Goal: Task Accomplishment & Management: Complete application form

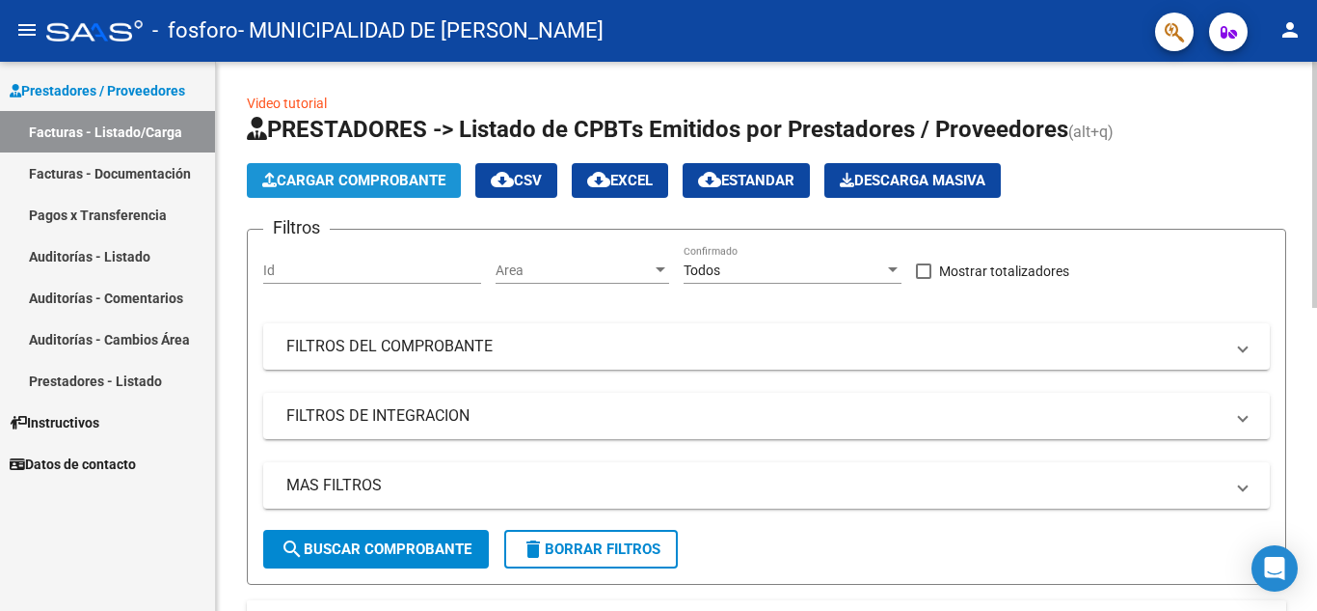
click at [371, 178] on span "Cargar Comprobante" at bounding box center [353, 180] width 183 height 17
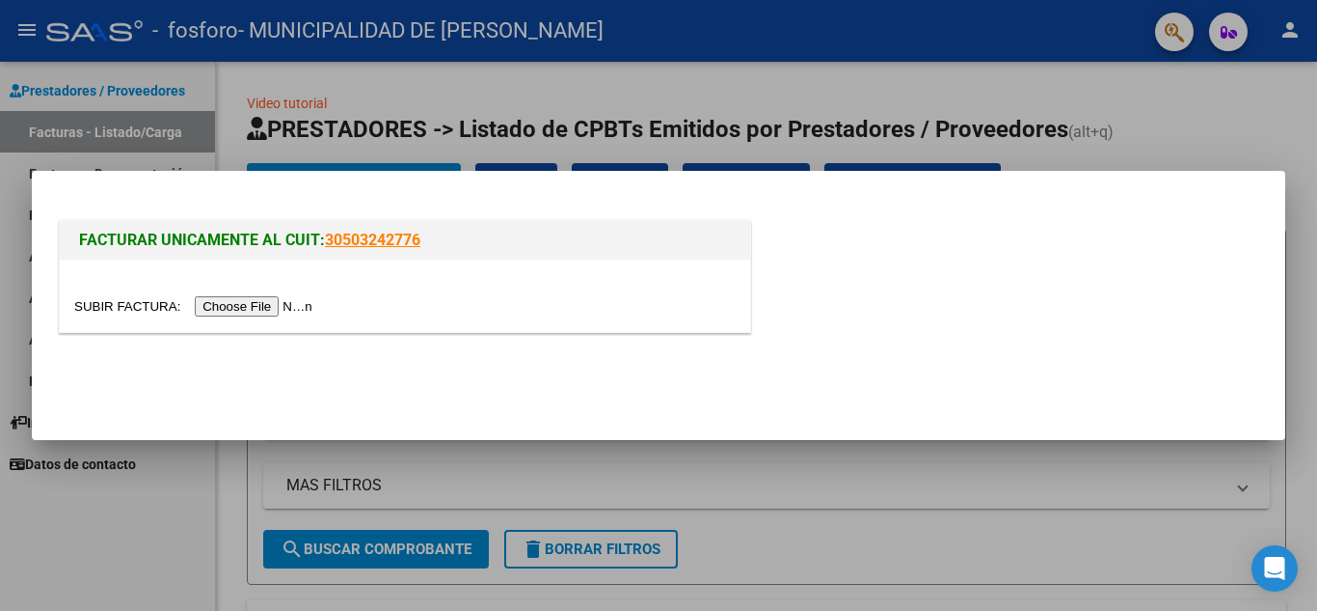
click at [259, 310] on input "file" at bounding box center [196, 306] width 244 height 20
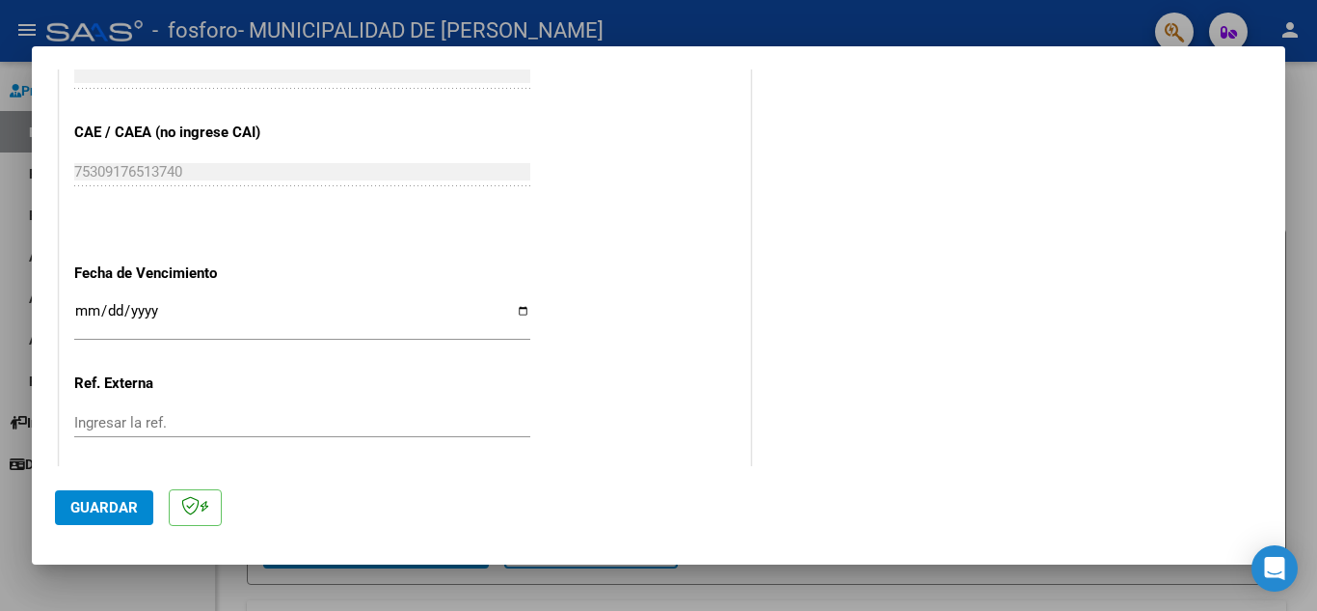
scroll to position [1061, 0]
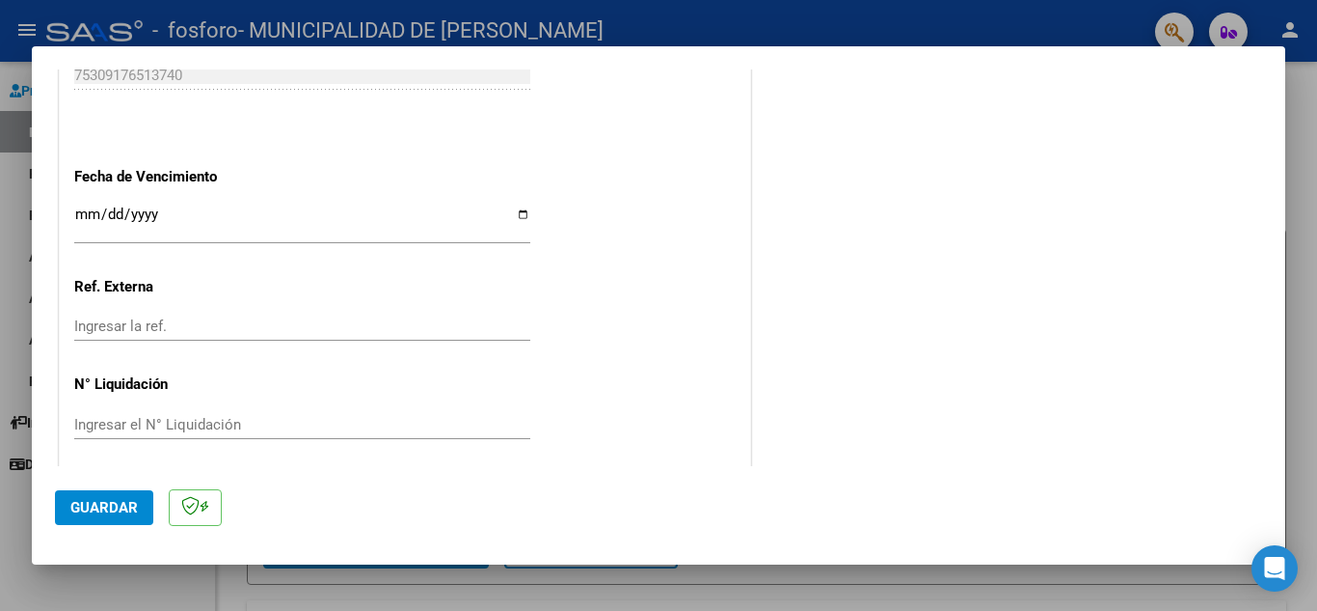
click at [107, 505] on span "Guardar" at bounding box center [104, 507] width 68 height 17
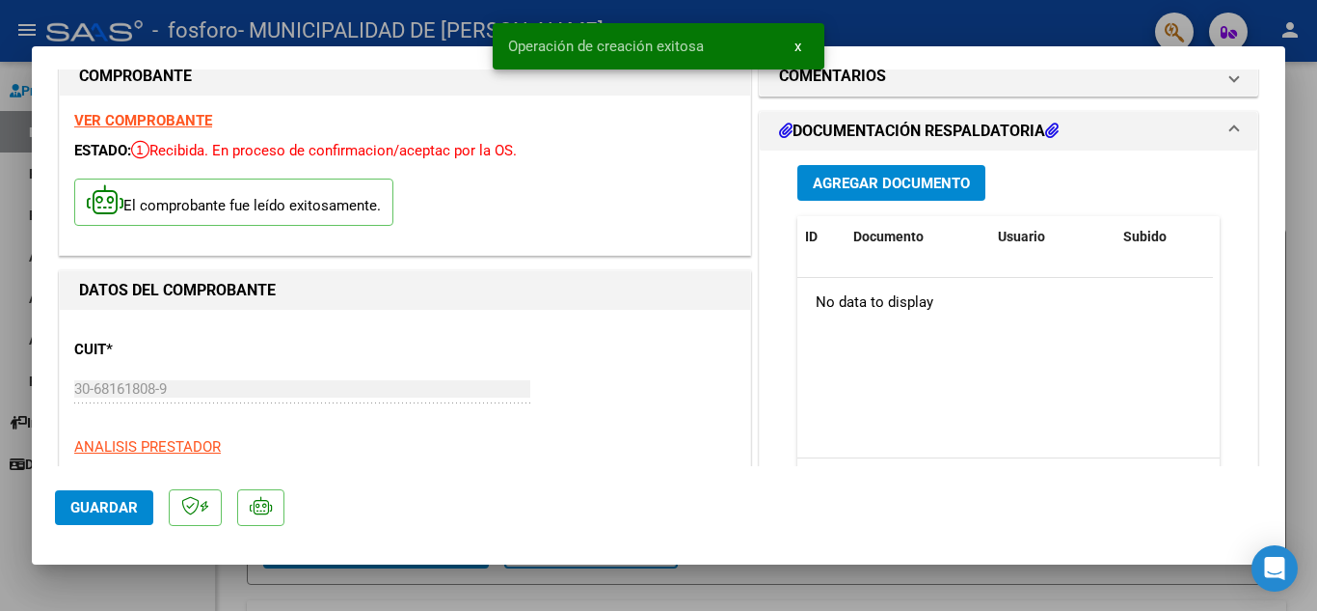
scroll to position [0, 0]
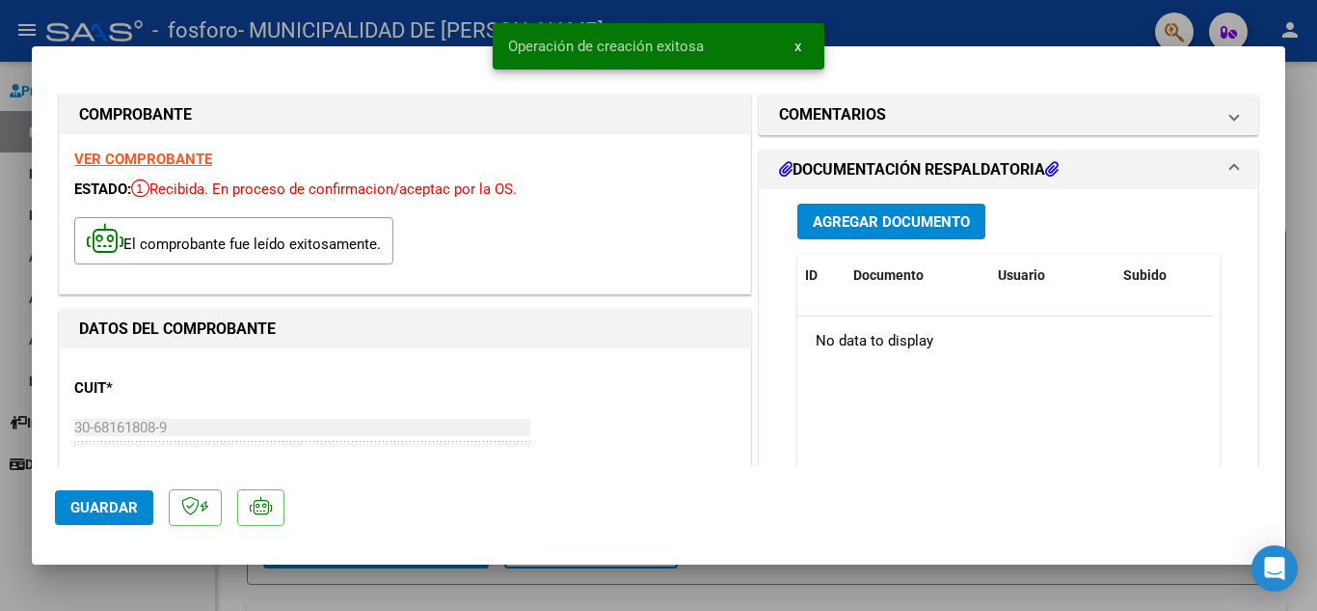
click at [859, 230] on span "Agregar Documento" at bounding box center [891, 221] width 157 height 17
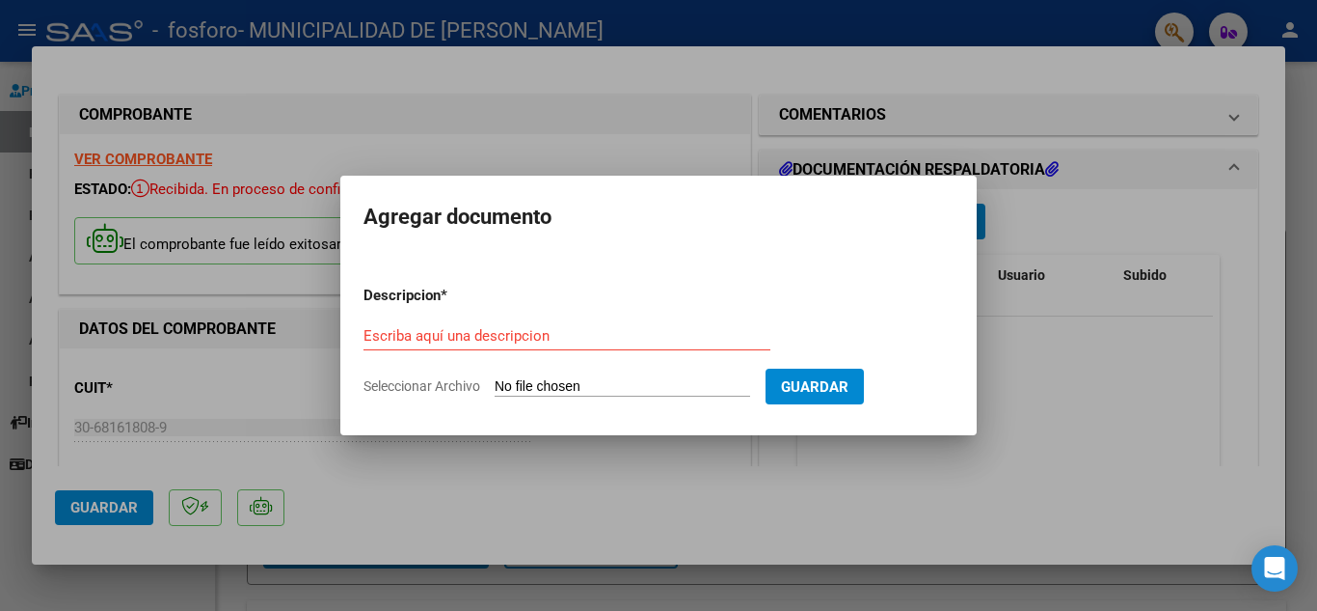
click at [538, 388] on input "Seleccionar Archivo" at bounding box center [623, 387] width 256 height 18
type input "C:\fakepath\OSPIF ANGIO FC 7012_253283.pdf"
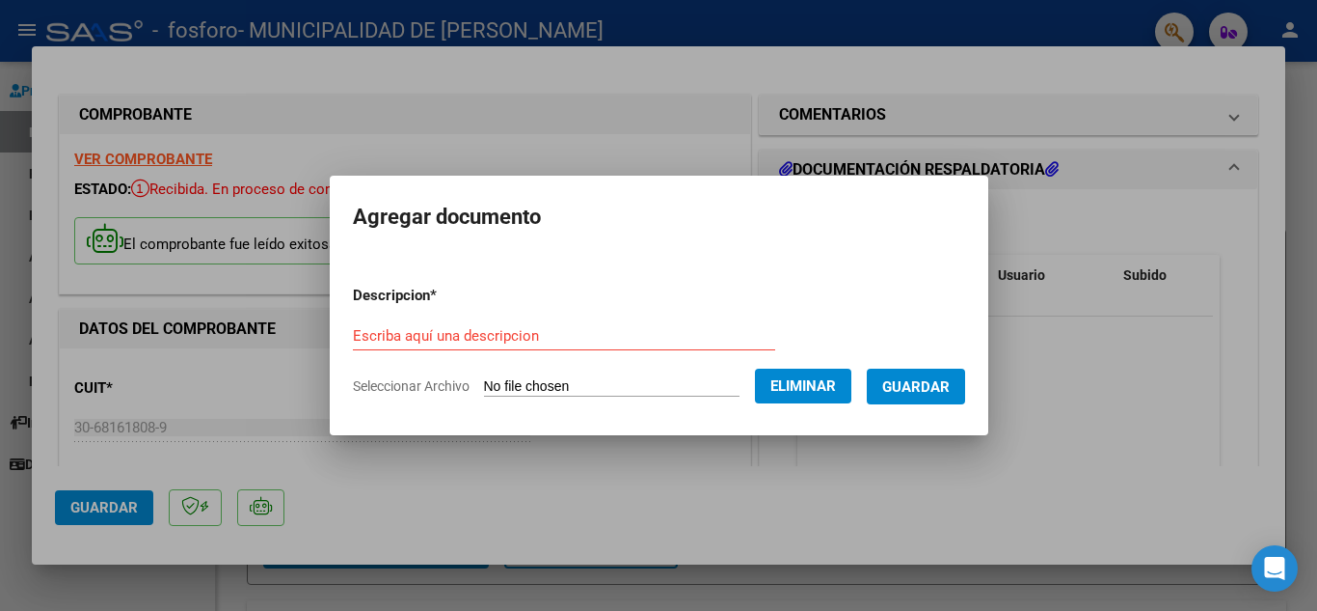
click at [465, 314] on form "Descripcion * Escriba aquí una descripcion Seleccionar Archivo Eliminar Guardar" at bounding box center [659, 340] width 612 height 141
click at [452, 334] on input "Escriba aquí una descripcion" at bounding box center [564, 335] width 422 height 17
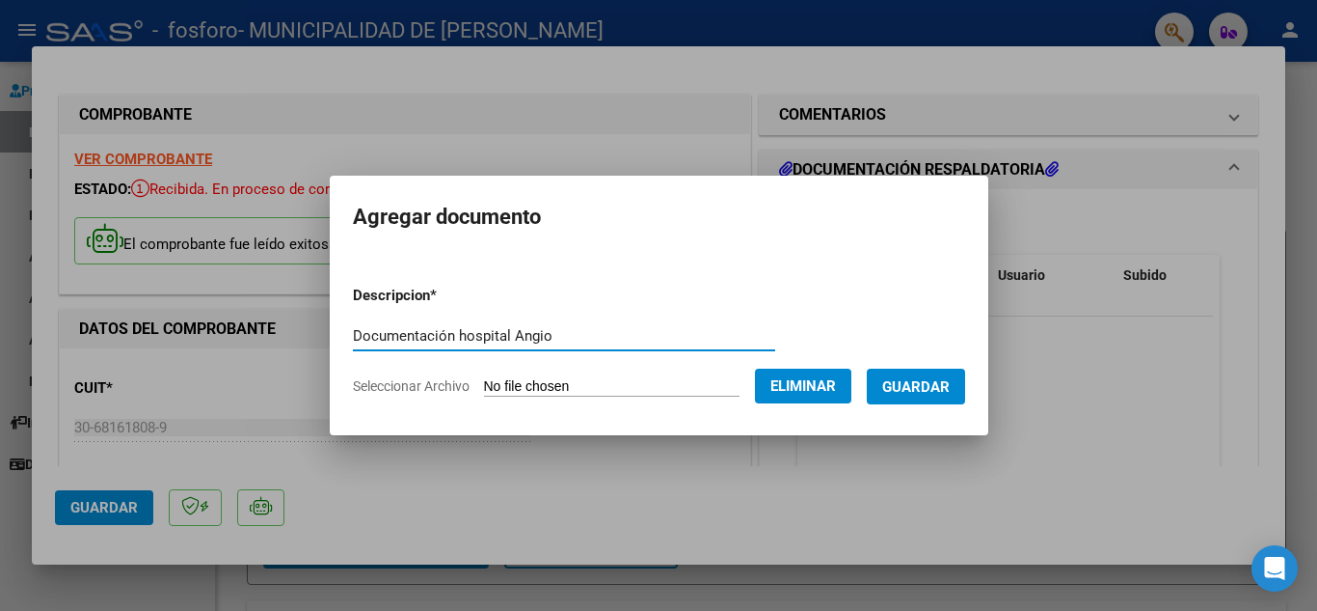
click at [442, 336] on input "Documentación hospital Angio" at bounding box center [564, 335] width 422 height 17
type input "Documentación Hospital Angio"
click at [525, 345] on div "Documentación Hospital Angio Escriba aquí una descripcion" at bounding box center [564, 335] width 422 height 29
click at [381, 331] on input "Documentación Hospital Angio" at bounding box center [564, 335] width 422 height 17
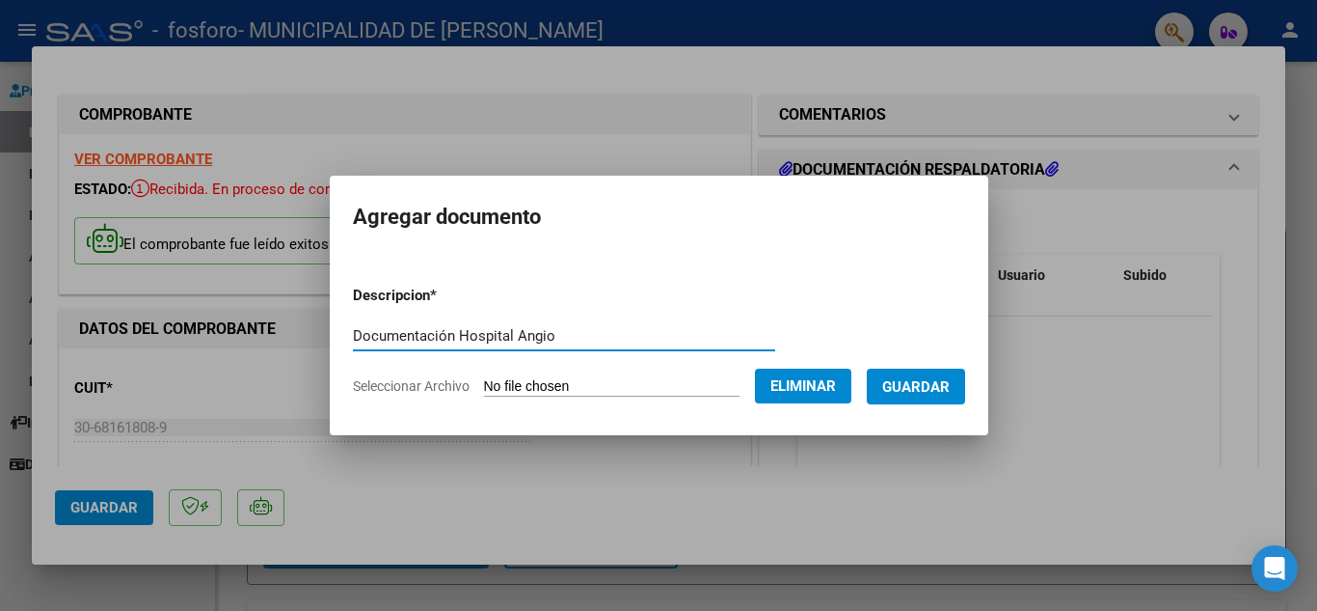
click at [381, 331] on input "Documentación Hospital Angio" at bounding box center [564, 335] width 422 height 17
click at [950, 389] on span "Guardar" at bounding box center [917, 386] width 68 height 17
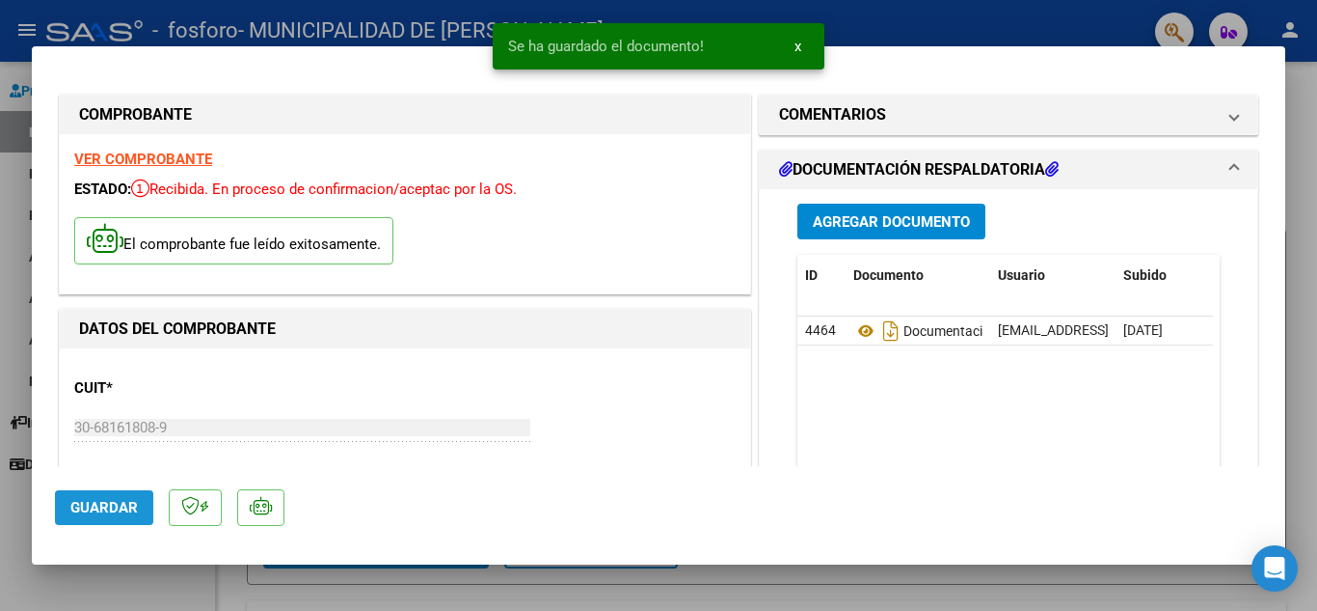
click at [98, 502] on span "Guardar" at bounding box center [104, 507] width 68 height 17
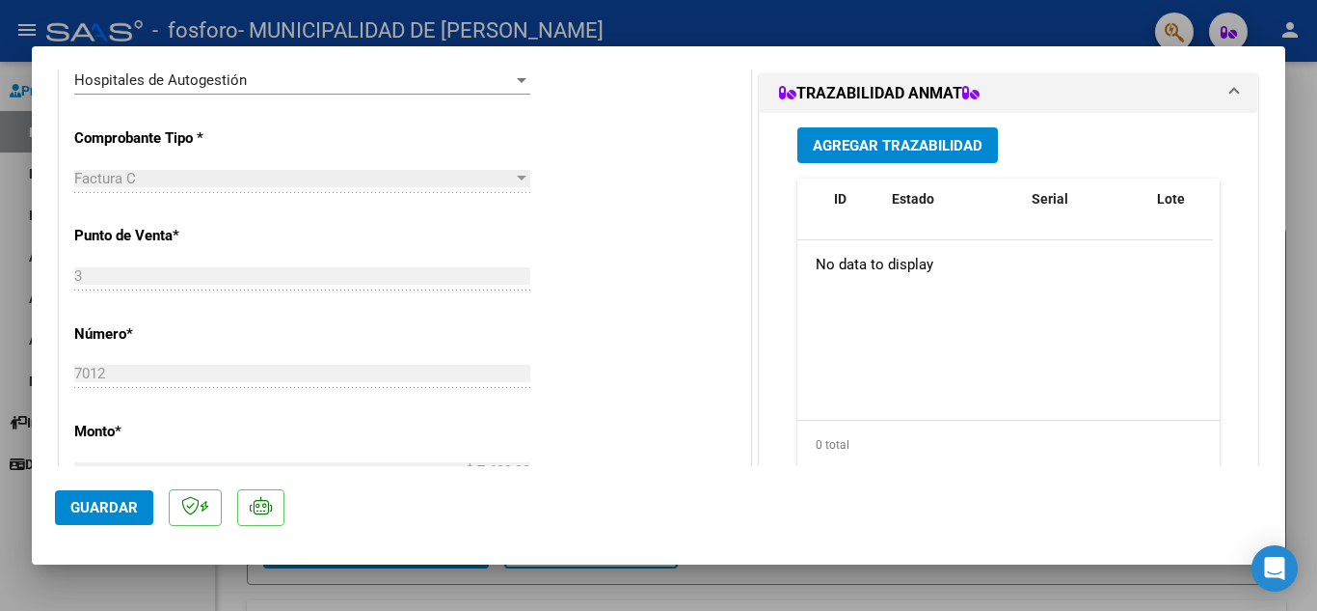
scroll to position [662, 0]
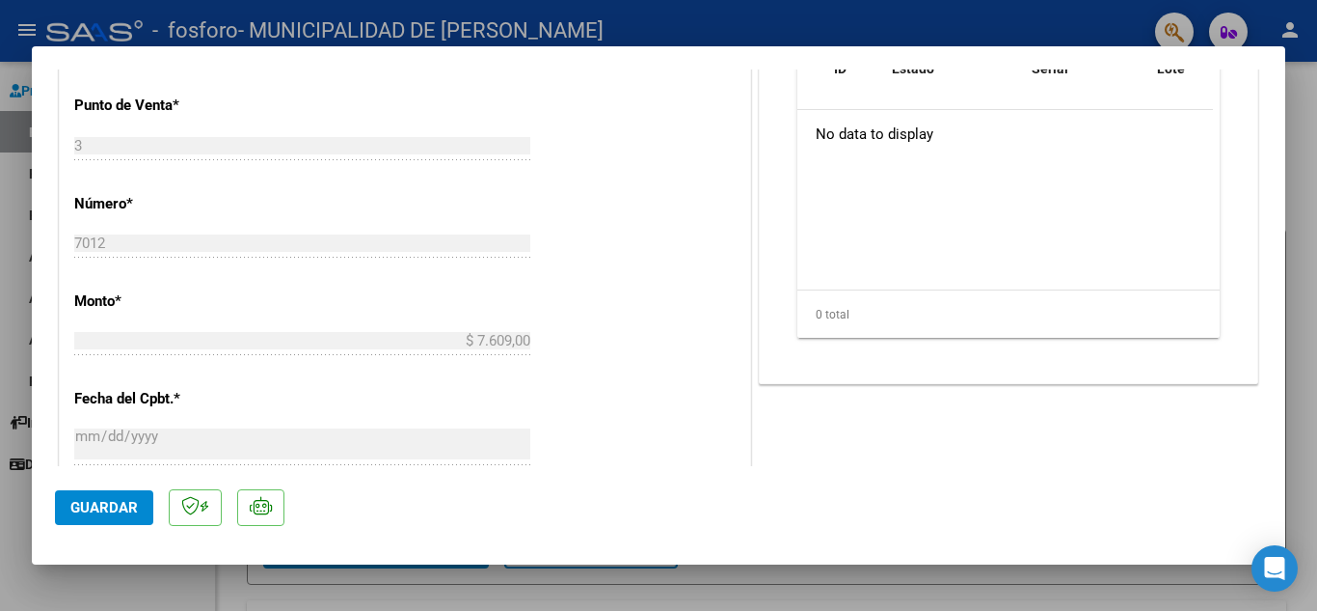
click at [76, 504] on span "Guardar" at bounding box center [104, 507] width 68 height 17
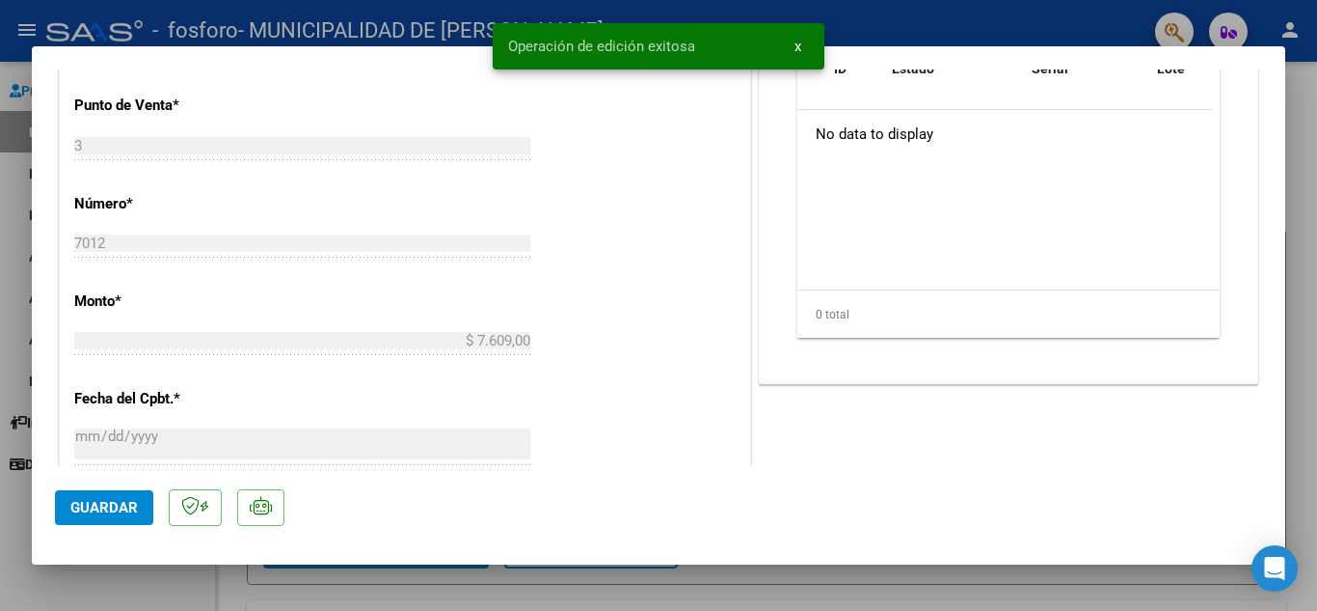
click at [903, 29] on div at bounding box center [658, 305] width 1317 height 611
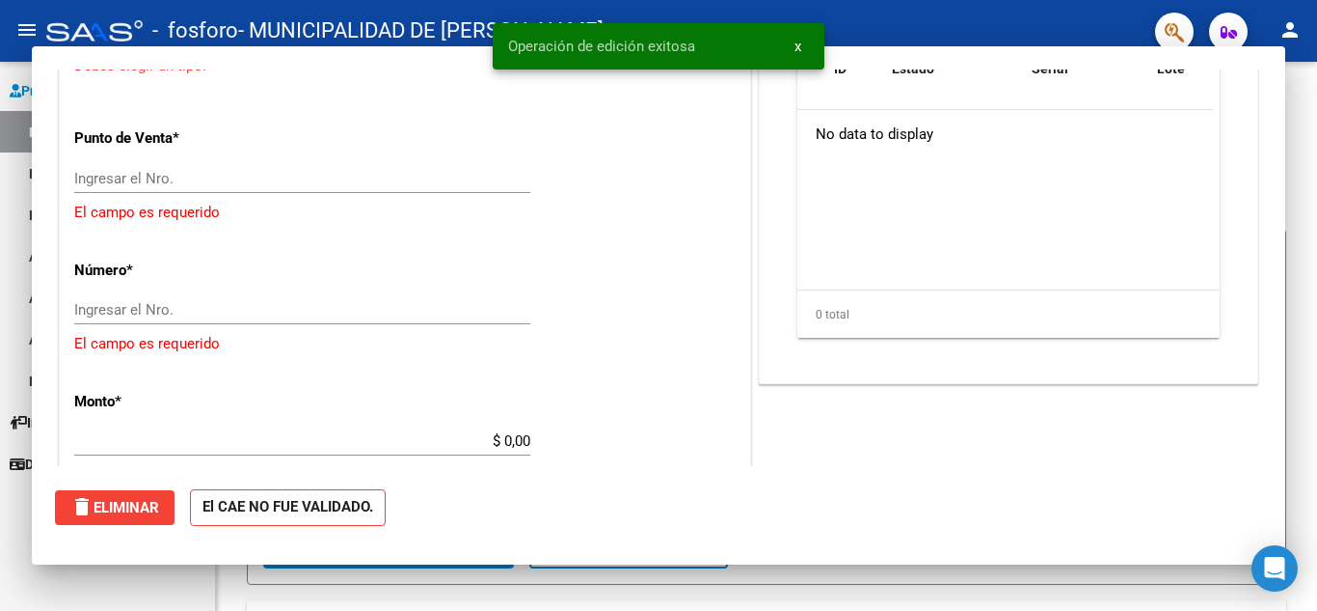
scroll to position [0, 0]
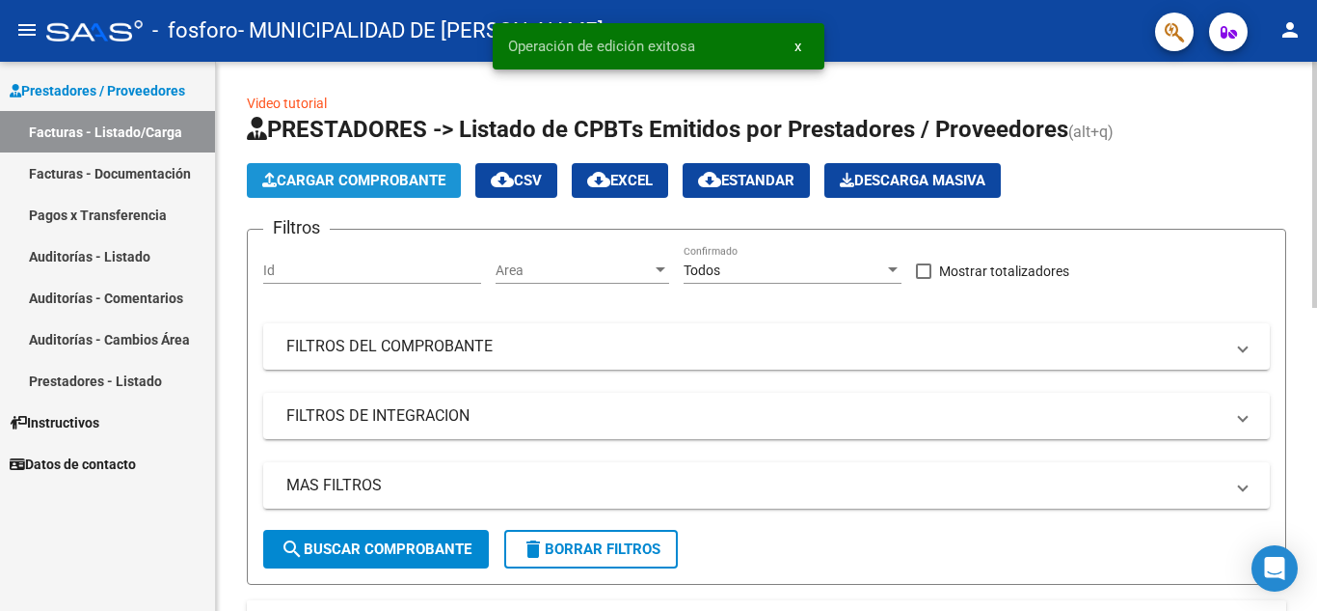
click at [358, 186] on span "Cargar Comprobante" at bounding box center [353, 180] width 183 height 17
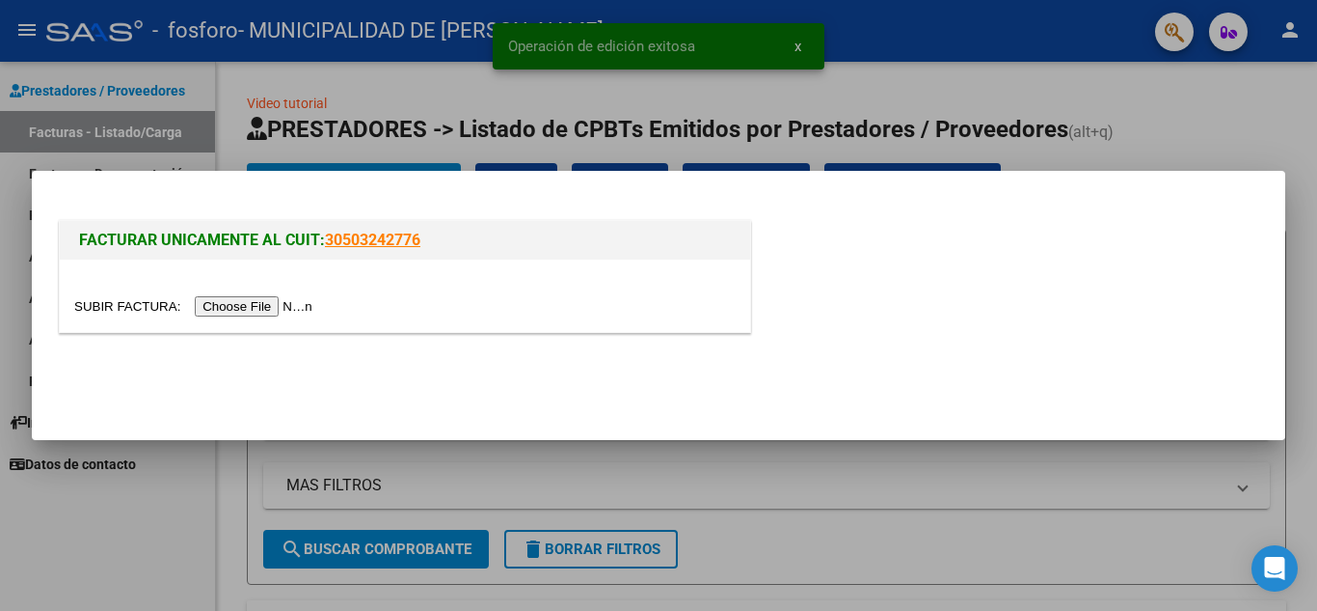
click at [241, 313] on input "file" at bounding box center [196, 306] width 244 height 20
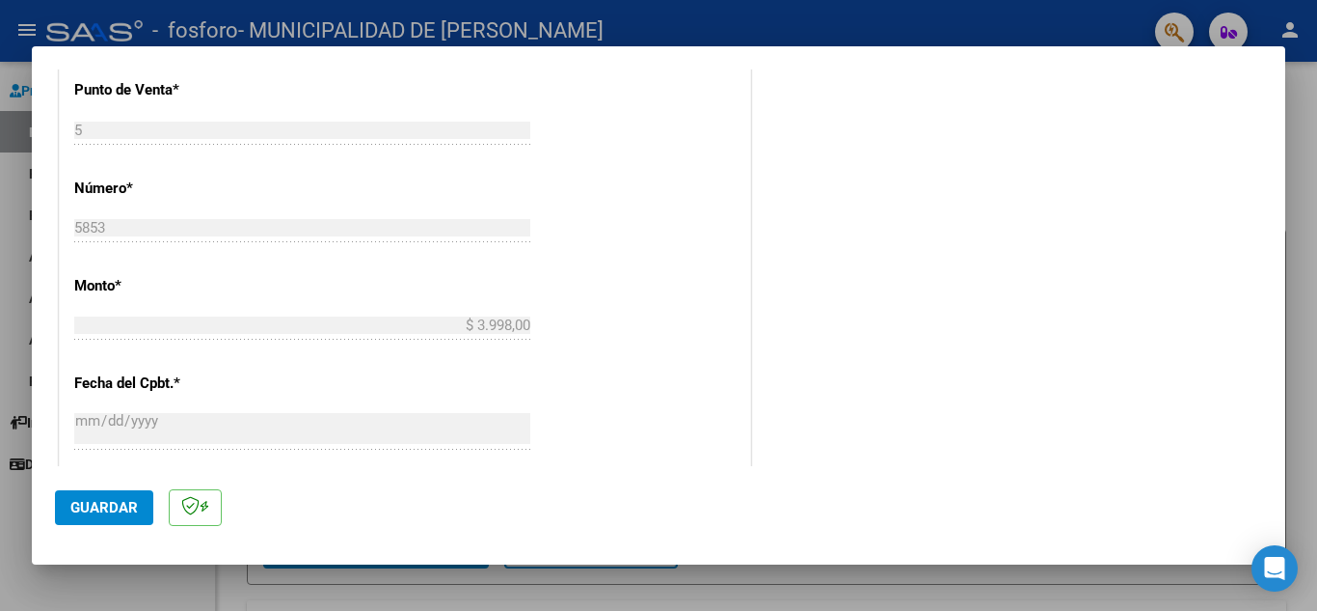
scroll to position [675, 0]
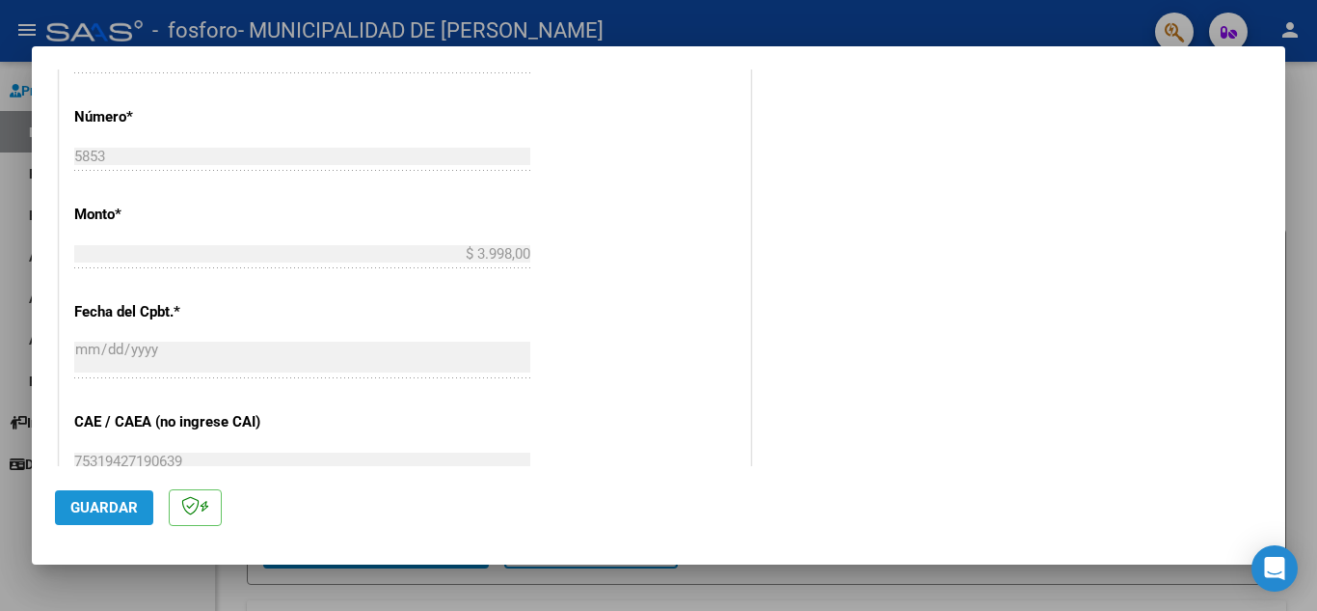
click at [83, 503] on span "Guardar" at bounding box center [104, 507] width 68 height 17
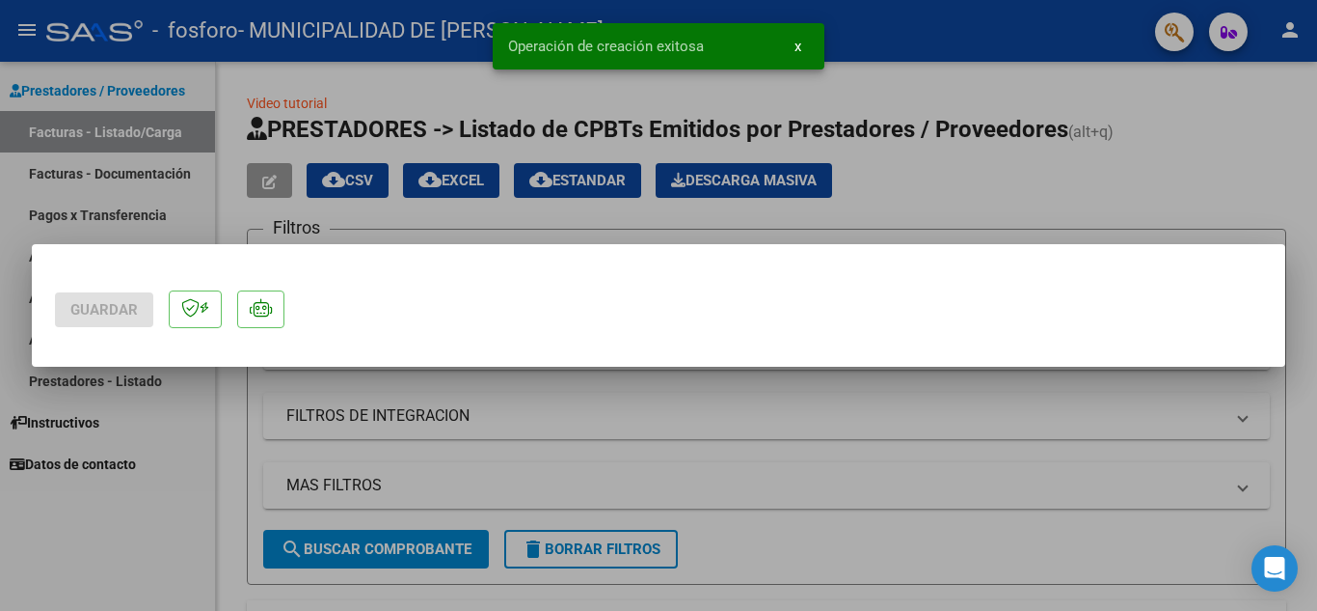
scroll to position [0, 0]
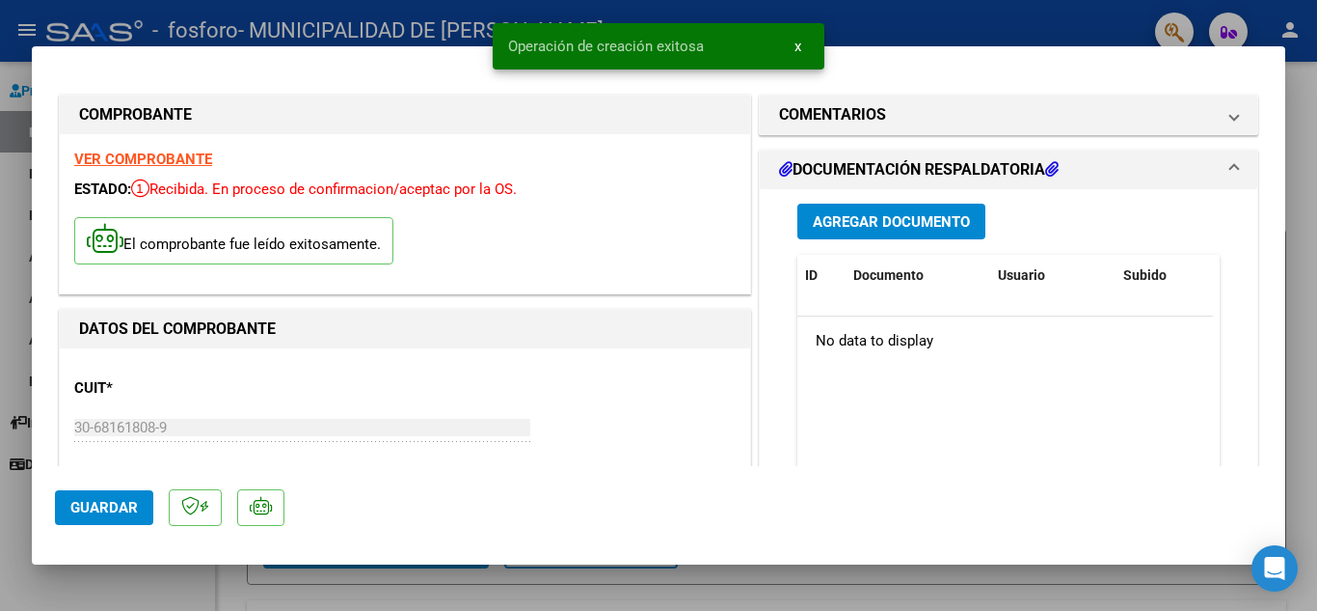
click at [874, 225] on span "Agregar Documento" at bounding box center [891, 221] width 157 height 17
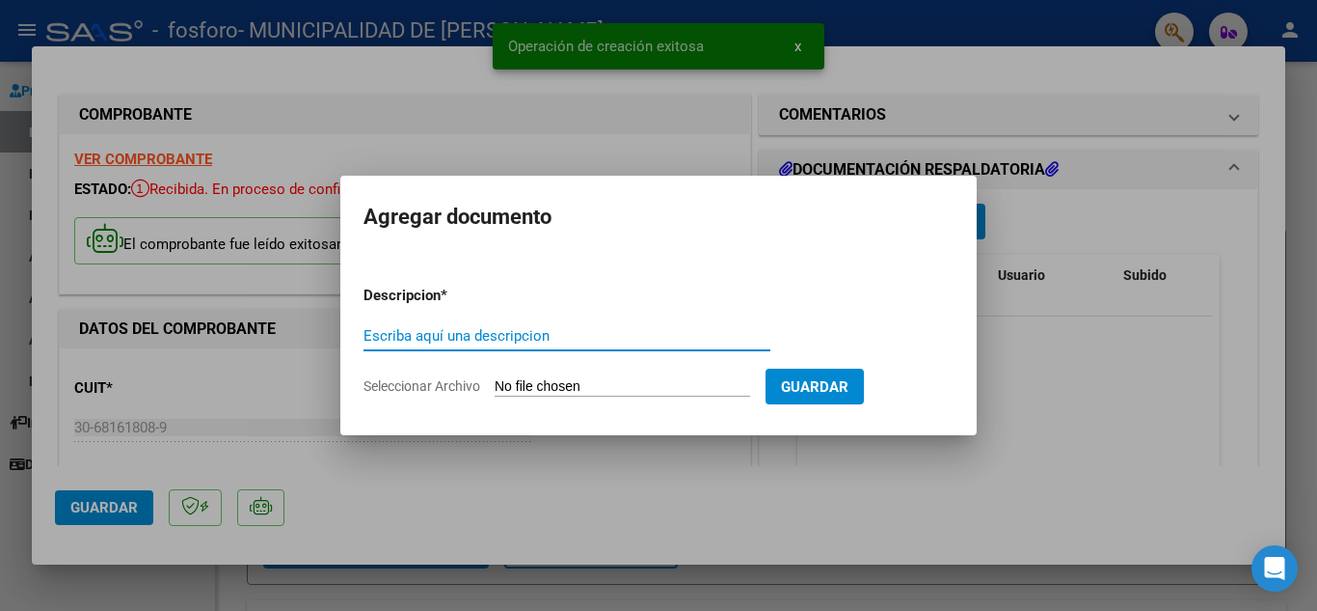
click at [564, 388] on input "Seleccionar Archivo" at bounding box center [623, 387] width 256 height 18
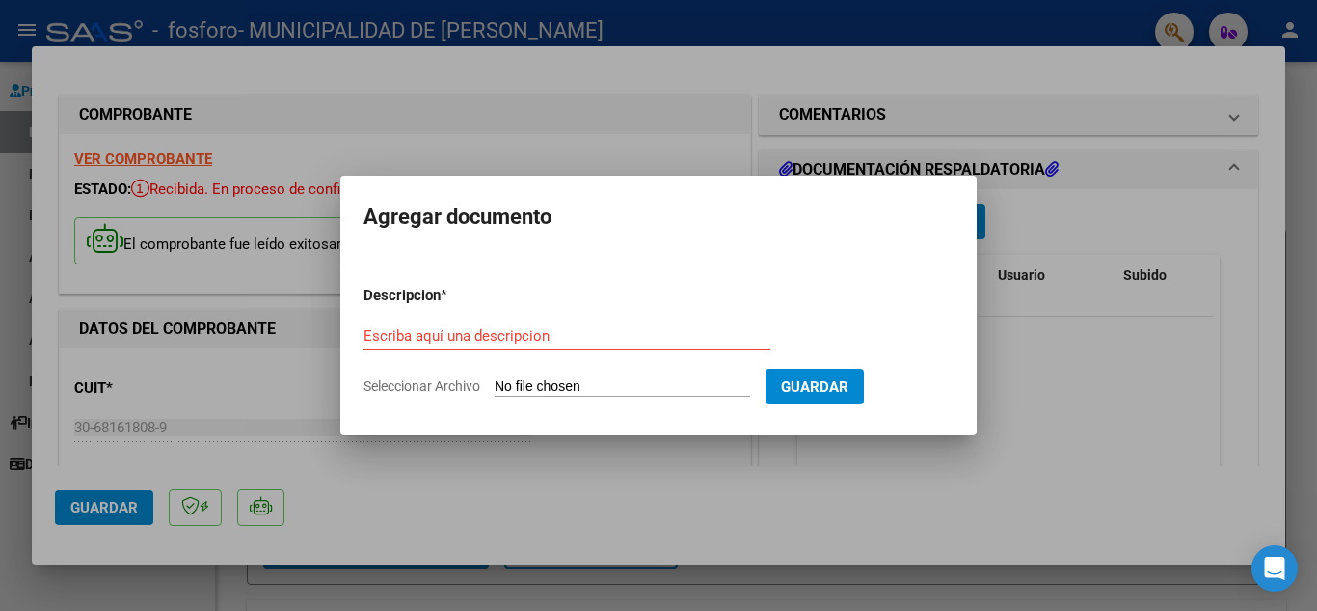
type input "C:\fakepath\OSPIF BULJAN FC 5853_253300.pdf"
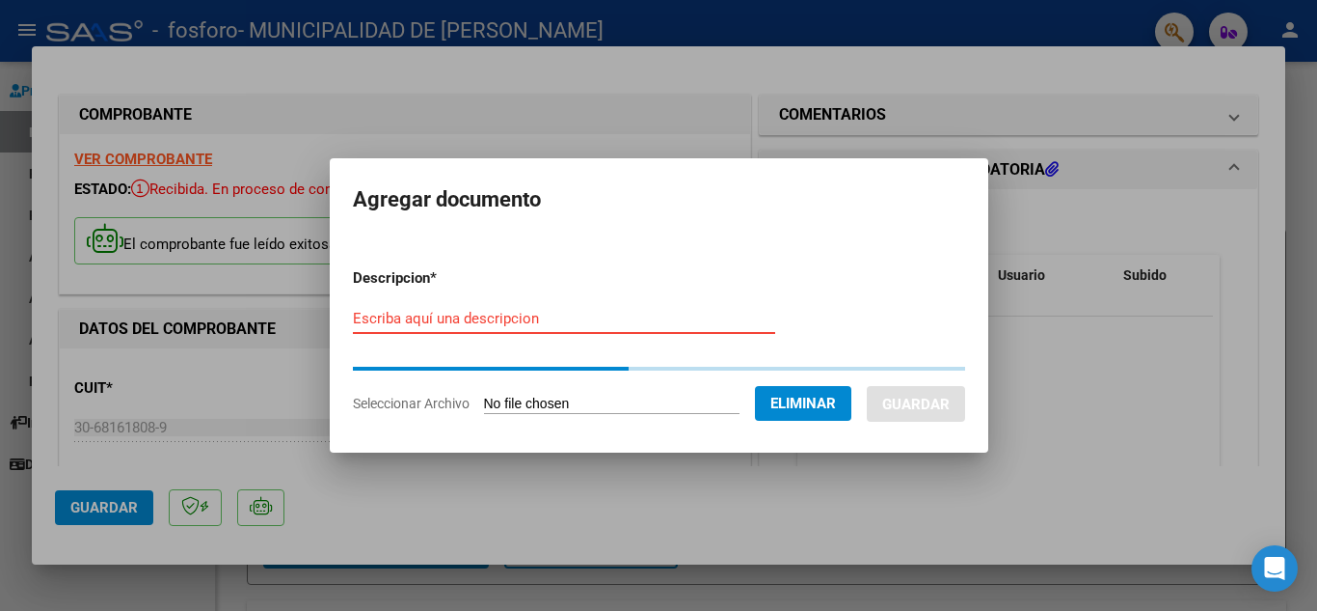
click at [416, 314] on input "Escriba aquí una descripcion" at bounding box center [564, 318] width 422 height 17
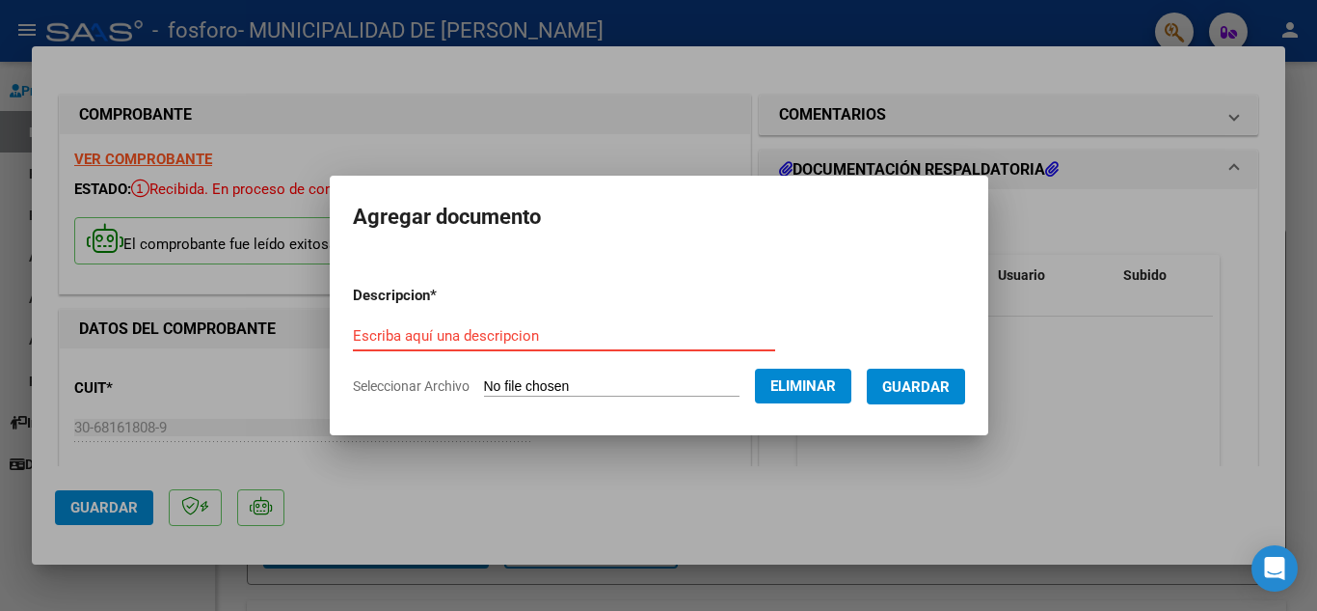
paste input "Documentación Hospital Angio"
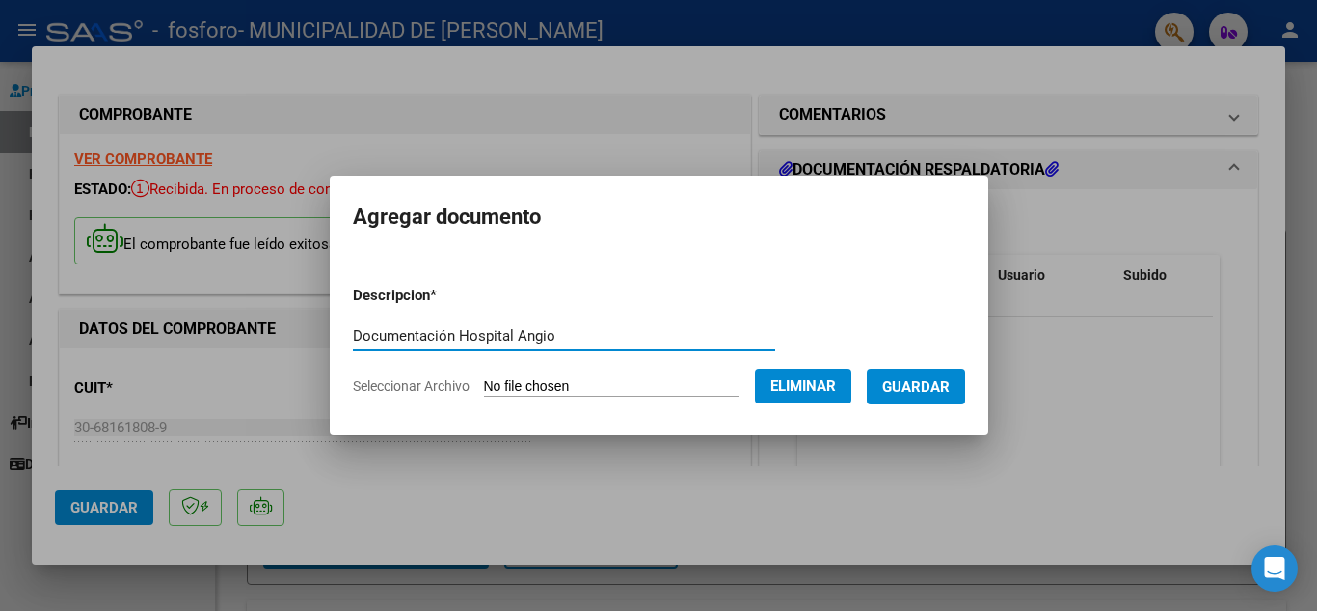
click at [516, 337] on input "Documentación Hospital Angio" at bounding box center [564, 335] width 422 height 17
type input "Documentación Hospital Buljan"
click at [939, 390] on span "Guardar" at bounding box center [917, 386] width 68 height 17
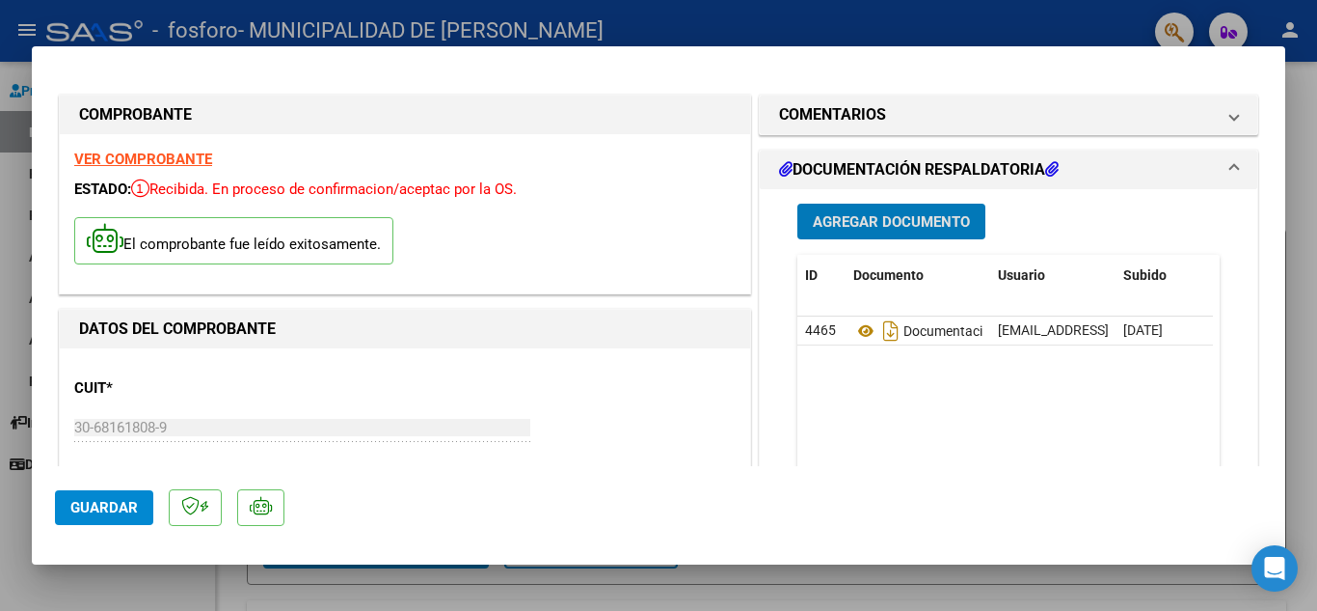
click at [88, 509] on span "Guardar" at bounding box center [104, 507] width 68 height 17
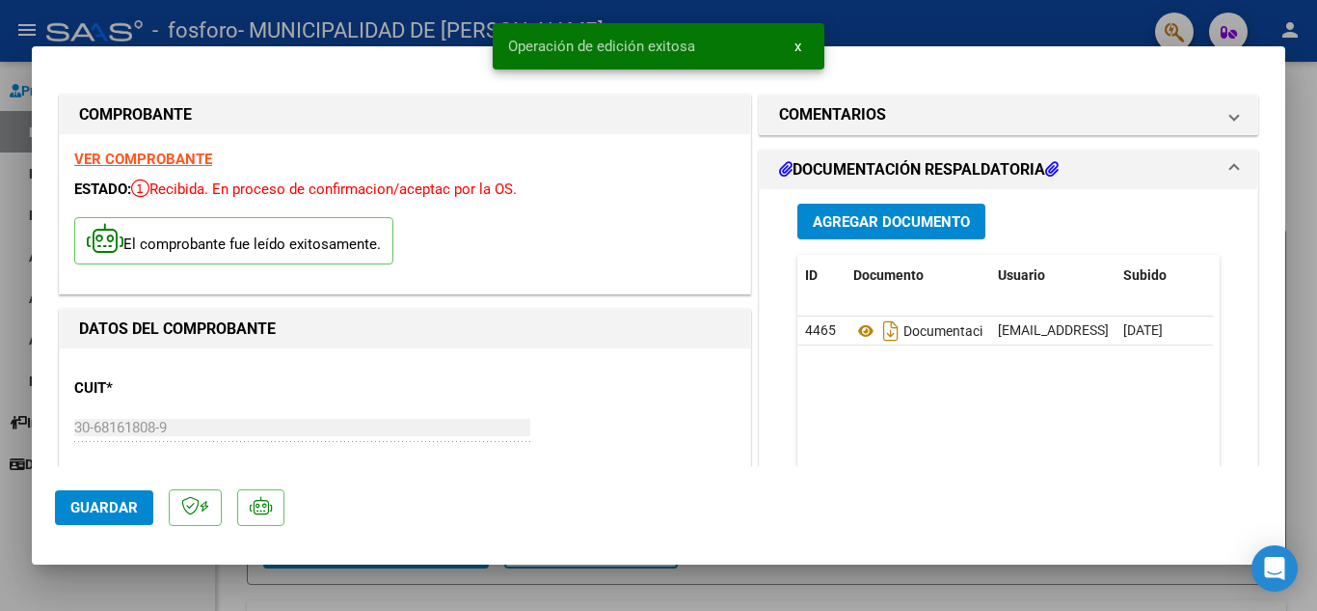
click at [98, 505] on span "Guardar" at bounding box center [104, 507] width 68 height 17
click at [967, 29] on div at bounding box center [658, 305] width 1317 height 611
type input "$ 0,00"
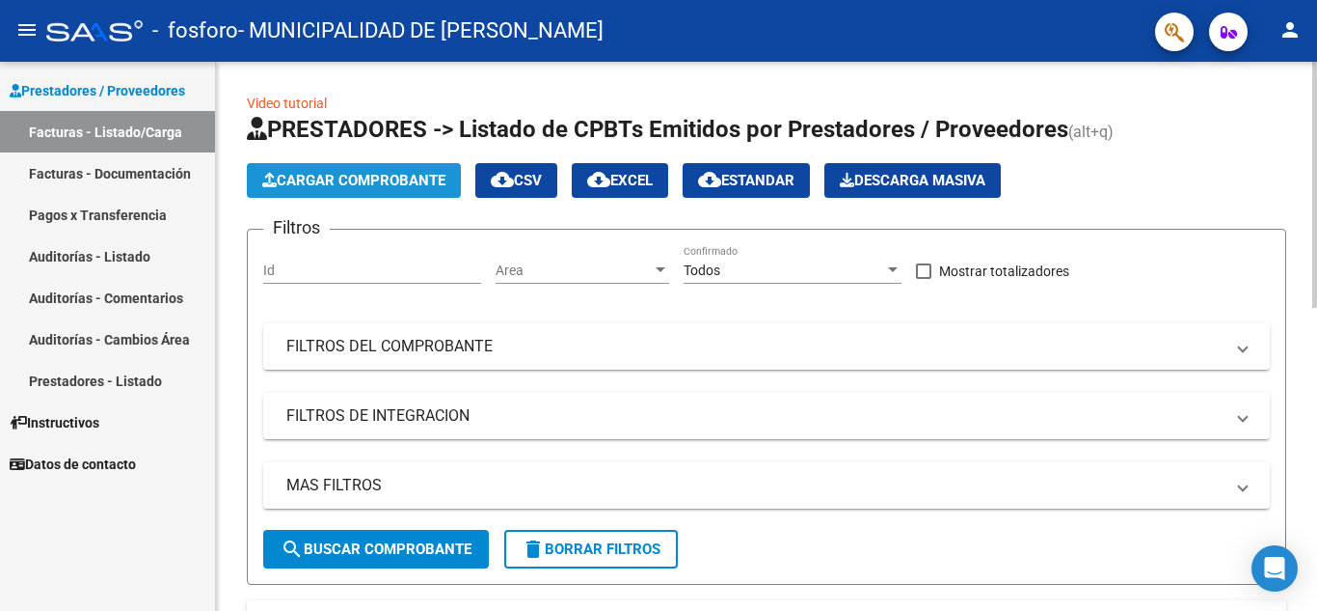
click at [331, 177] on span "Cargar Comprobante" at bounding box center [353, 180] width 183 height 17
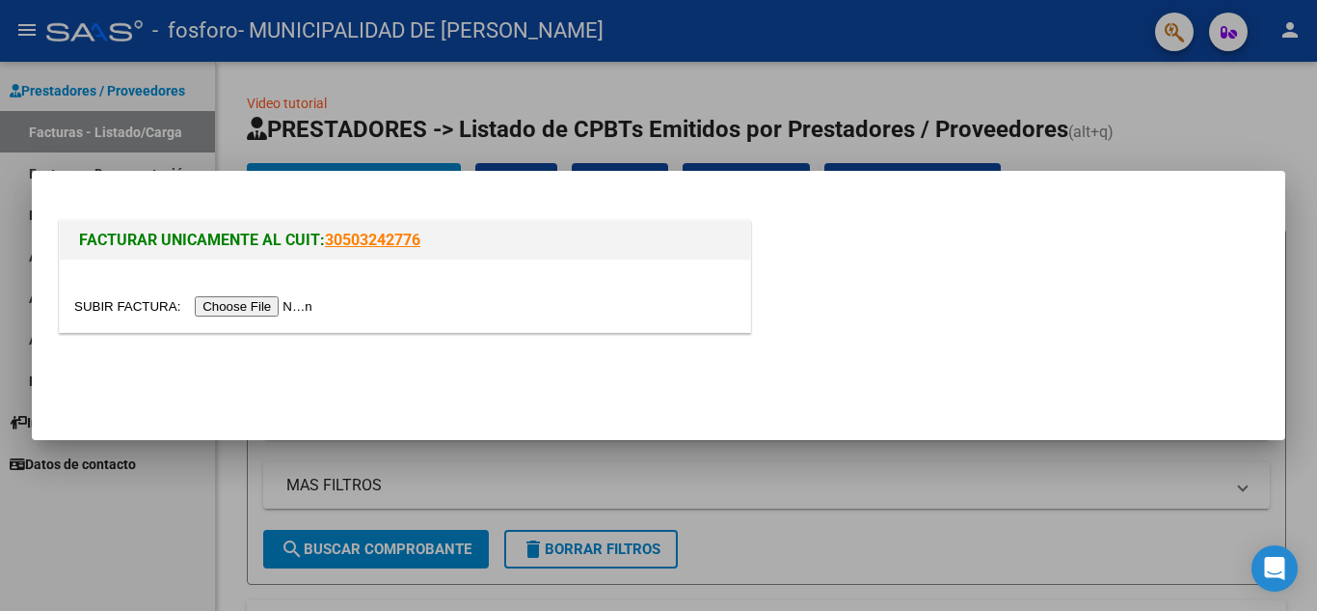
click at [241, 310] on input "file" at bounding box center [196, 306] width 244 height 20
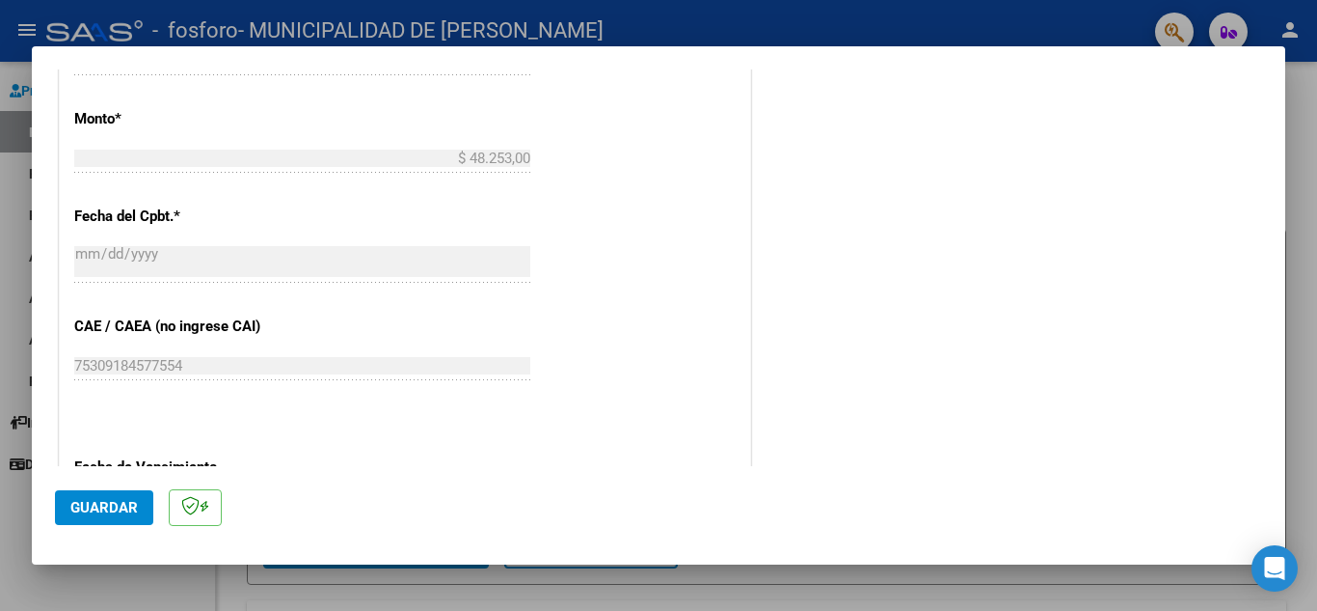
scroll to position [772, 0]
click at [100, 506] on span "Guardar" at bounding box center [104, 507] width 68 height 17
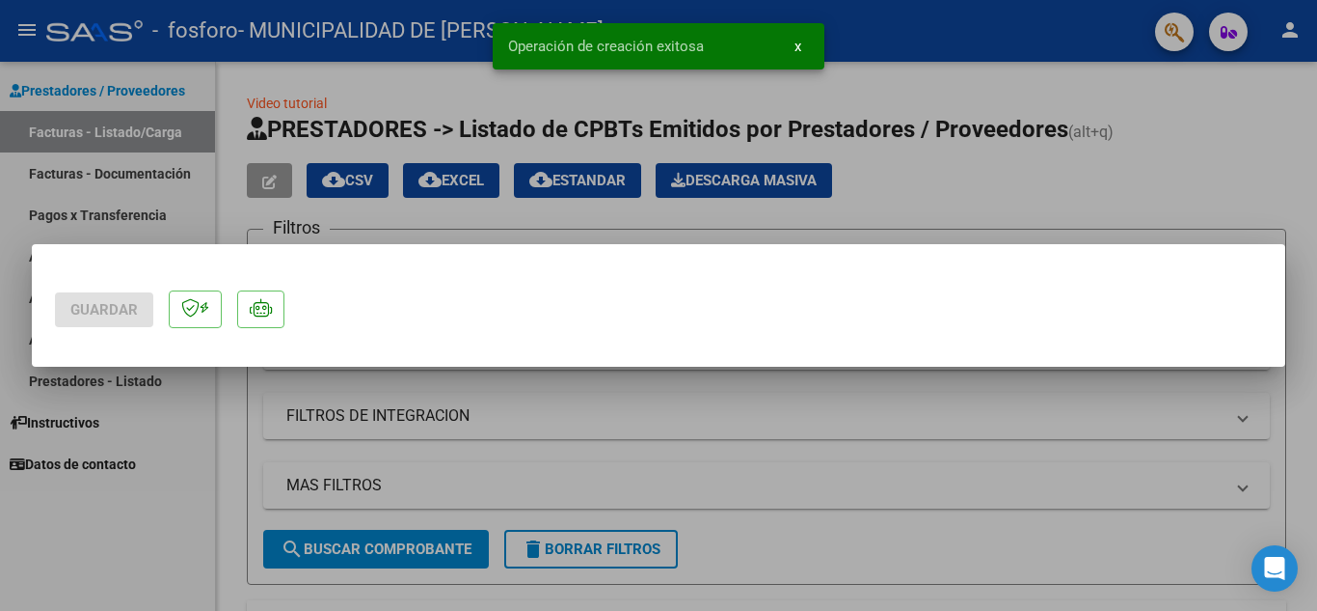
scroll to position [0, 0]
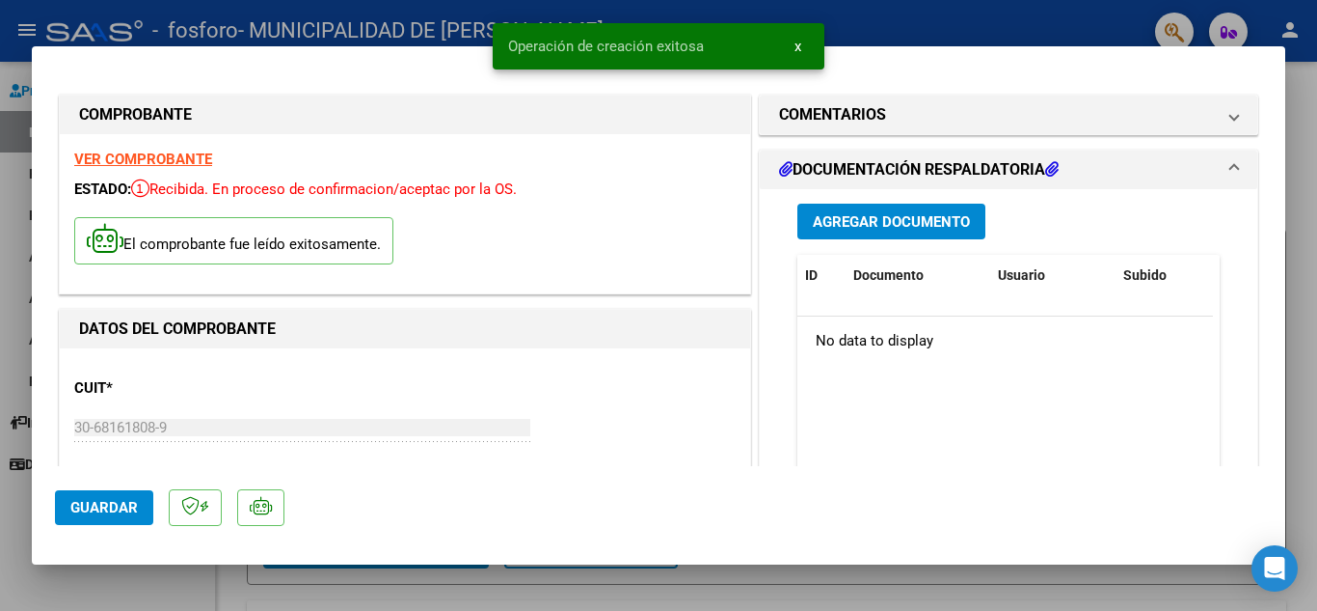
click at [898, 233] on button "Agregar Documento" at bounding box center [892, 222] width 188 height 36
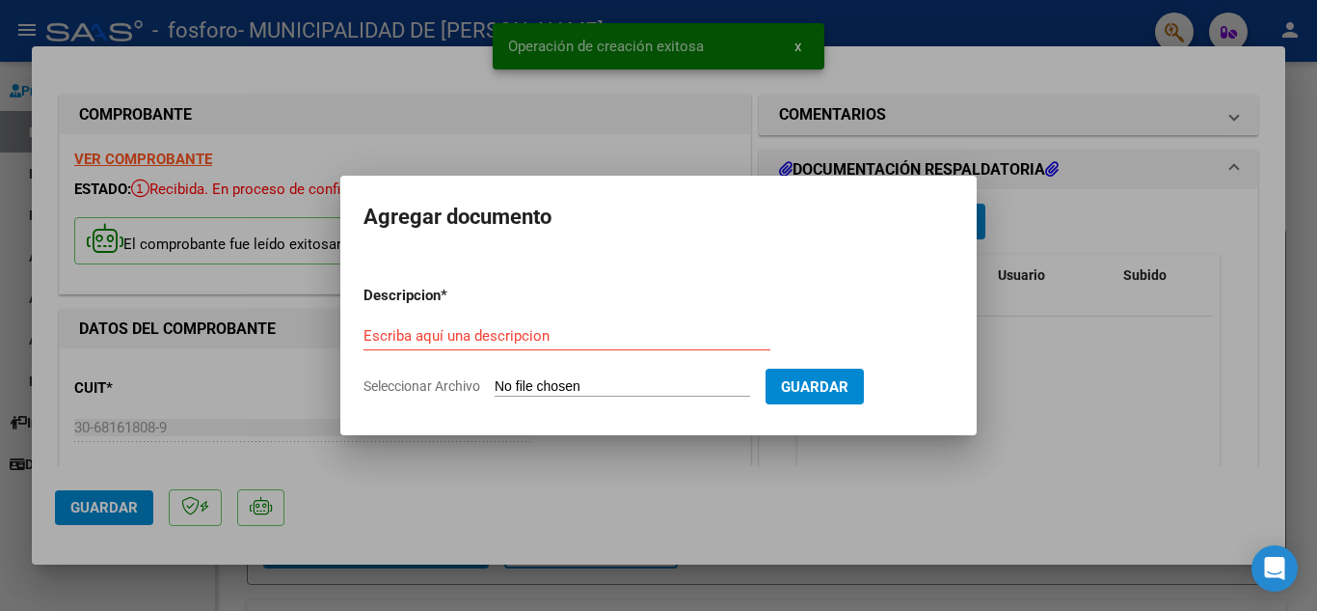
click at [561, 381] on input "Seleccionar Archivo" at bounding box center [623, 387] width 256 height 18
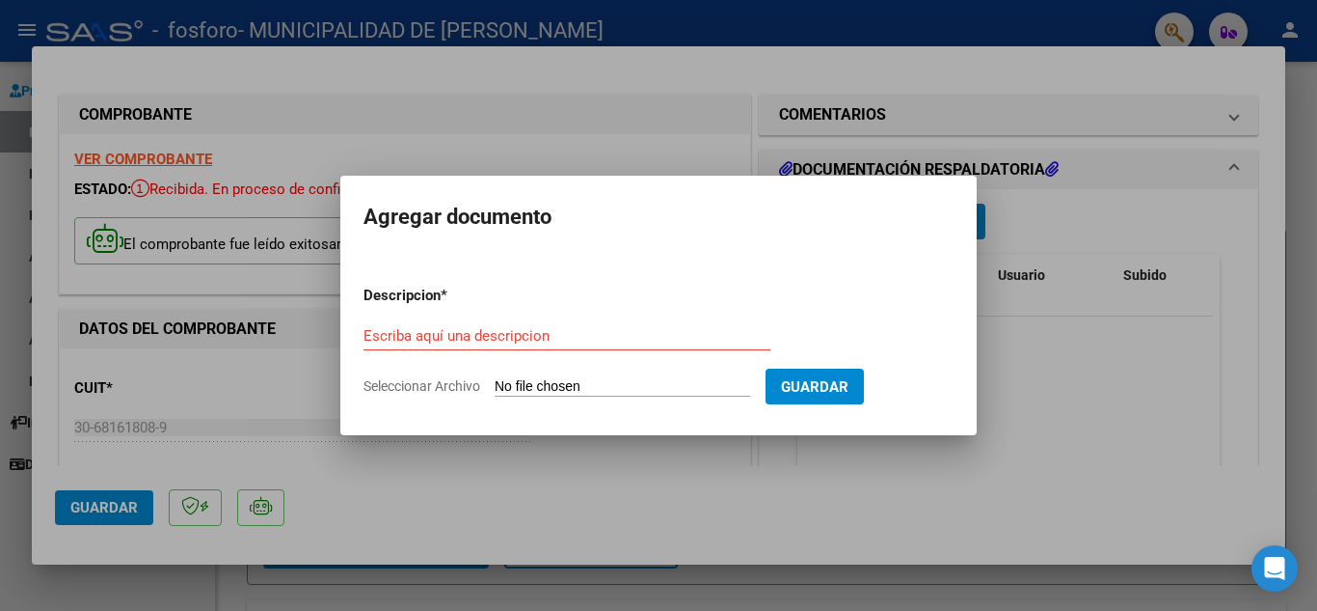
type input "C:\fakepath\OSPIF CAPO FC 8908_253308.pdf"
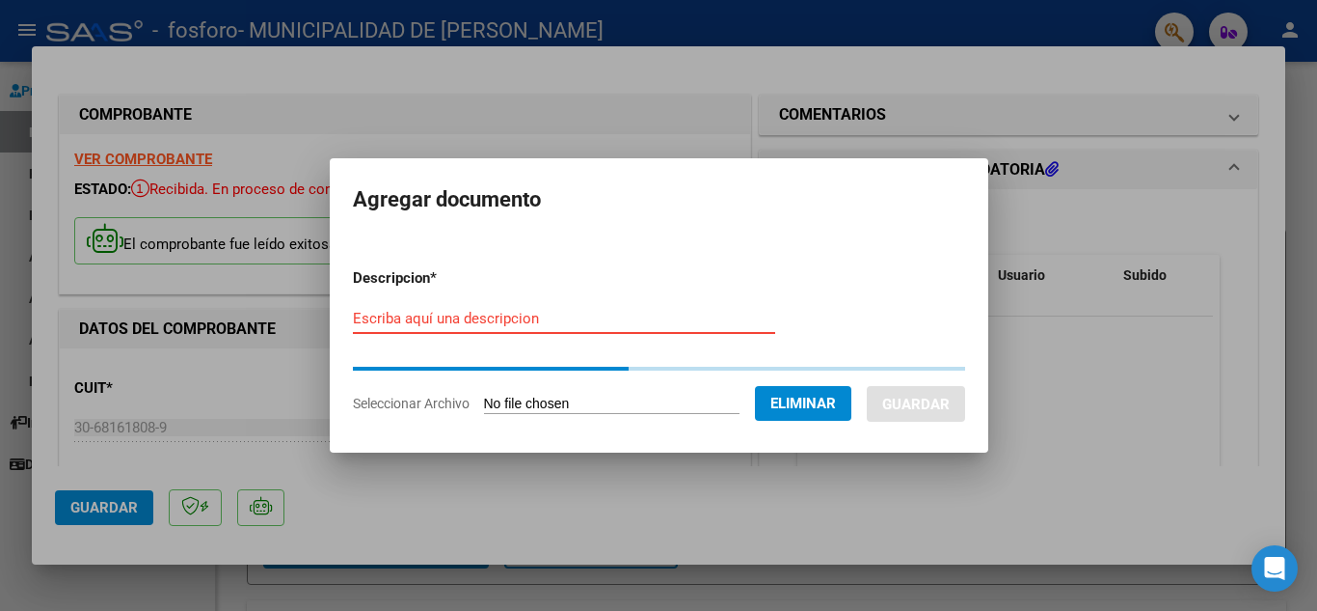
click at [459, 317] on input "Escriba aquí una descripcion" at bounding box center [564, 318] width 422 height 17
paste input "Documentación Hospital Angio"
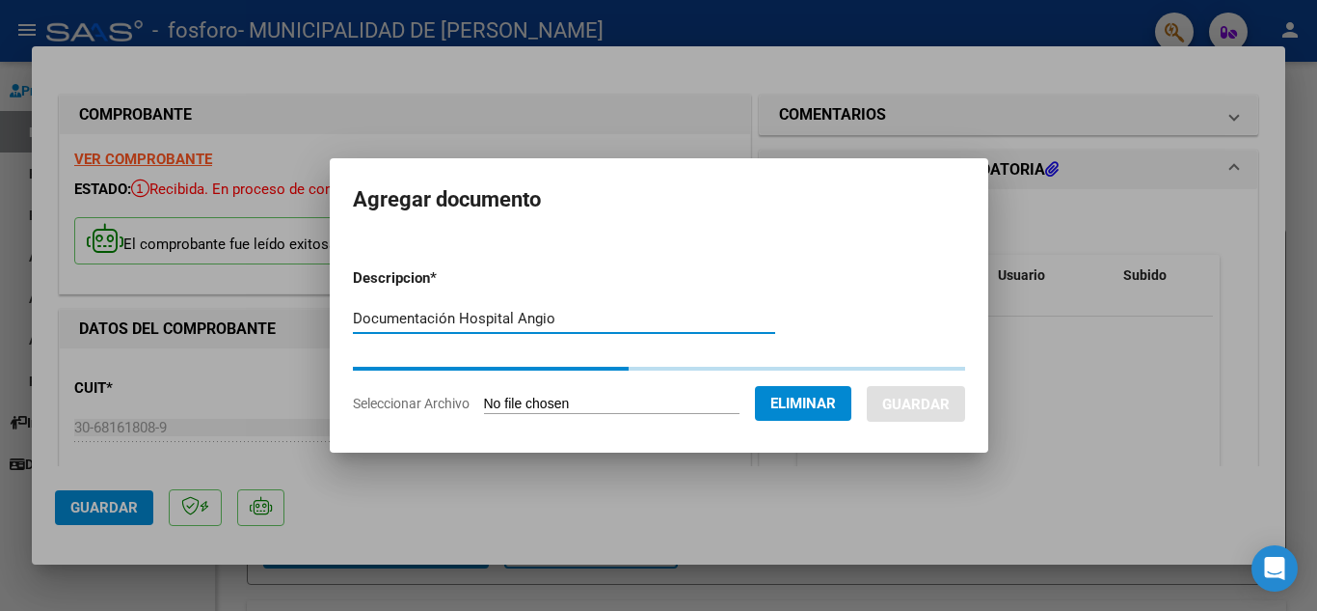
click at [508, 319] on input "Documentación Hospital Angio" at bounding box center [564, 318] width 422 height 17
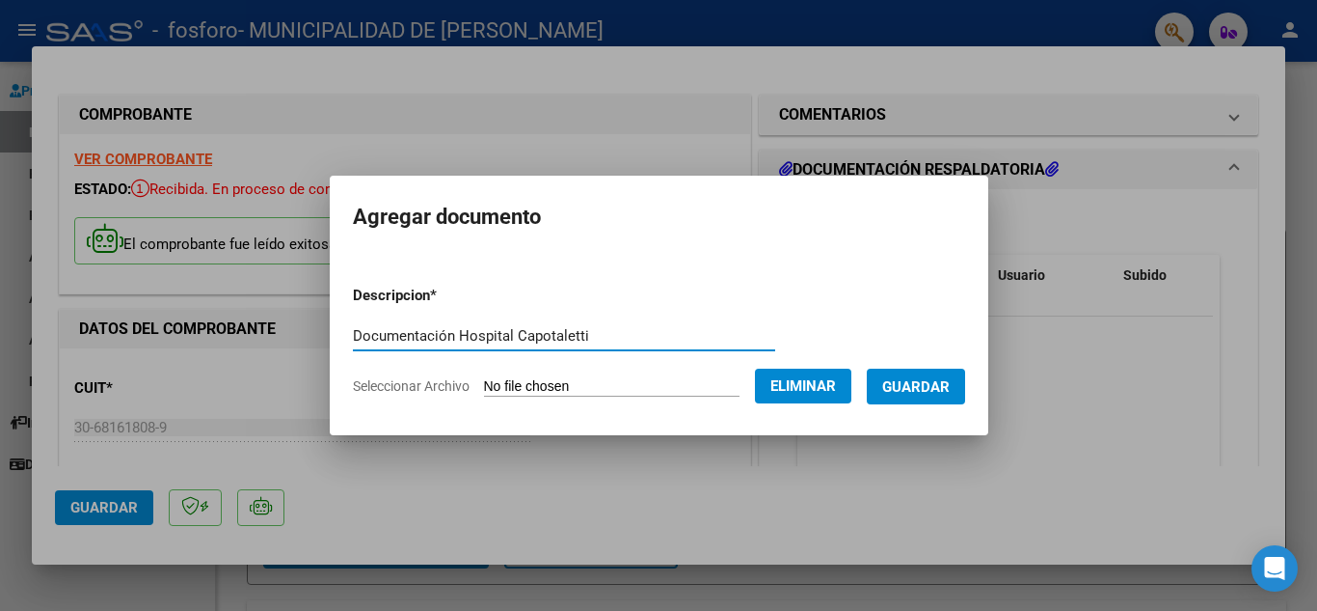
type input "Documentación Hospital Capotaletti"
click at [950, 390] on span "Guardar" at bounding box center [917, 386] width 68 height 17
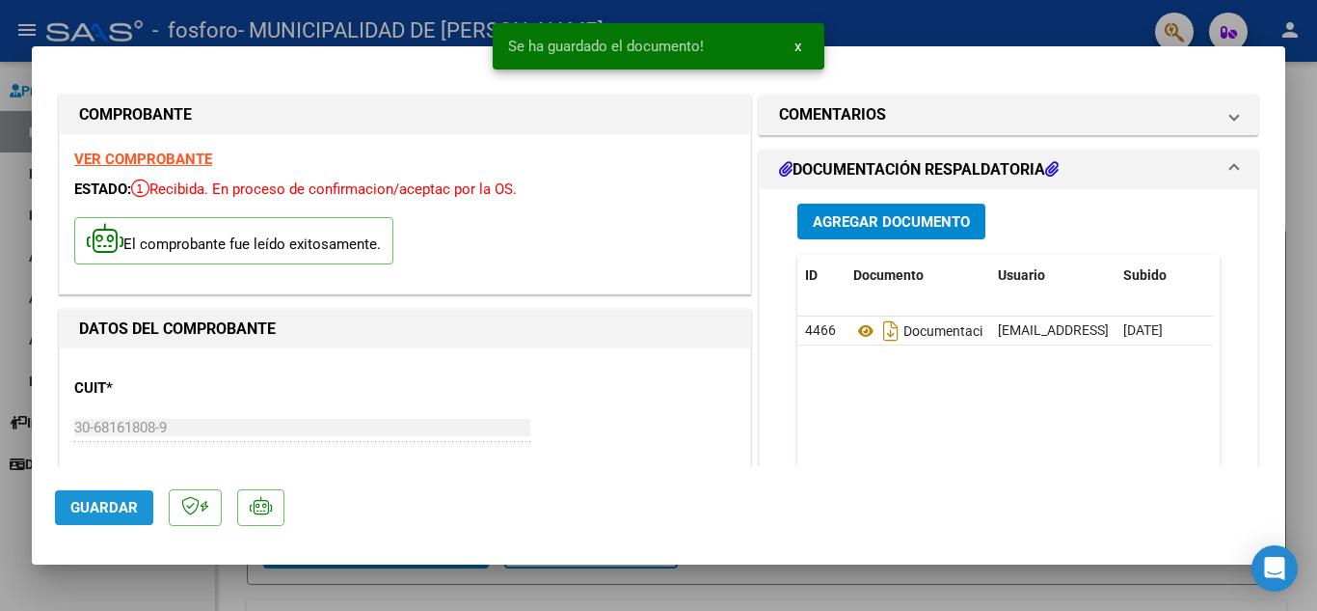
click at [94, 511] on span "Guardar" at bounding box center [104, 507] width 68 height 17
click at [94, 503] on span "Guardar" at bounding box center [104, 507] width 68 height 17
click at [530, 591] on div at bounding box center [658, 305] width 1317 height 611
type input "$ 0,00"
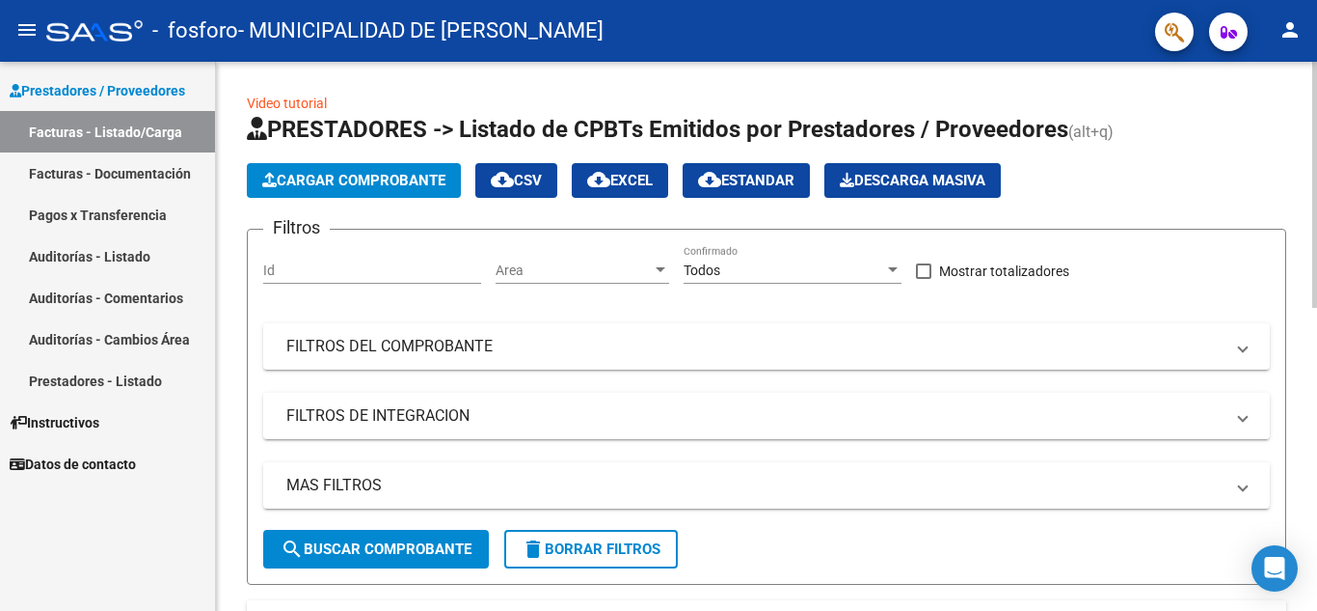
click at [342, 185] on span "Cargar Comprobante" at bounding box center [353, 180] width 183 height 17
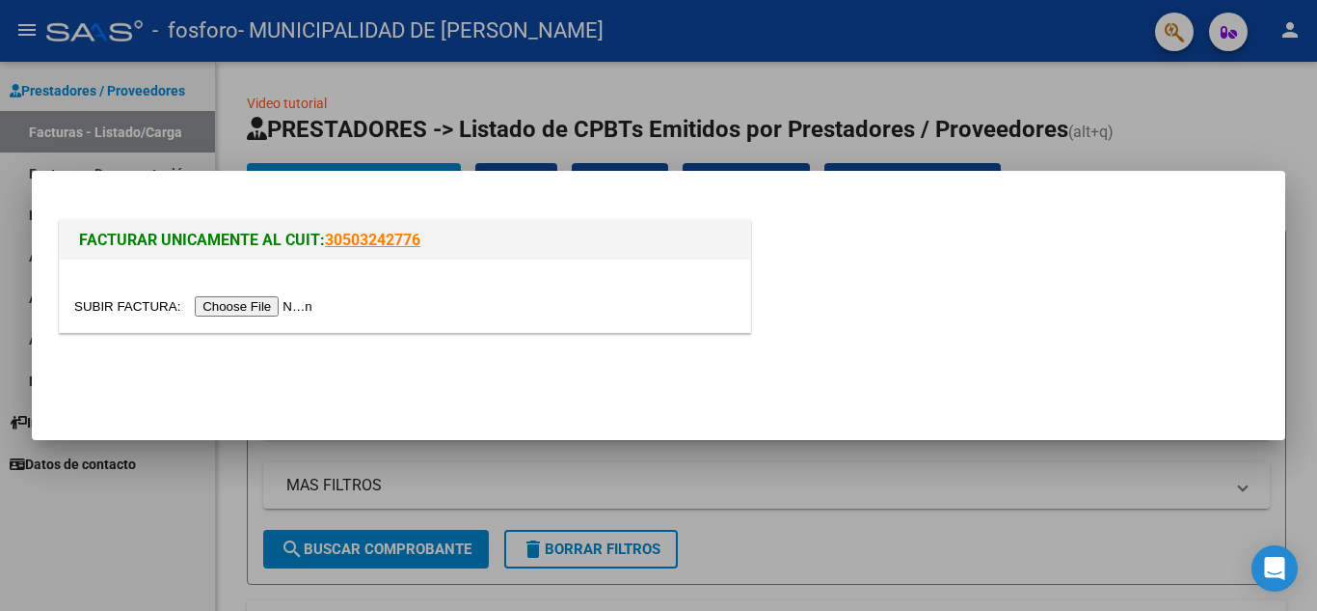
click at [268, 302] on input "file" at bounding box center [196, 306] width 244 height 20
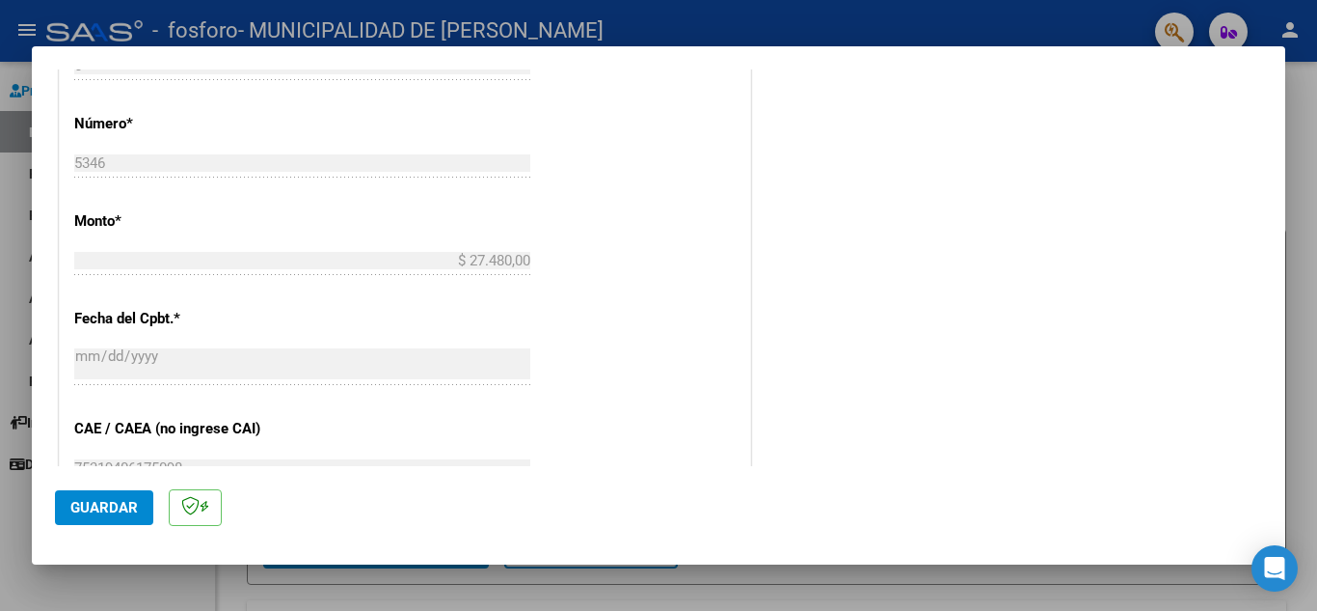
scroll to position [868, 0]
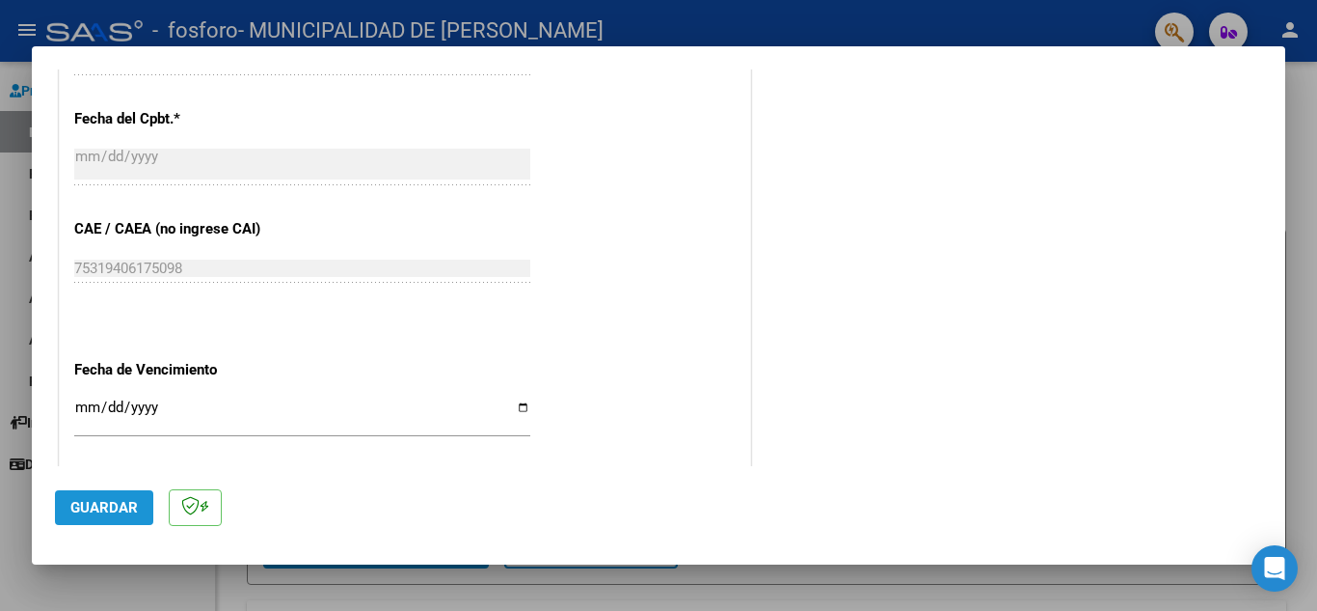
click at [87, 506] on span "Guardar" at bounding box center [104, 507] width 68 height 17
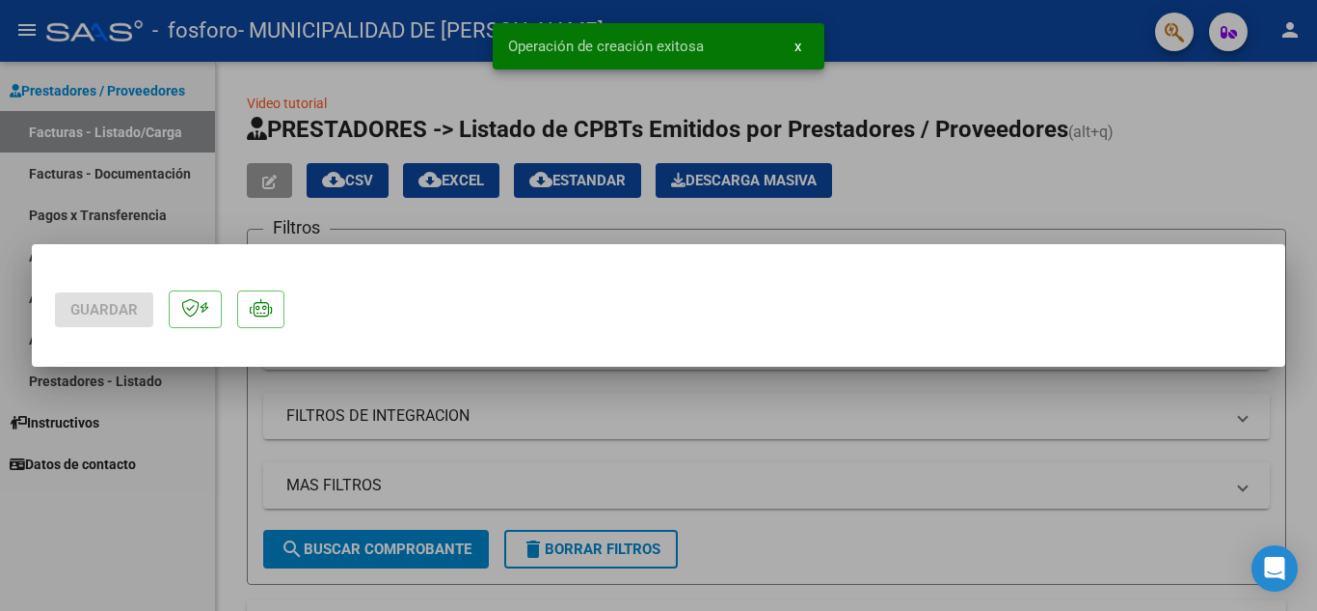
scroll to position [0, 0]
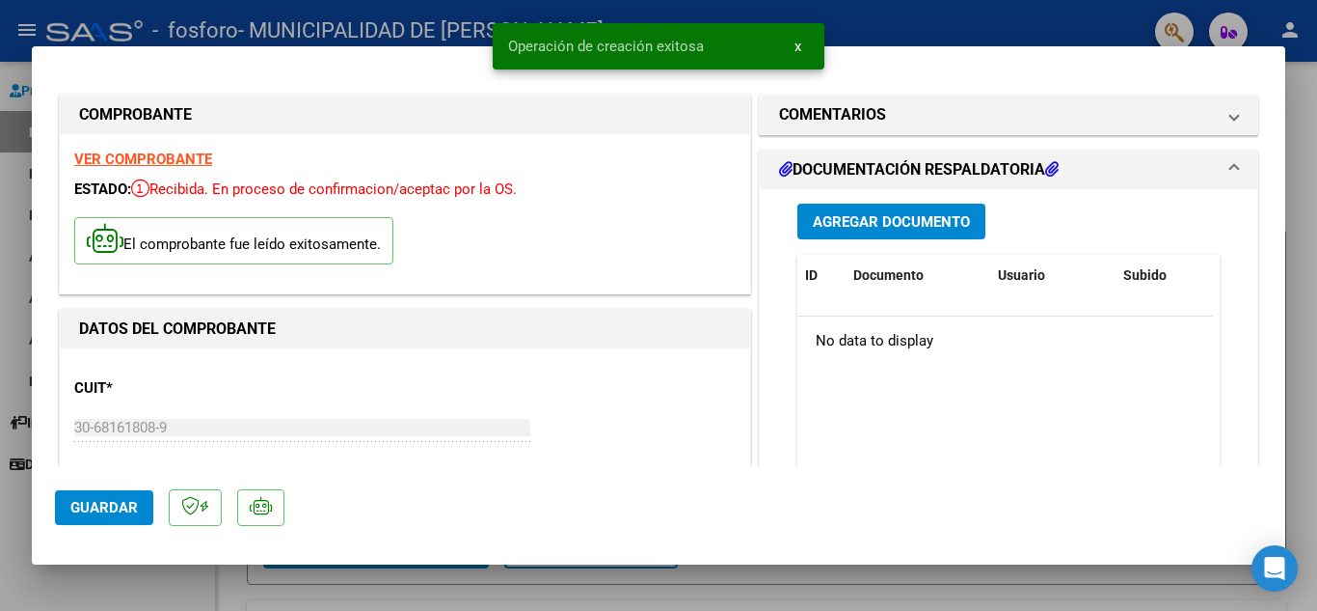
click at [881, 219] on span "Agregar Documento" at bounding box center [891, 221] width 157 height 17
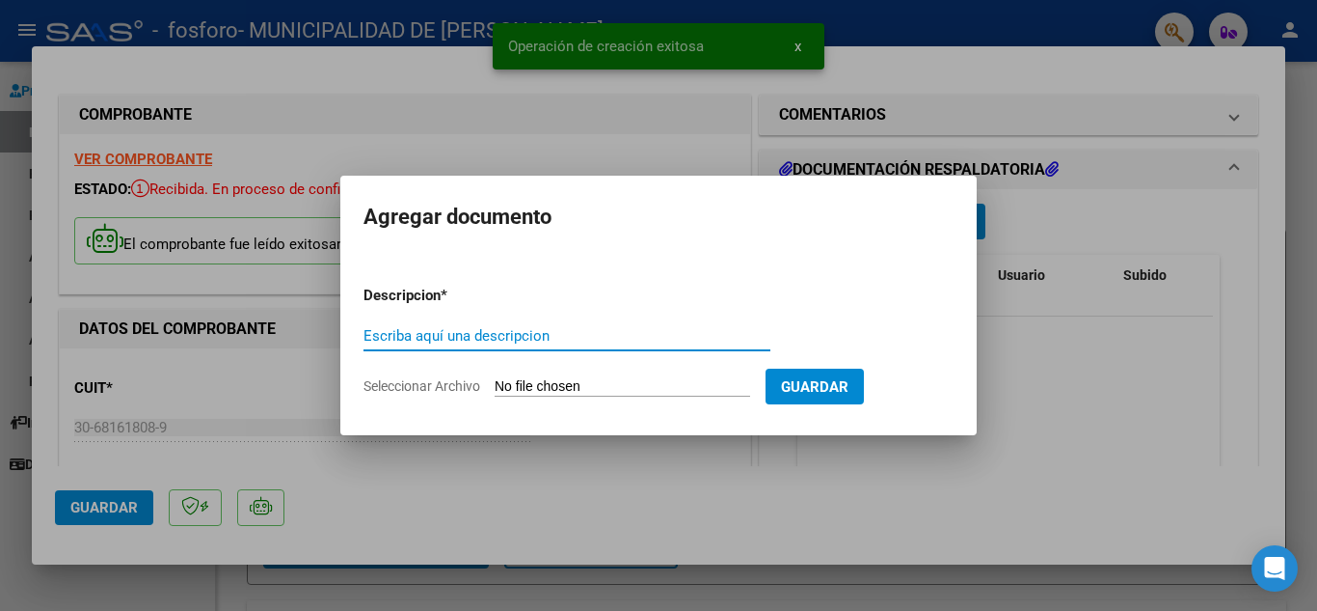
click at [601, 372] on form "Descripcion * Escriba aquí una descripcion Seleccionar Archivo Guardar" at bounding box center [659, 340] width 590 height 141
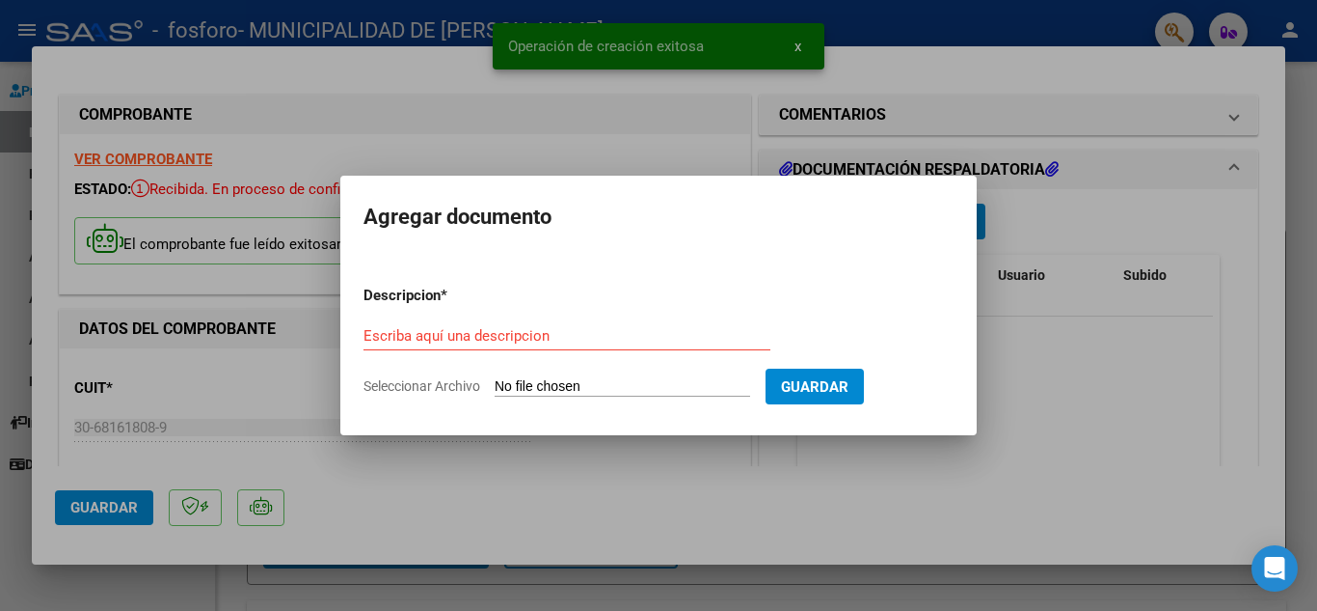
click at [588, 383] on input "Seleccionar Archivo" at bounding box center [623, 387] width 256 height 18
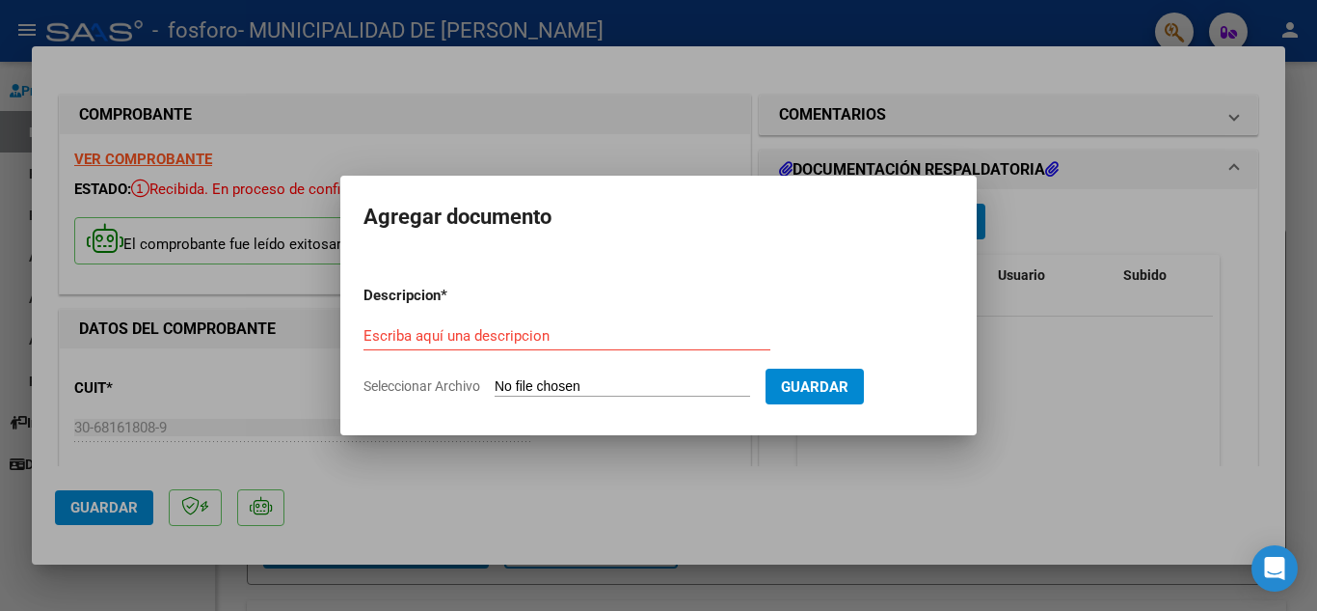
type input "C:\fakepath\OSPIF NQ FC 5346_253254-1.pdf"
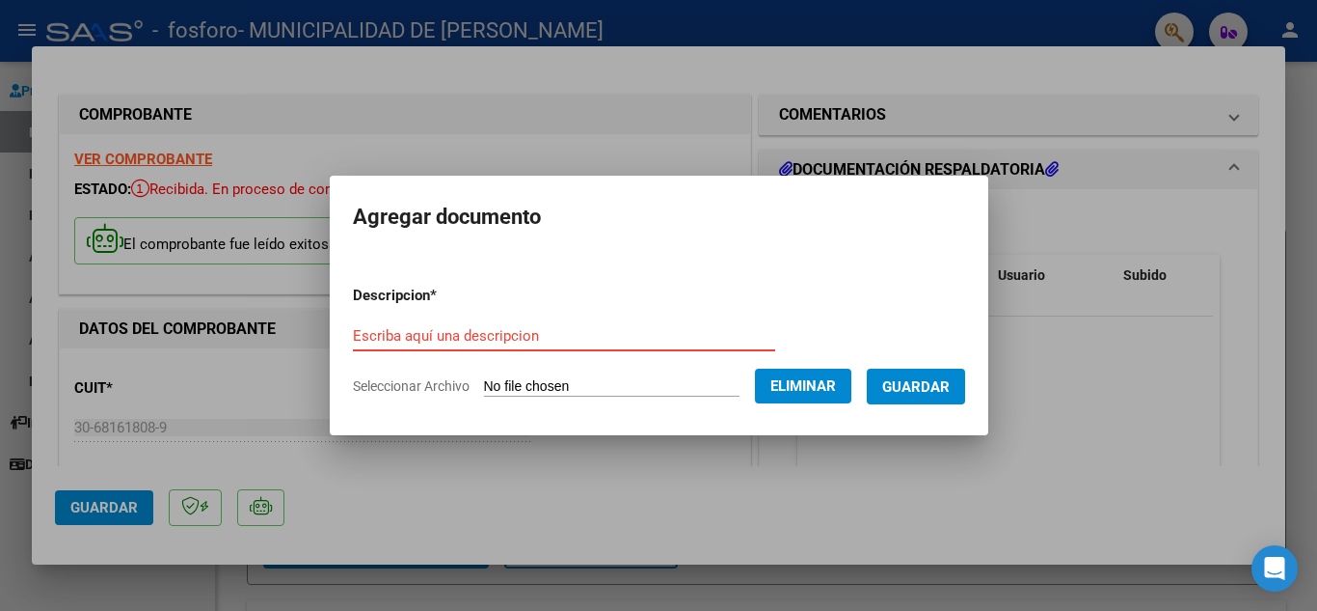
click at [439, 340] on input "Escriba aquí una descripcion" at bounding box center [564, 335] width 422 height 17
paste input "Documentación Hospital Angio"
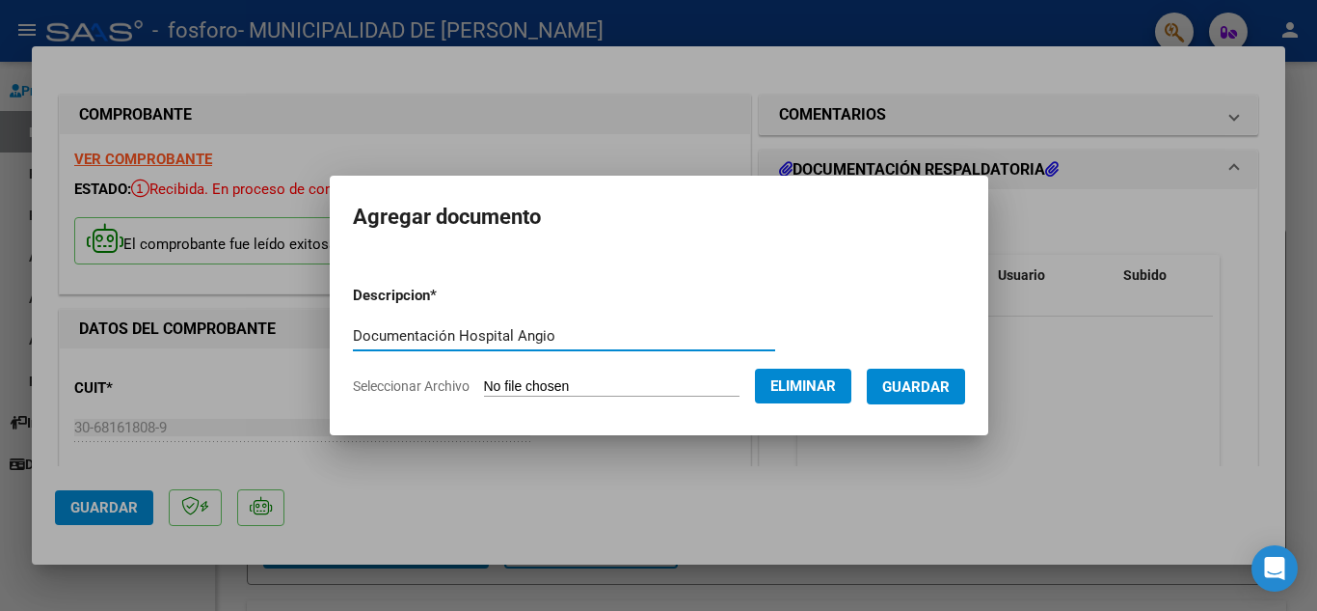
type input "Documentación Hospital Angio"
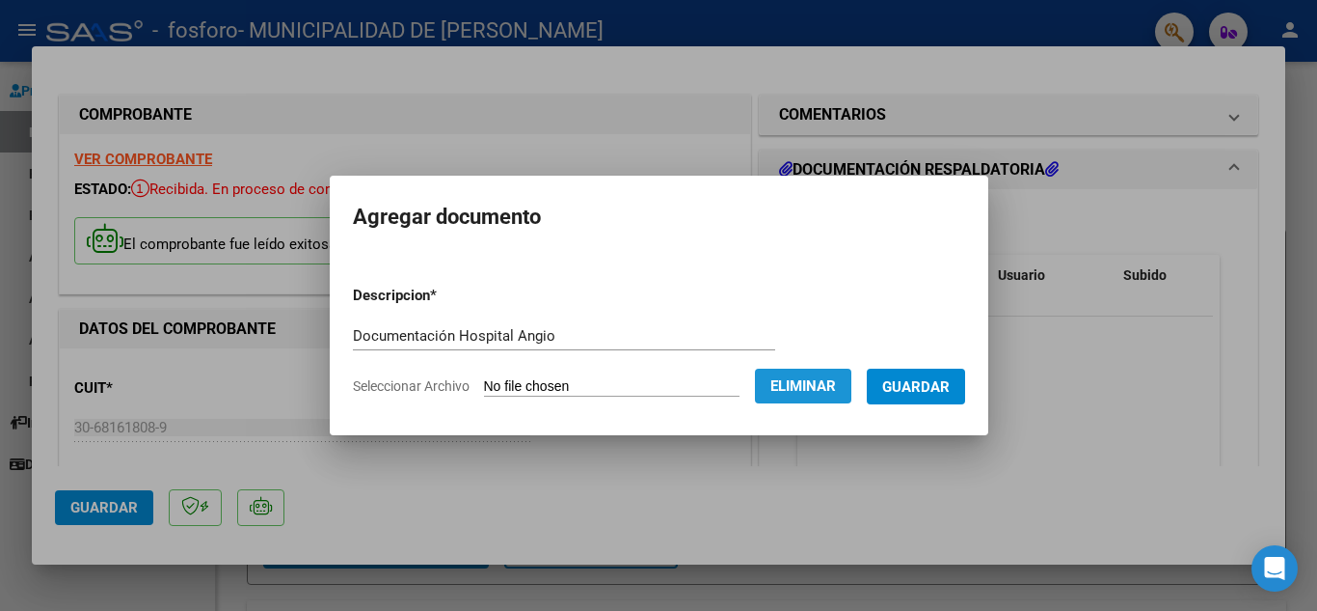
click at [836, 390] on span "Eliminar" at bounding box center [804, 385] width 66 height 17
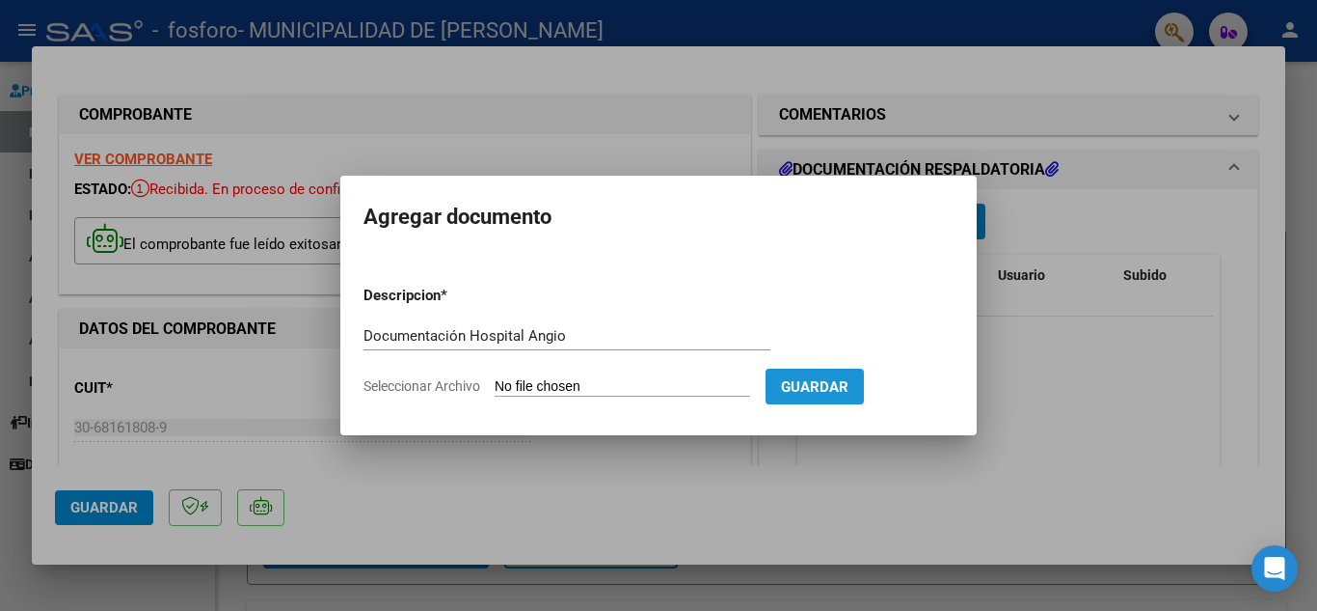
click at [848, 383] on span "Guardar" at bounding box center [815, 386] width 68 height 17
click at [693, 384] on input "Seleccionar Archivo" at bounding box center [623, 387] width 256 height 18
type input "C:\fakepath\OSPIF NQ FC 5346_253254.pdf"
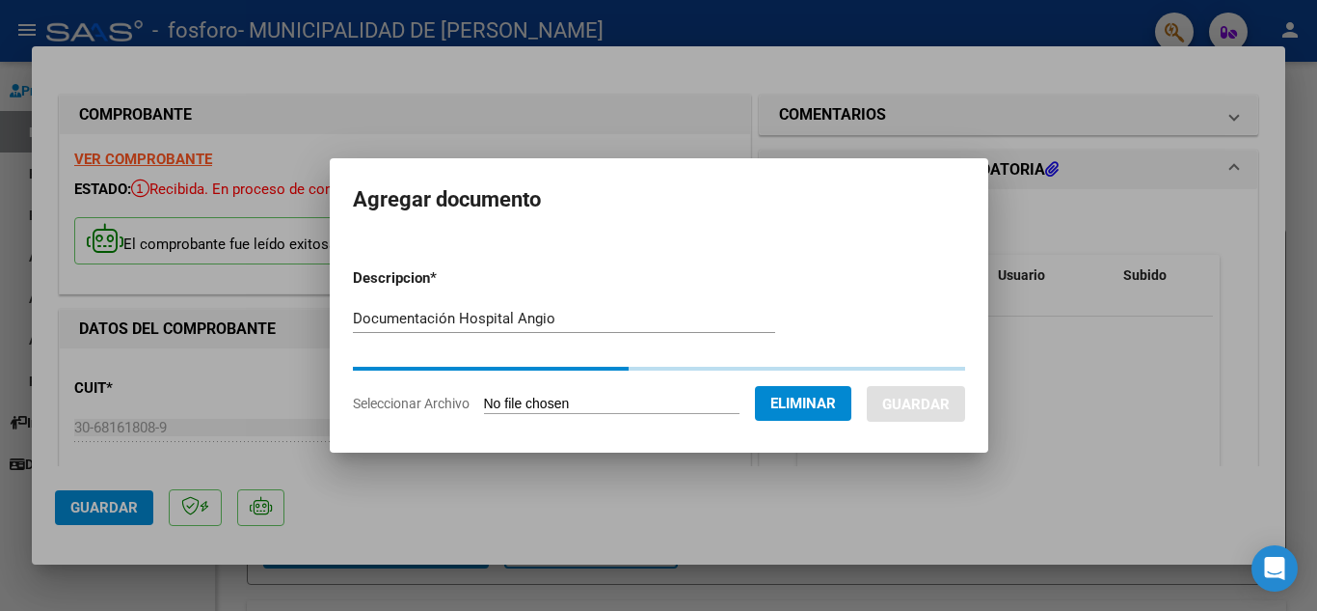
click at [536, 318] on input "Documentación Hospital Angio" at bounding box center [564, 318] width 422 height 17
click at [525, 317] on input "Documentación Hospital Angio" at bounding box center [564, 318] width 422 height 17
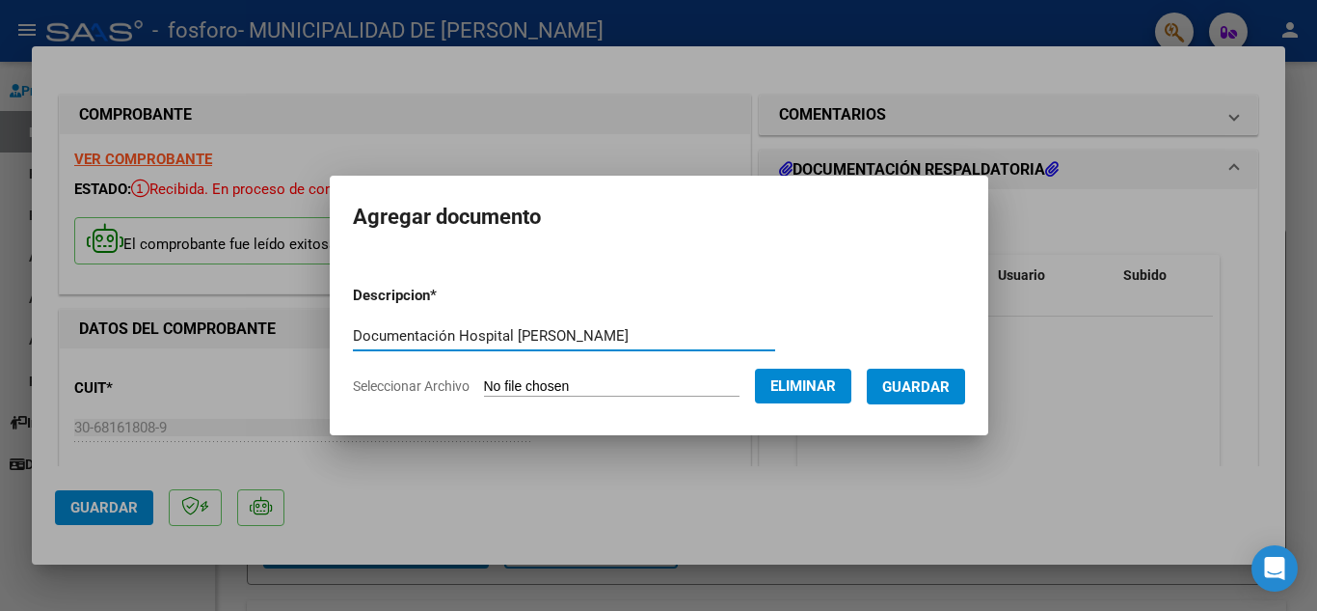
type input "Documentación Hospital [PERSON_NAME]"
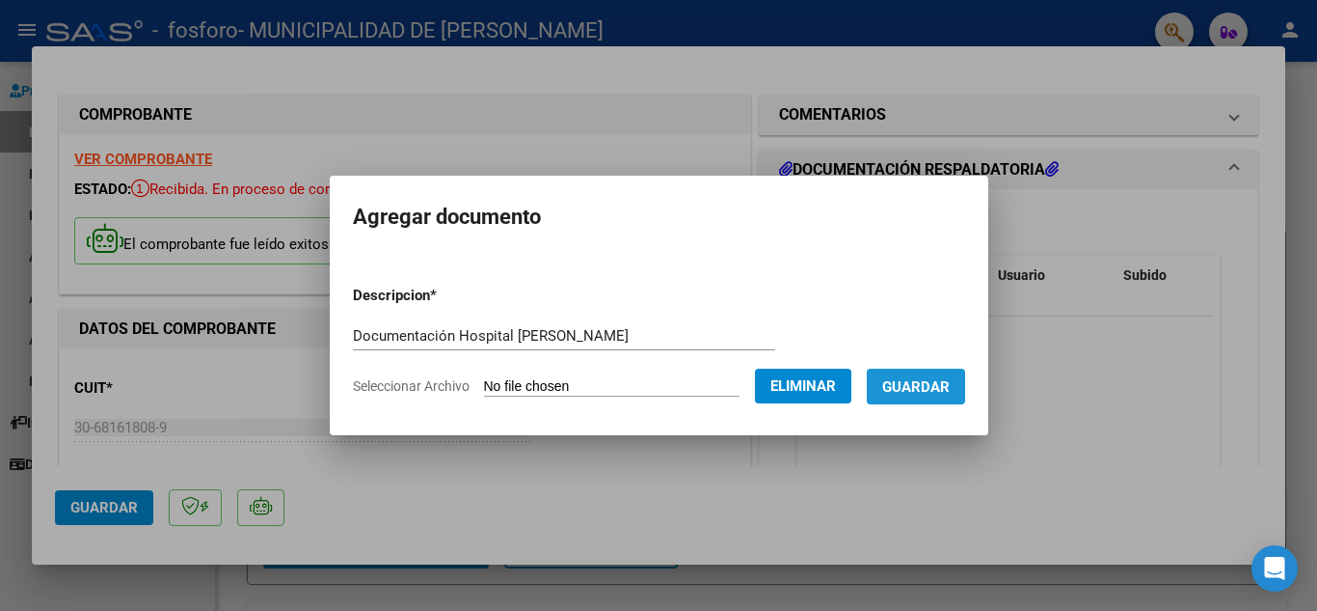
click at [949, 385] on span "Guardar" at bounding box center [917, 386] width 68 height 17
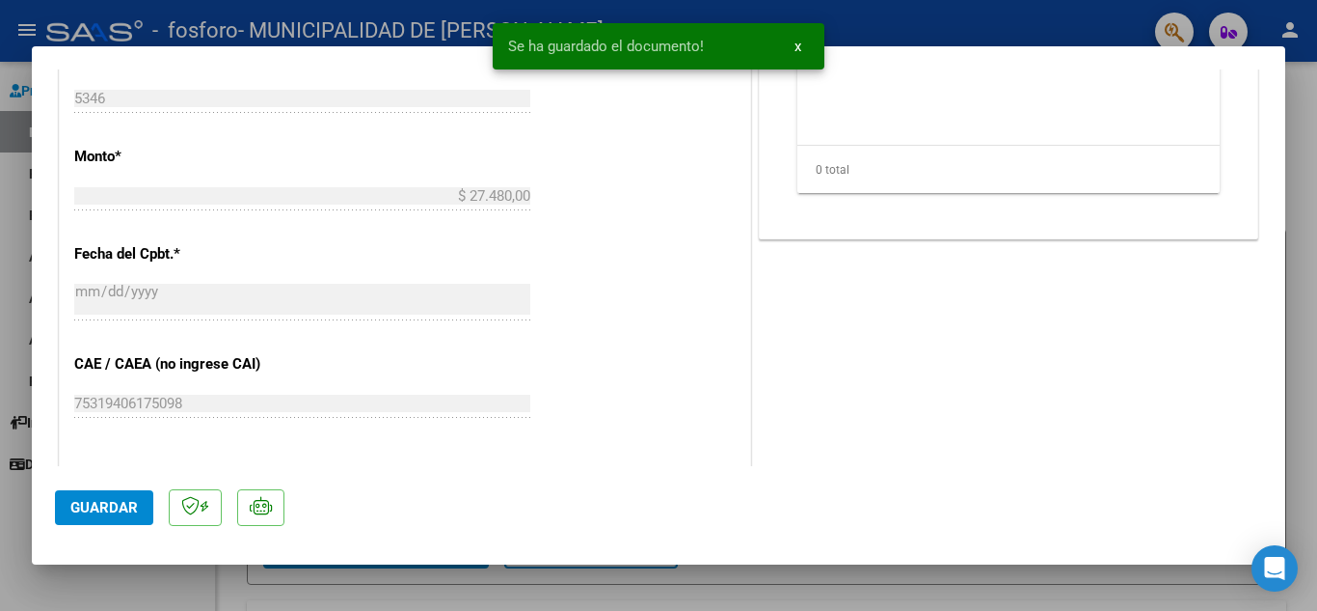
scroll to position [772, 0]
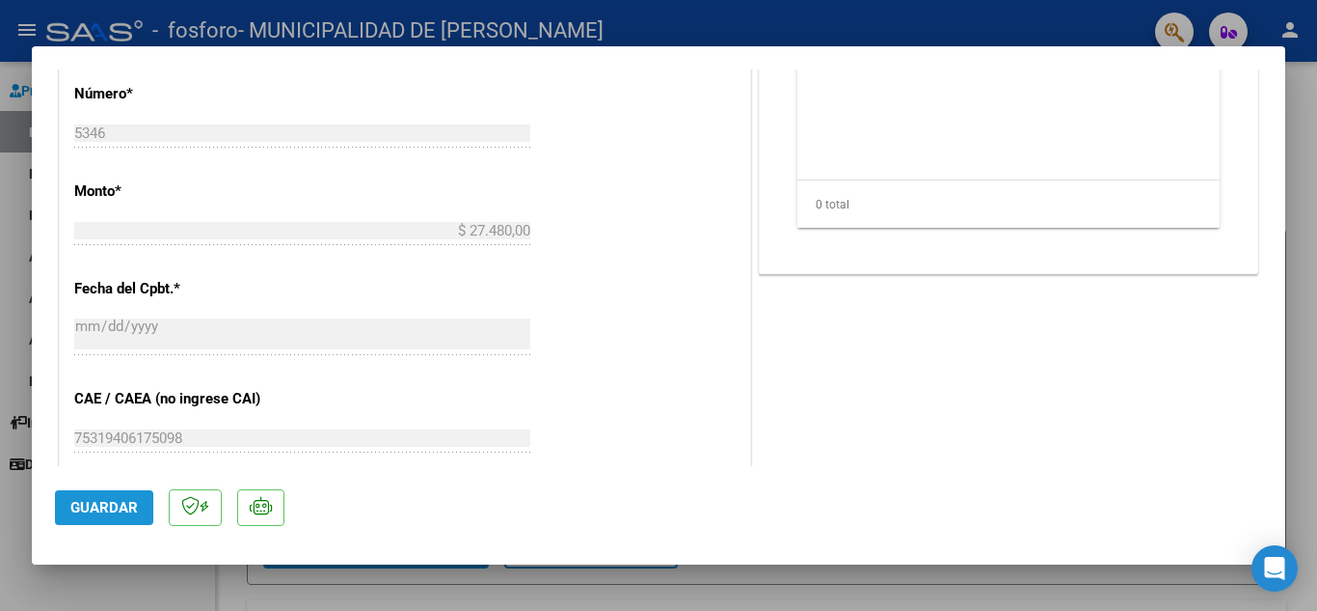
click at [79, 510] on span "Guardar" at bounding box center [104, 507] width 68 height 17
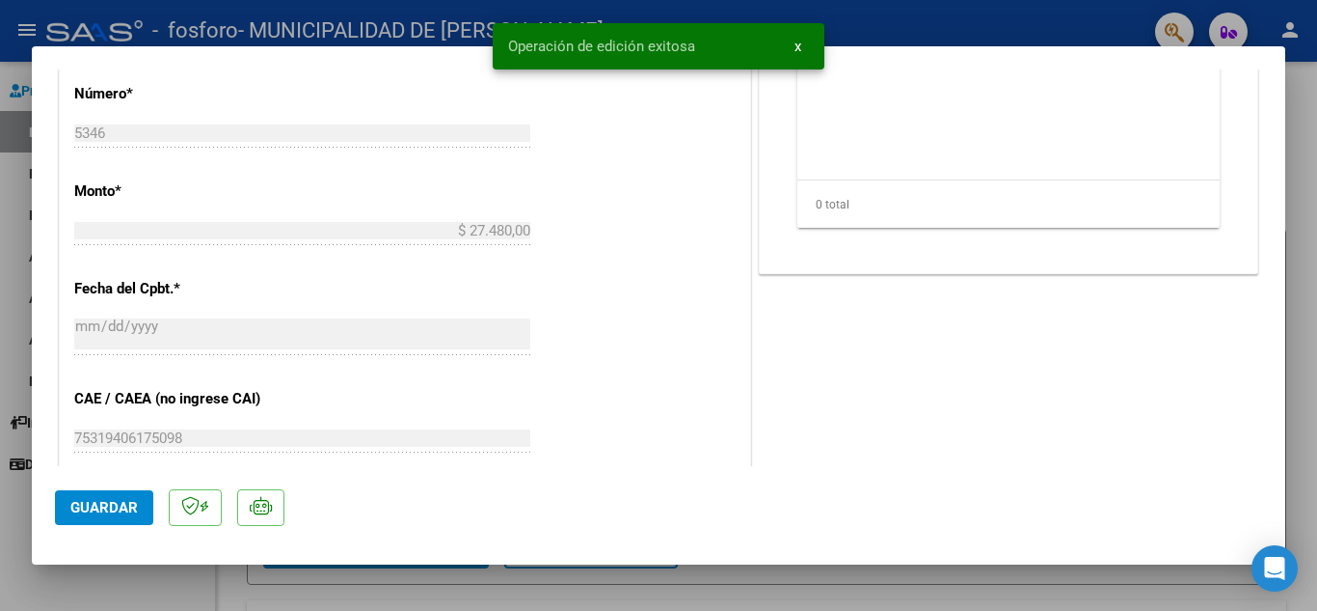
click at [79, 509] on span "Guardar" at bounding box center [104, 507] width 68 height 17
click at [881, 11] on div at bounding box center [658, 305] width 1317 height 611
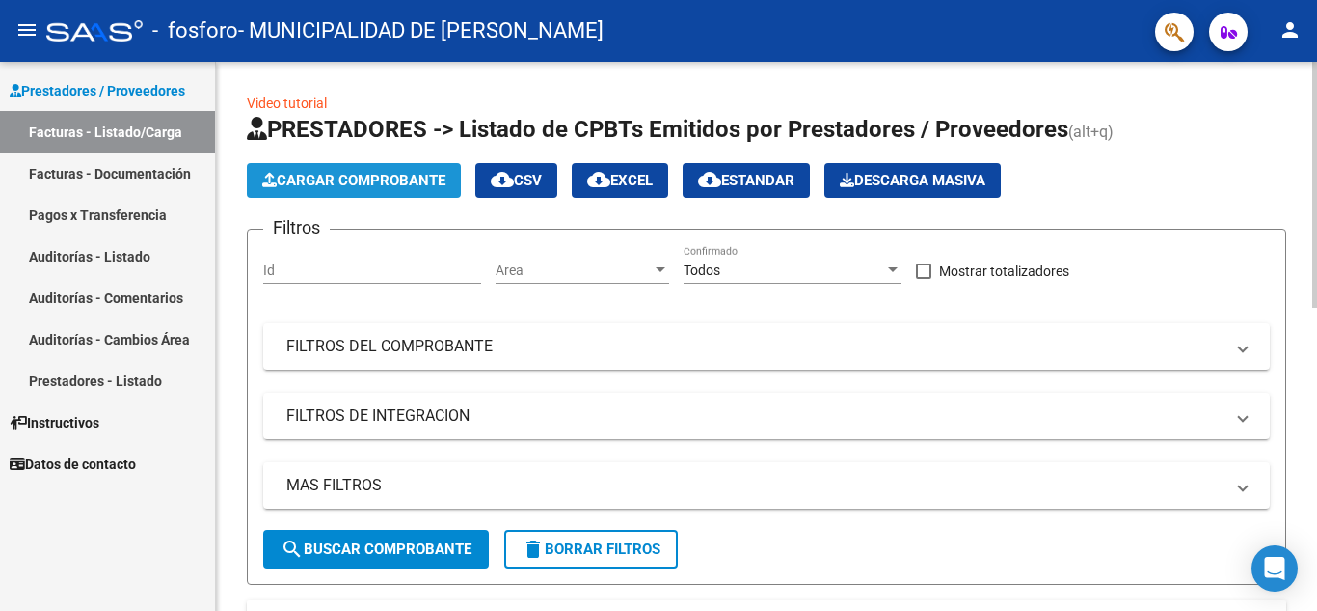
click at [324, 174] on span "Cargar Comprobante" at bounding box center [353, 180] width 183 height 17
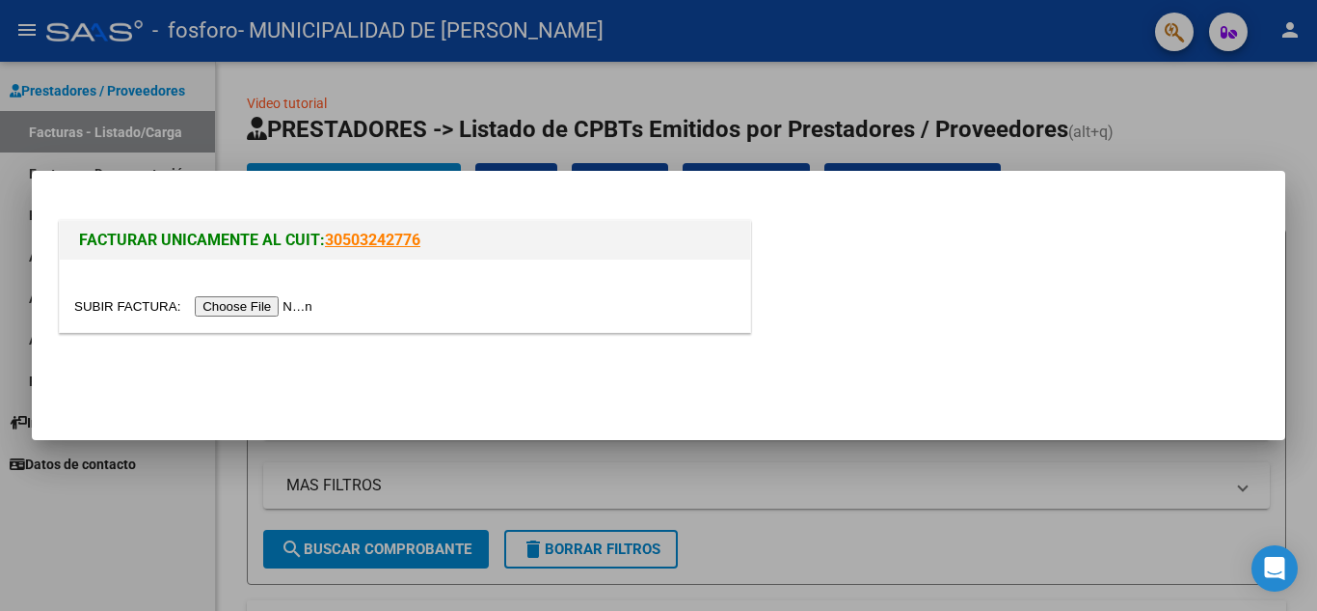
click at [276, 314] on input "file" at bounding box center [196, 306] width 244 height 20
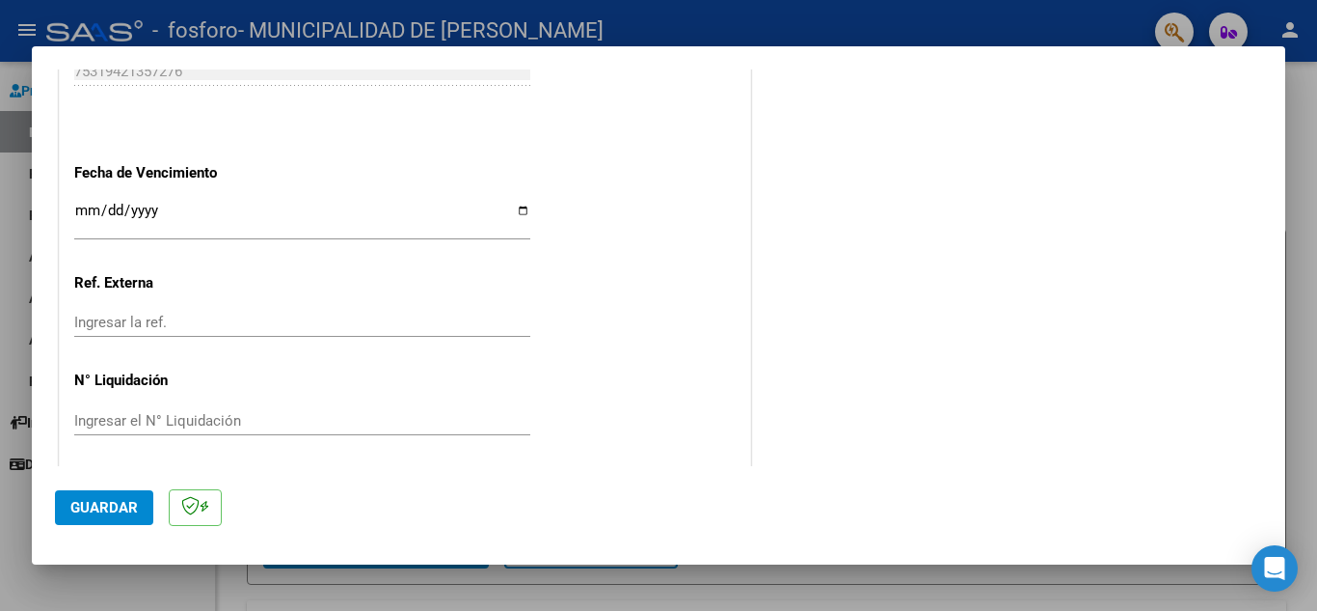
scroll to position [1071, 0]
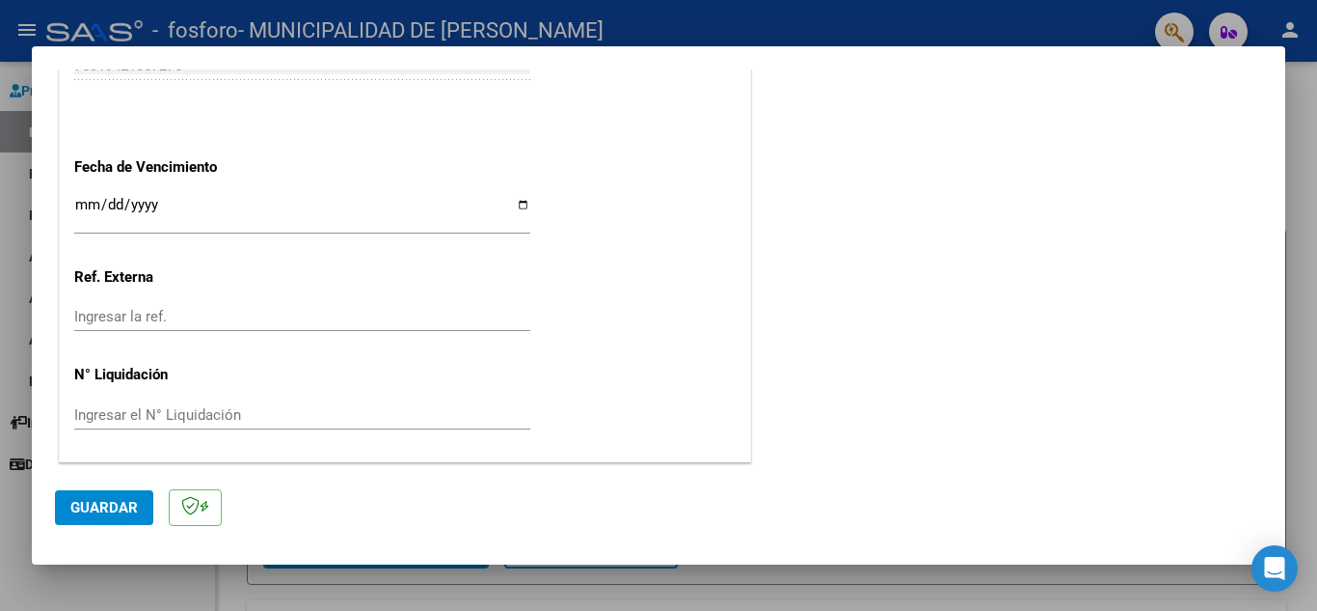
click at [129, 503] on span "Guardar" at bounding box center [104, 507] width 68 height 17
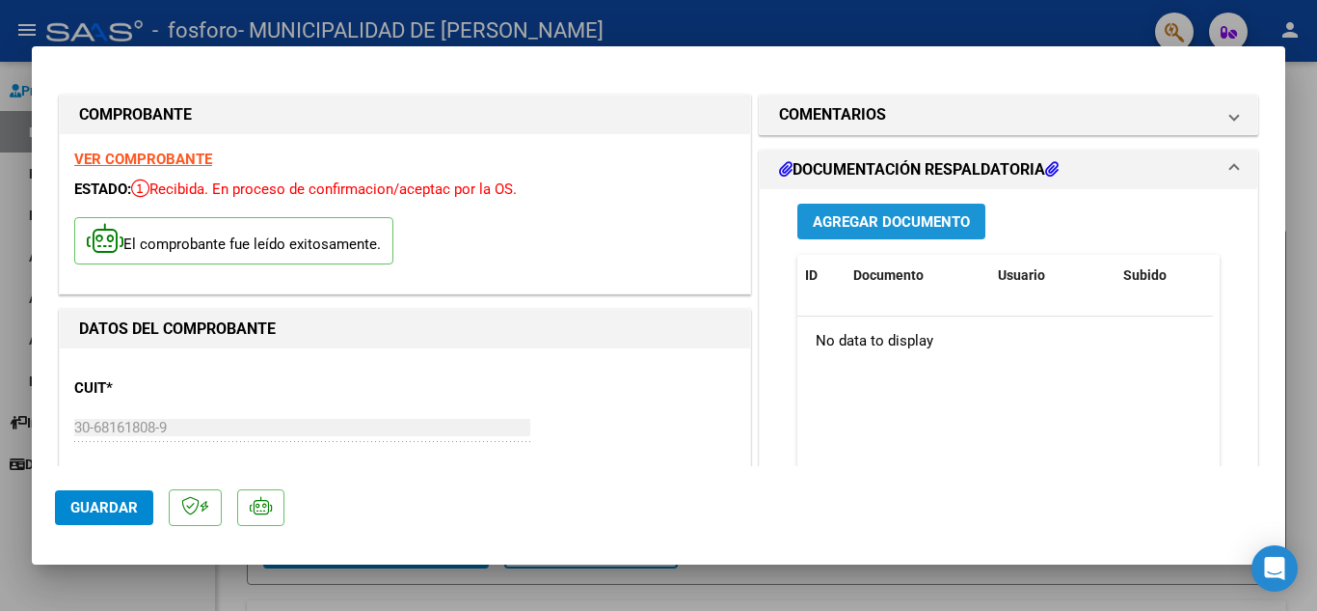
click at [910, 224] on span "Agregar Documento" at bounding box center [891, 221] width 157 height 17
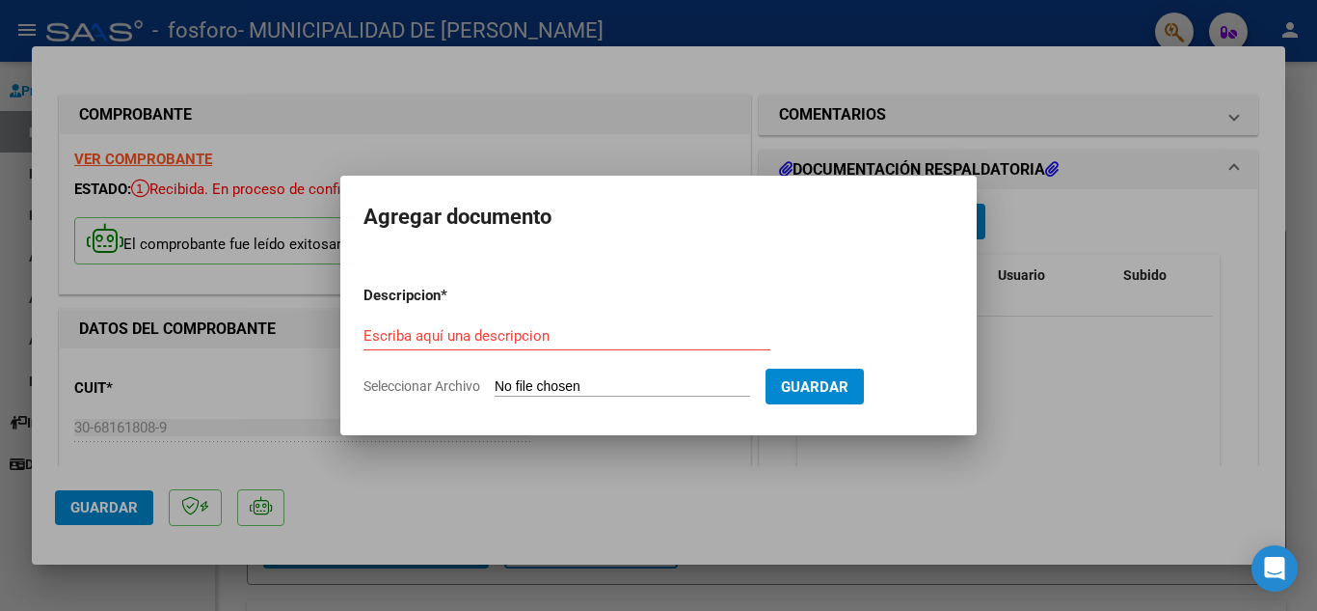
click at [558, 381] on input "Seleccionar Archivo" at bounding box center [623, 387] width 256 height 18
type input "C:\fakepath\OSPIF OFTAL FC 22348_253270.pdf"
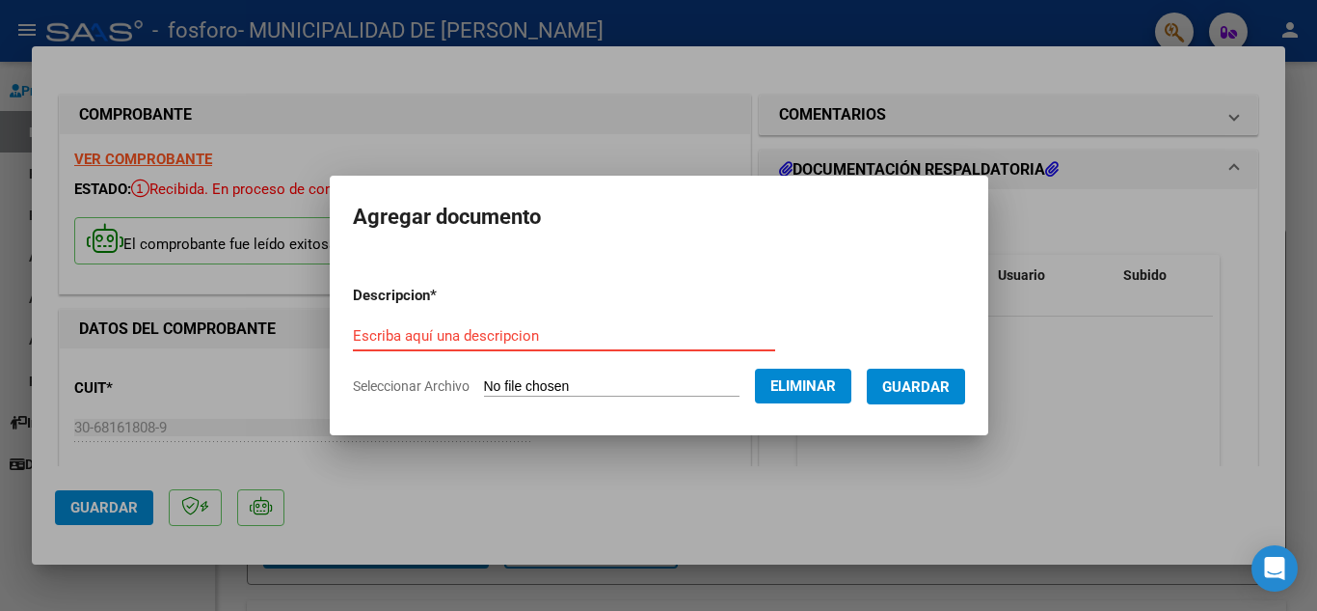
click at [545, 333] on input "Escriba aquí una descripcion" at bounding box center [564, 335] width 422 height 17
paste input "Documentación Hospital Angio"
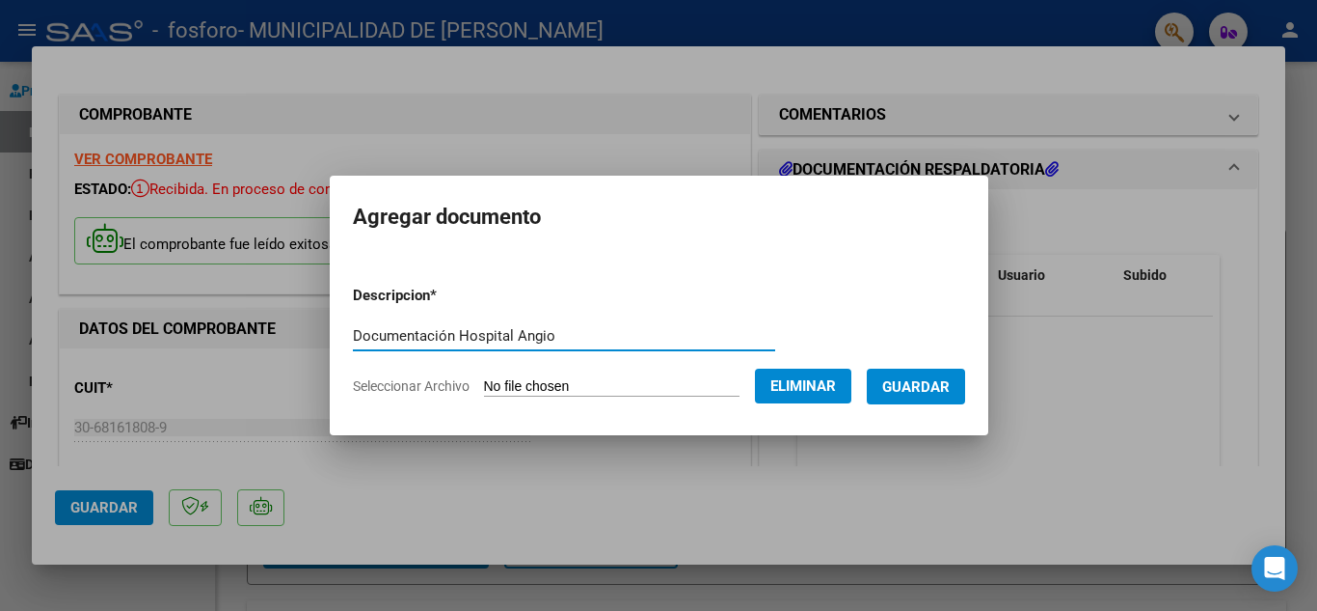
click at [514, 335] on input "Documentación Hospital Angio" at bounding box center [564, 335] width 422 height 17
type input "Documentación Hospital Oftalmológico"
click at [949, 378] on span "Guardar" at bounding box center [917, 386] width 68 height 17
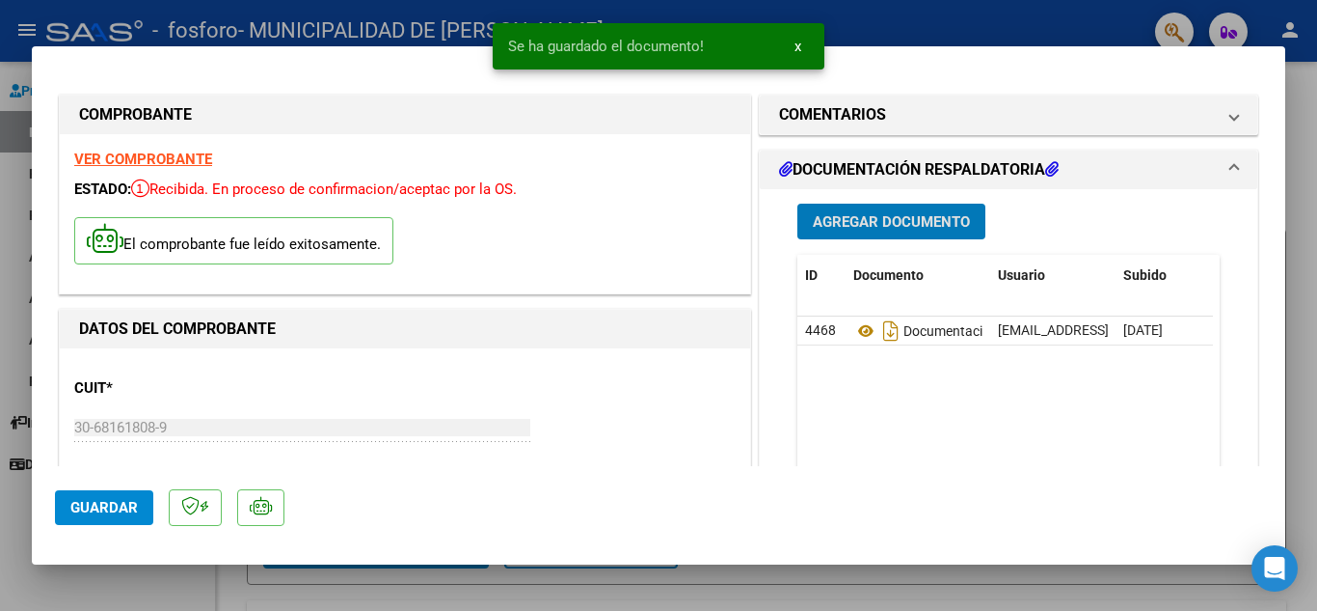
click at [109, 507] on span "Guardar" at bounding box center [104, 507] width 68 height 17
click at [118, 501] on span "Guardar" at bounding box center [104, 507] width 68 height 17
click at [864, 24] on div at bounding box center [658, 305] width 1317 height 611
type input "$ 0,00"
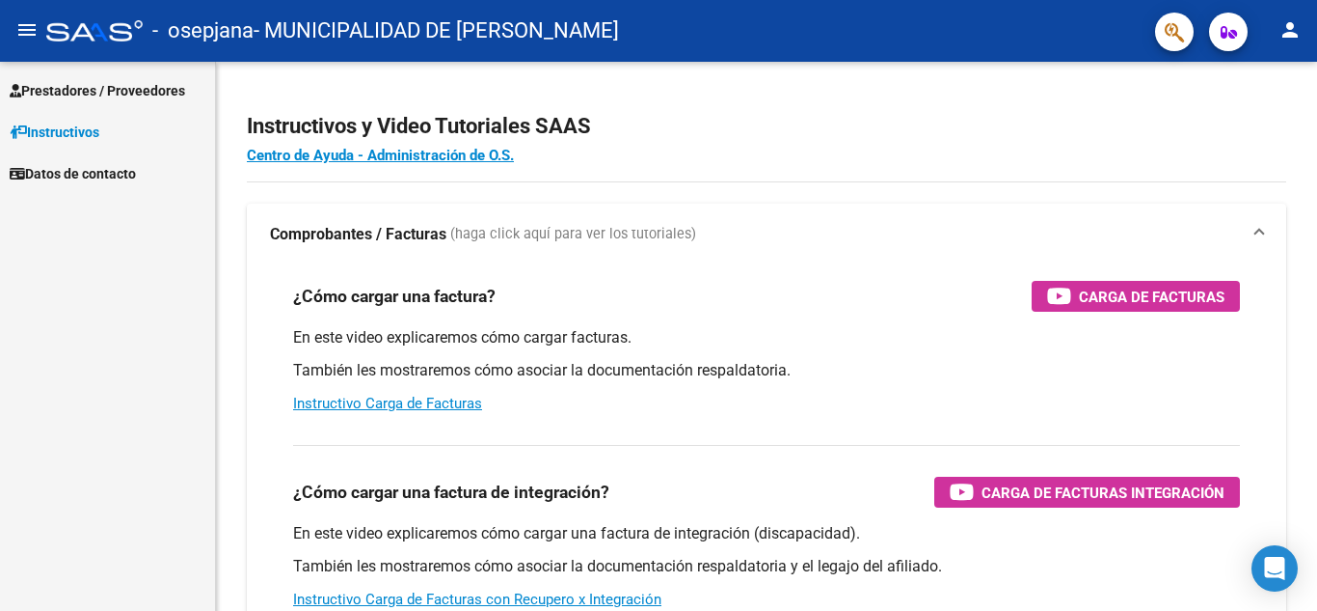
click at [130, 96] on span "Prestadores / Proveedores" at bounding box center [98, 90] width 176 height 21
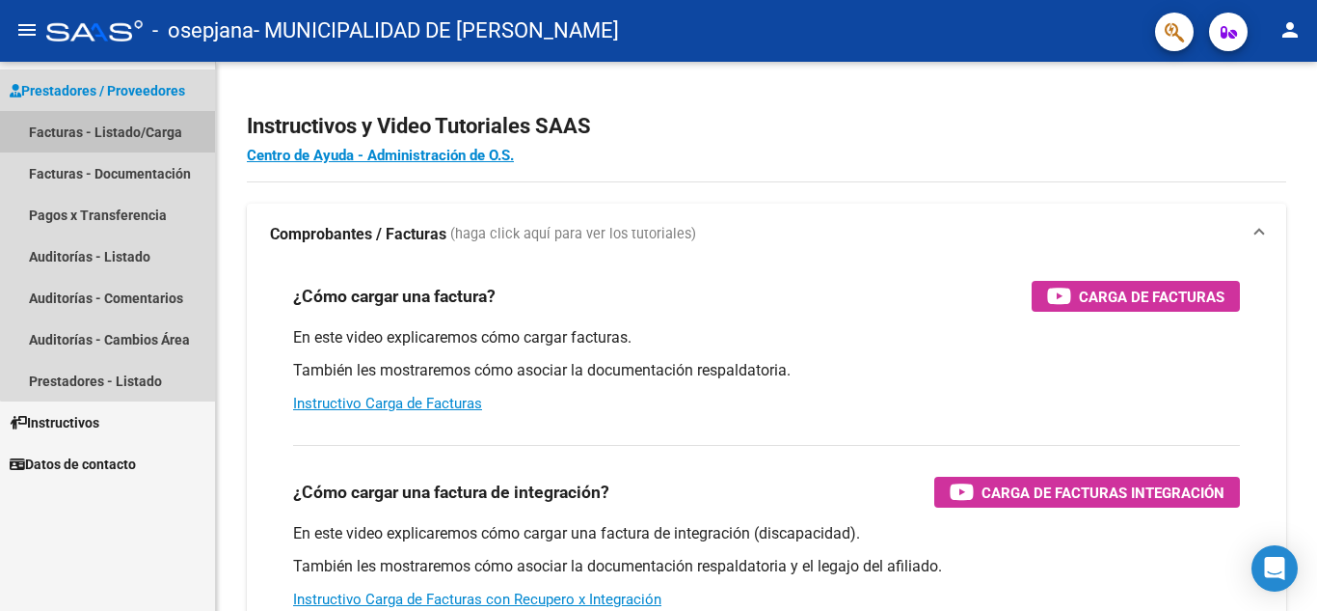
click at [143, 121] on link "Facturas - Listado/Carga" at bounding box center [107, 131] width 215 height 41
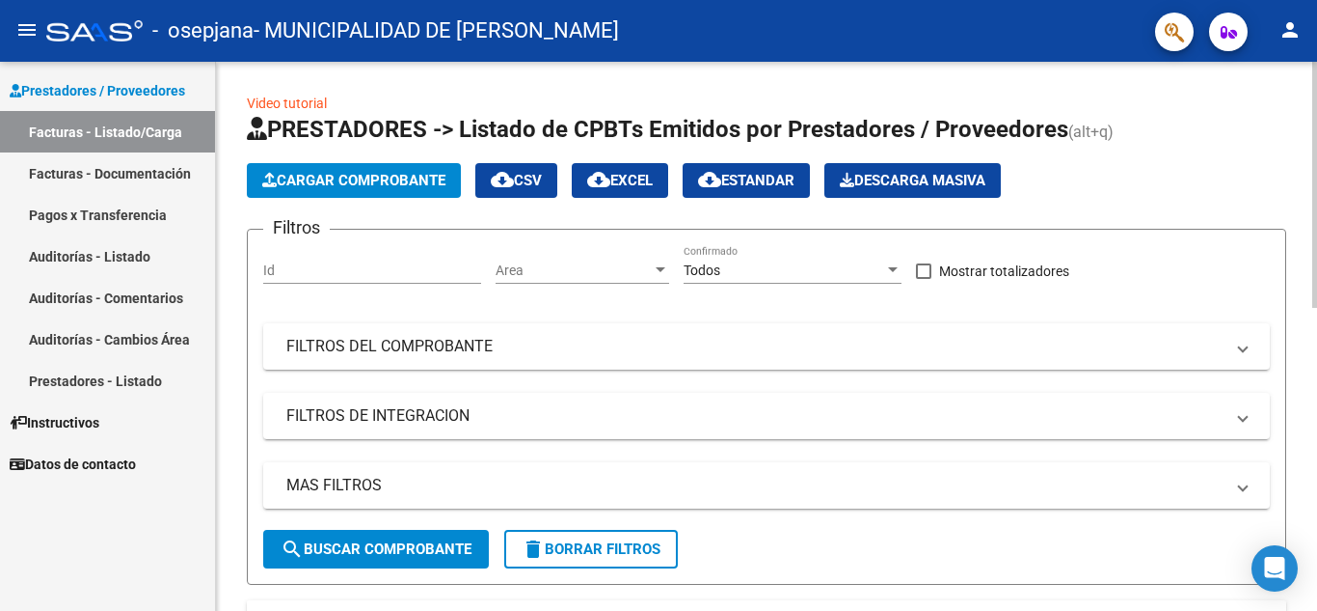
click at [372, 184] on span "Cargar Comprobante" at bounding box center [353, 180] width 183 height 17
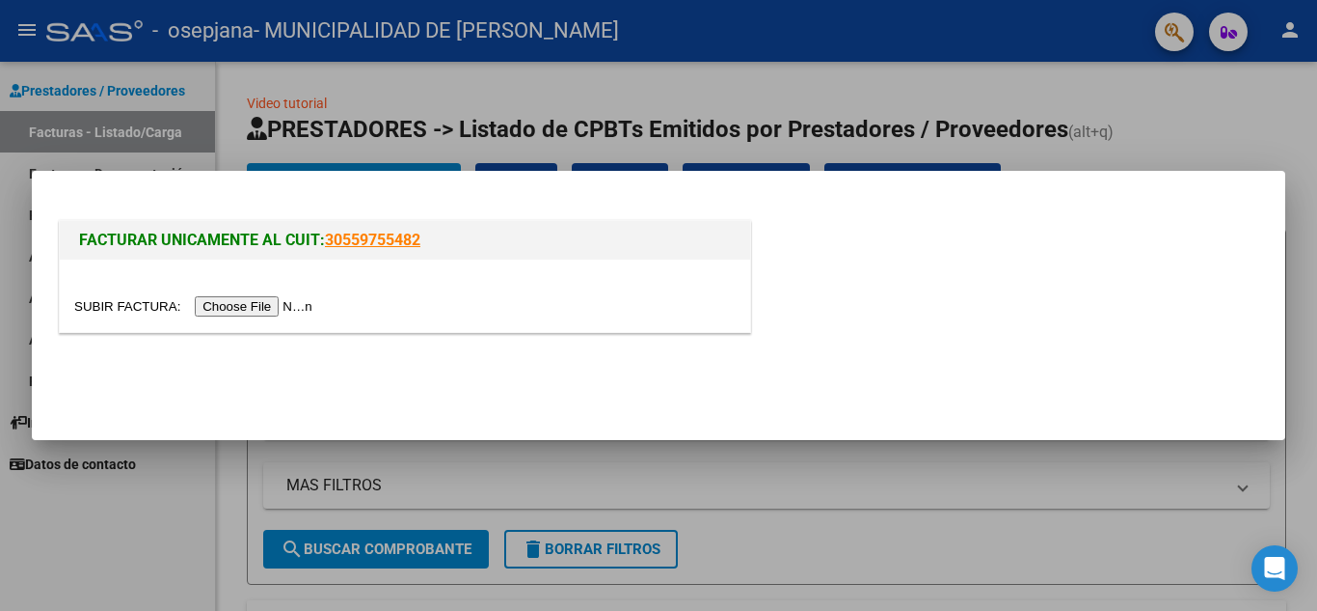
click at [291, 304] on input "file" at bounding box center [196, 306] width 244 height 20
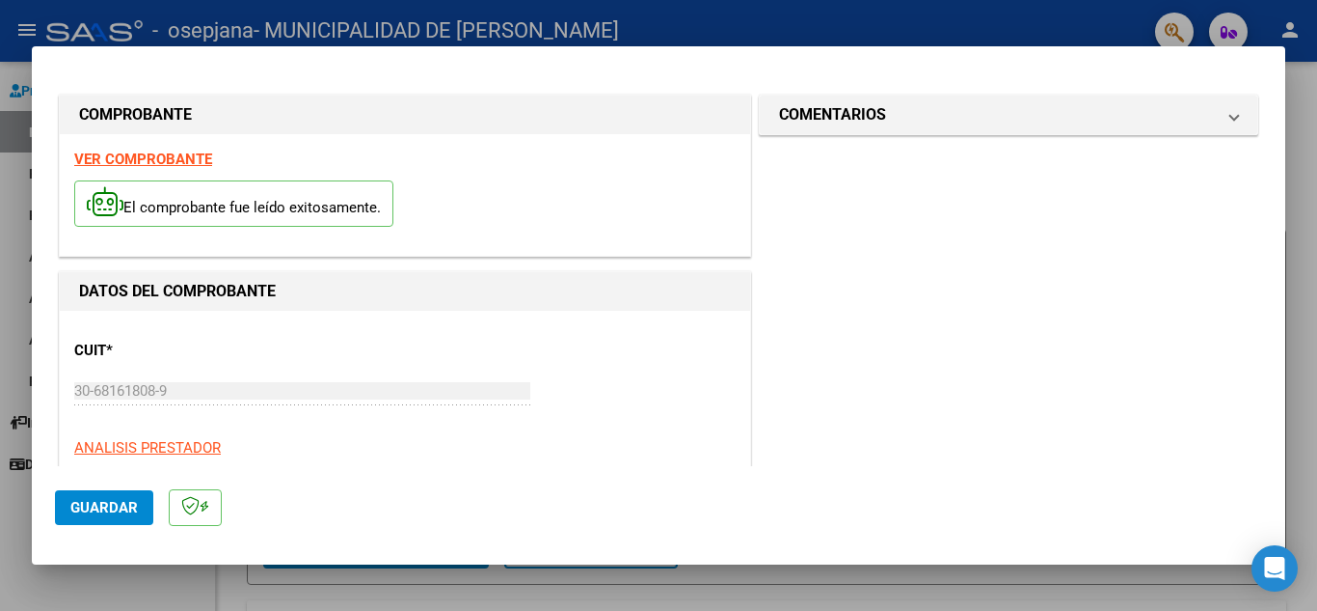
click at [117, 497] on button "Guardar" at bounding box center [104, 507] width 98 height 35
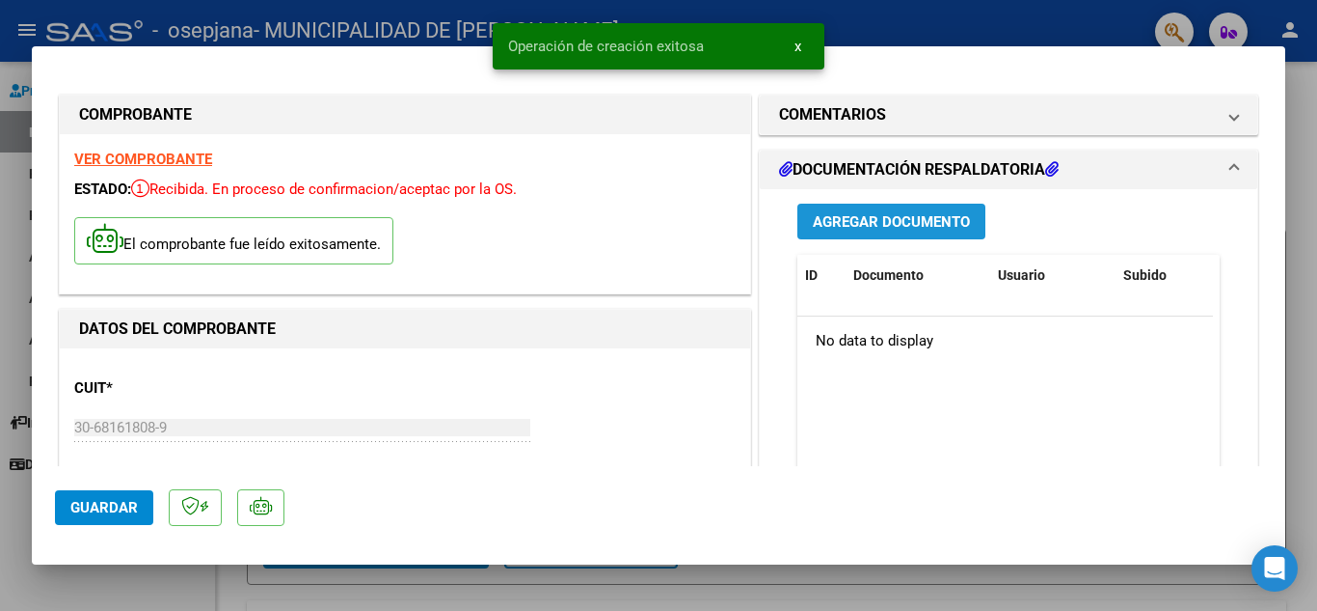
click at [860, 212] on span "Agregar Documento" at bounding box center [891, 220] width 157 height 17
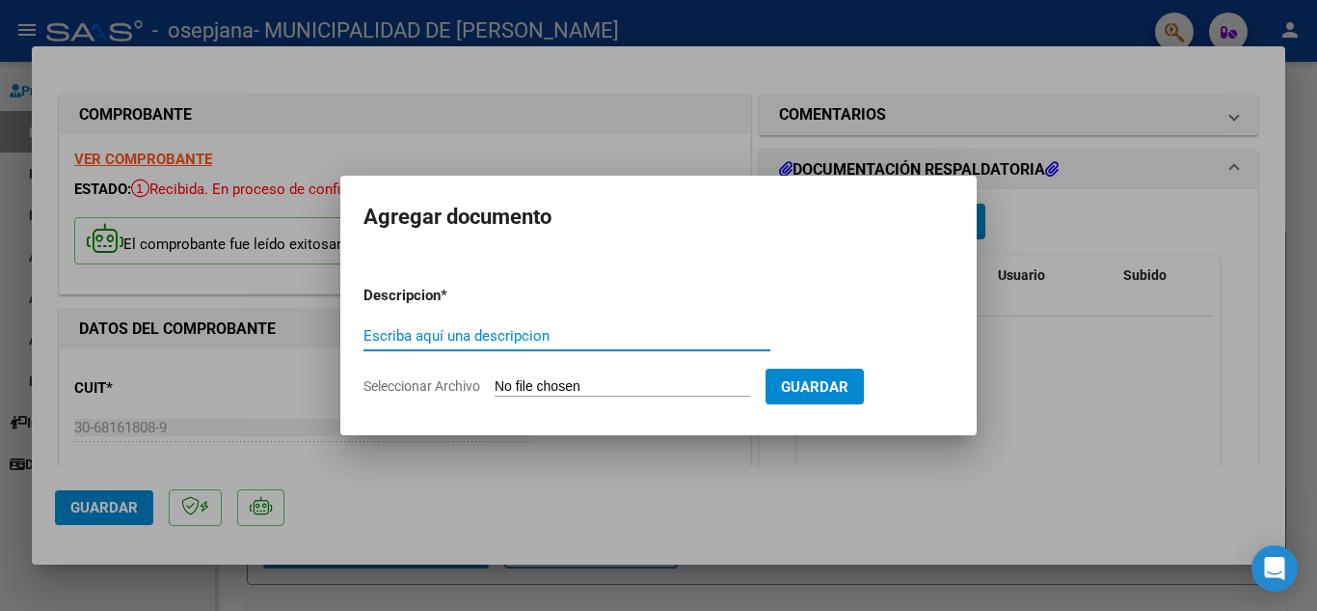
click at [524, 379] on input "Seleccionar Archivo" at bounding box center [623, 387] width 256 height 18
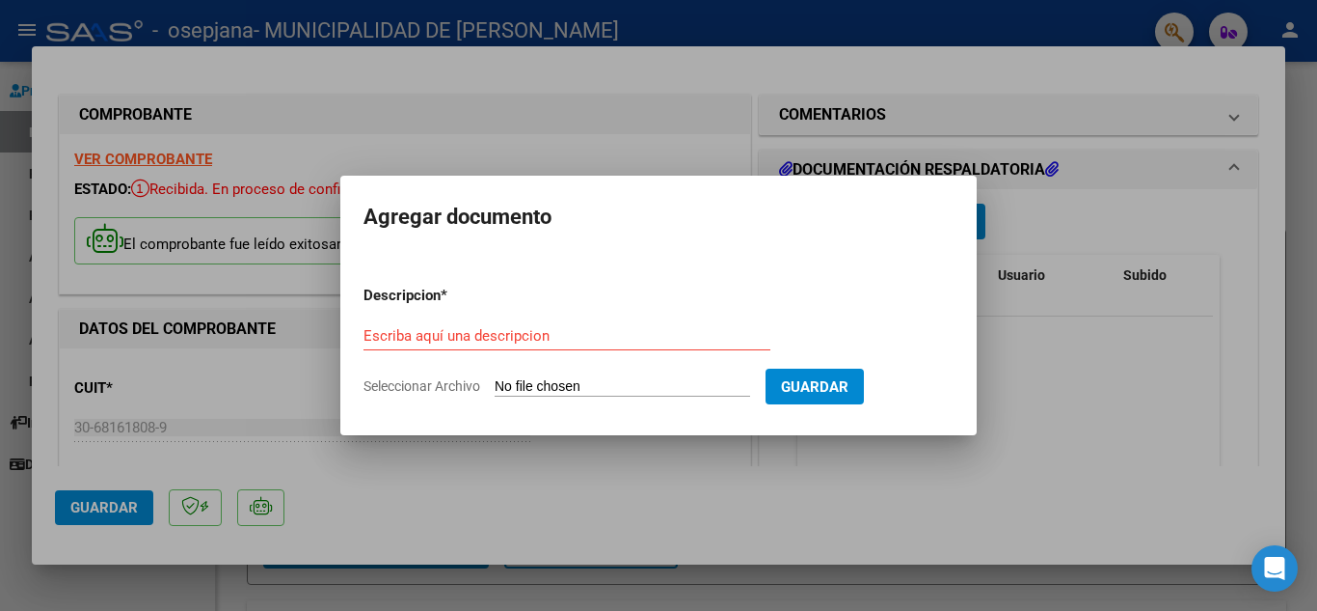
type input "C:\fakepath\OSEPJANA ANGIO FC 6990_254092.pdf"
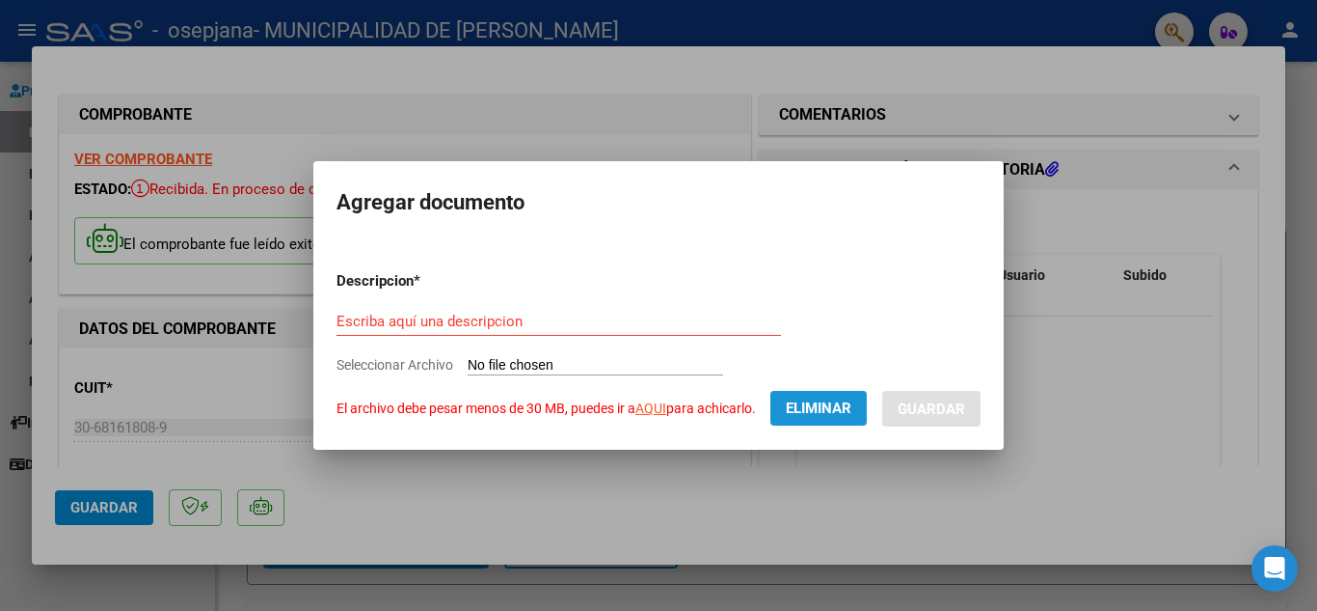
click at [823, 400] on span "Eliminar" at bounding box center [819, 407] width 66 height 17
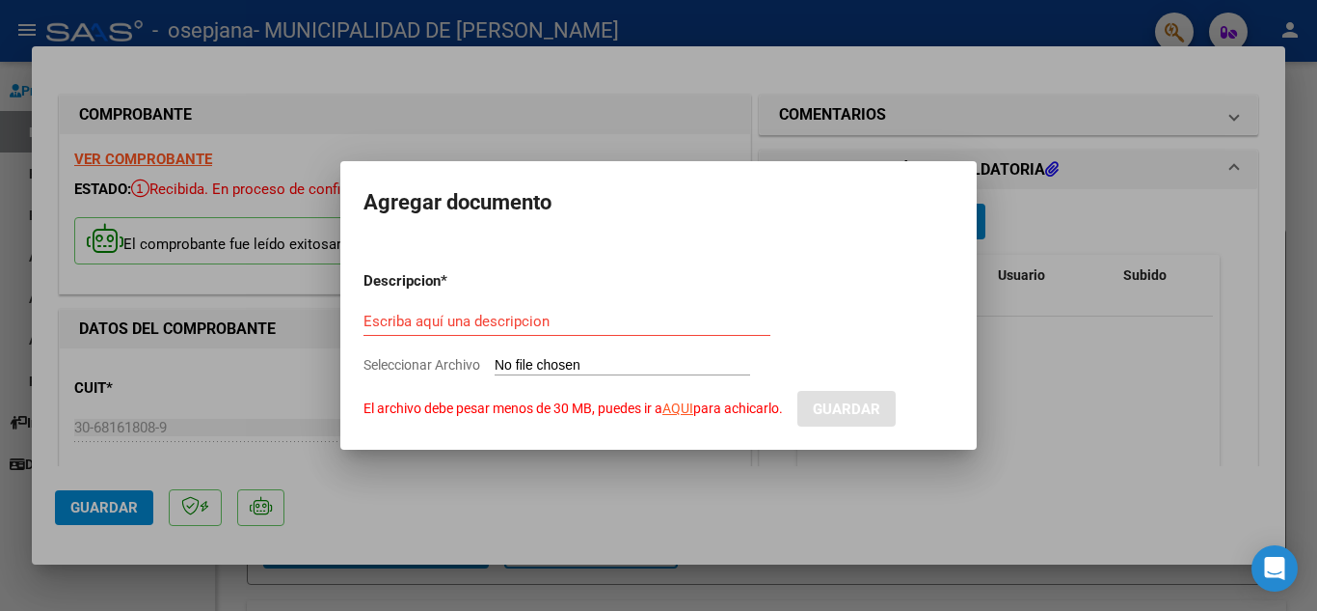
click at [1014, 295] on div at bounding box center [658, 305] width 1317 height 611
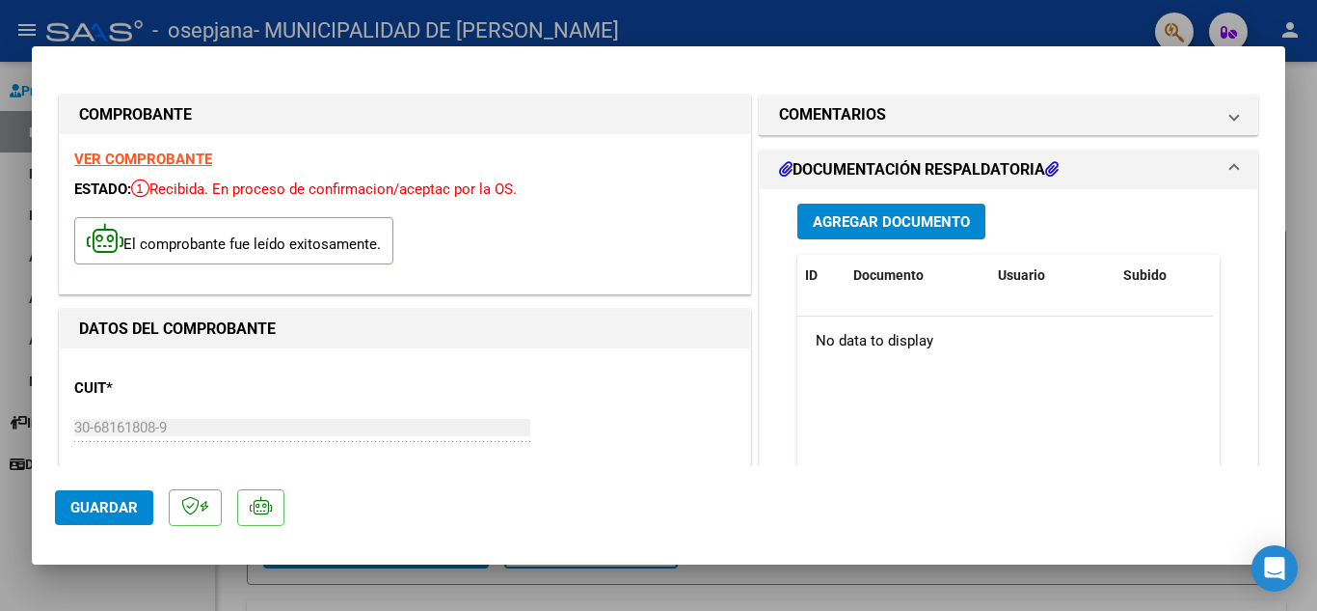
click at [888, 228] on span "Agregar Documento" at bounding box center [891, 221] width 157 height 17
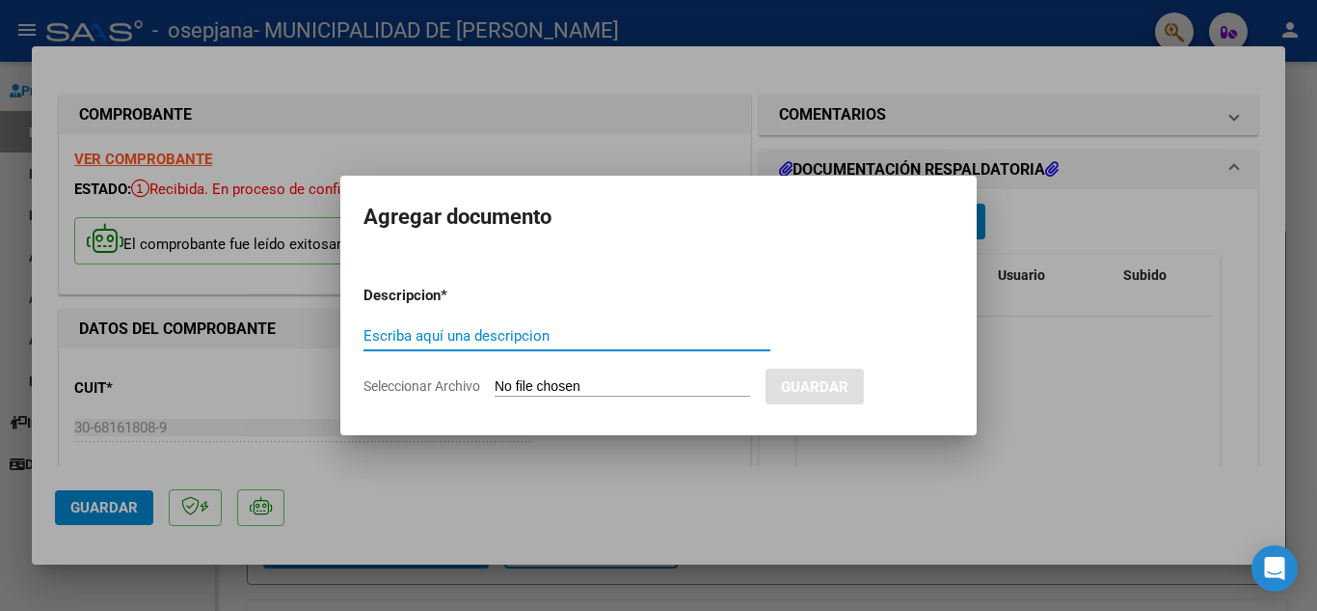
click at [546, 334] on input "Escriba aquí una descripcion" at bounding box center [567, 335] width 407 height 17
paste input "OSEPJANA ANGIO FC 6990_254092"
drag, startPoint x: 644, startPoint y: 340, endPoint x: 262, endPoint y: 317, distance: 382.6
click at [263, 317] on div "COMPROBANTE VER COMPROBANTE ESTADO: Recibida. En proceso de confirmacion/acepta…" at bounding box center [658, 305] width 1317 height 611
drag, startPoint x: 627, startPoint y: 339, endPoint x: 351, endPoint y: 342, distance: 275.9
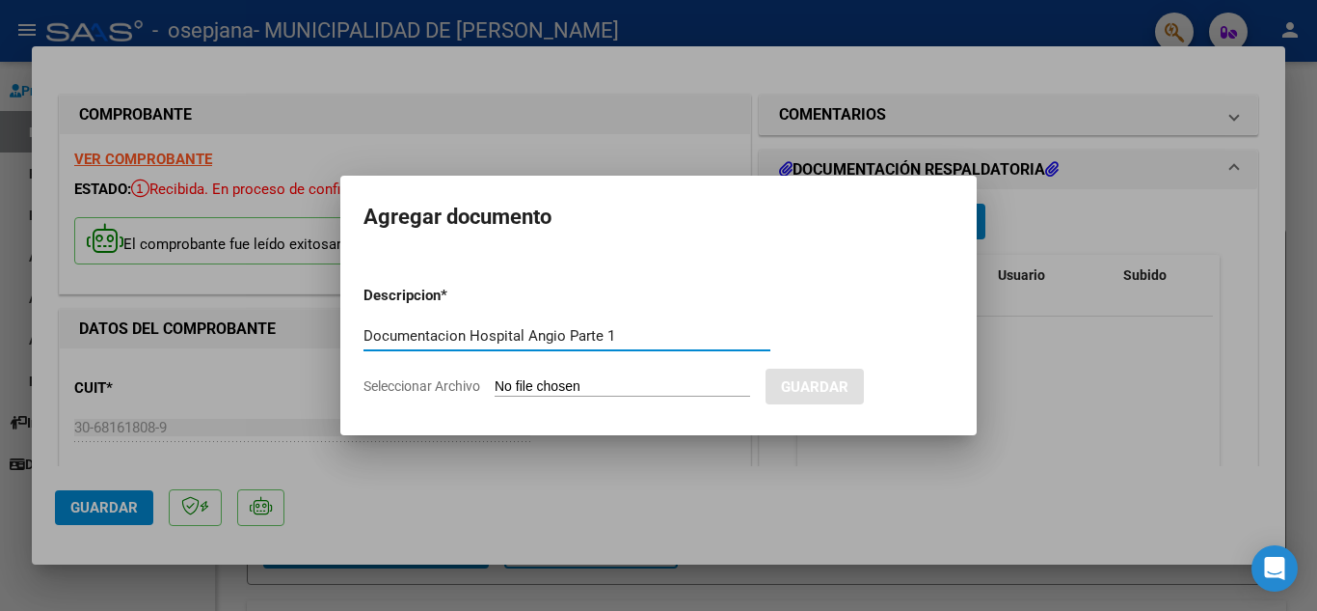
click at [309, 342] on div "COMPROBANTE VER COMPROBANTE ESTADO: Recibida. En proceso de confirmacion/acepta…" at bounding box center [658, 305] width 1317 height 611
click at [395, 336] on input "Documentacion Hospital Angio Parte 1" at bounding box center [567, 335] width 407 height 17
drag, startPoint x: 394, startPoint y: 335, endPoint x: 735, endPoint y: 311, distance: 341.3
click at [774, 309] on form "Descripcion * Documentacion Hospital Angio Parte 1 Escriba aquí una descripcion…" at bounding box center [659, 340] width 590 height 141
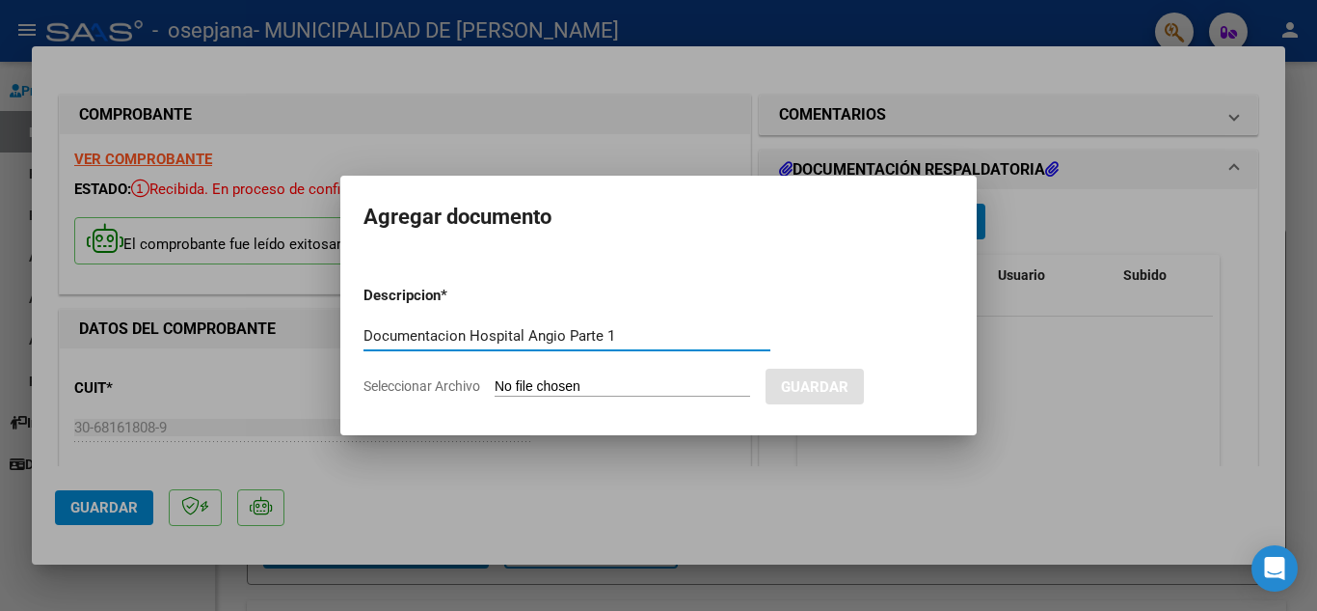
drag, startPoint x: 406, startPoint y: 334, endPoint x: 687, endPoint y: 328, distance: 280.7
click at [729, 328] on input "Documentacion Hospital Angio Parte 1" at bounding box center [567, 335] width 407 height 17
click at [390, 333] on input "Documentación Hospital Angio Parte 1" at bounding box center [567, 335] width 407 height 17
drag, startPoint x: 390, startPoint y: 333, endPoint x: 618, endPoint y: 330, distance: 228.6
click at [618, 330] on input "Documentación Hospital Angio Parte 1" at bounding box center [567, 335] width 407 height 17
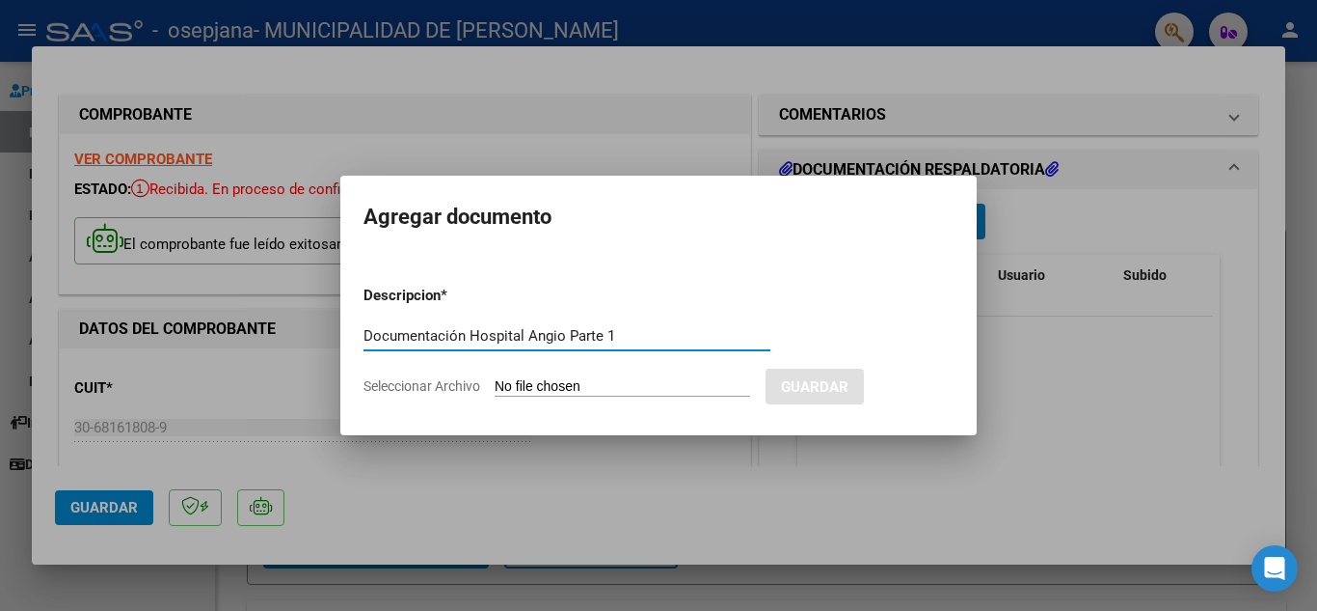
click at [633, 335] on input "Documentación Hospital Angio Parte 1" at bounding box center [567, 335] width 407 height 17
type input "Documentación Hospital Angio Parte 1"
click at [584, 389] on input "Seleccionar Archivo" at bounding box center [623, 387] width 256 height 18
type input "C:\fakepath\OSEPJANA ANGIO FC 6990_254092-1-78.pdf"
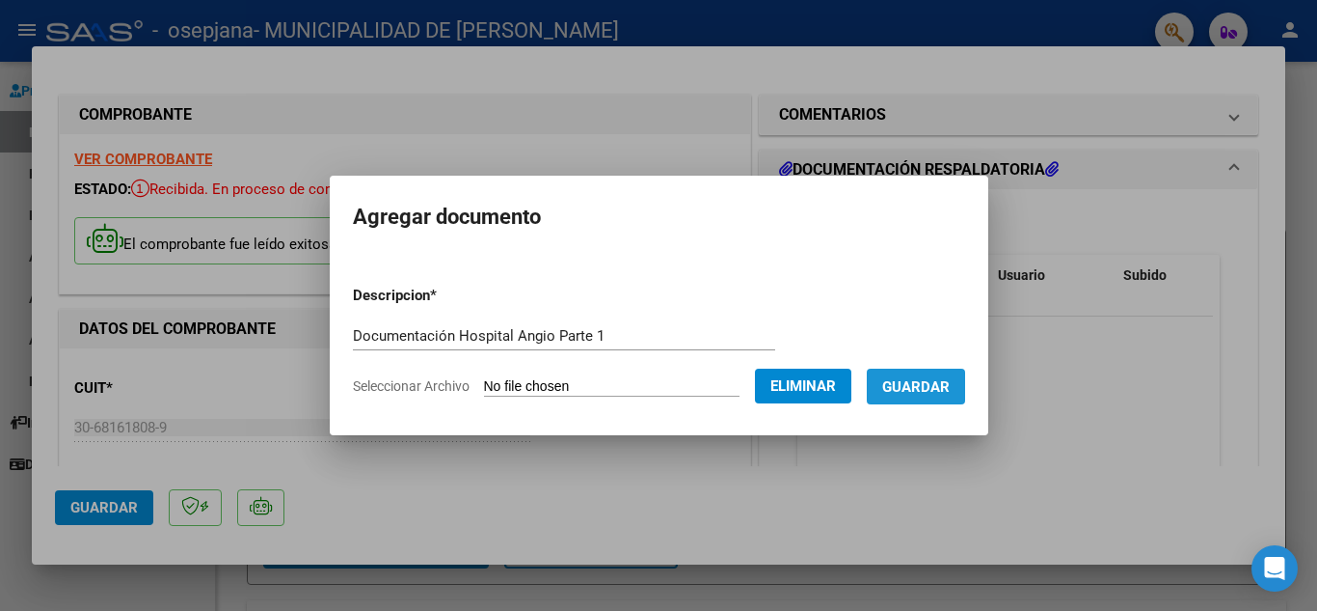
click at [948, 392] on span "Guardar" at bounding box center [917, 386] width 68 height 17
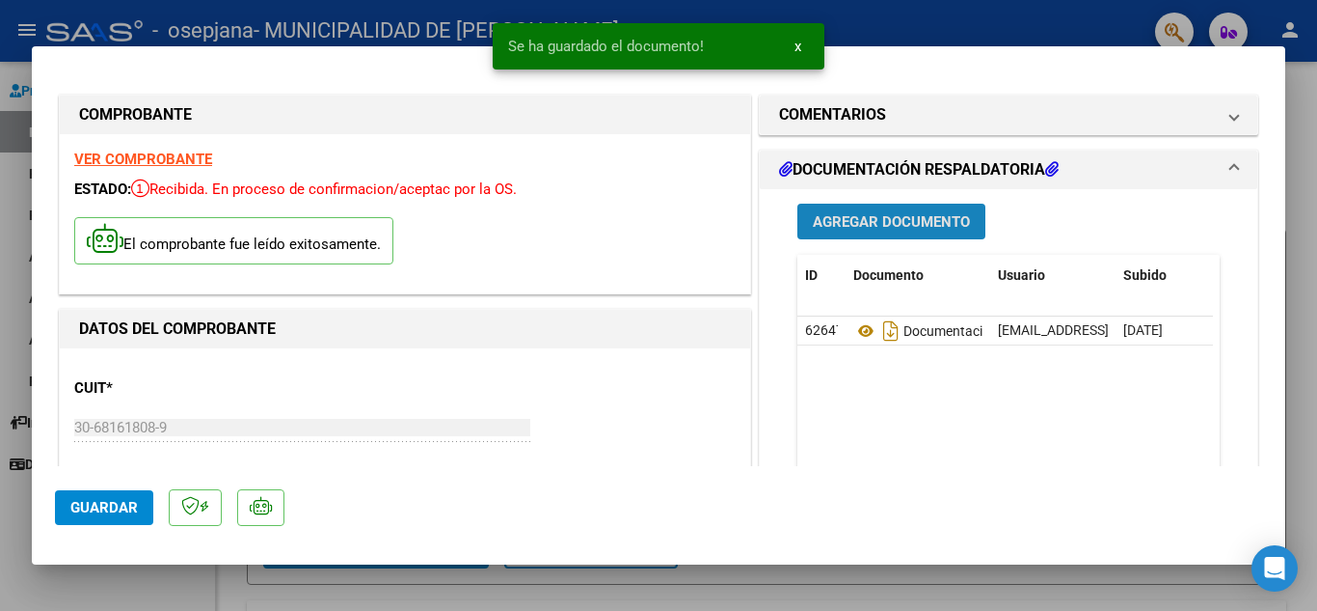
click at [819, 215] on span "Agregar Documento" at bounding box center [891, 221] width 157 height 17
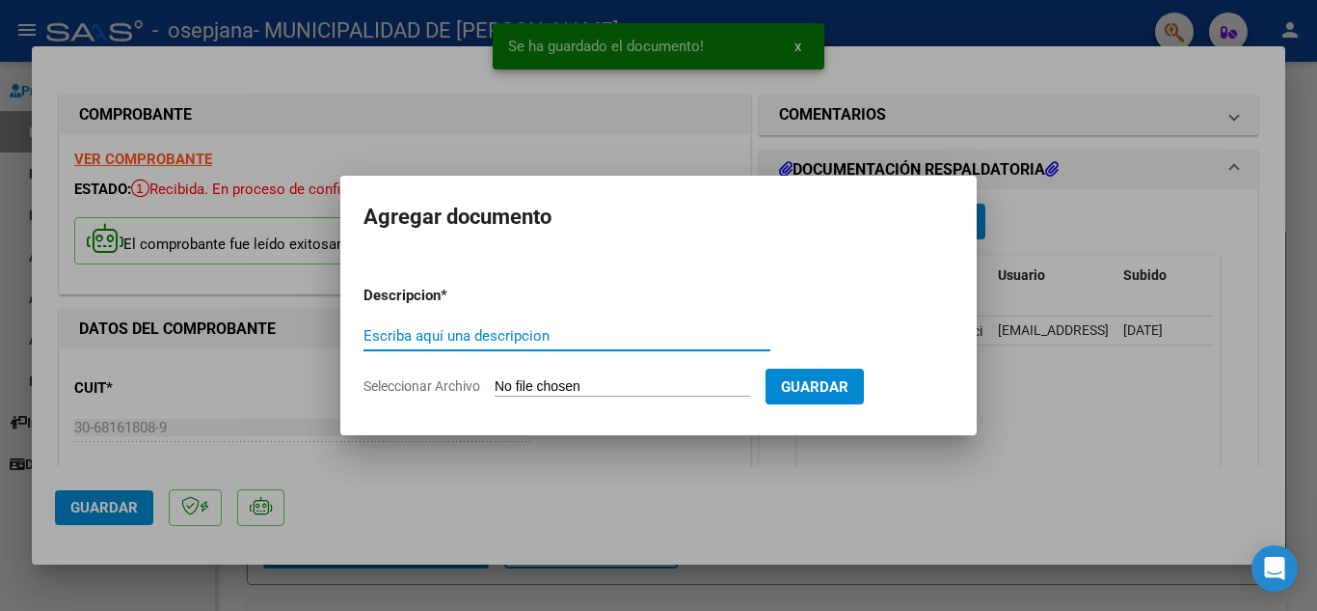
click at [514, 340] on input "Escriba aquí una descripcion" at bounding box center [567, 335] width 407 height 17
paste input "Documentación Hospital Angio Parte 1"
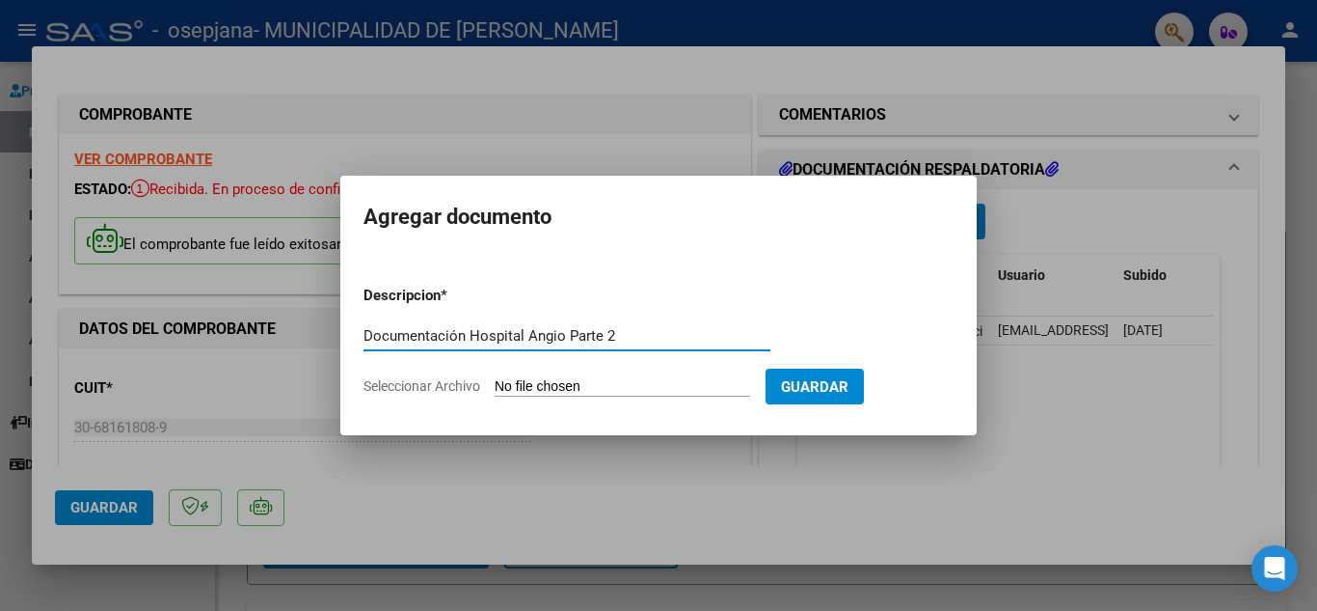
click at [403, 338] on input "Documentación Hospital Angio Parte 2" at bounding box center [567, 335] width 407 height 17
drag, startPoint x: 403, startPoint y: 338, endPoint x: 521, endPoint y: 335, distance: 117.7
click at [521, 335] on input "Documentación Hospital Angio Parte 2" at bounding box center [567, 335] width 407 height 17
type input "Documentación Hospital Angio Parte 2"
click at [589, 388] on input "Seleccionar Archivo" at bounding box center [623, 387] width 256 height 18
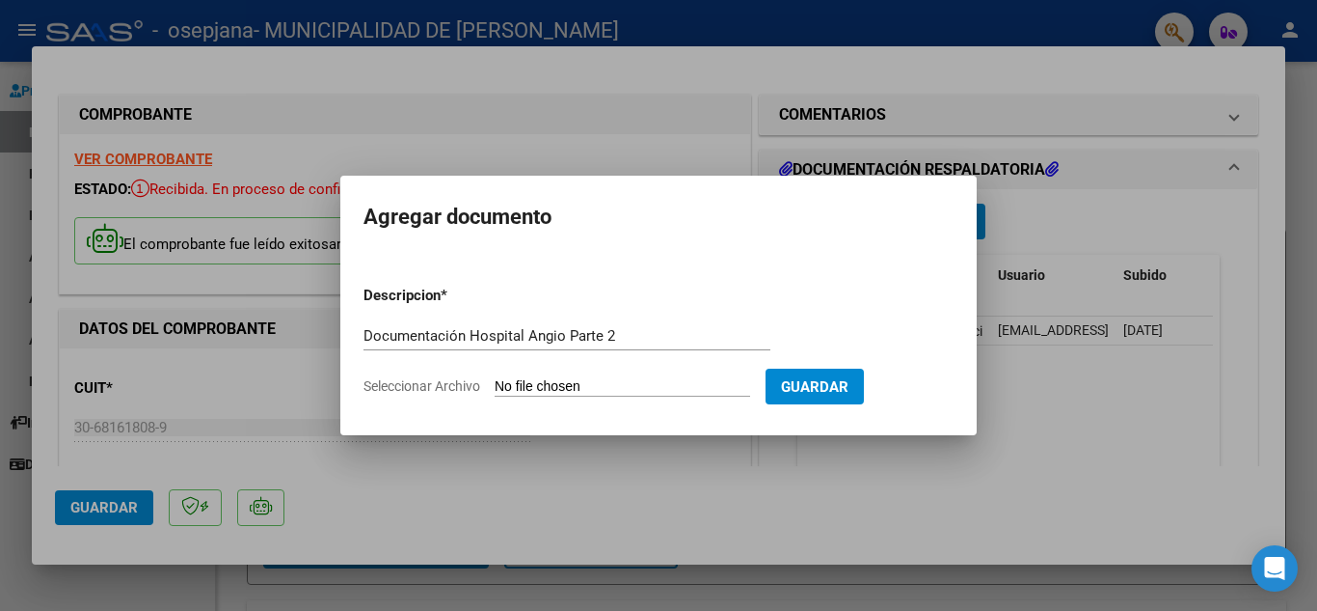
type input "C:\fakepath\OSEPJANA ANGIO FC 6990_254092-79-155.pdf"
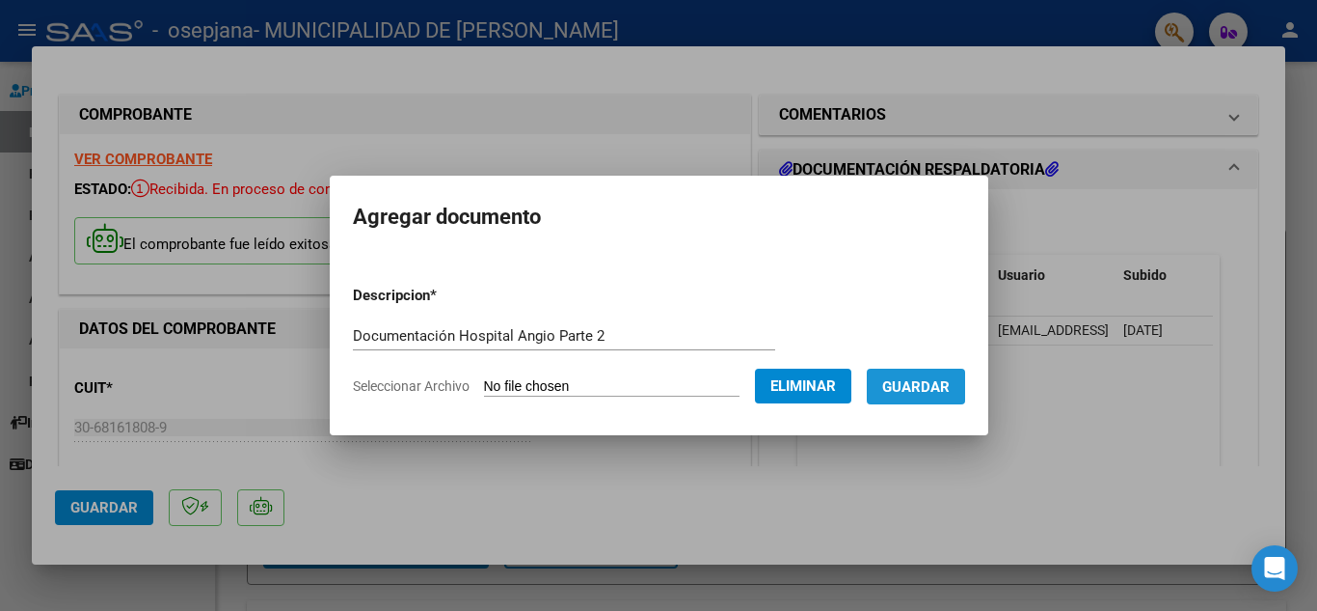
click at [934, 378] on span "Guardar" at bounding box center [917, 386] width 68 height 17
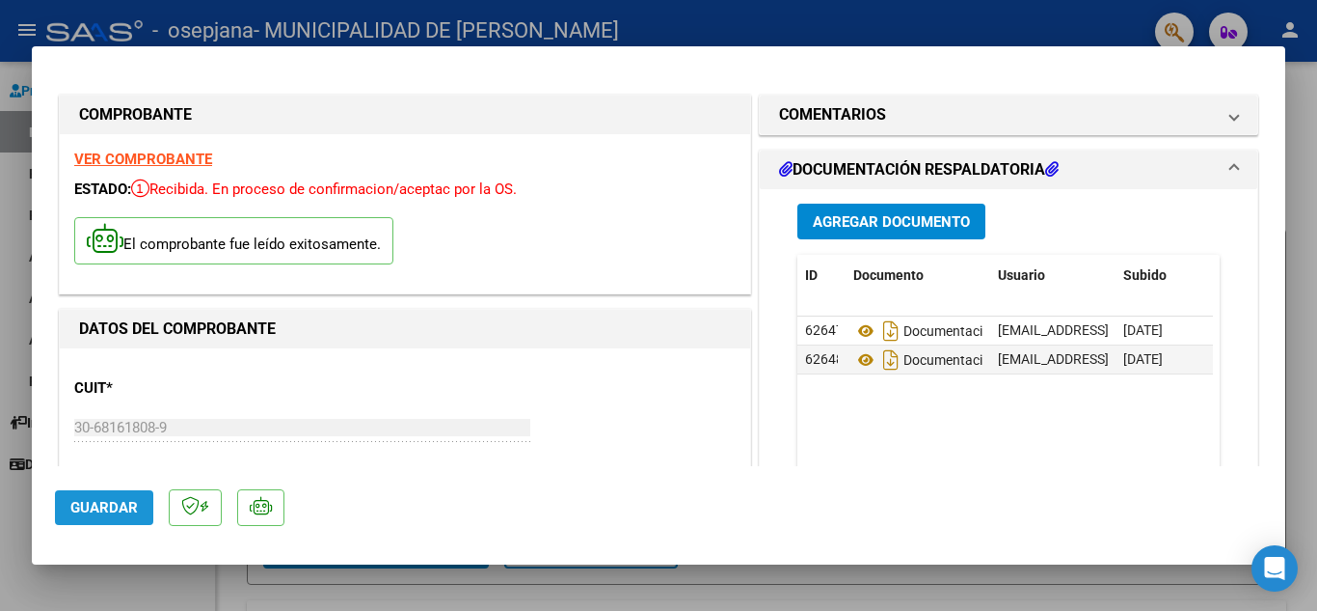
click at [95, 517] on button "Guardar" at bounding box center [104, 507] width 98 height 35
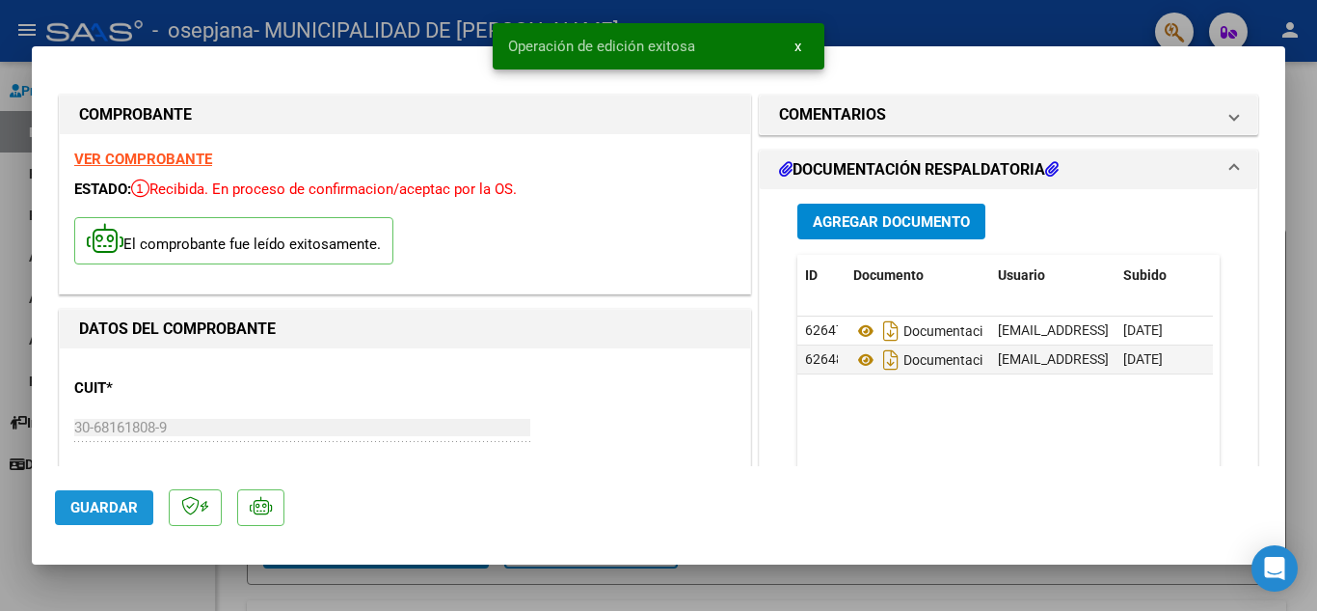
click at [95, 507] on span "Guardar" at bounding box center [104, 507] width 68 height 17
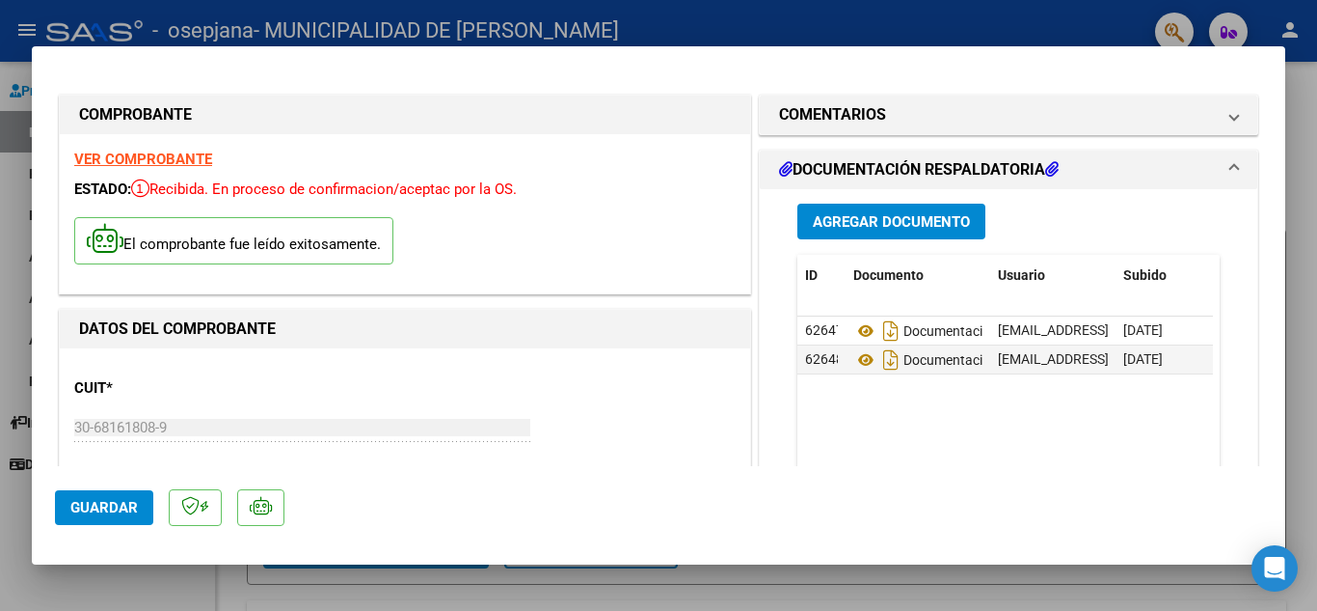
click at [665, 25] on div at bounding box center [658, 305] width 1317 height 611
type input "$ 0,00"
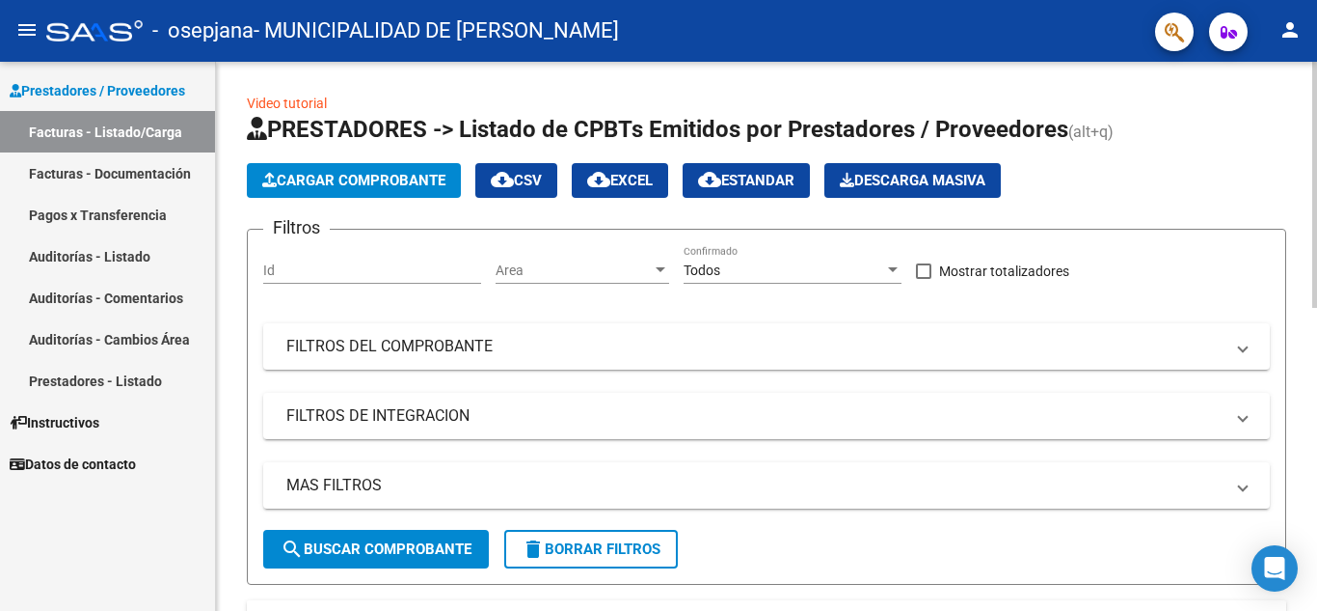
click at [327, 190] on button "Cargar Comprobante" at bounding box center [354, 180] width 214 height 35
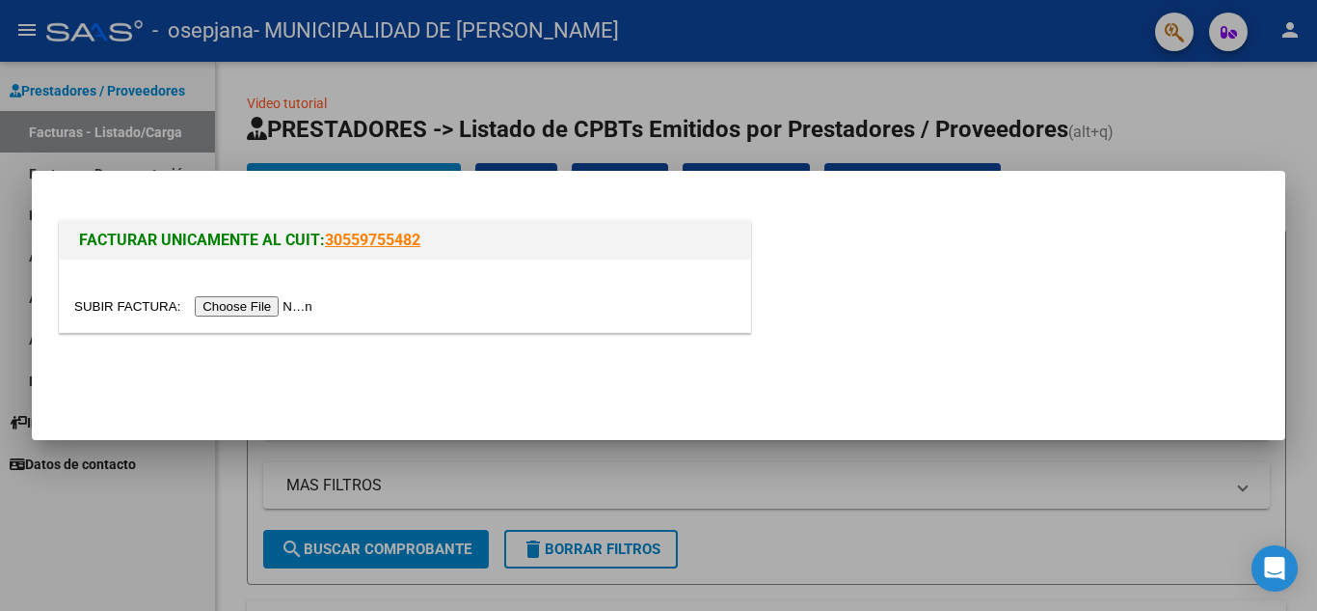
click at [273, 312] on input "file" at bounding box center [196, 306] width 244 height 20
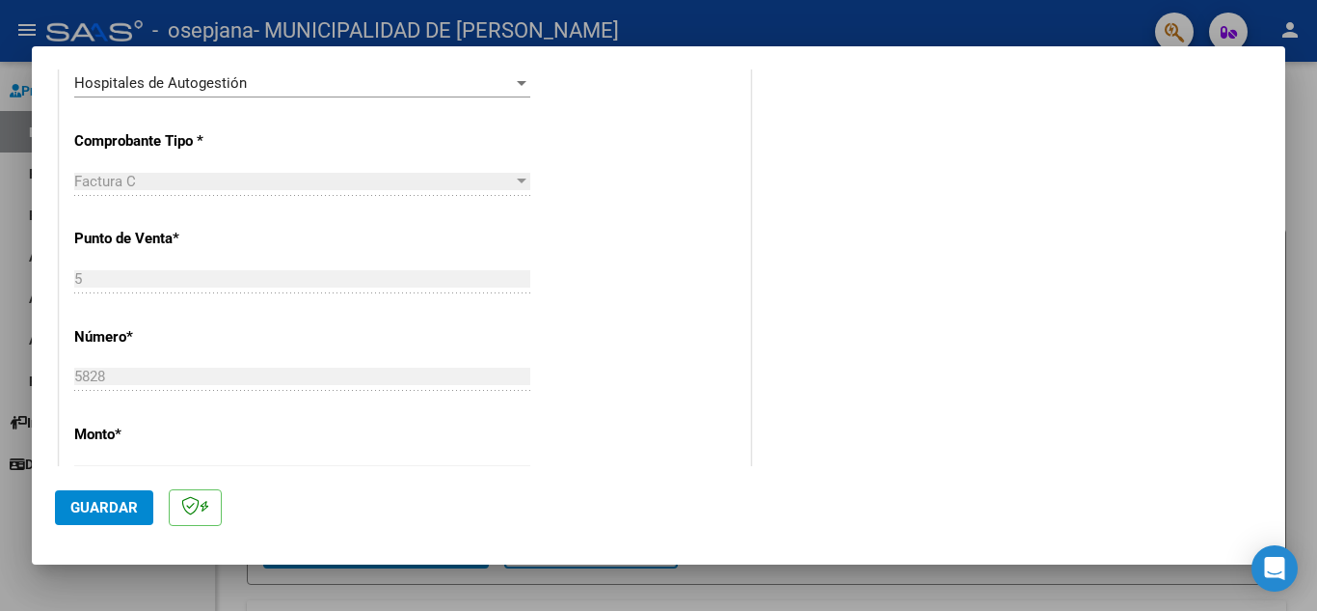
scroll to position [482, 0]
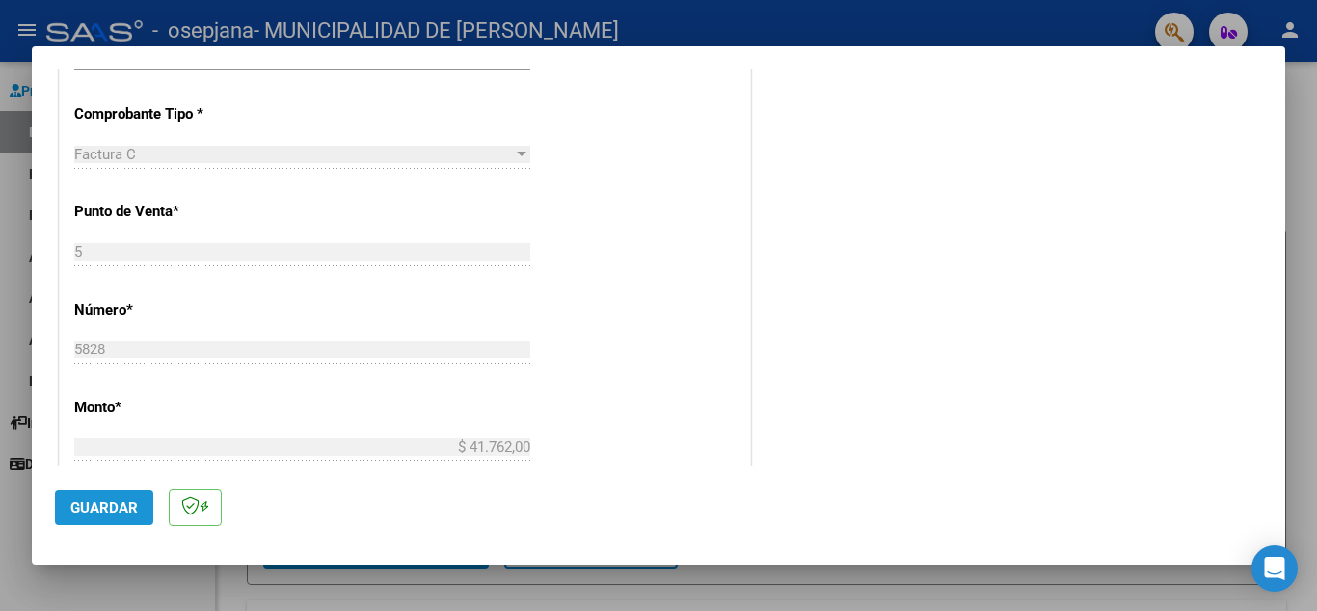
click at [95, 515] on span "Guardar" at bounding box center [104, 507] width 68 height 17
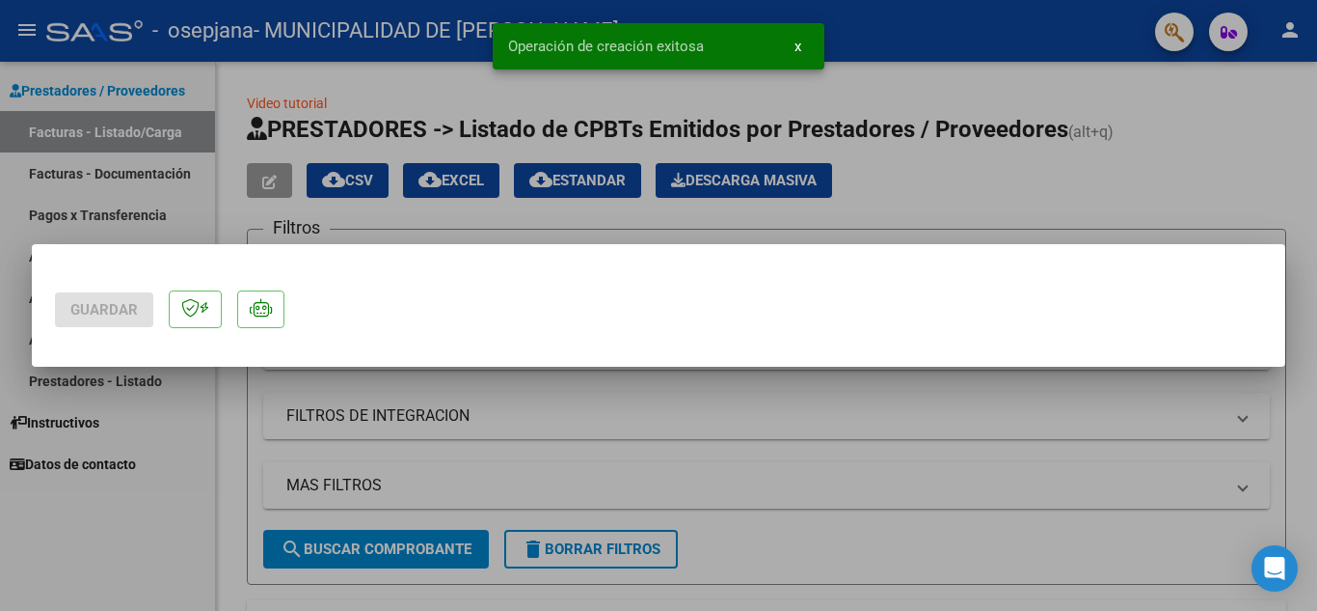
scroll to position [0, 0]
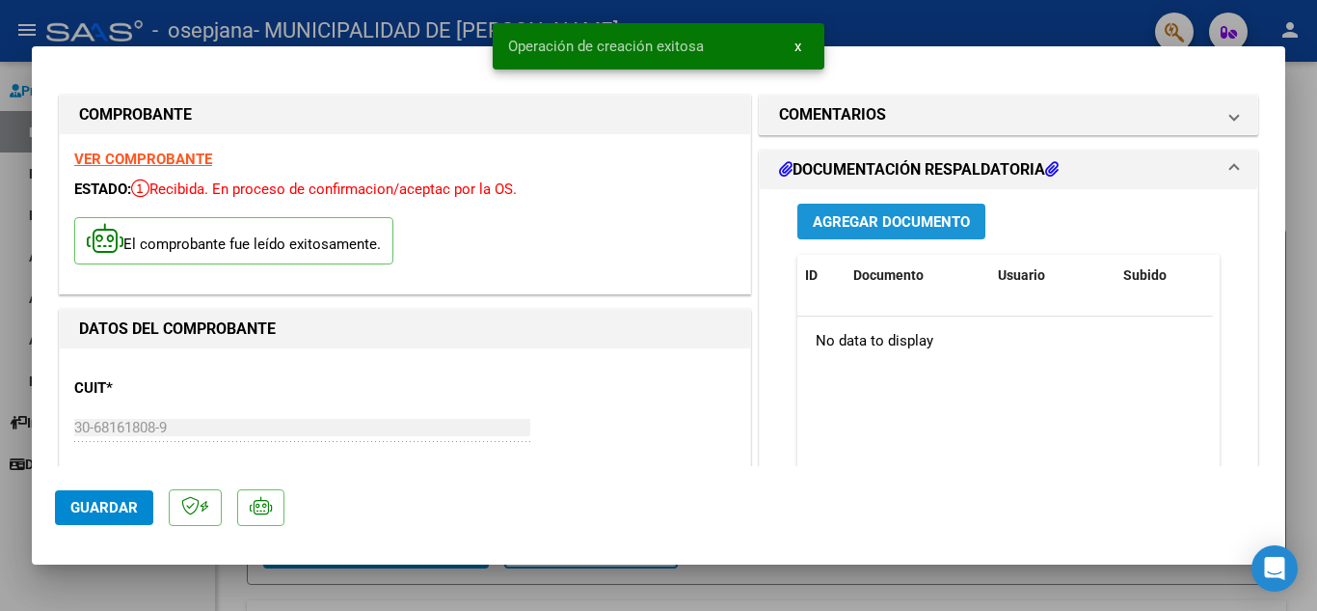
click at [906, 210] on button "Agregar Documento" at bounding box center [892, 222] width 188 height 36
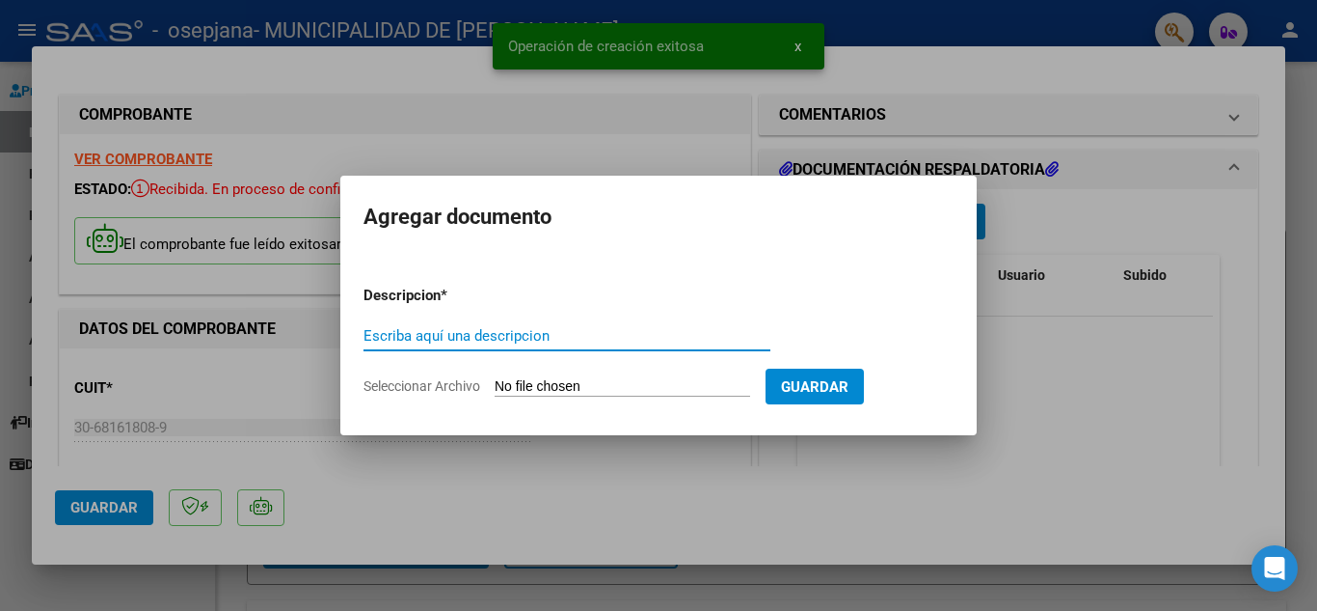
click at [499, 337] on input "Escriba aquí una descripcion" at bounding box center [567, 335] width 407 height 17
type input "Documentación Hospital"
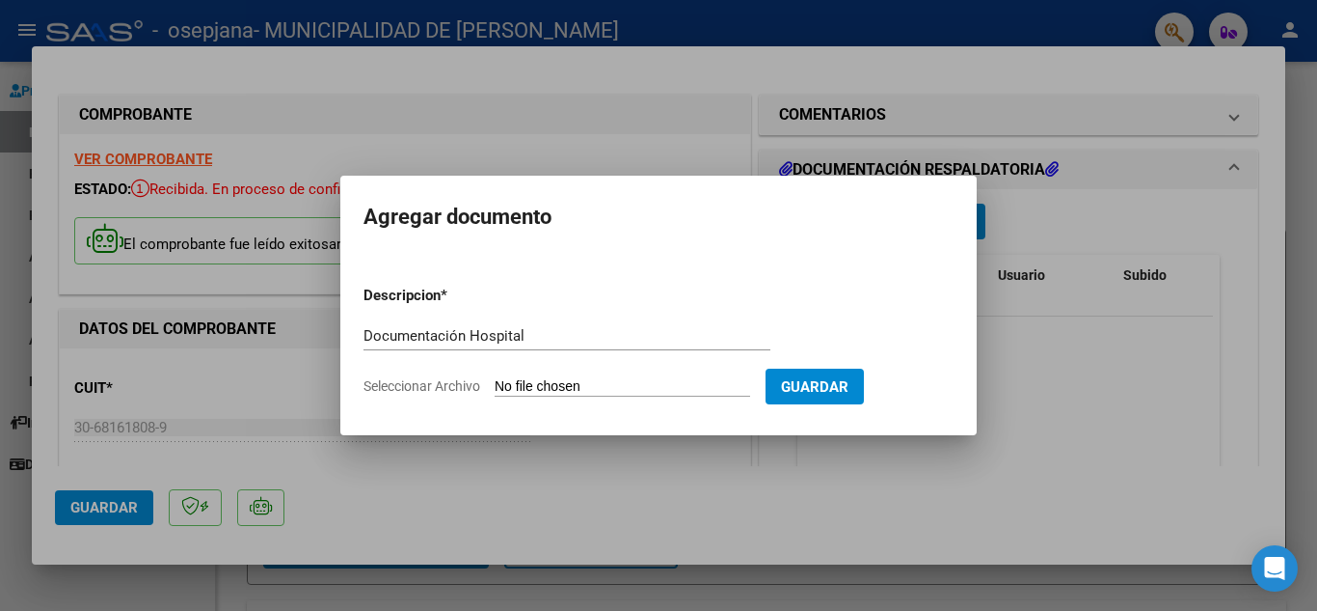
click at [544, 374] on form "Descripcion * Documentación Hospital Escriba aquí una descripcion Seleccionar A…" at bounding box center [659, 340] width 590 height 141
click at [543, 382] on input "Seleccionar Archivo" at bounding box center [623, 387] width 256 height 18
type input "C:\fakepath\OSEPJANA BULJAN FC 5828_254408.pdf"
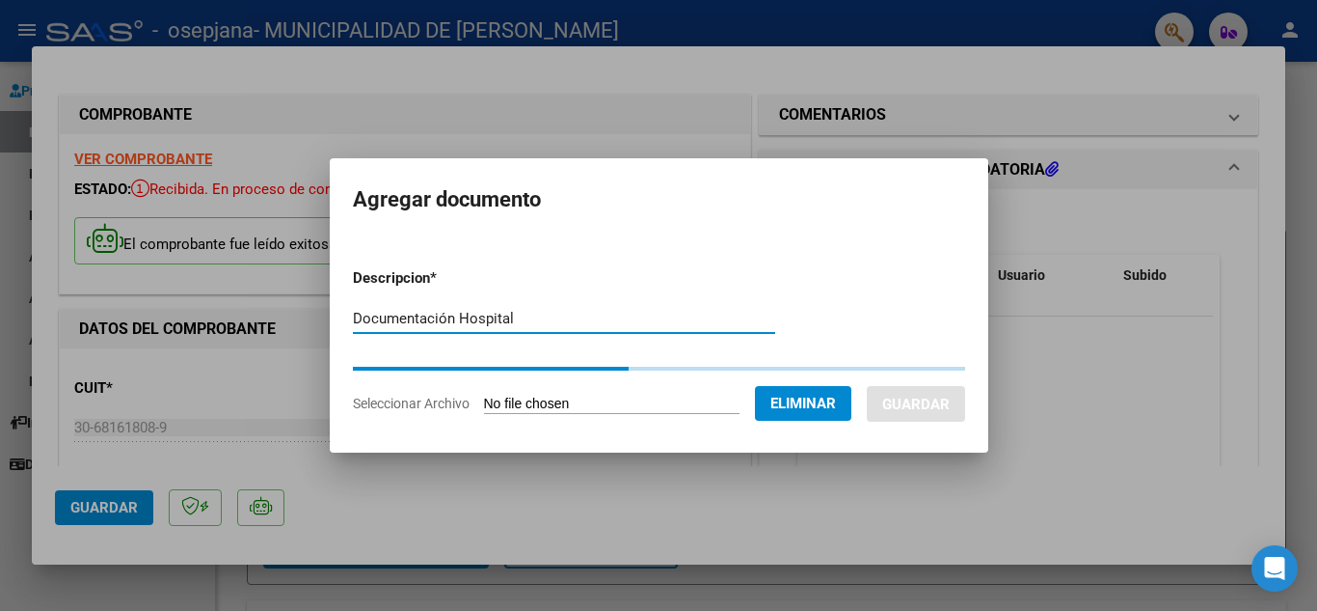
click at [559, 325] on input "Documentación Hospital" at bounding box center [564, 318] width 422 height 17
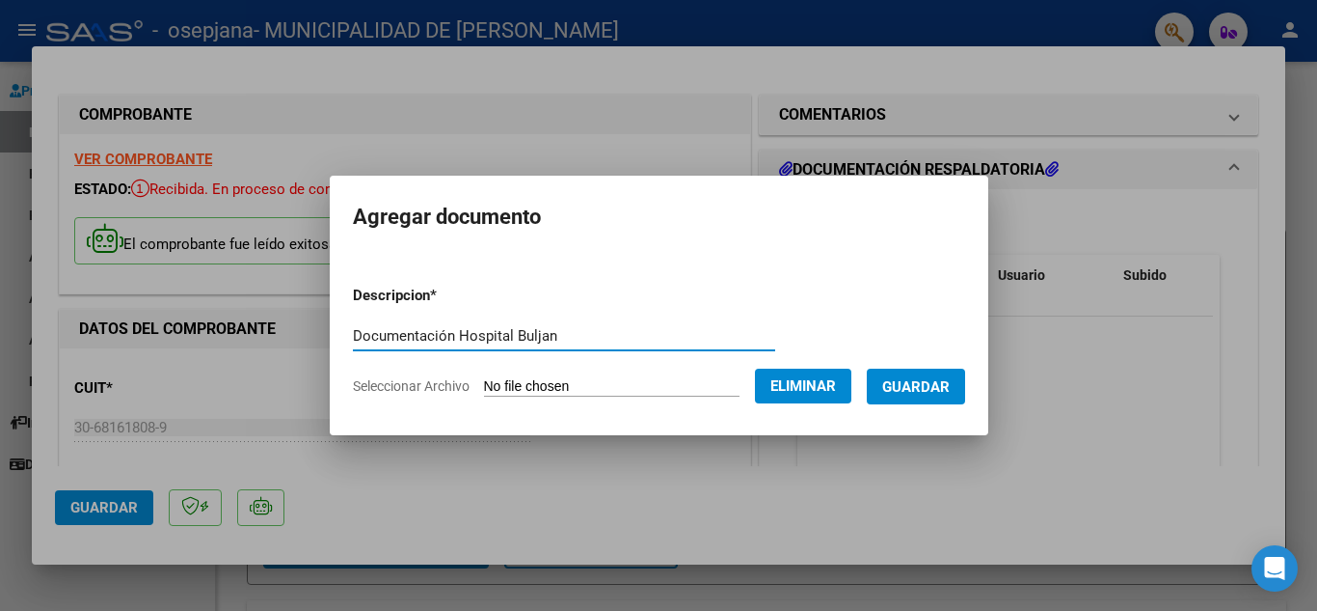
type input "Documentación Hospital Buljan"
drag, startPoint x: 945, startPoint y: 381, endPoint x: 914, endPoint y: 377, distance: 31.1
click at [874, 331] on form "Descripcion * Documentación Hospital Buljan Escriba aquí una descripcion Selecc…" at bounding box center [659, 340] width 612 height 141
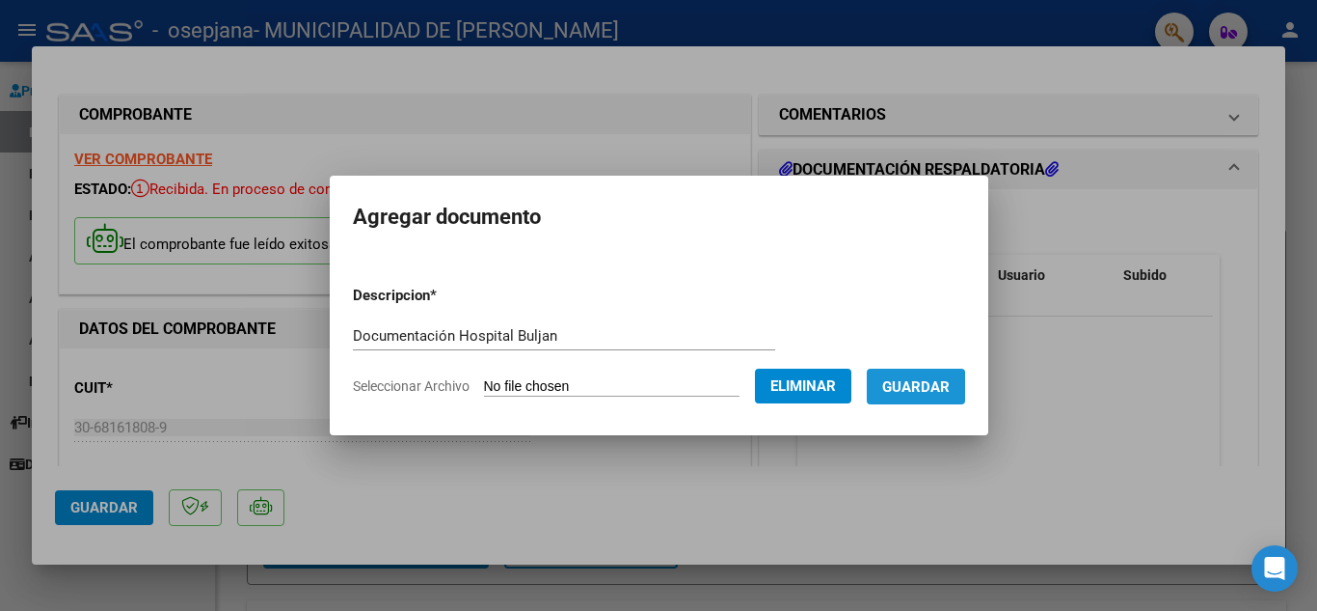
click at [932, 389] on span "Guardar" at bounding box center [917, 386] width 68 height 17
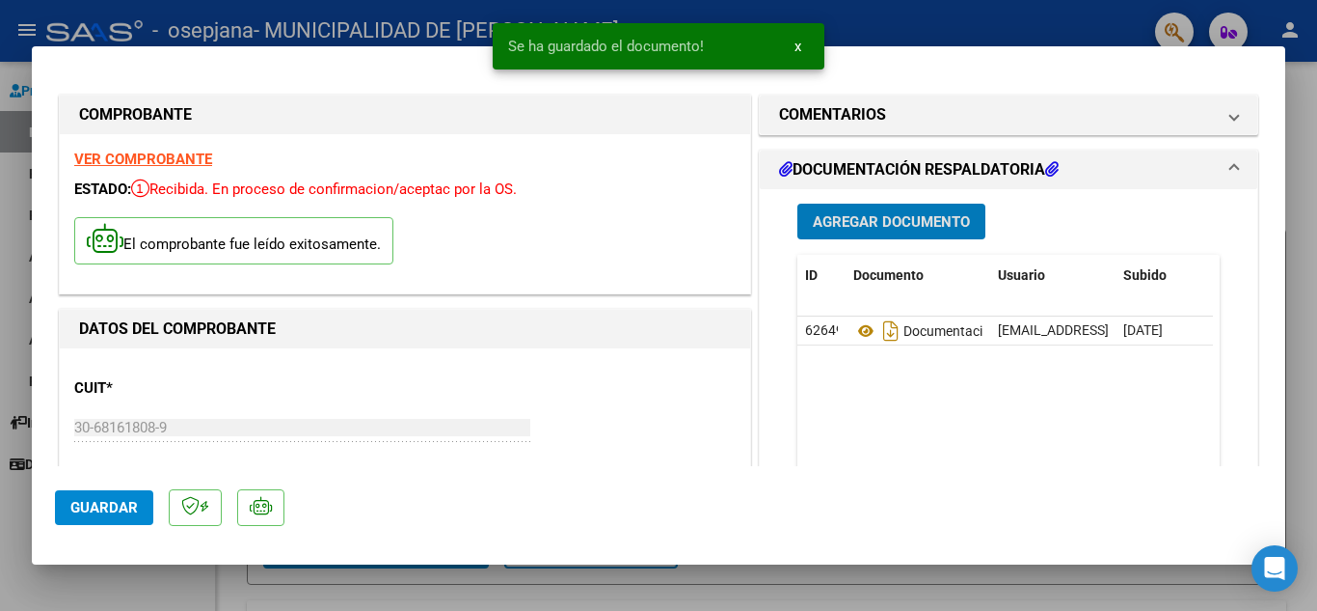
click at [69, 509] on button "Guardar" at bounding box center [104, 507] width 98 height 35
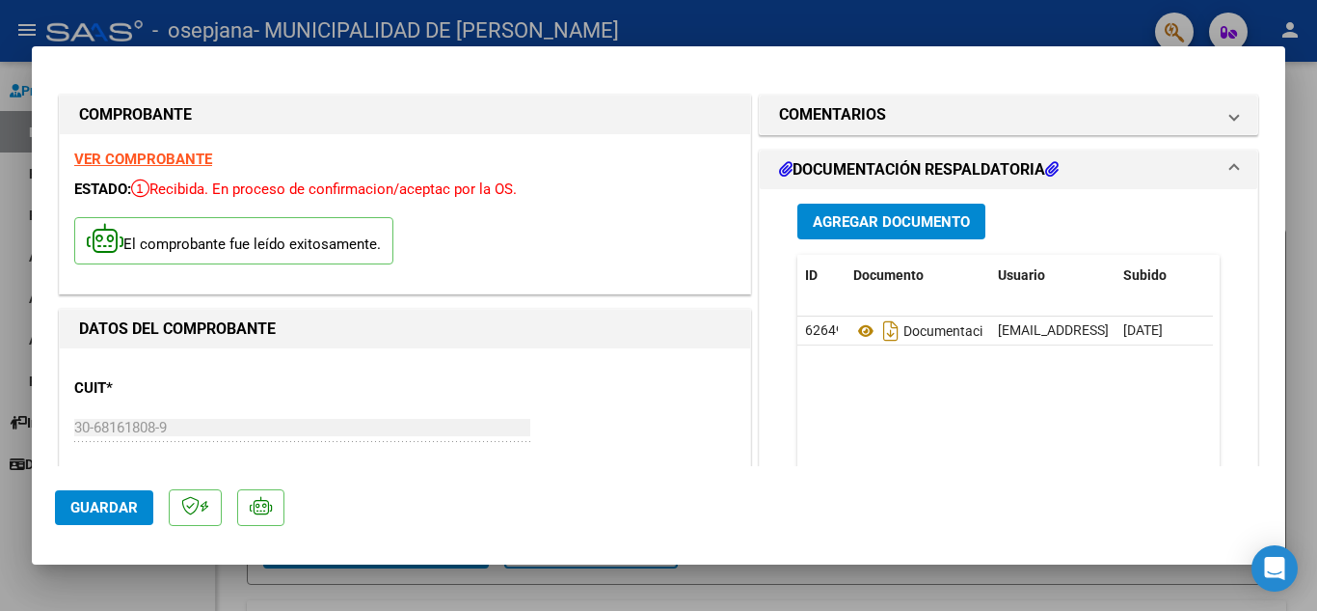
click at [108, 511] on span "Guardar" at bounding box center [104, 507] width 68 height 17
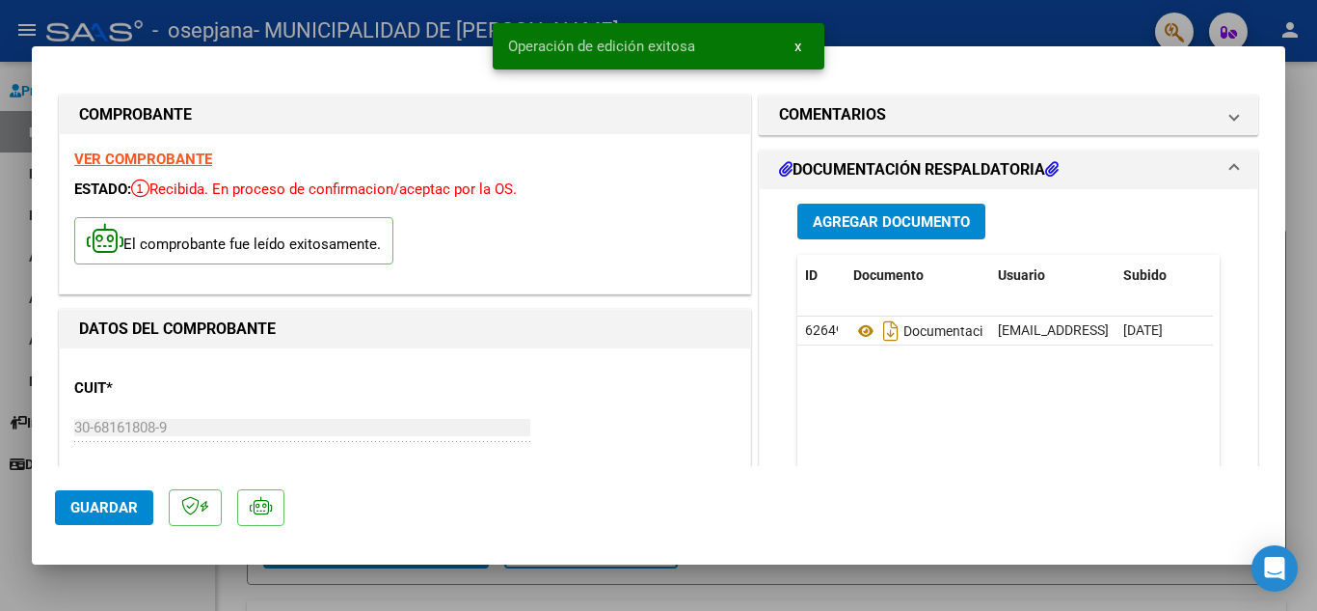
click at [407, 584] on div at bounding box center [658, 305] width 1317 height 611
type input "$ 0,00"
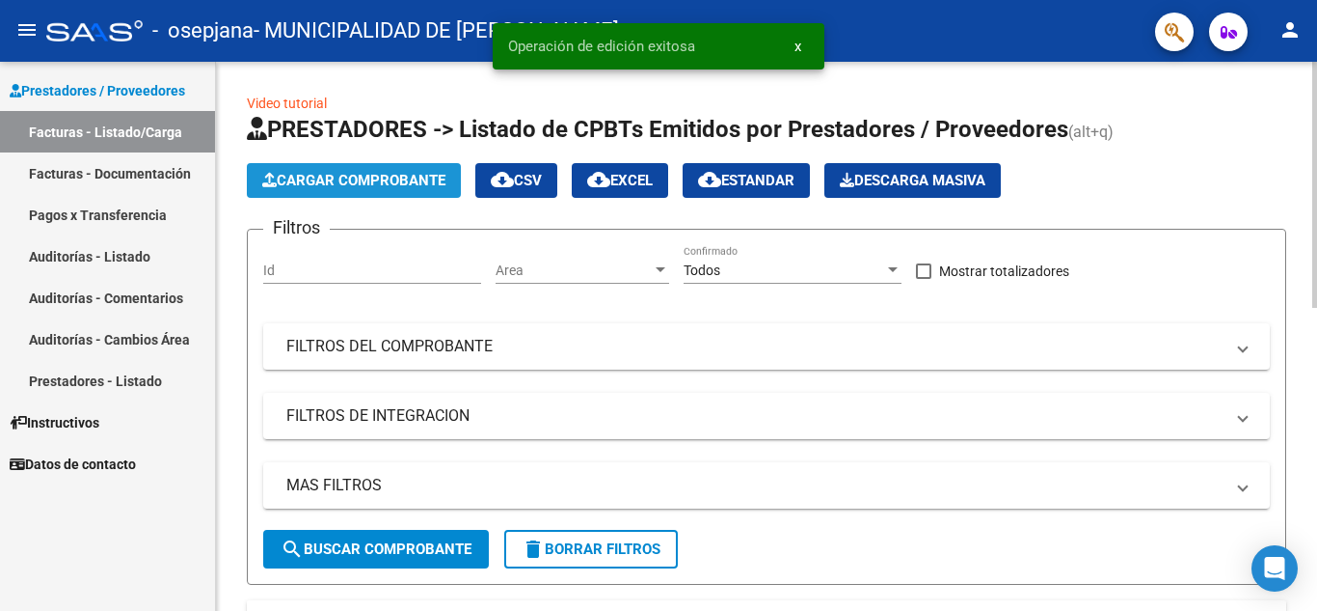
click at [369, 175] on span "Cargar Comprobante" at bounding box center [353, 180] width 183 height 17
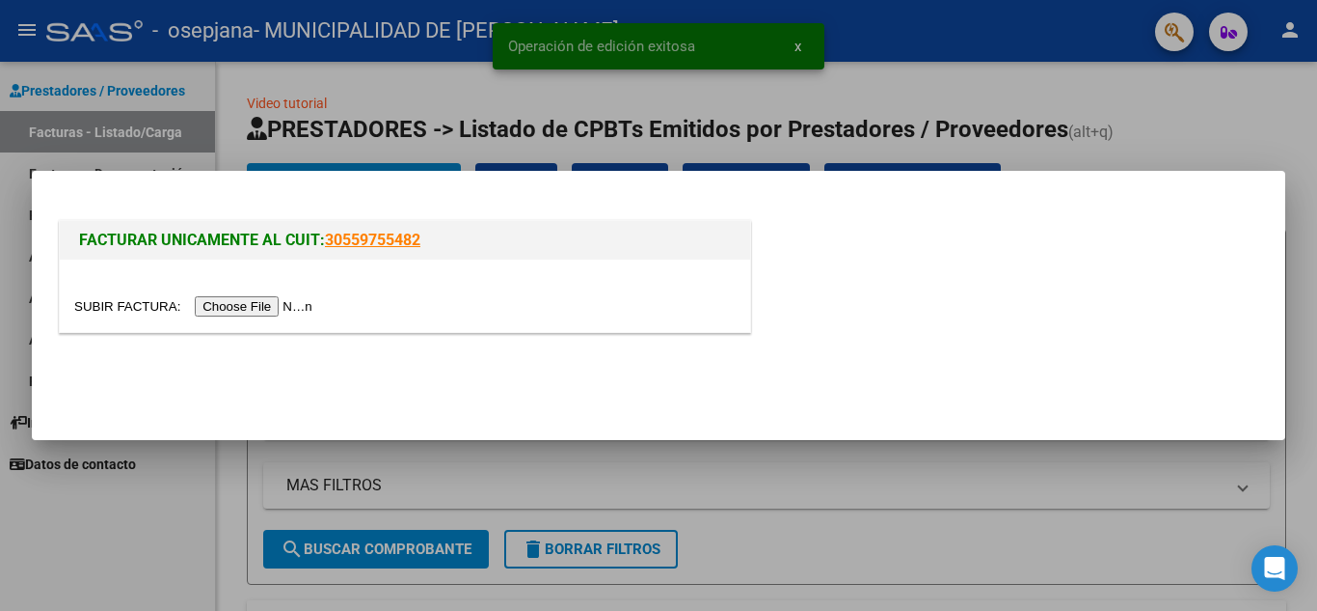
click at [265, 308] on input "file" at bounding box center [196, 306] width 244 height 20
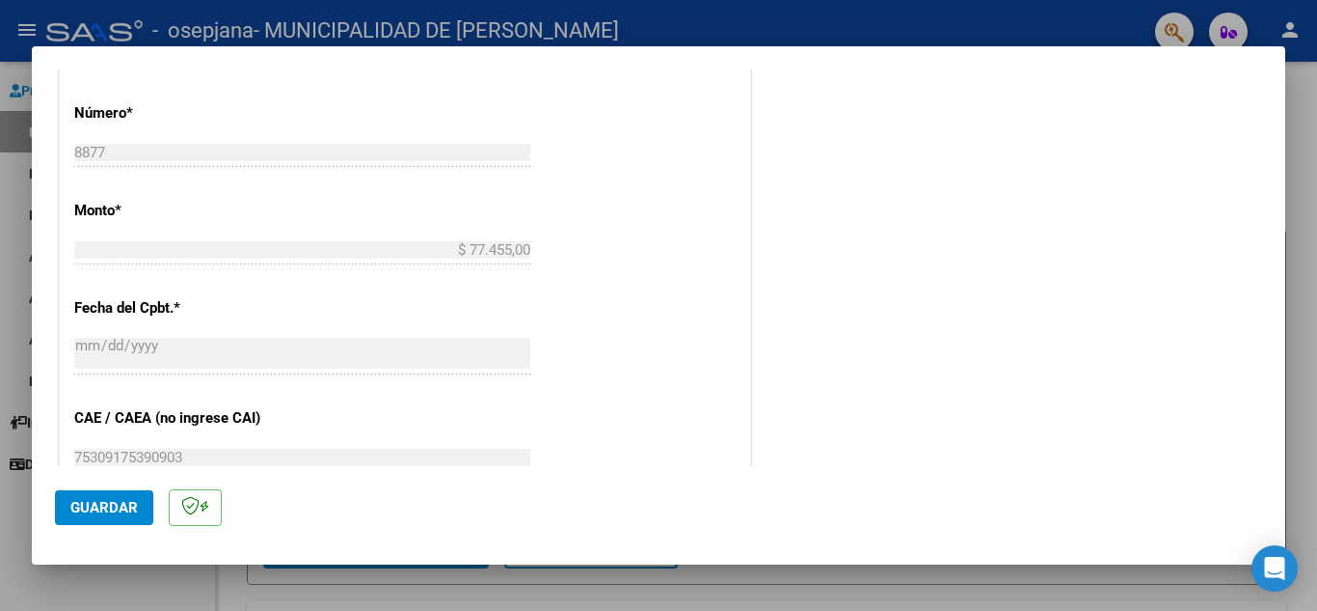
scroll to position [964, 0]
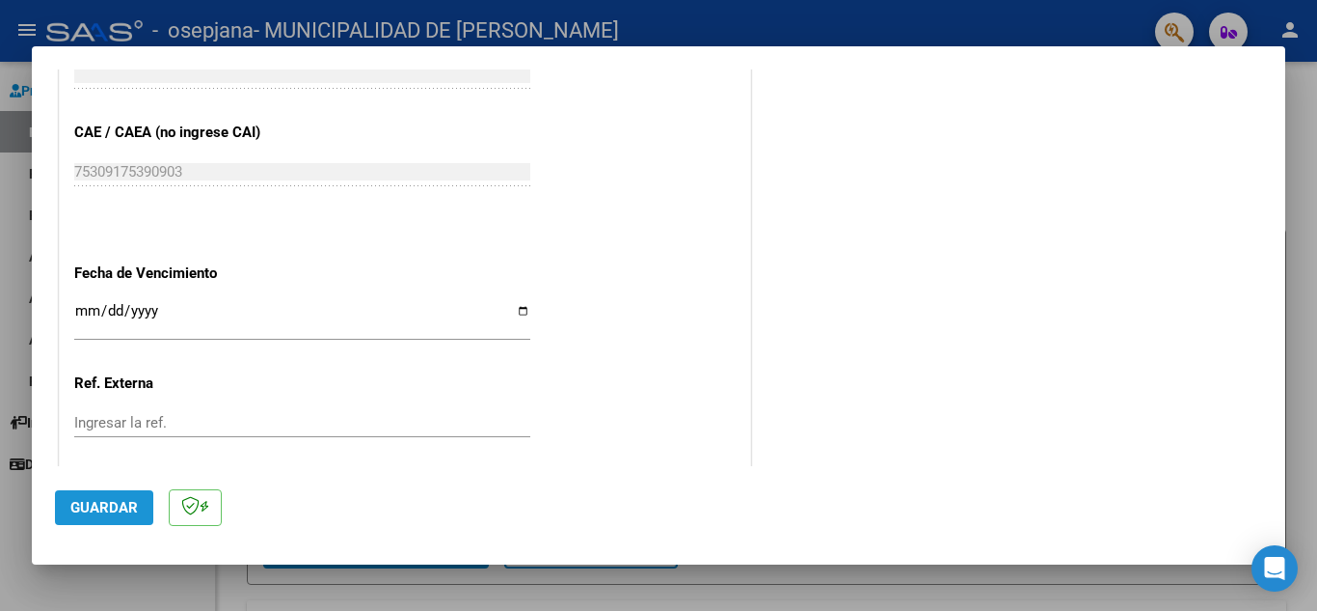
click at [82, 514] on span "Guardar" at bounding box center [104, 507] width 68 height 17
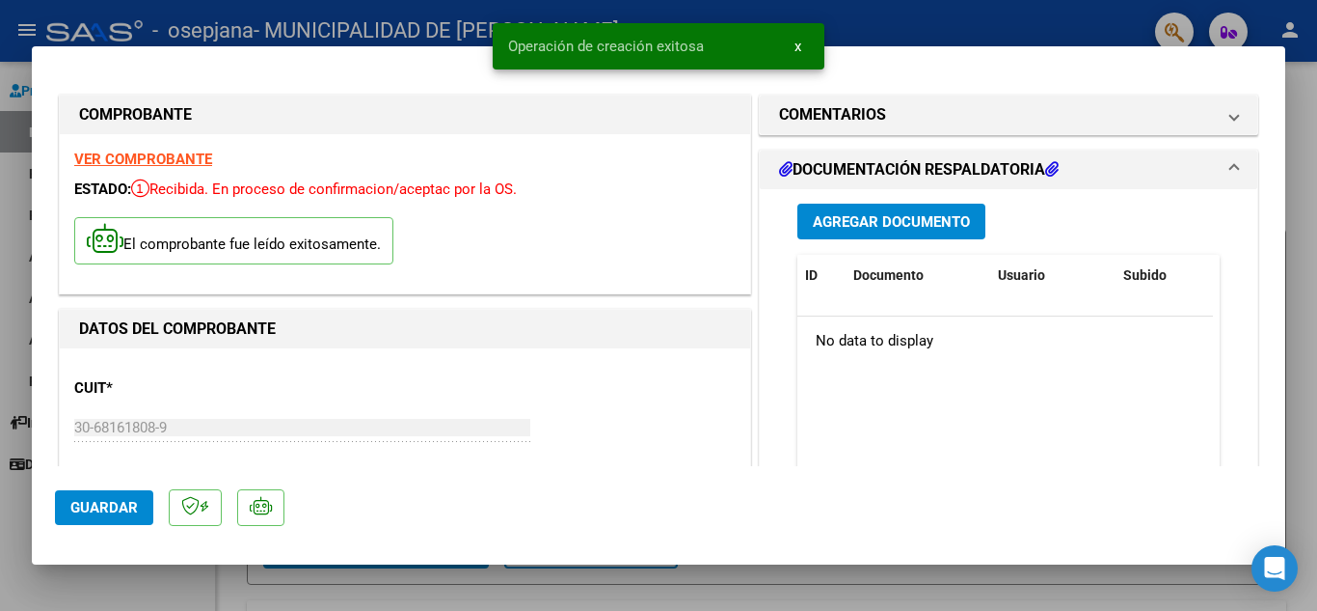
click at [920, 227] on span "Agregar Documento" at bounding box center [891, 221] width 157 height 17
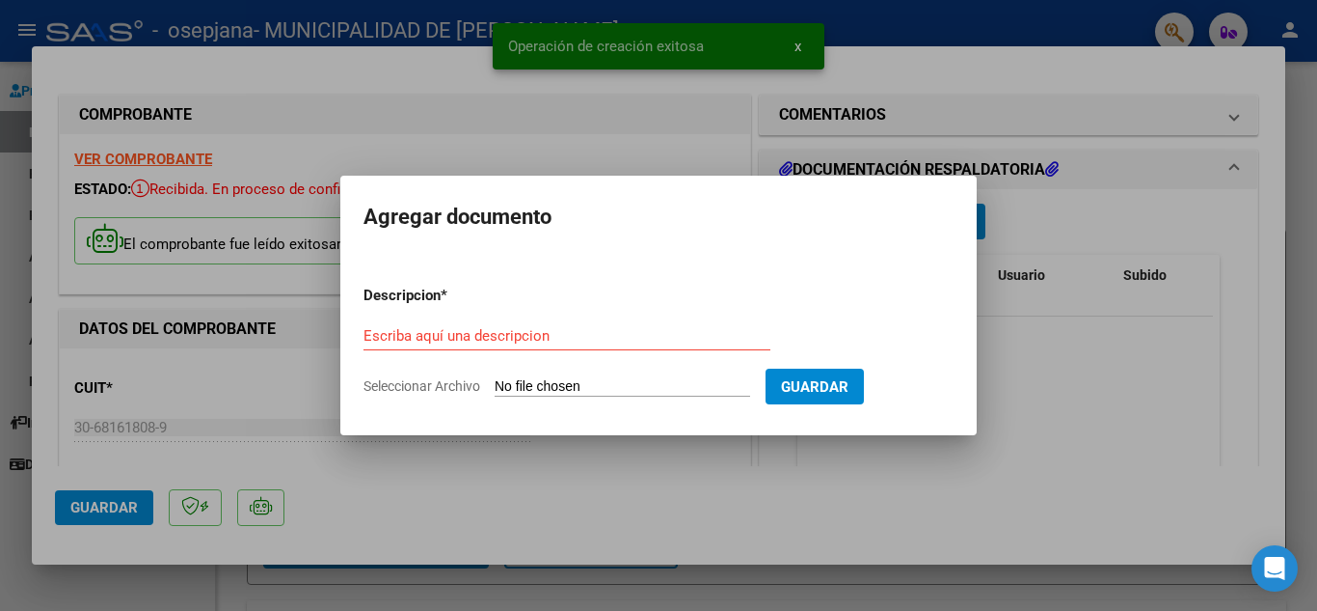
click at [557, 385] on input "Seleccionar Archivo" at bounding box center [623, 387] width 256 height 18
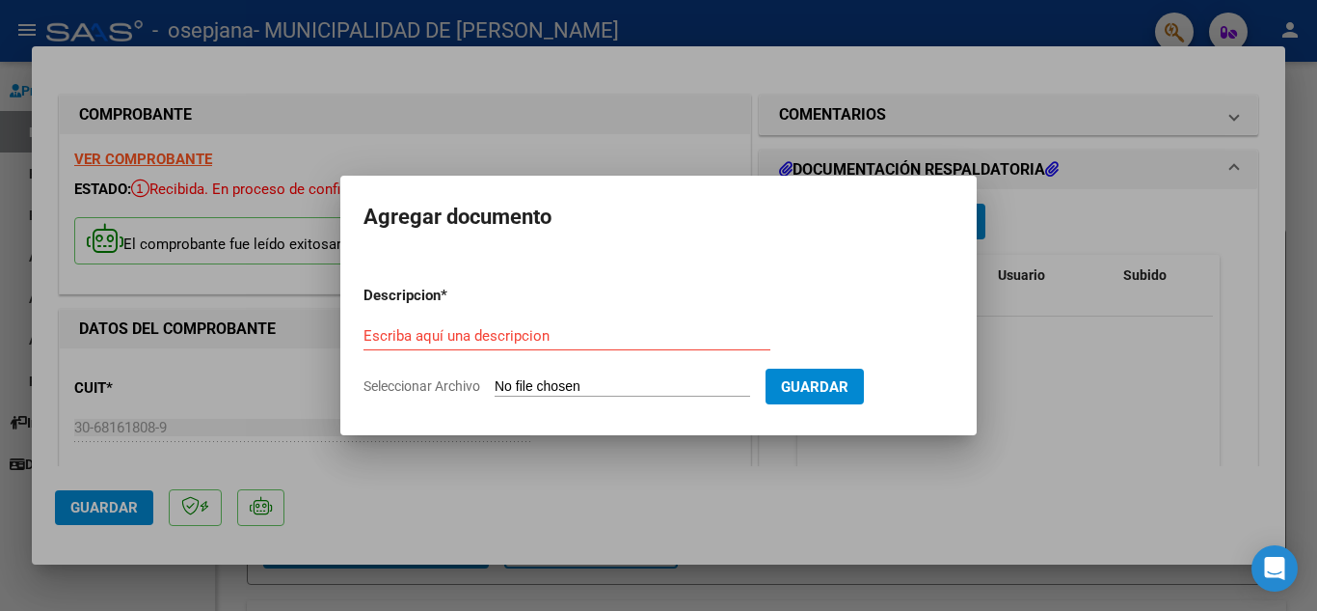
type input "C:\fakepath\OSEPJANA CAPO FC 8877_254500.pdf"
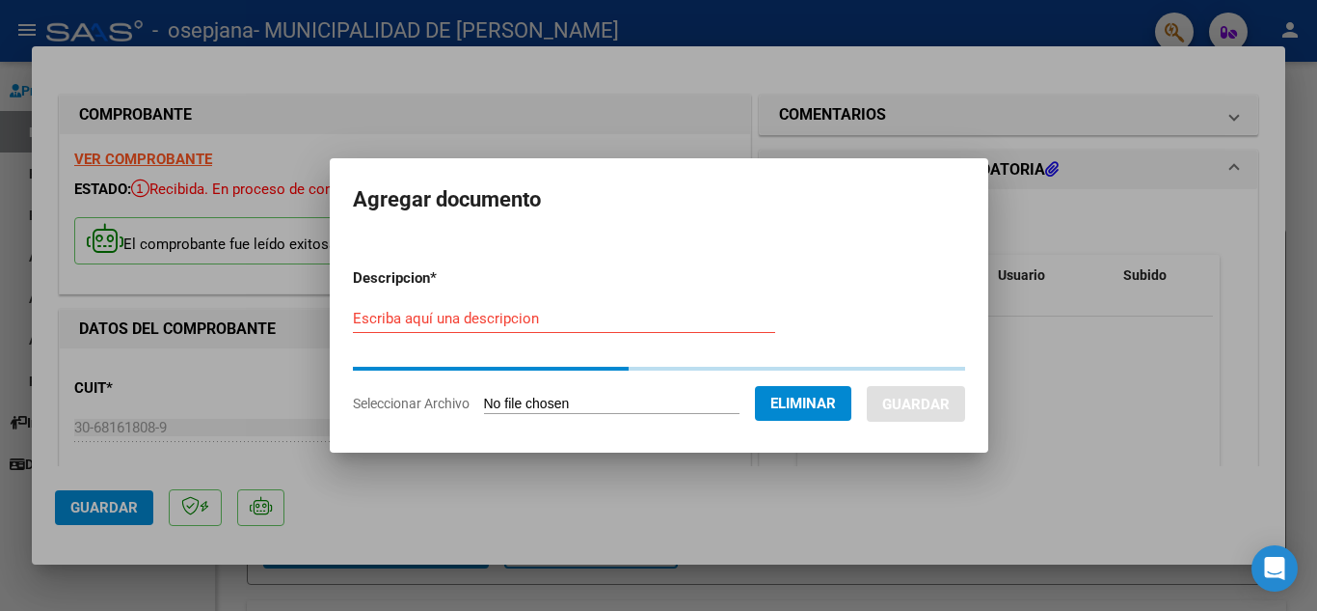
click at [477, 321] on input "Escriba aquí una descripcion" at bounding box center [564, 318] width 422 height 17
paste input "Documentación Hospital"
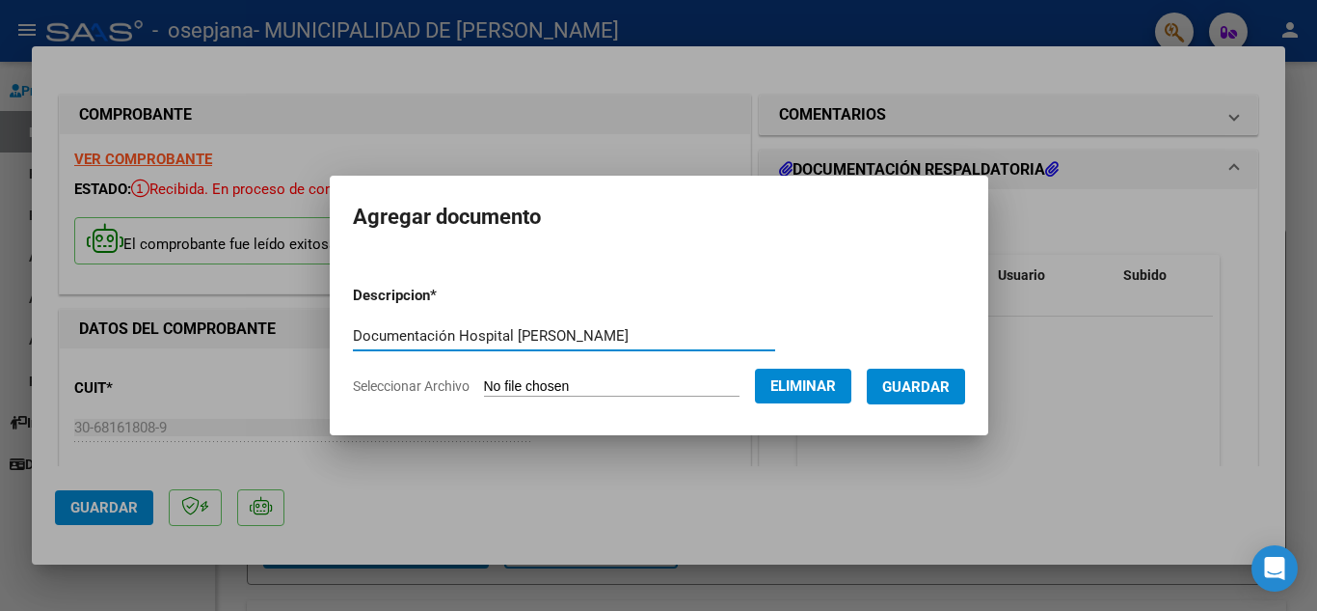
type input "Documentación Hospital [PERSON_NAME]"
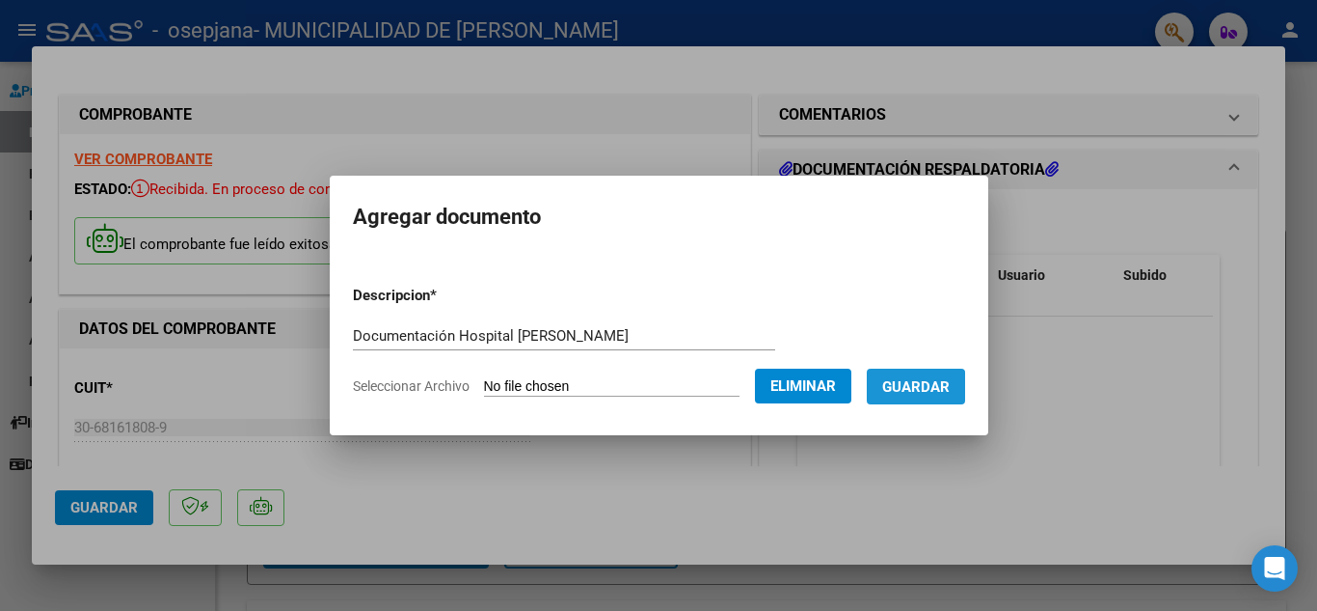
click at [932, 391] on span "Guardar" at bounding box center [917, 386] width 68 height 17
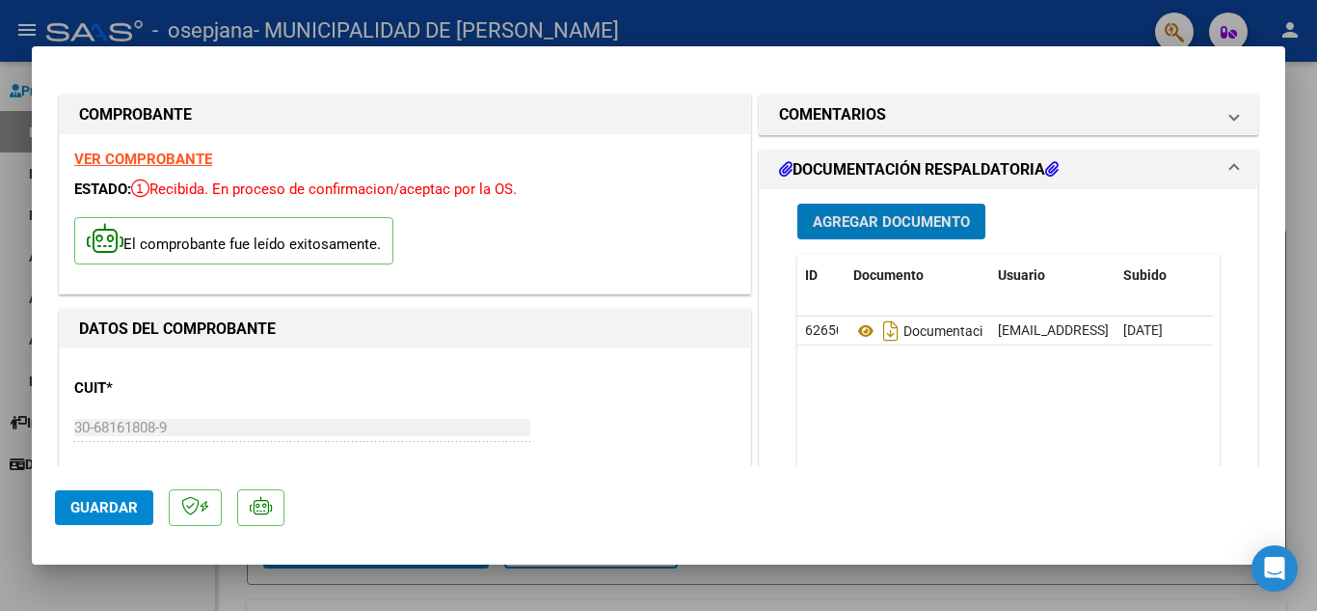
click at [95, 514] on span "Guardar" at bounding box center [104, 507] width 68 height 17
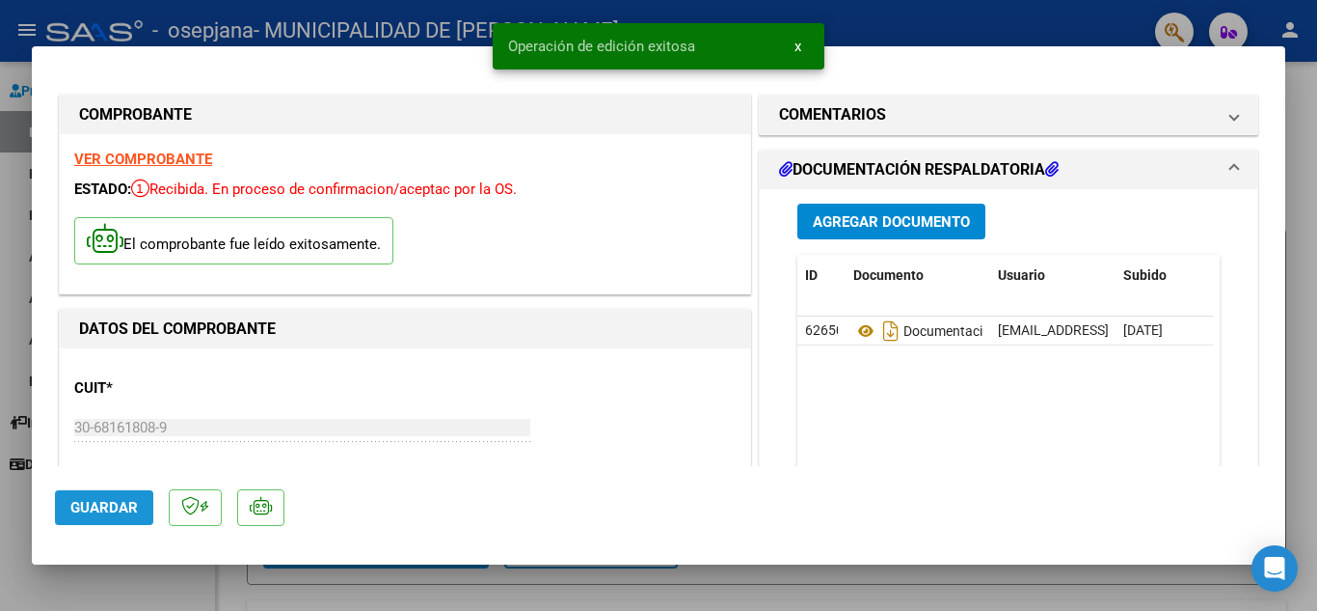
click at [95, 512] on span "Guardar" at bounding box center [104, 507] width 68 height 17
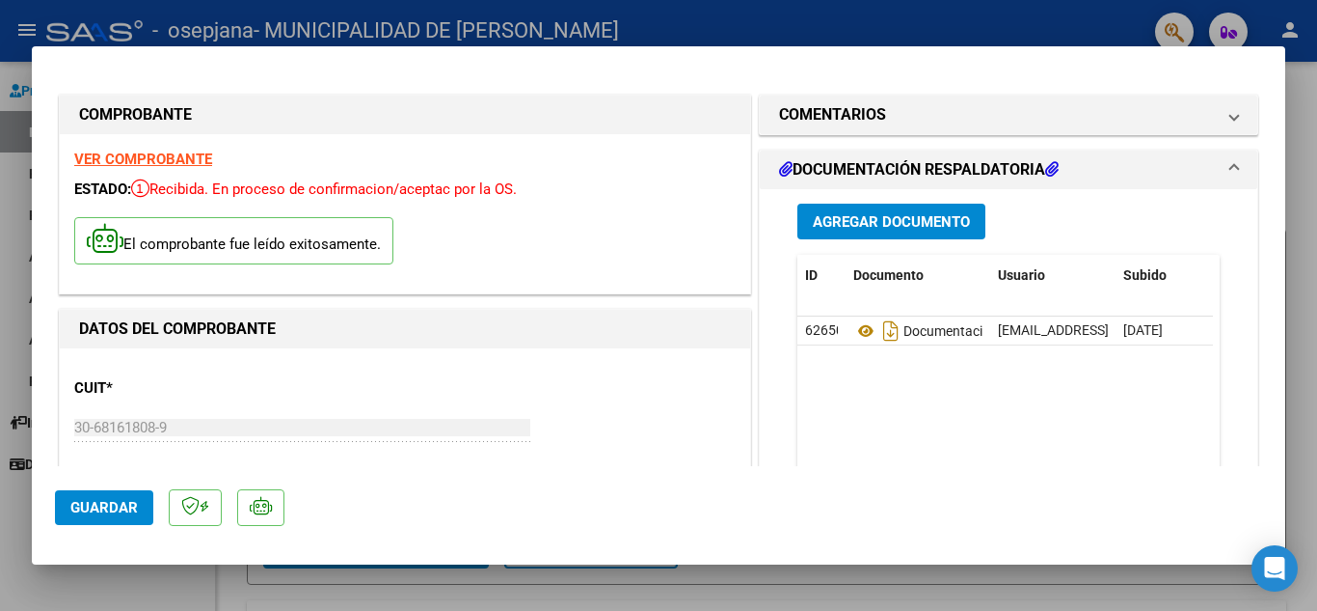
click at [855, 33] on div at bounding box center [658, 305] width 1317 height 611
type input "$ 0,00"
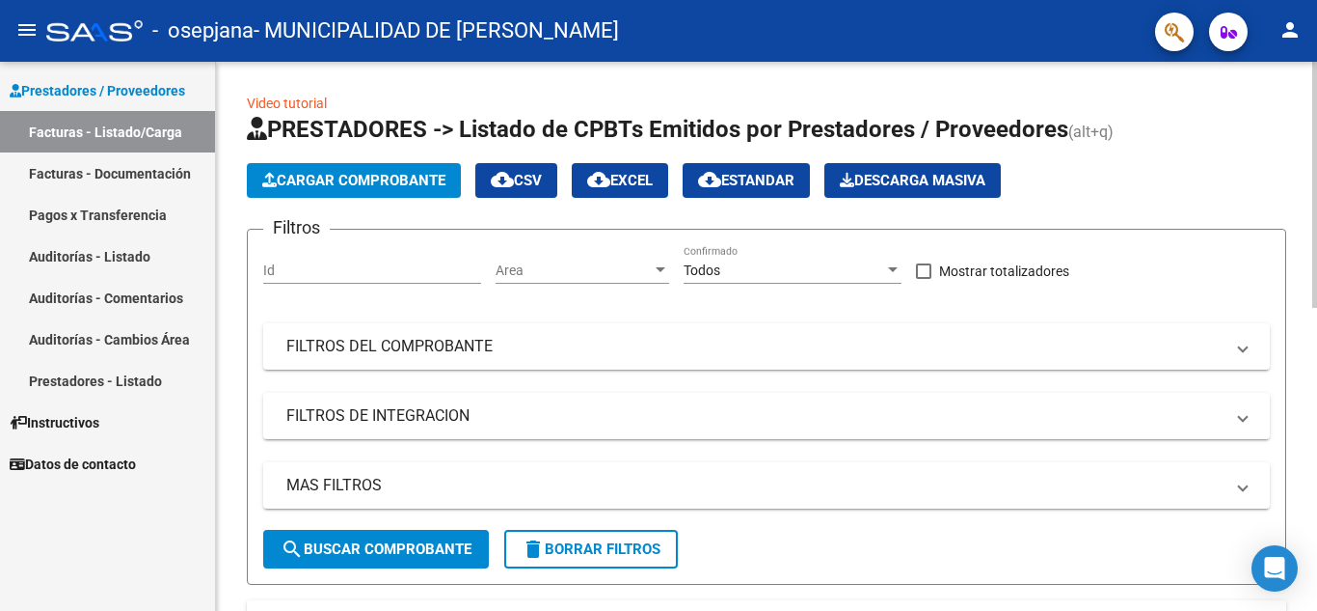
click at [340, 175] on span "Cargar Comprobante" at bounding box center [353, 180] width 183 height 17
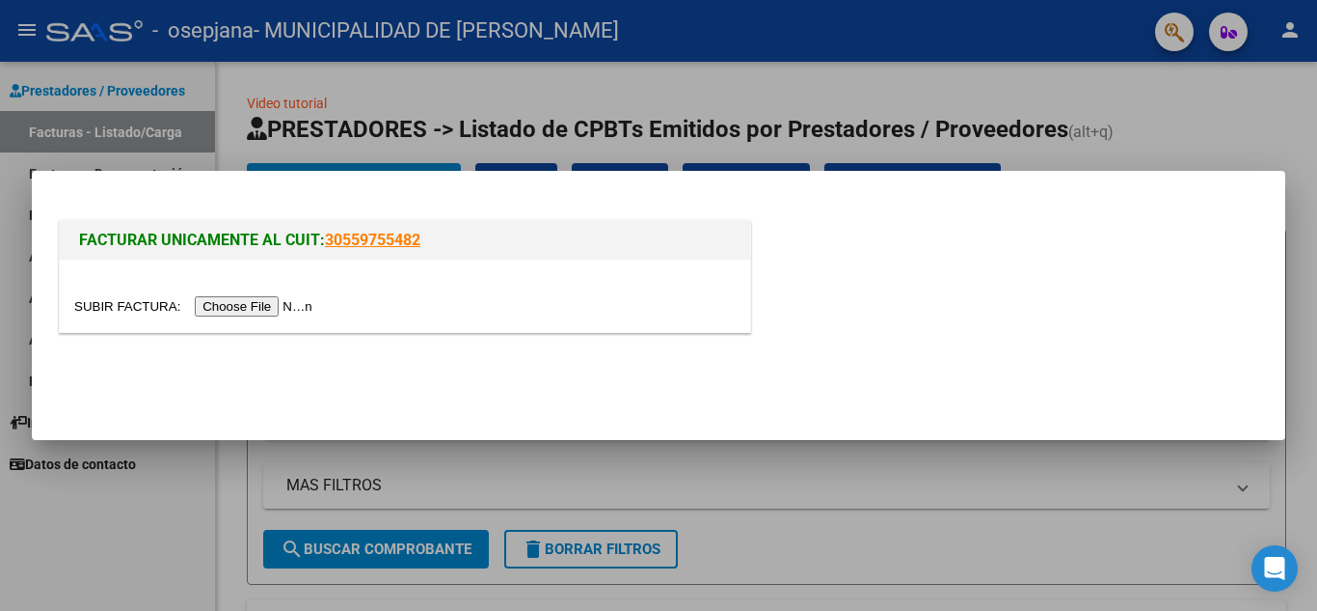
click at [287, 299] on input "file" at bounding box center [196, 306] width 244 height 20
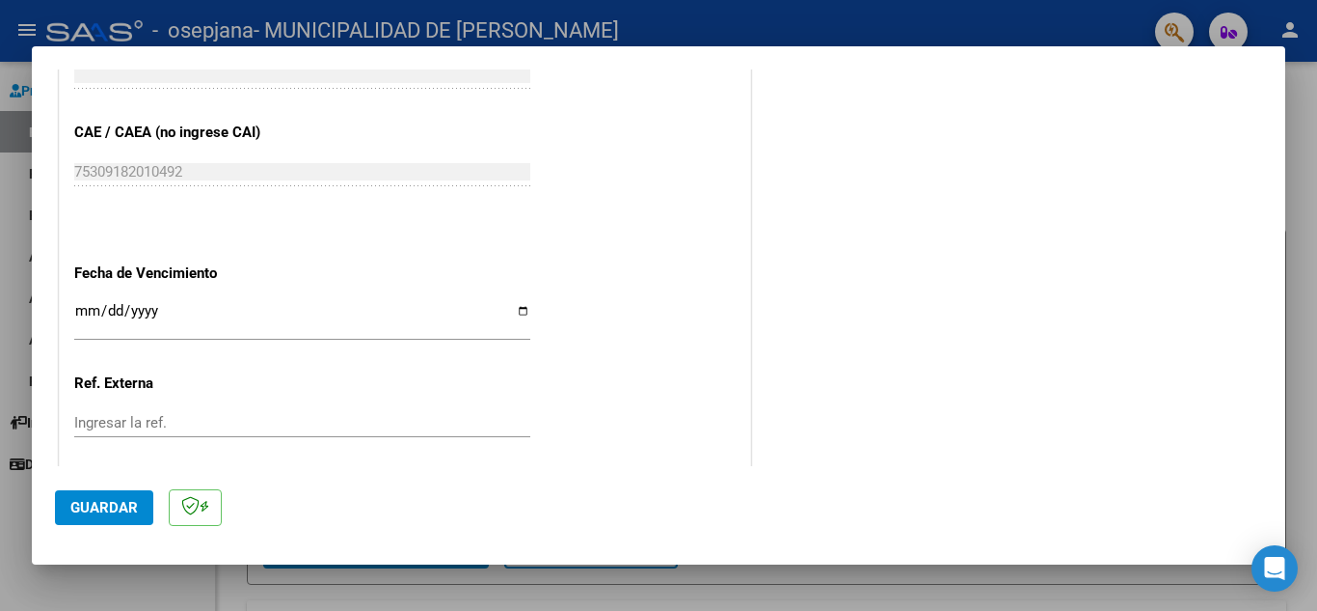
scroll to position [675, 0]
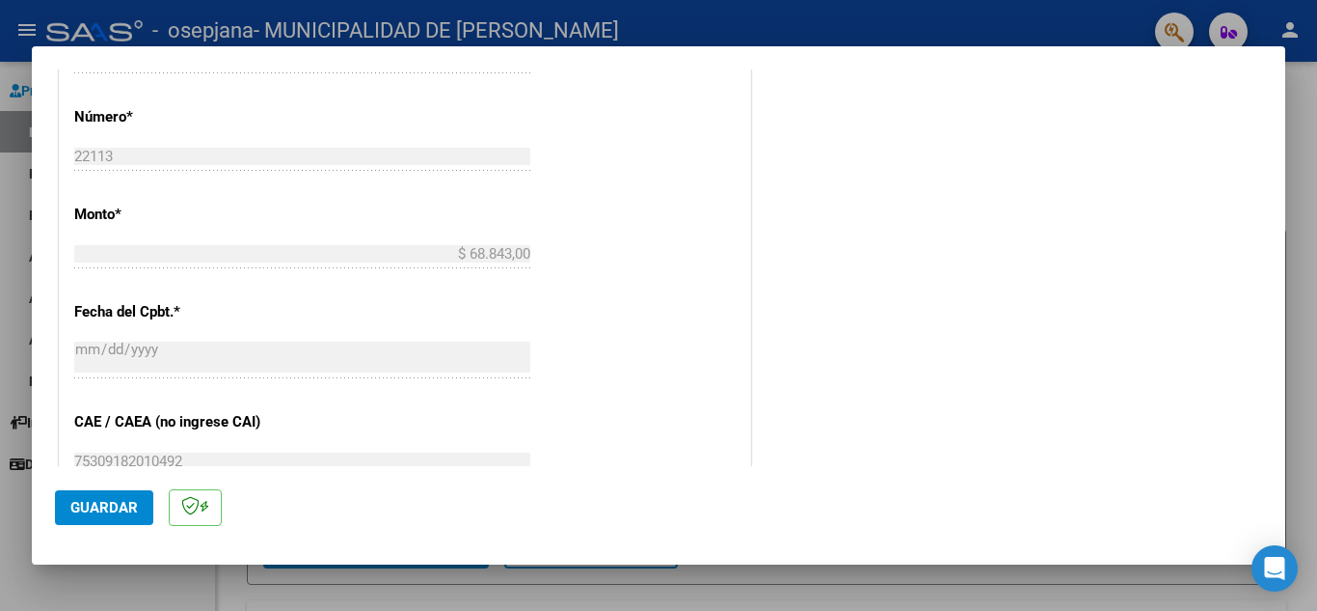
click at [82, 500] on span "Guardar" at bounding box center [104, 507] width 68 height 17
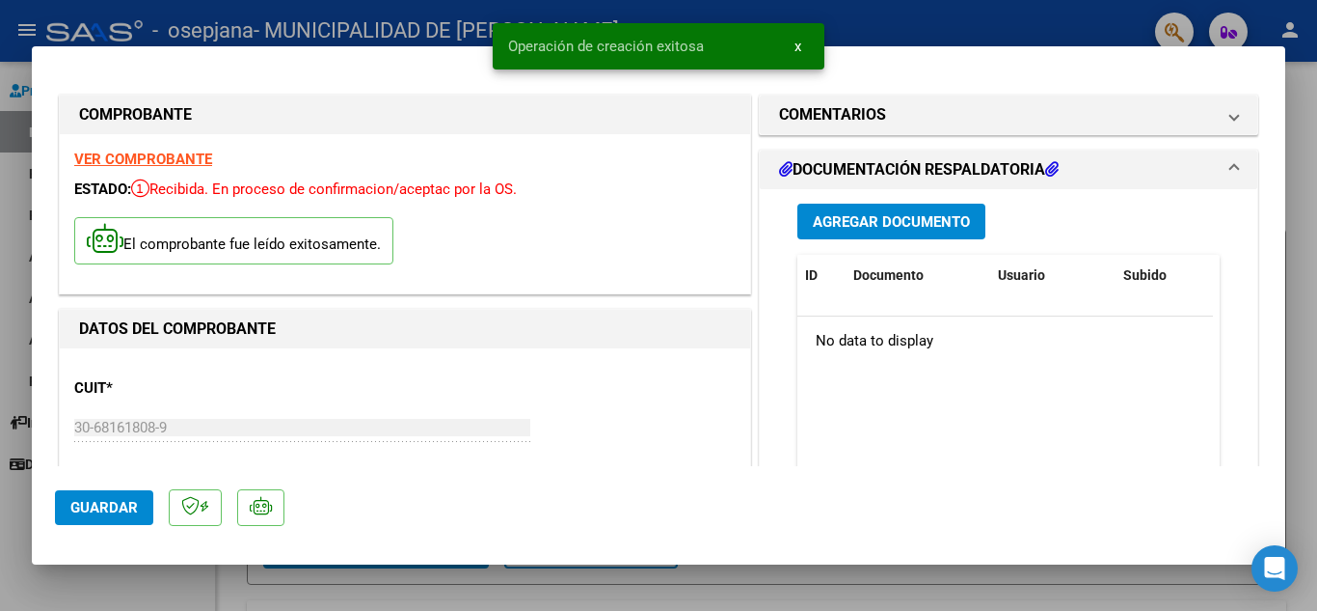
click at [837, 210] on button "Agregar Documento" at bounding box center [892, 222] width 188 height 36
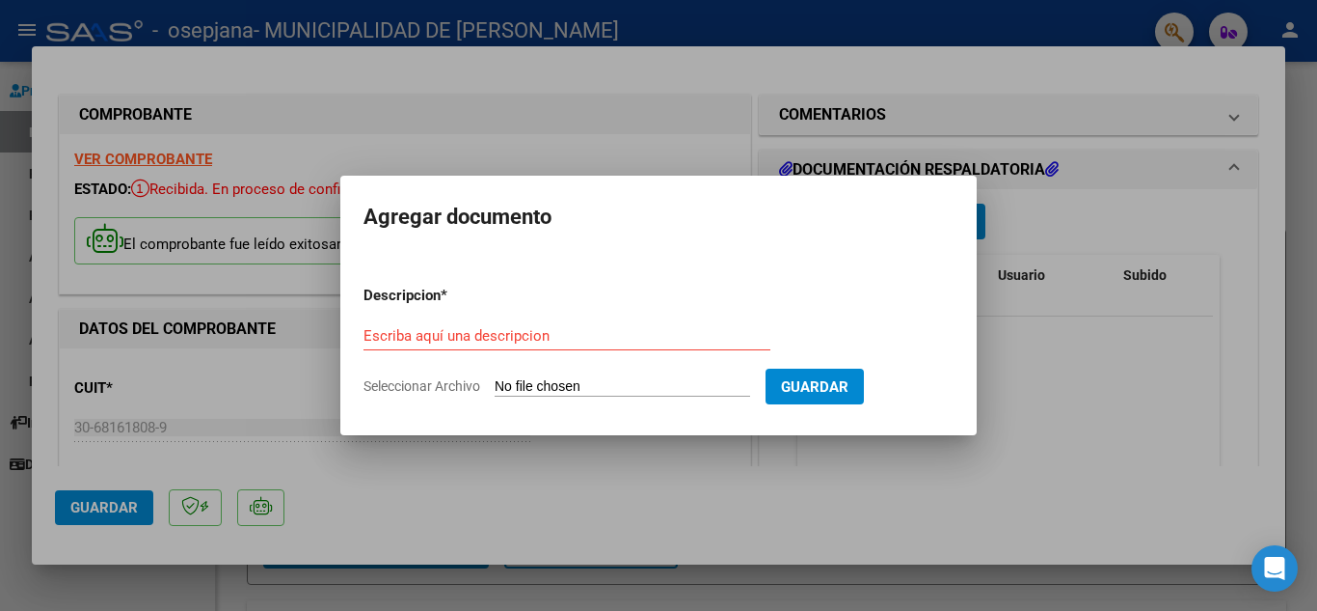
click at [542, 374] on form "Descripcion * Escriba aquí una descripcion Seleccionar Archivo Guardar" at bounding box center [659, 340] width 590 height 141
click at [493, 343] on input "Escriba aquí una descripcion" at bounding box center [567, 335] width 407 height 17
paste input "Documentación Hospital"
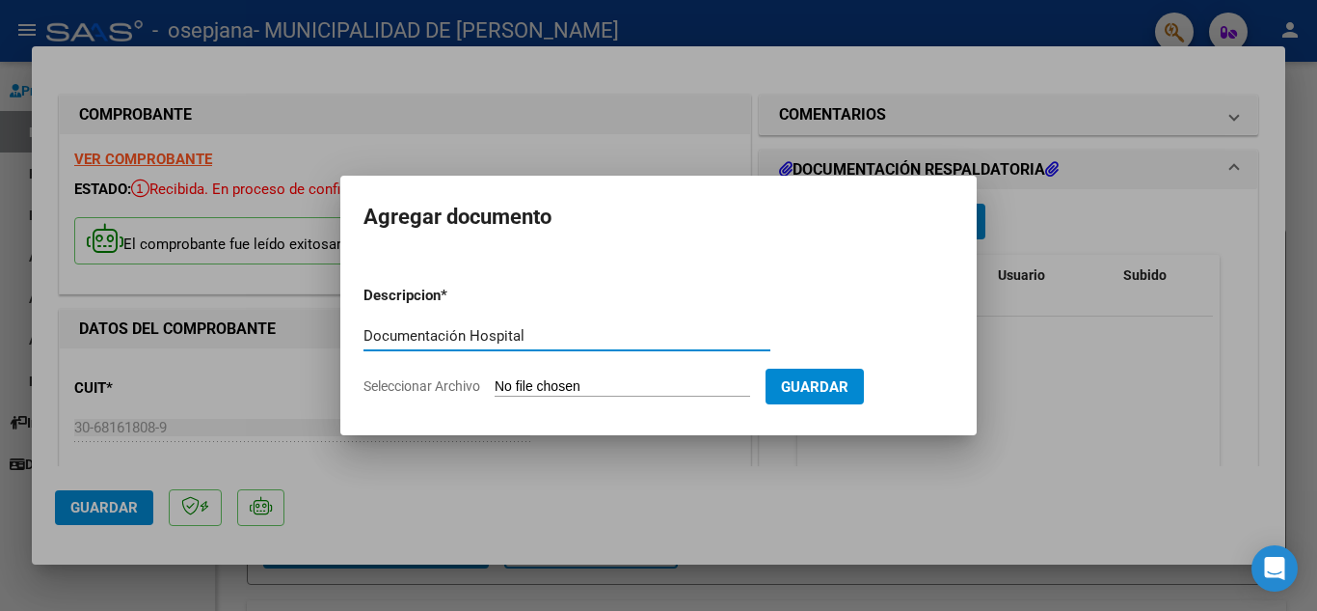
click at [496, 337] on input "Documentación Hospital" at bounding box center [567, 335] width 407 height 17
type input "Documentación Centro de Salud CAPS"
click at [590, 384] on input "Seleccionar Archivo" at bounding box center [623, 387] width 256 height 18
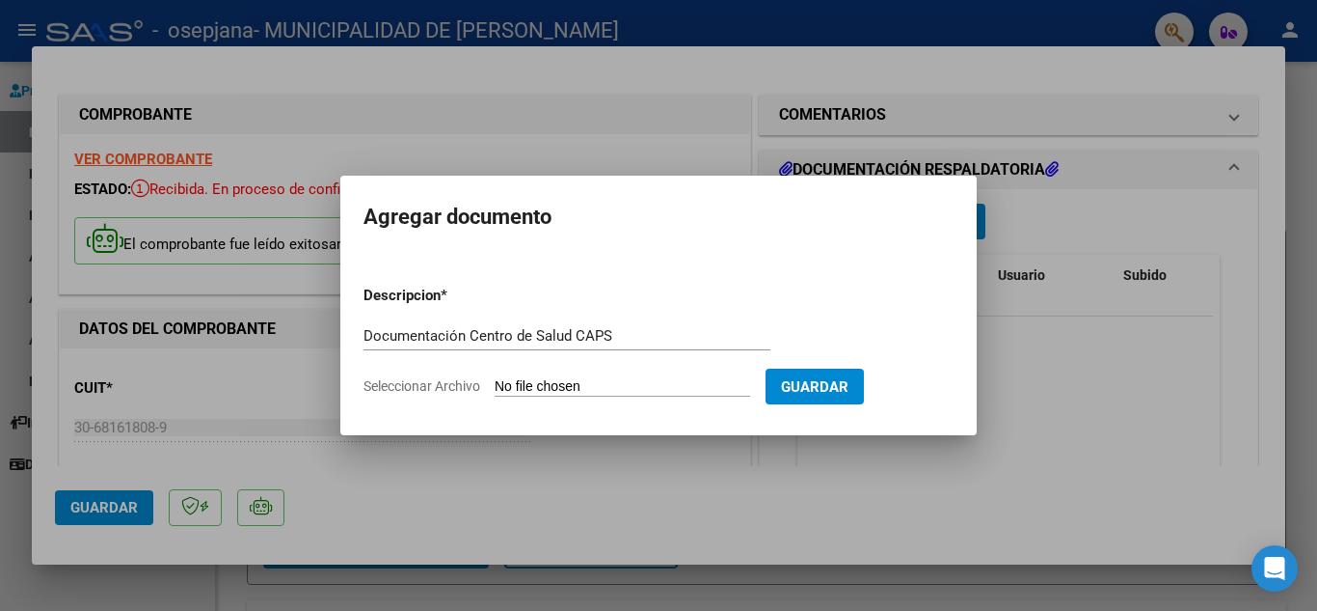
type input "C:\fakepath\OSEPJANA CAPS FC 22113_254247.pdf"
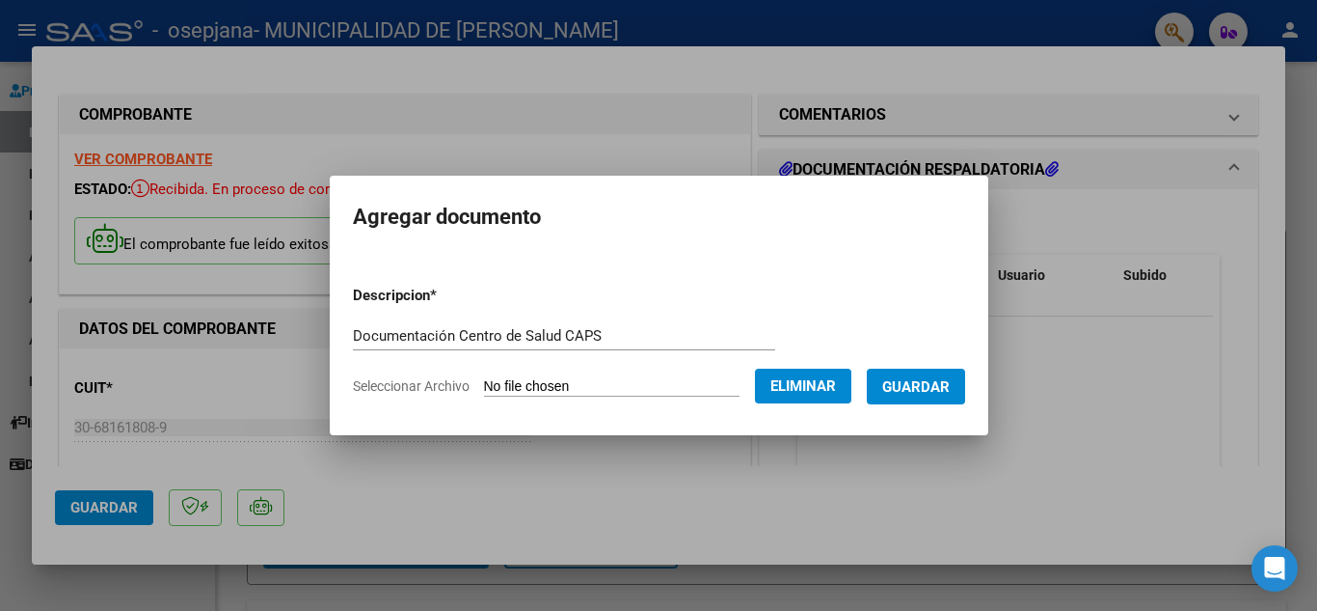
click at [925, 382] on span "Guardar" at bounding box center [917, 386] width 68 height 17
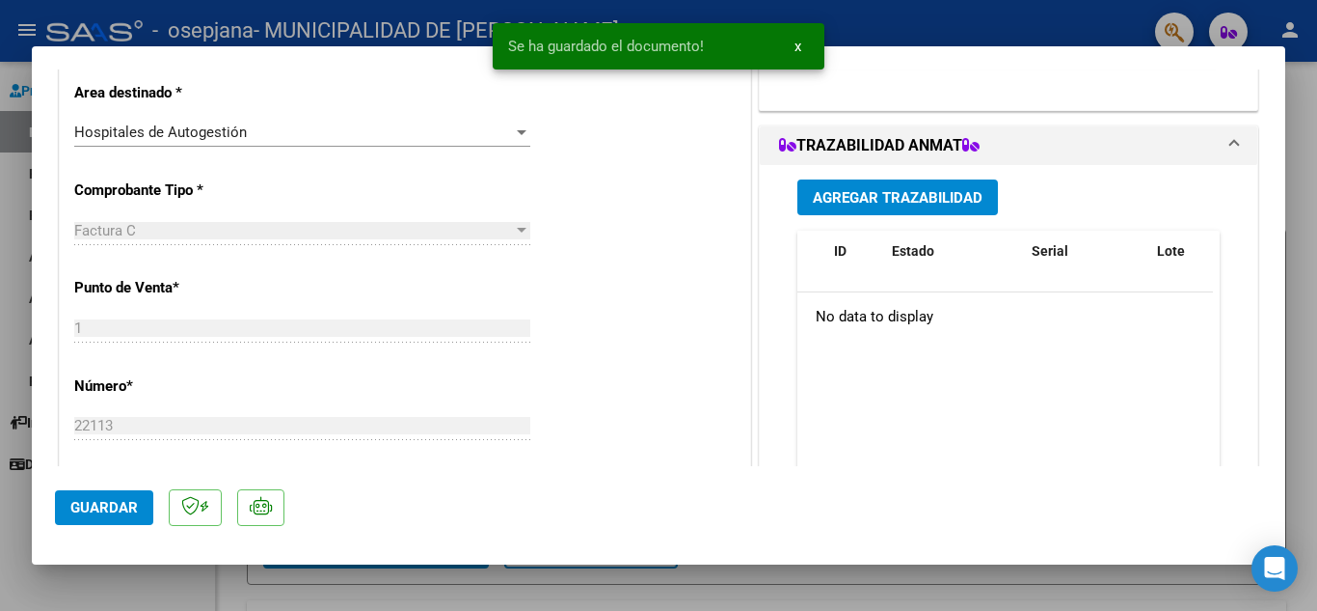
scroll to position [579, 0]
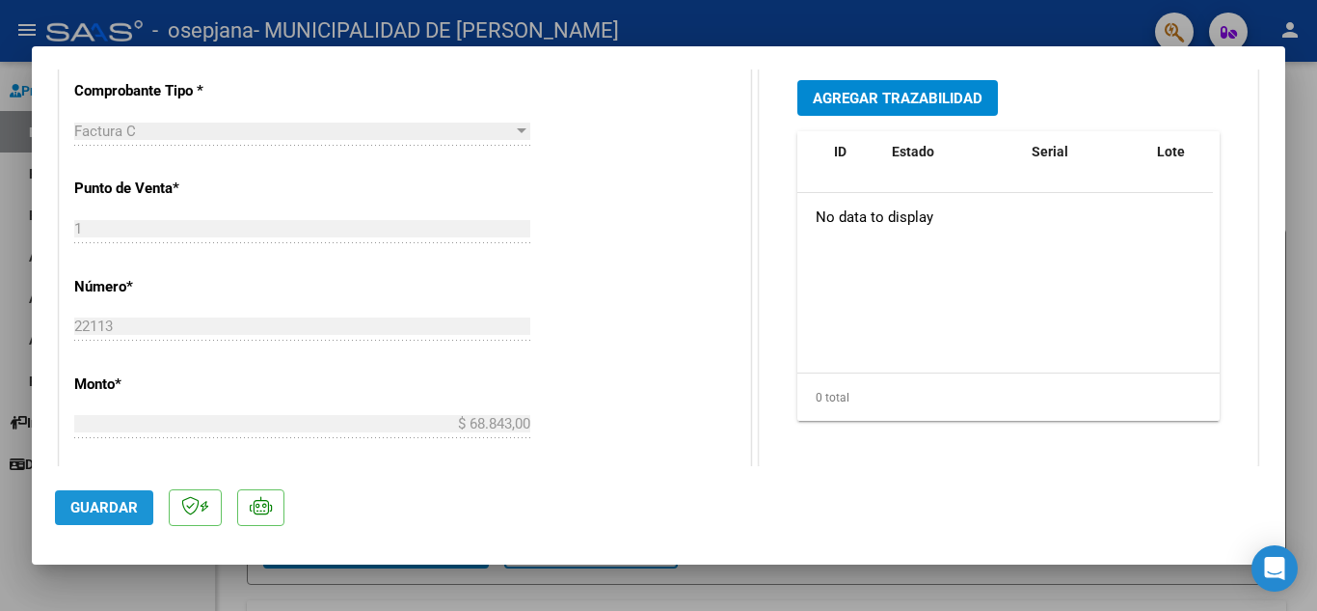
click at [92, 508] on span "Guardar" at bounding box center [104, 507] width 68 height 17
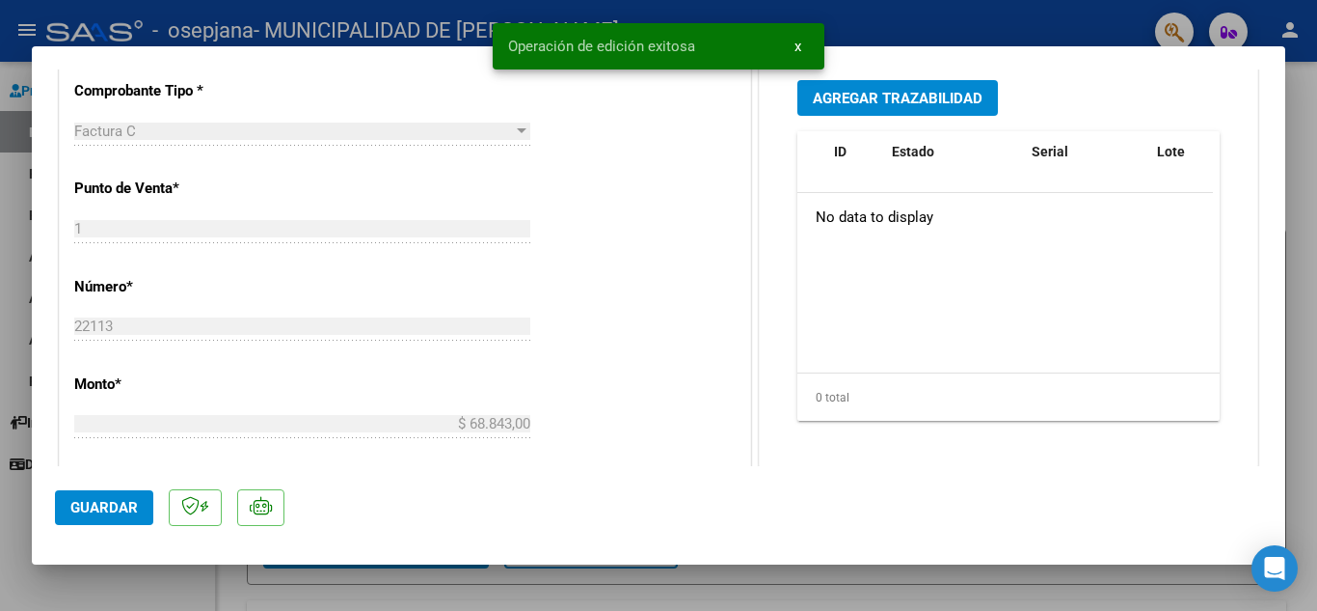
click at [92, 507] on span "Guardar" at bounding box center [104, 507] width 68 height 17
click at [264, 582] on div at bounding box center [658, 305] width 1317 height 611
type input "$ 0,00"
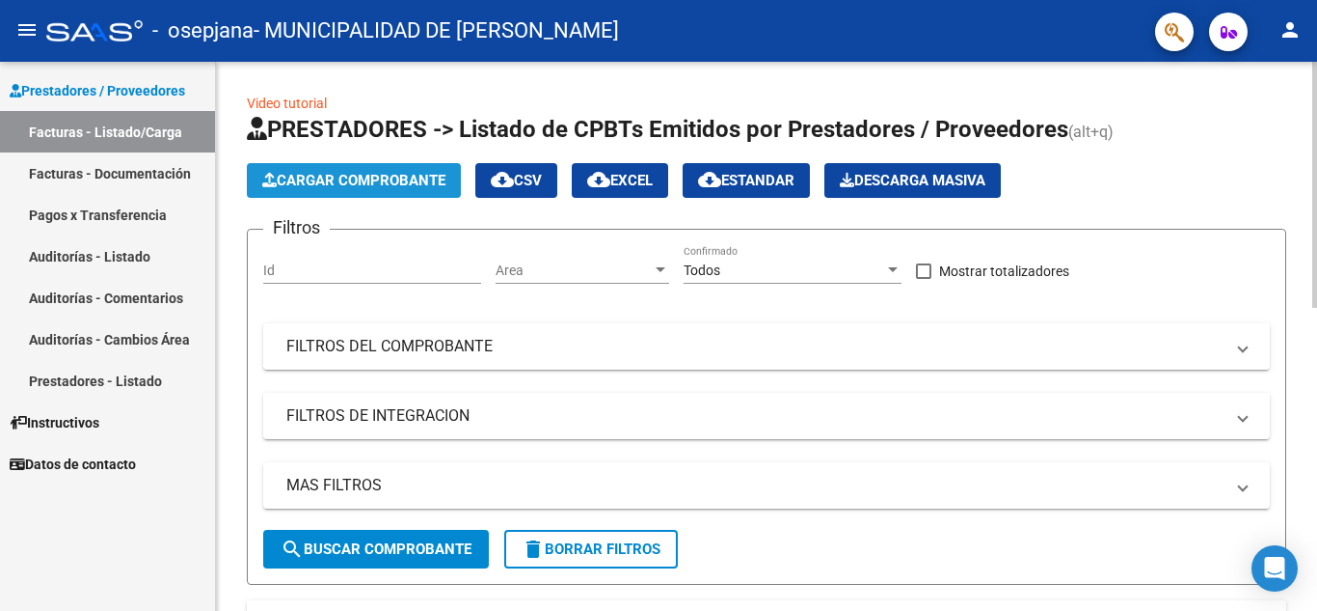
click at [304, 178] on span "Cargar Comprobante" at bounding box center [353, 180] width 183 height 17
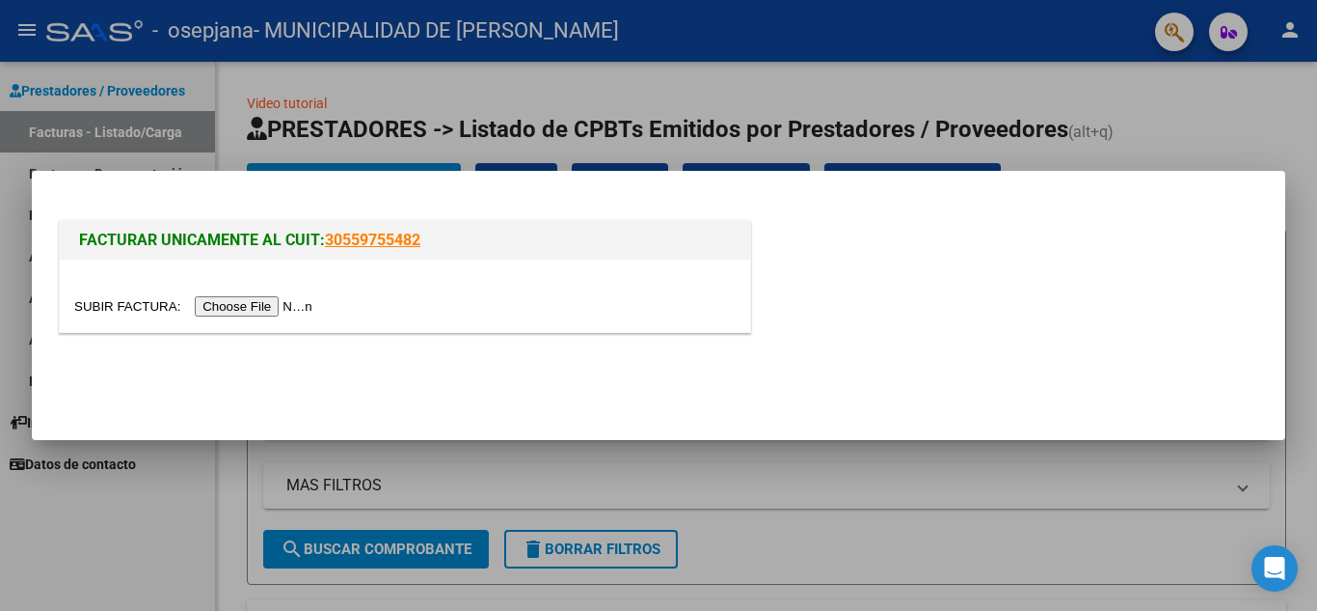
click at [278, 298] on input "file" at bounding box center [196, 306] width 244 height 20
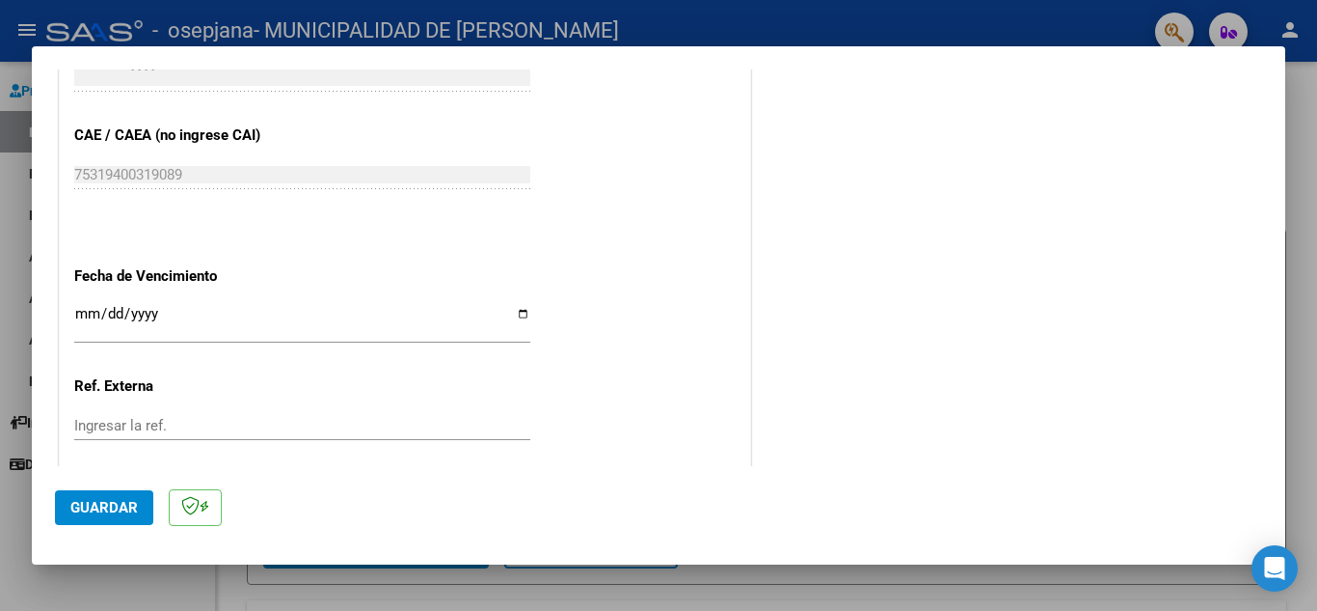
scroll to position [964, 0]
click at [103, 508] on span "Guardar" at bounding box center [104, 507] width 68 height 17
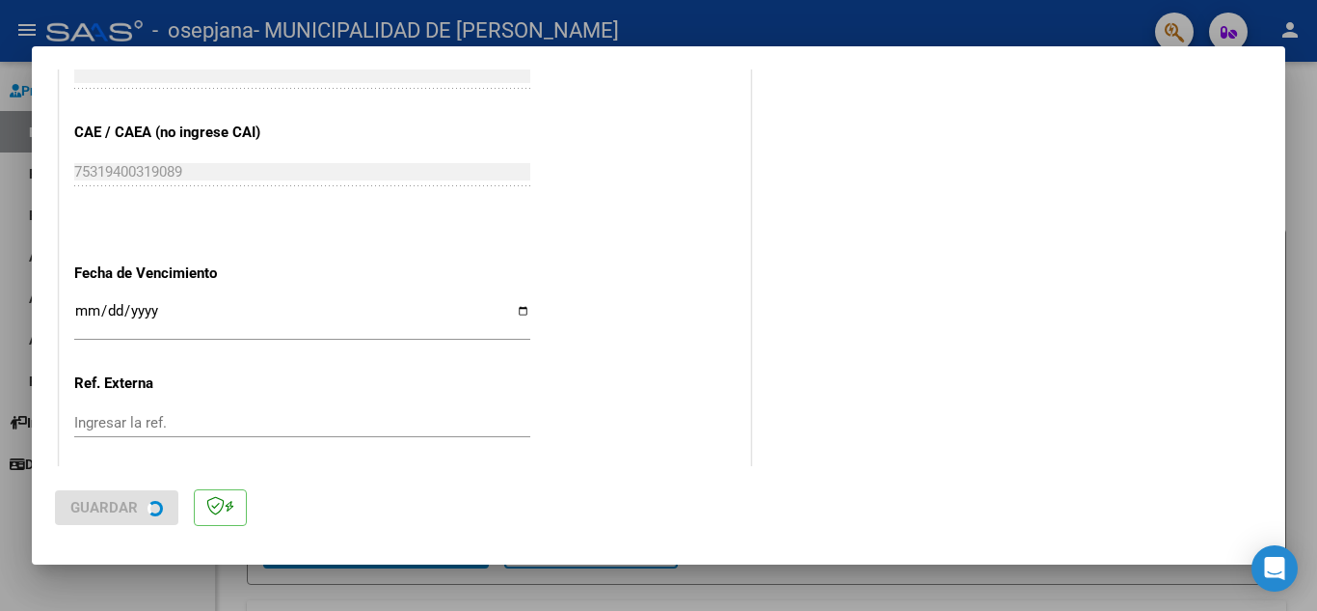
scroll to position [0, 0]
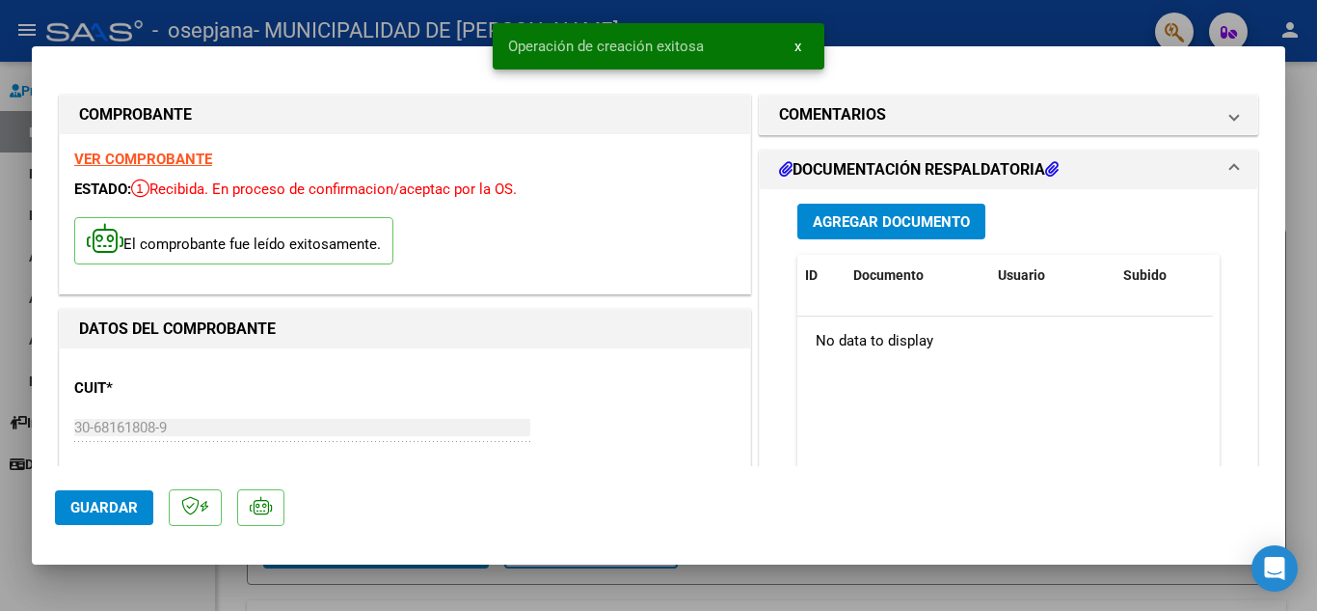
click at [877, 215] on span "Agregar Documento" at bounding box center [891, 221] width 157 height 17
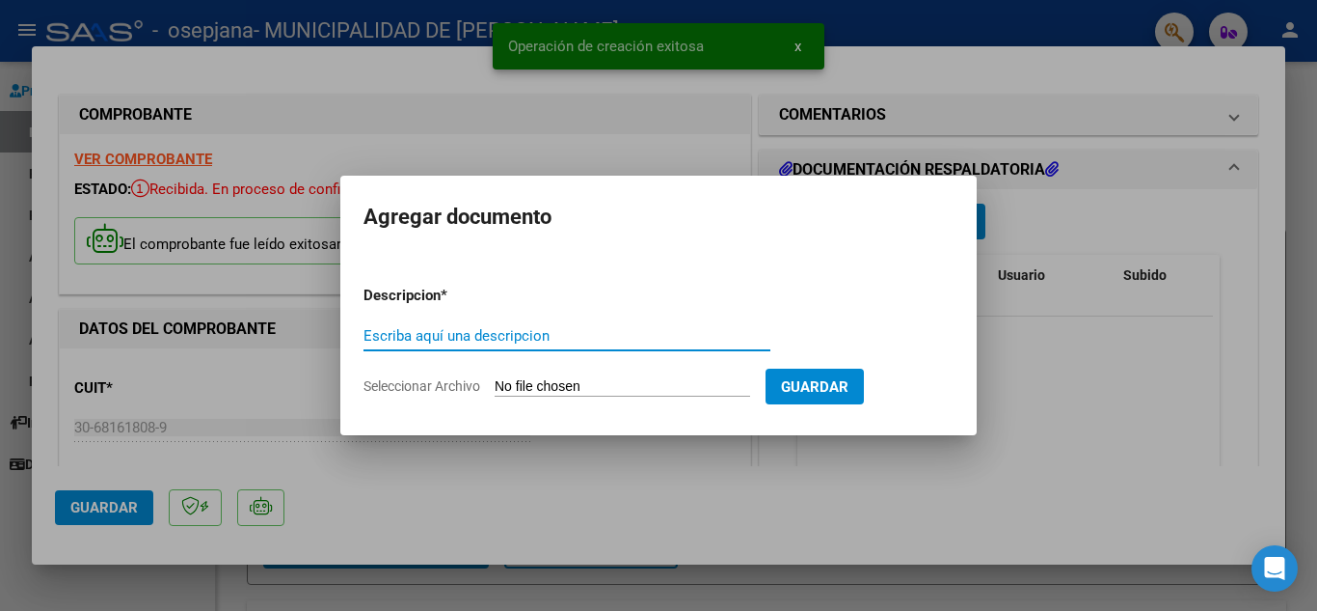
click at [448, 332] on input "Escriba aquí una descripcion" at bounding box center [567, 335] width 407 height 17
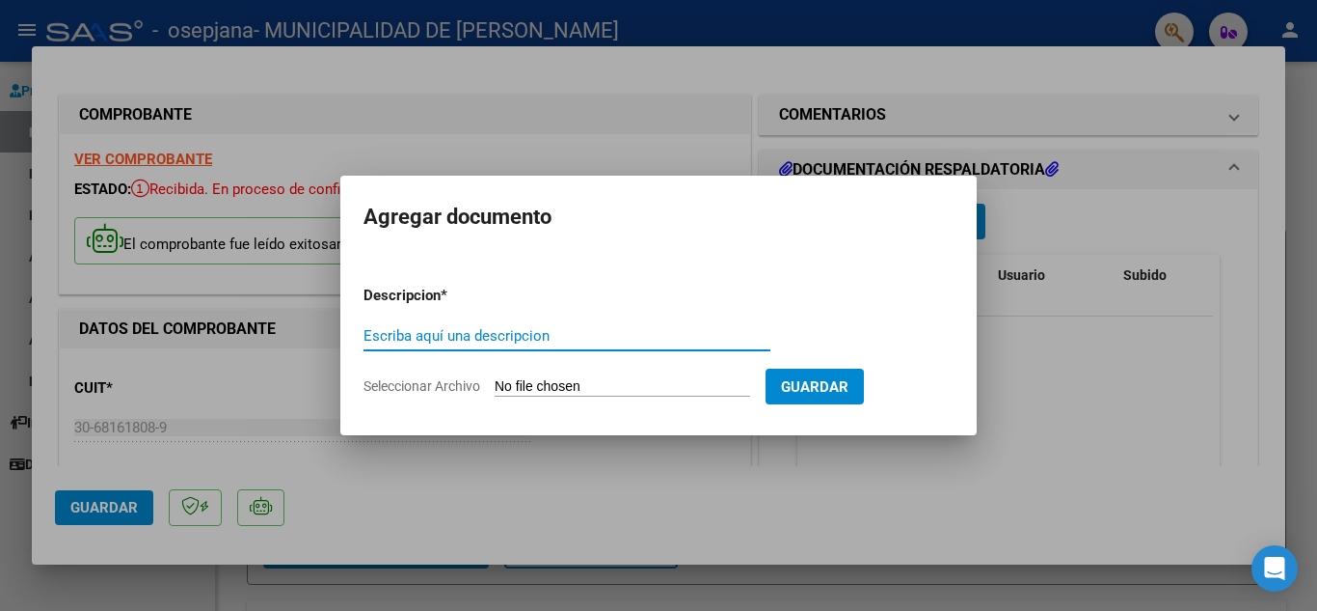
paste input "Documentación Hospital"
type input "Documentación Hospital"
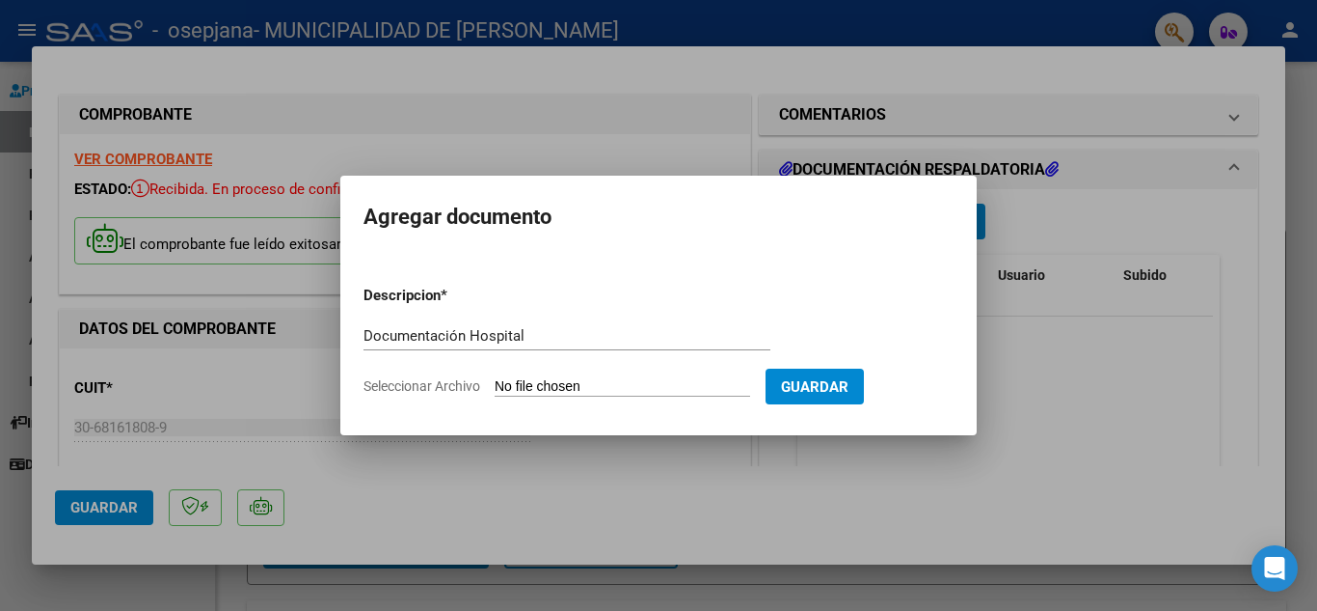
click at [585, 384] on input "Seleccionar Archivo" at bounding box center [623, 387] width 256 height 18
type input "C:\fakepath\OSEPJANA NELLY FC 5322_254452.pdf"
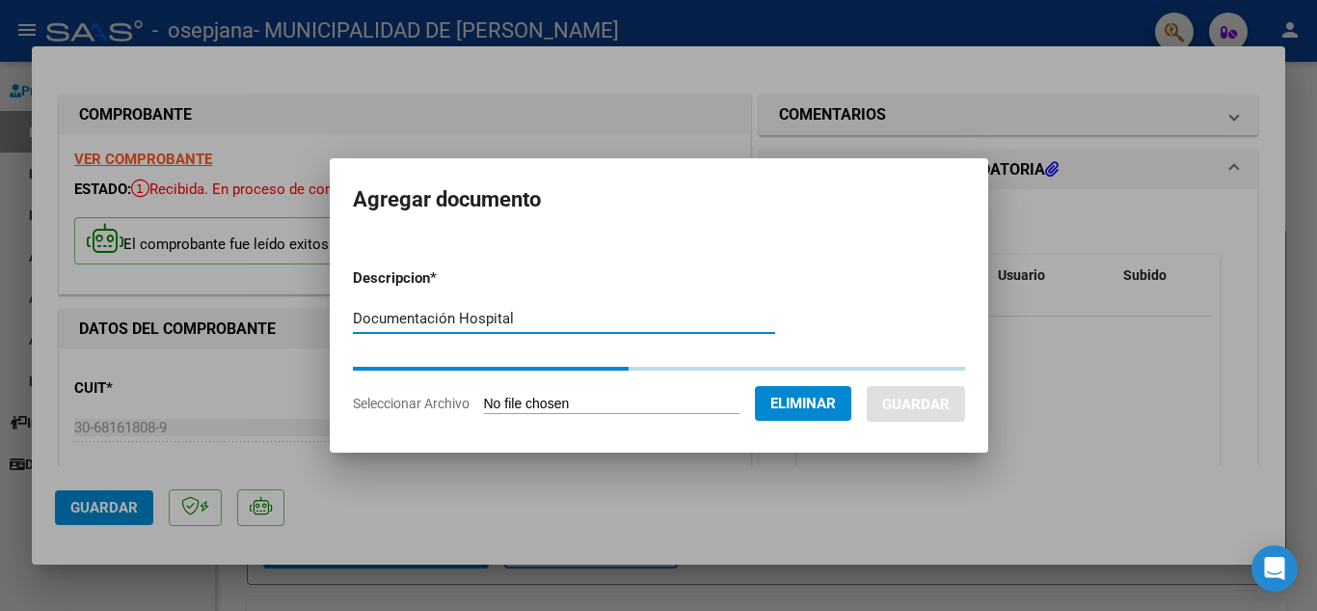
click at [537, 322] on input "Documentación Hospital" at bounding box center [564, 318] width 422 height 17
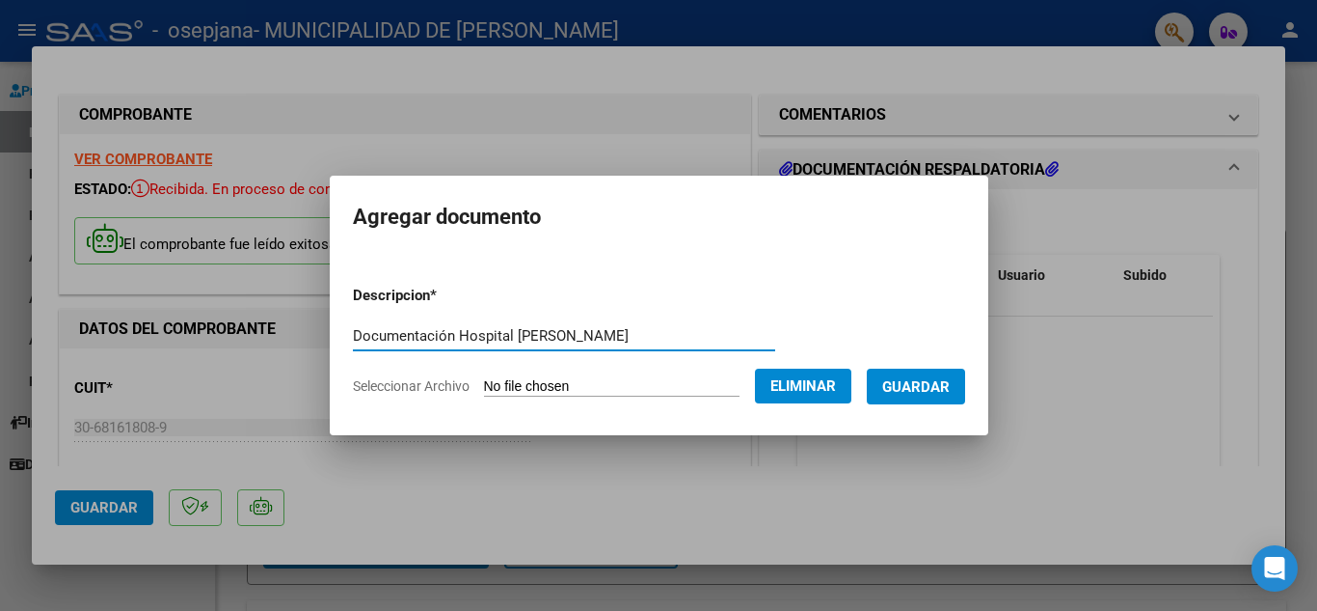
type input "Documentación Hospital [PERSON_NAME]"
click at [950, 393] on span "Guardar" at bounding box center [917, 386] width 68 height 17
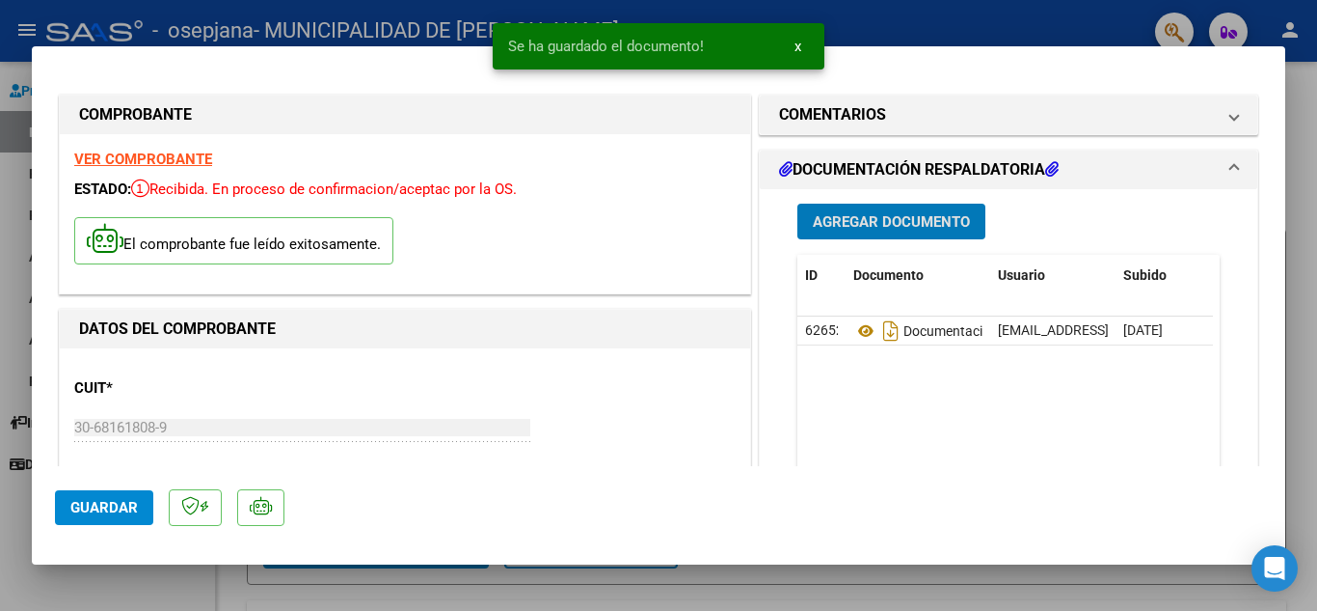
click at [110, 510] on span "Guardar" at bounding box center [104, 507] width 68 height 17
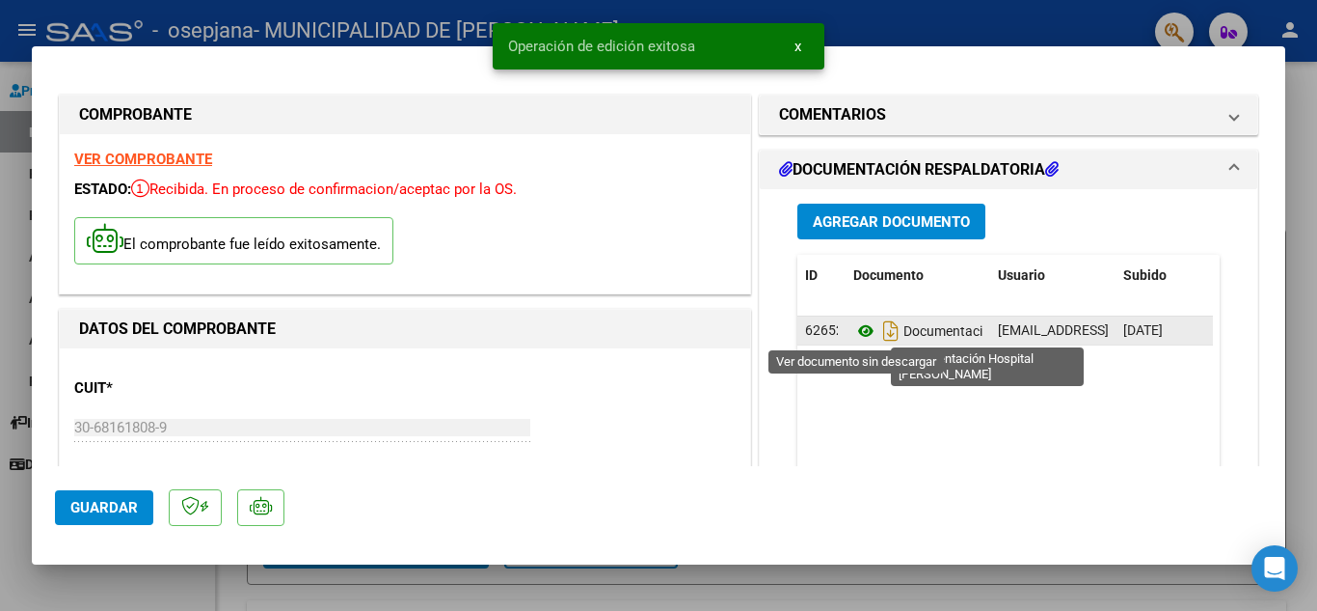
click at [856, 336] on icon at bounding box center [866, 330] width 25 height 23
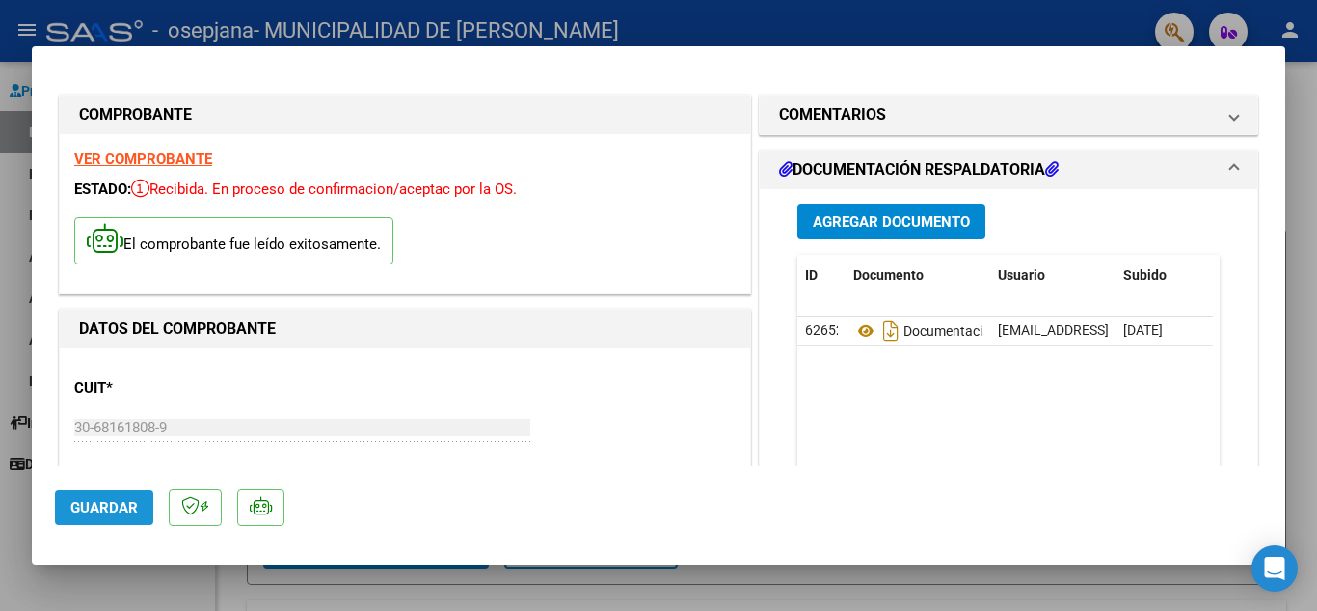
click at [104, 507] on span "Guardar" at bounding box center [104, 507] width 68 height 17
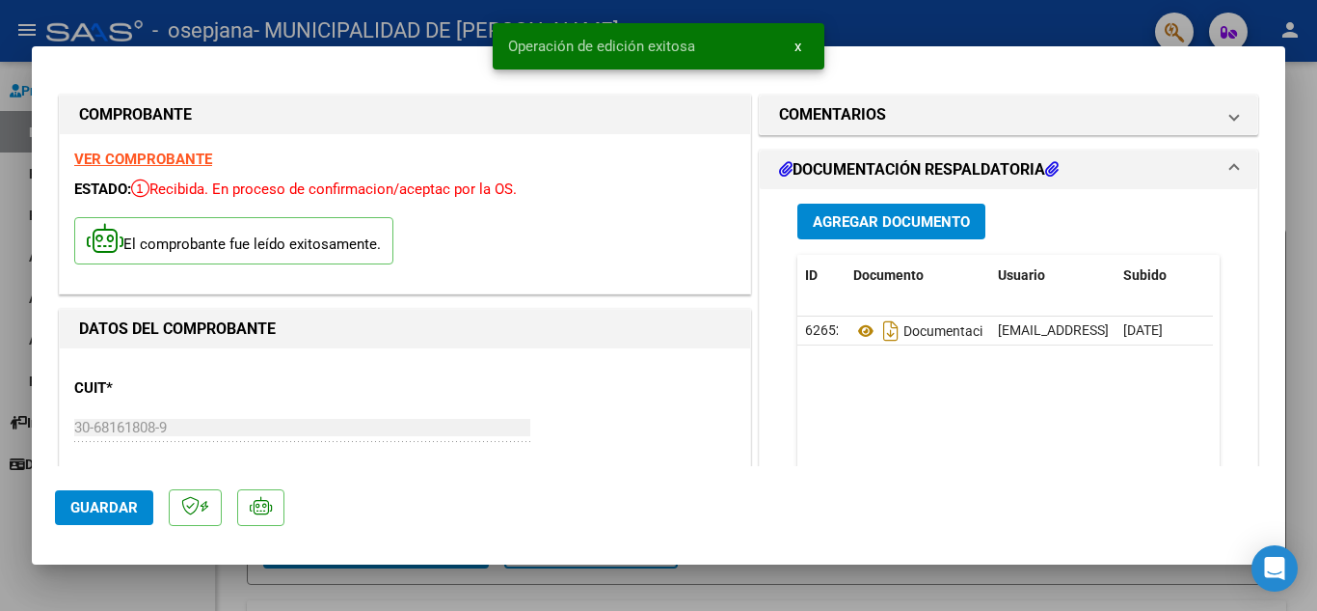
click at [104, 507] on span "Guardar" at bounding box center [104, 507] width 68 height 17
click at [712, 588] on div at bounding box center [658, 305] width 1317 height 611
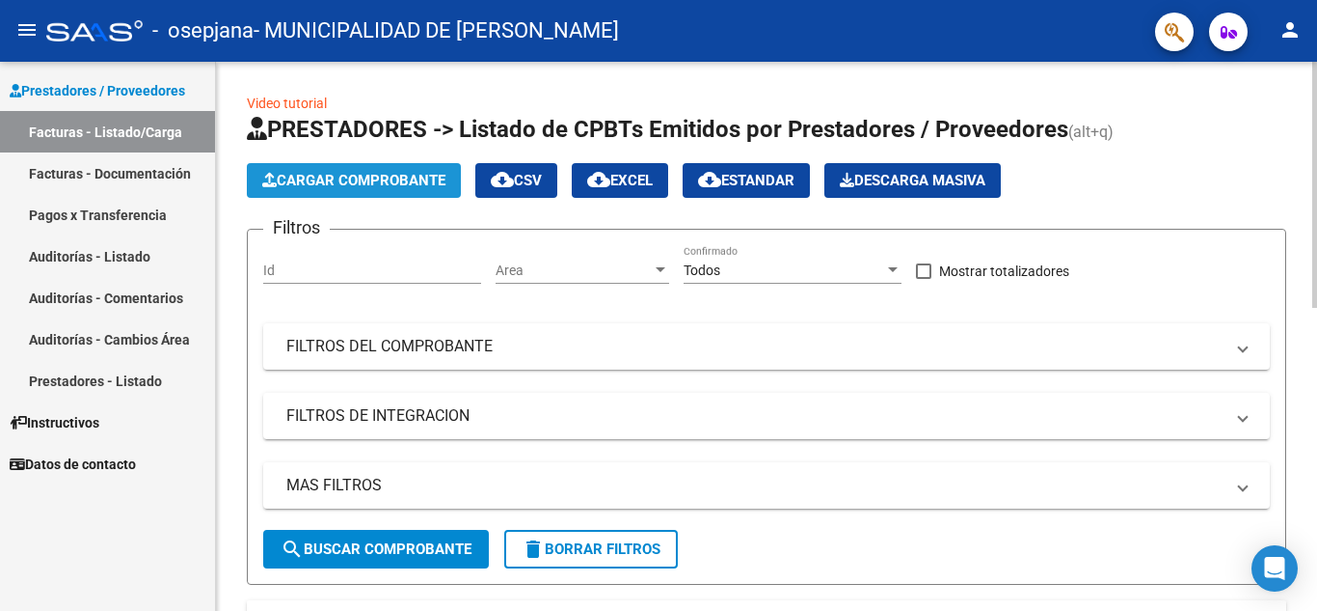
click at [318, 173] on span "Cargar Comprobante" at bounding box center [353, 180] width 183 height 17
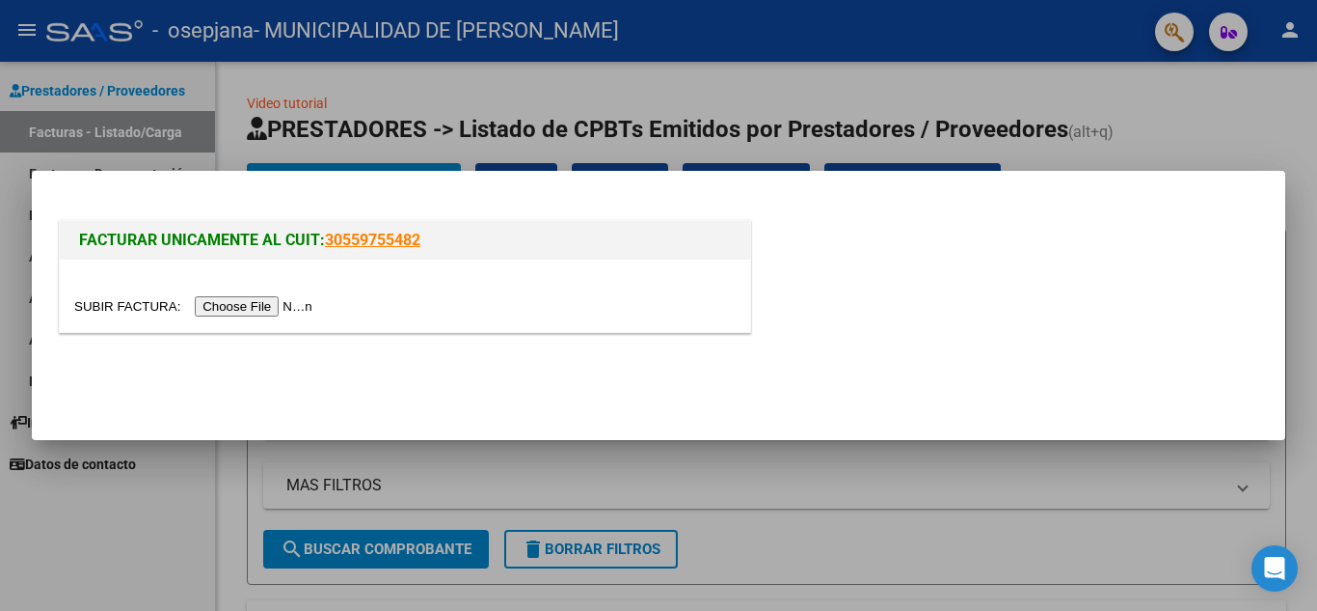
click at [284, 298] on input "file" at bounding box center [196, 306] width 244 height 20
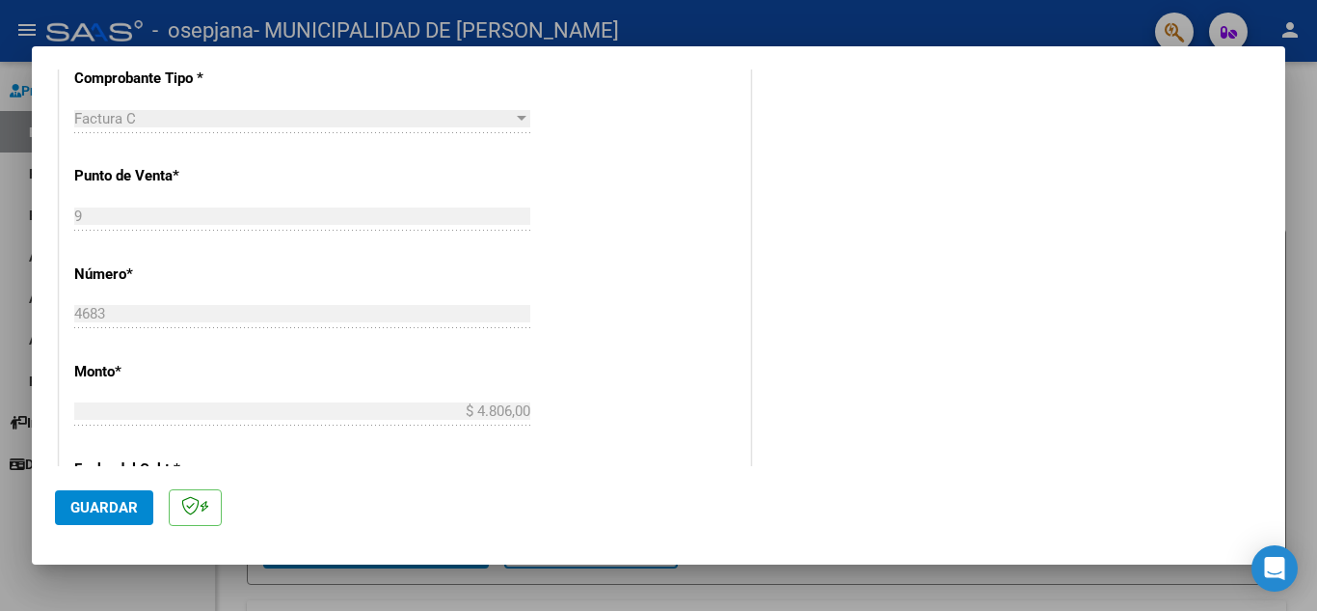
scroll to position [386, 0]
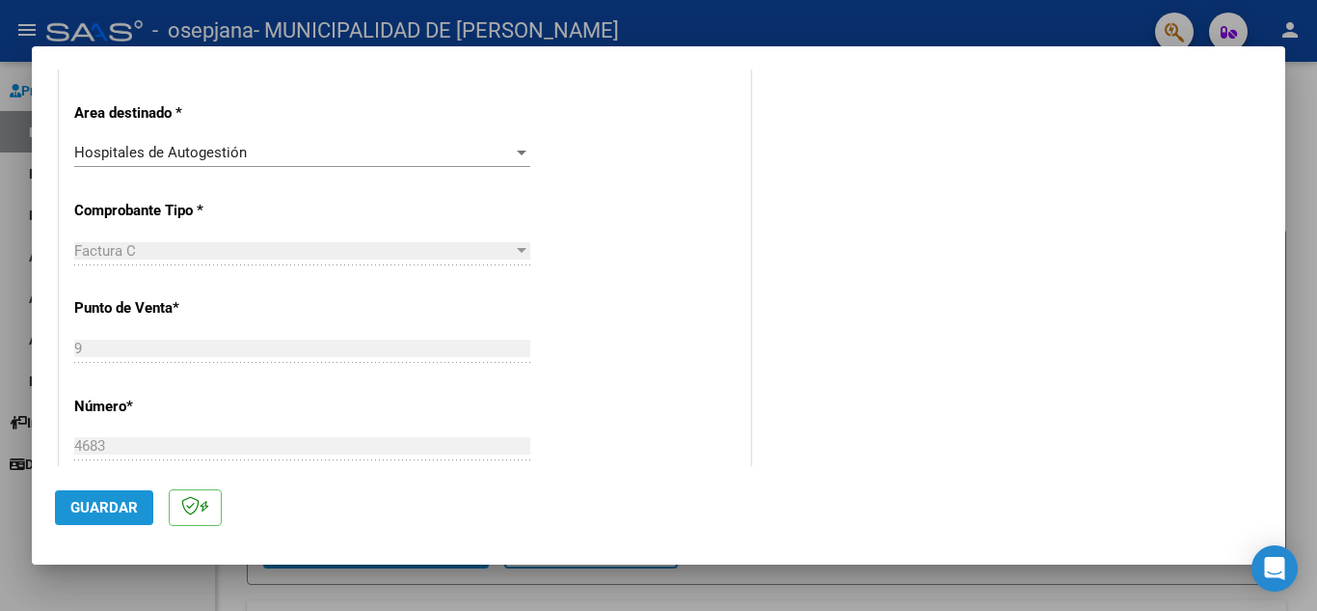
click at [113, 499] on span "Guardar" at bounding box center [104, 507] width 68 height 17
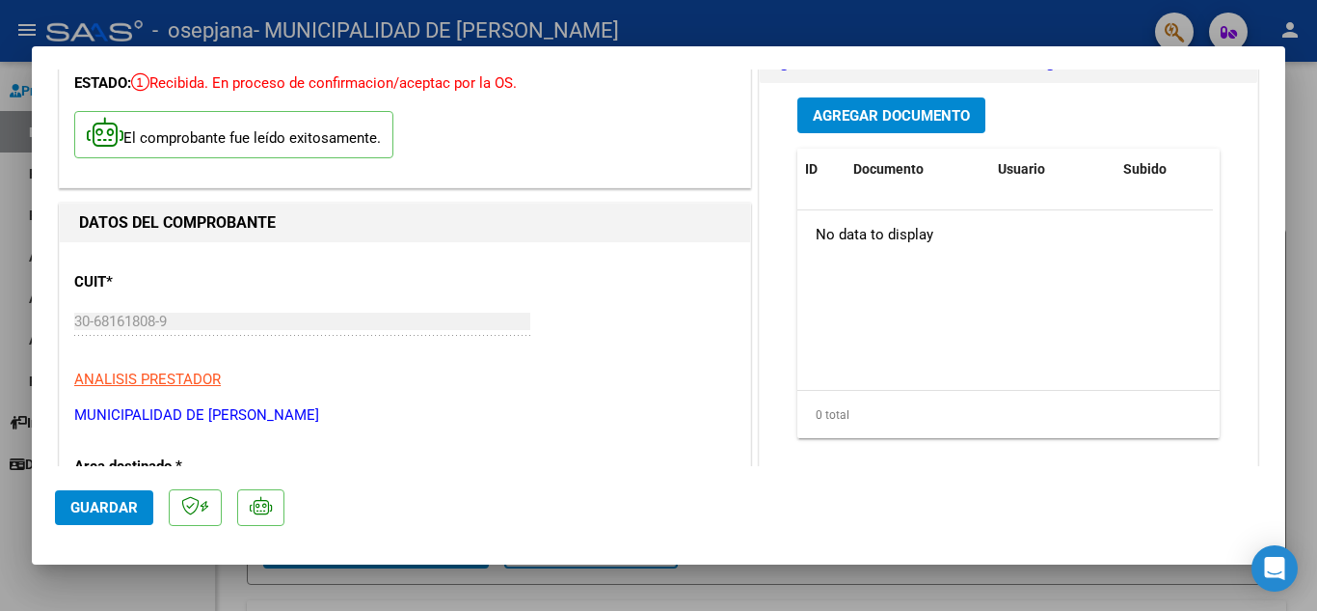
scroll to position [0, 0]
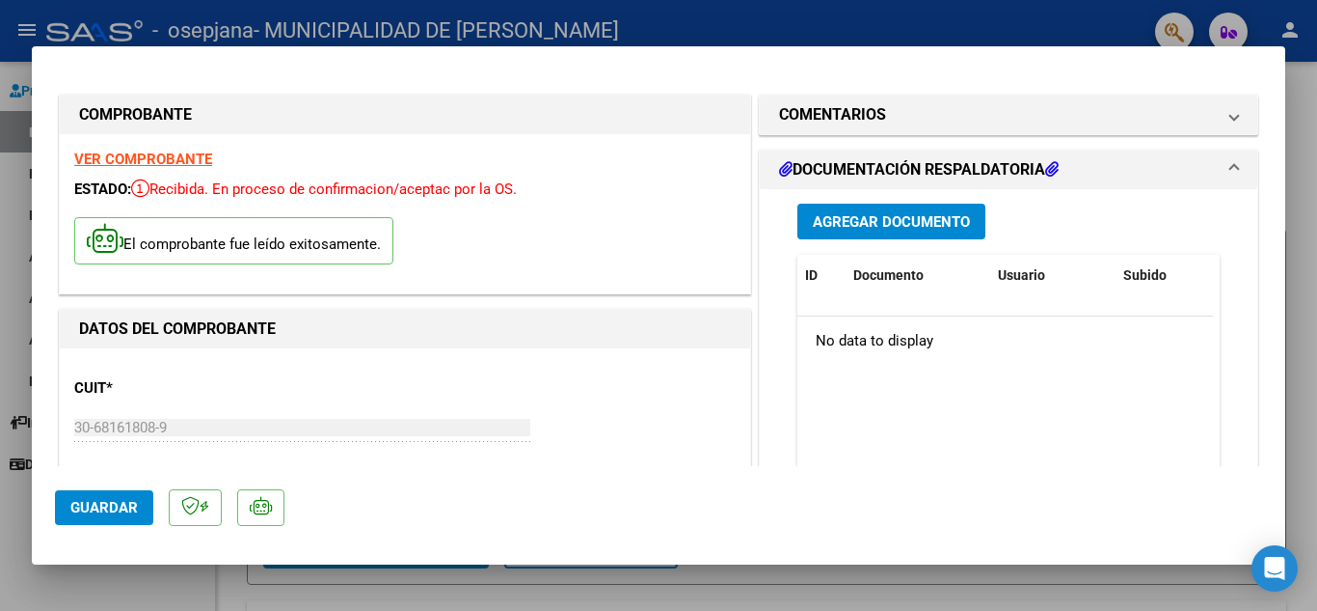
drag, startPoint x: 95, startPoint y: 507, endPoint x: 703, endPoint y: 359, distance: 626.5
click at [701, 359] on mat-dialog-container "COMPROBANTE VER COMPROBANTE ESTADO: Recibida. En proceso de confirmacion/acepta…" at bounding box center [659, 305] width 1254 height 519
click at [122, 503] on span "Guardar" at bounding box center [104, 507] width 68 height 17
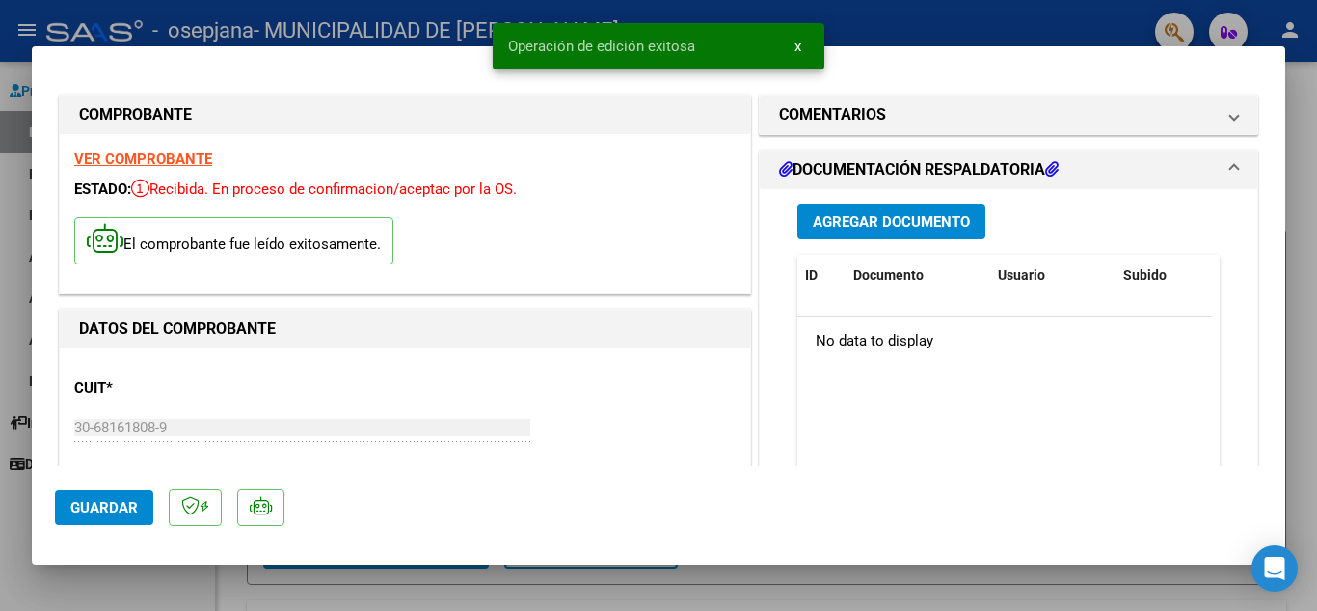
click at [873, 230] on span "Agregar Documento" at bounding box center [891, 221] width 157 height 17
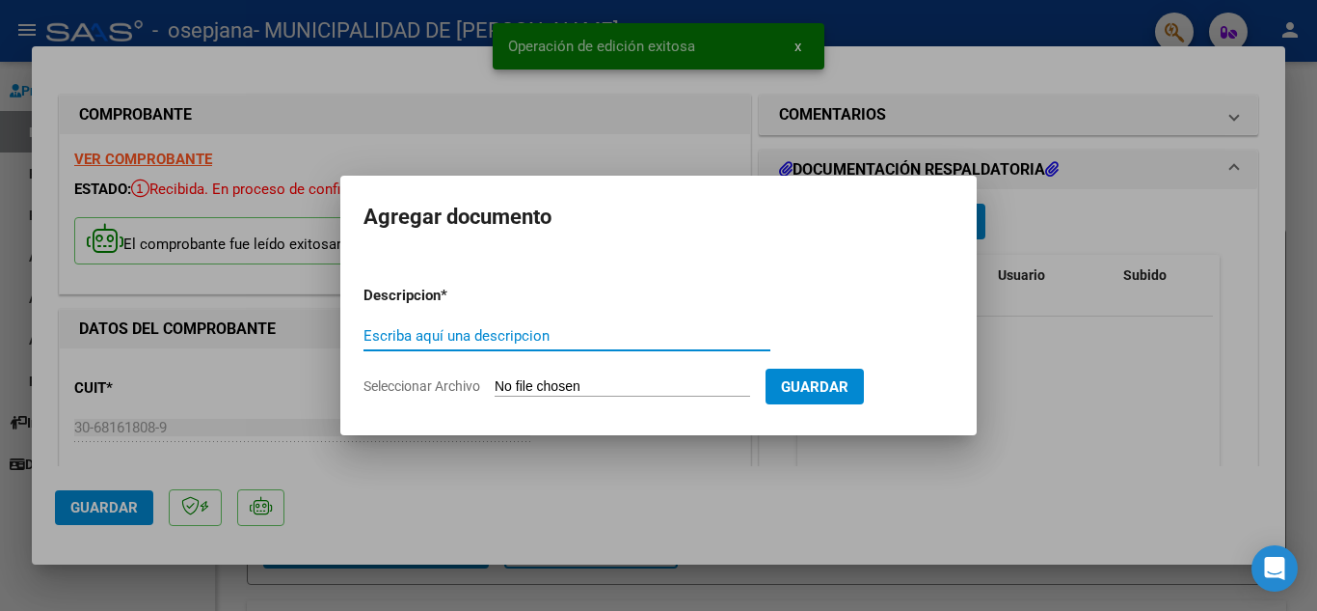
click at [538, 324] on div "Escriba aquí una descripcion" at bounding box center [567, 335] width 407 height 29
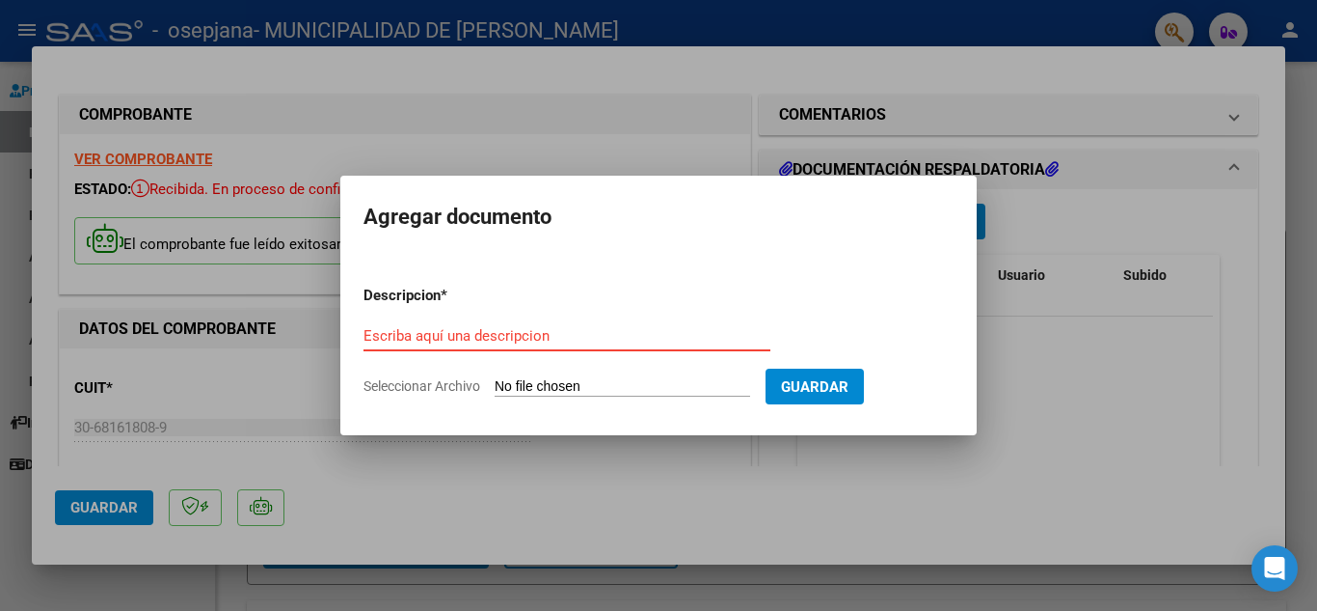
click at [516, 327] on input "Escriba aquí una descripcion" at bounding box center [567, 335] width 407 height 17
paste input "Documentación Hospital"
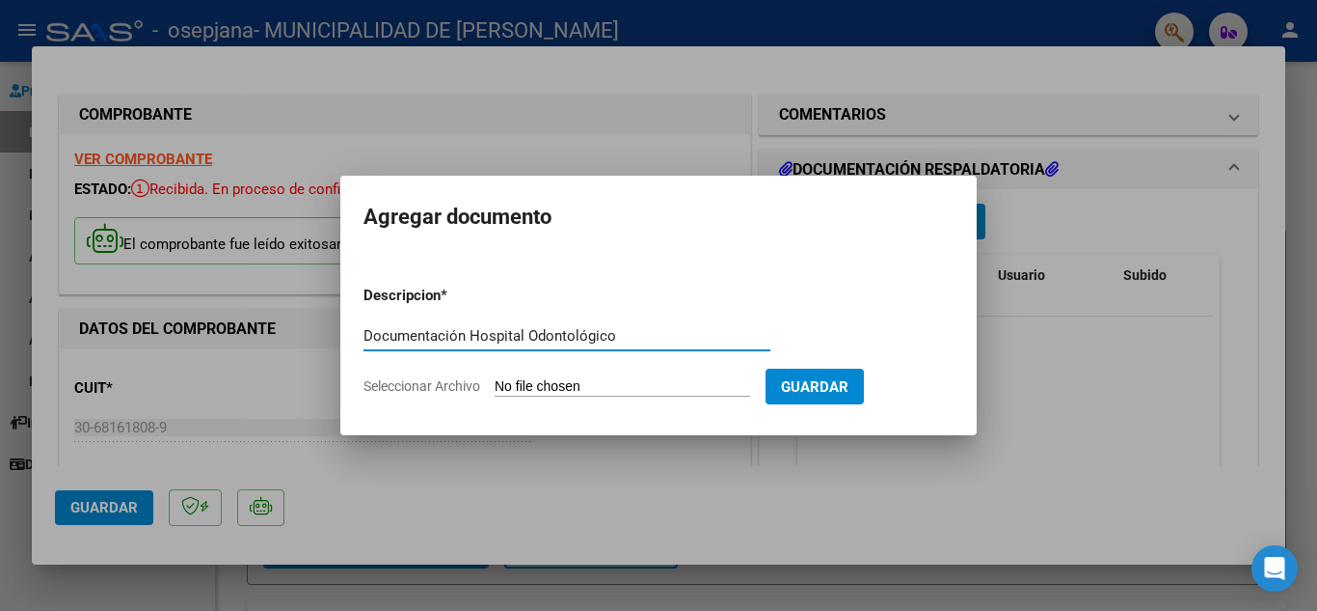
type input "Documentación Hospital Odontológico"
click at [586, 382] on input "Seleccionar Archivo" at bounding box center [623, 387] width 256 height 18
type input "C:\fakepath\OSEPJANA ODONTO FC 4683_254393.pdf"
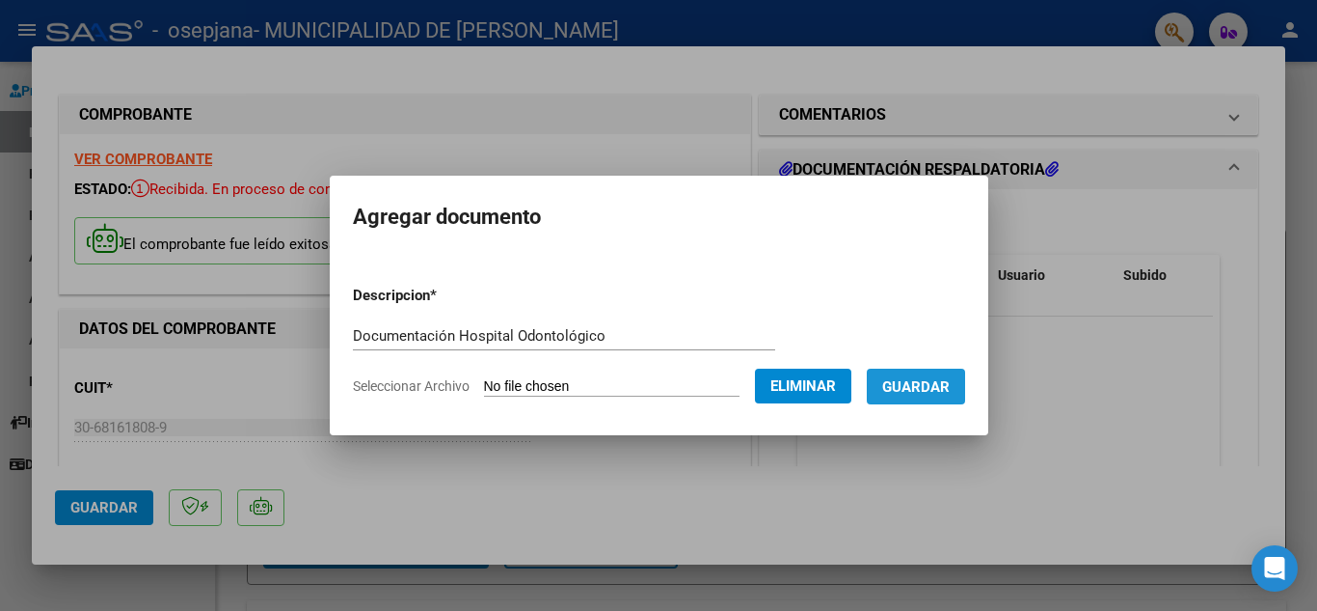
click at [950, 386] on span "Guardar" at bounding box center [917, 386] width 68 height 17
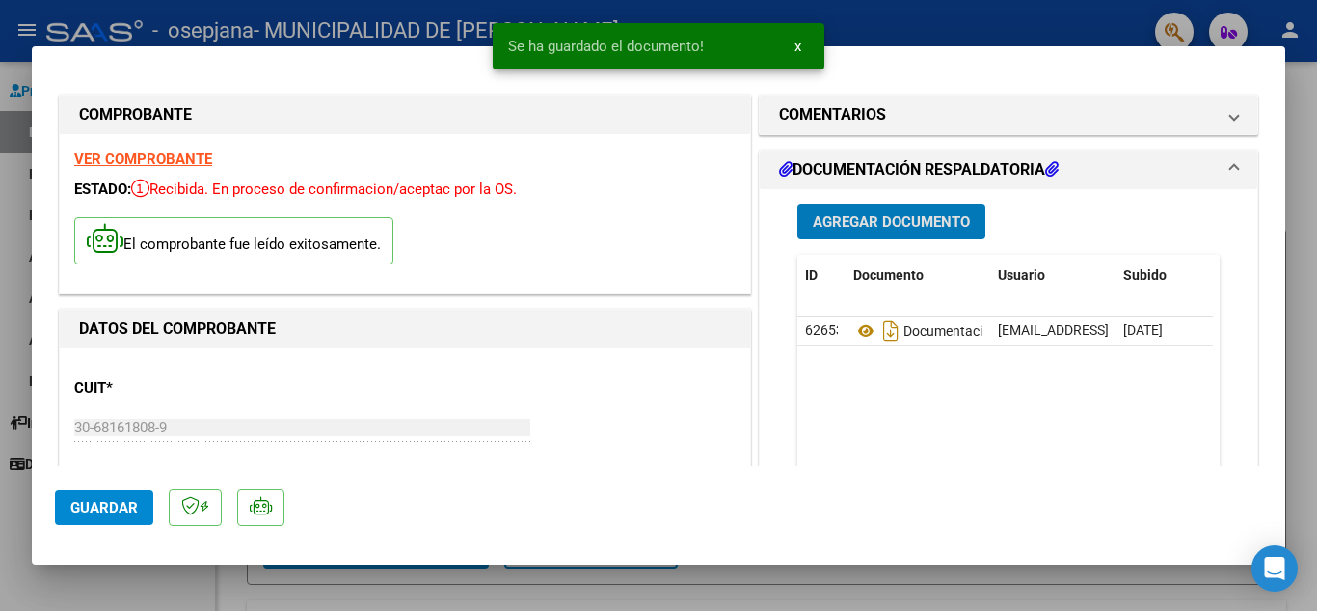
click at [110, 502] on span "Guardar" at bounding box center [104, 507] width 68 height 17
click at [105, 506] on span "Guardar" at bounding box center [104, 507] width 68 height 17
click at [473, 585] on div at bounding box center [658, 305] width 1317 height 611
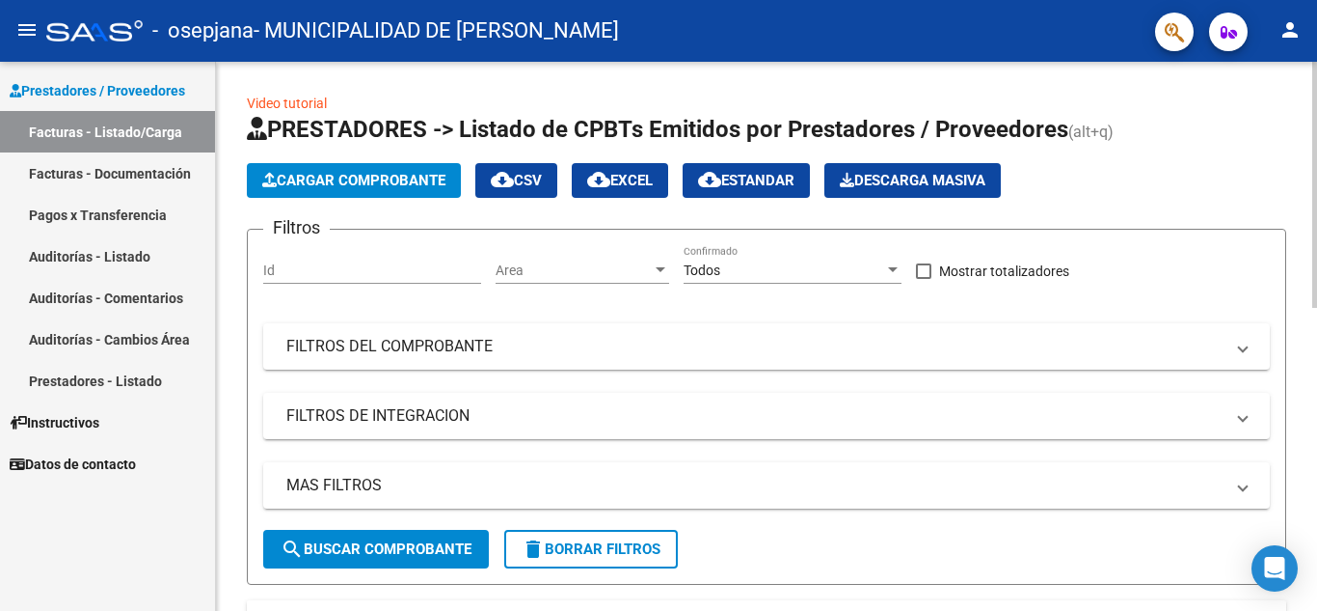
click at [329, 180] on span "Cargar Comprobante" at bounding box center [353, 180] width 183 height 17
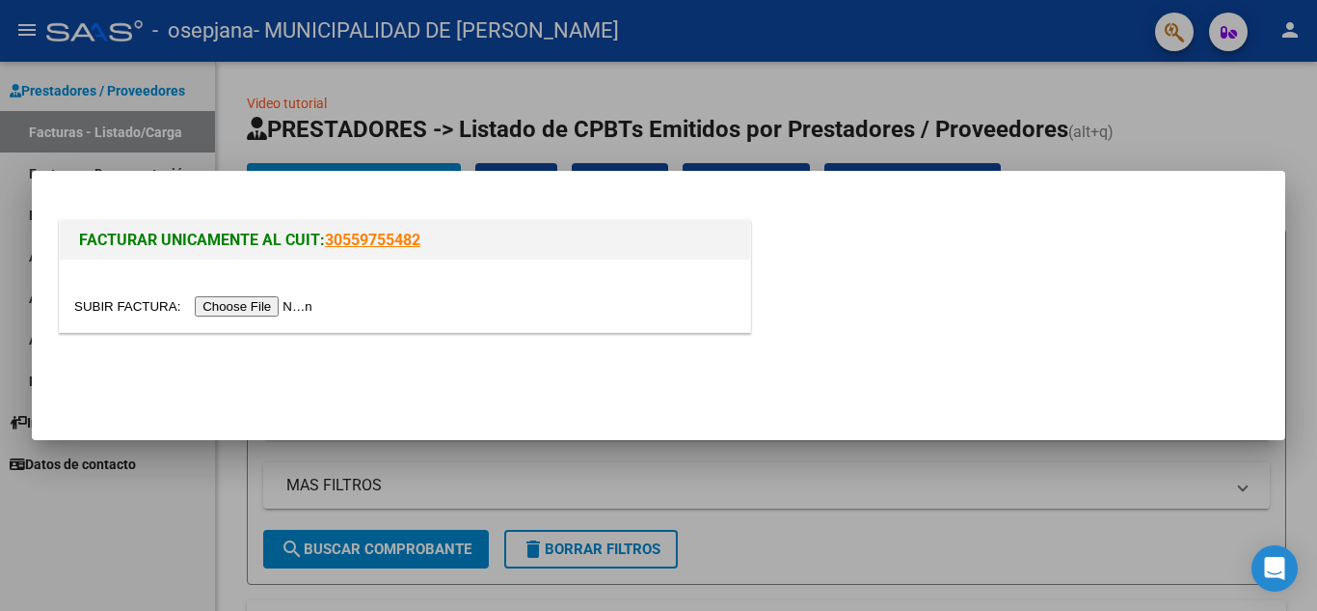
click at [243, 310] on input "file" at bounding box center [196, 306] width 244 height 20
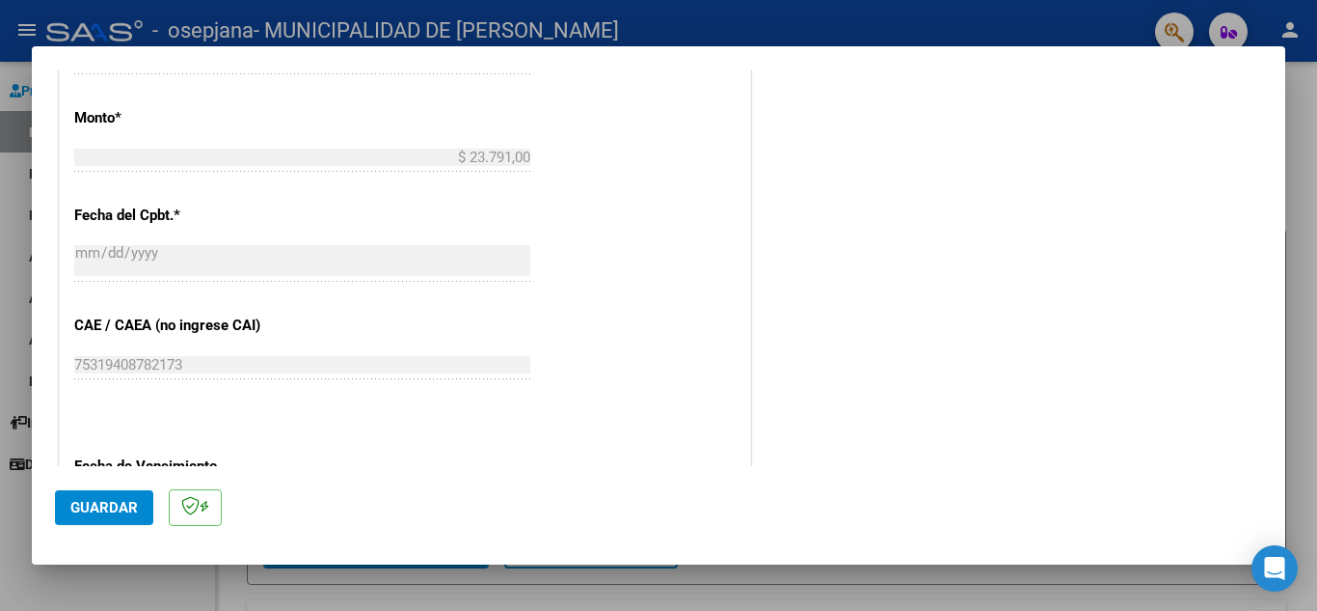
scroll to position [868, 0]
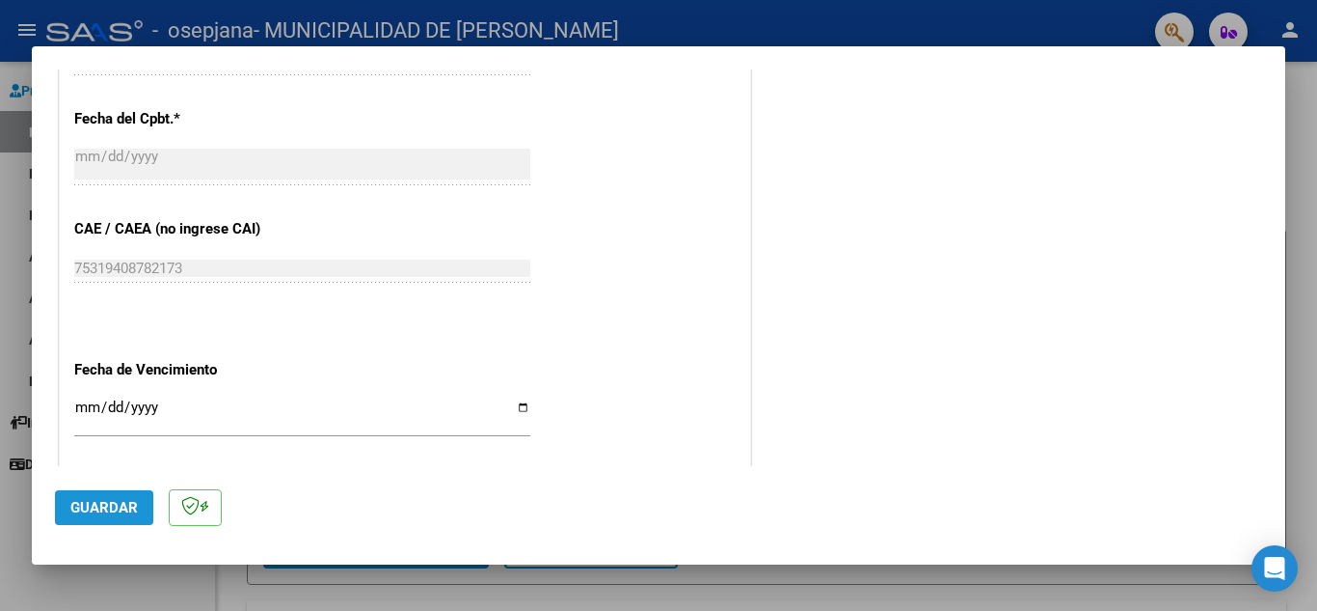
click at [123, 516] on span "Guardar" at bounding box center [104, 507] width 68 height 17
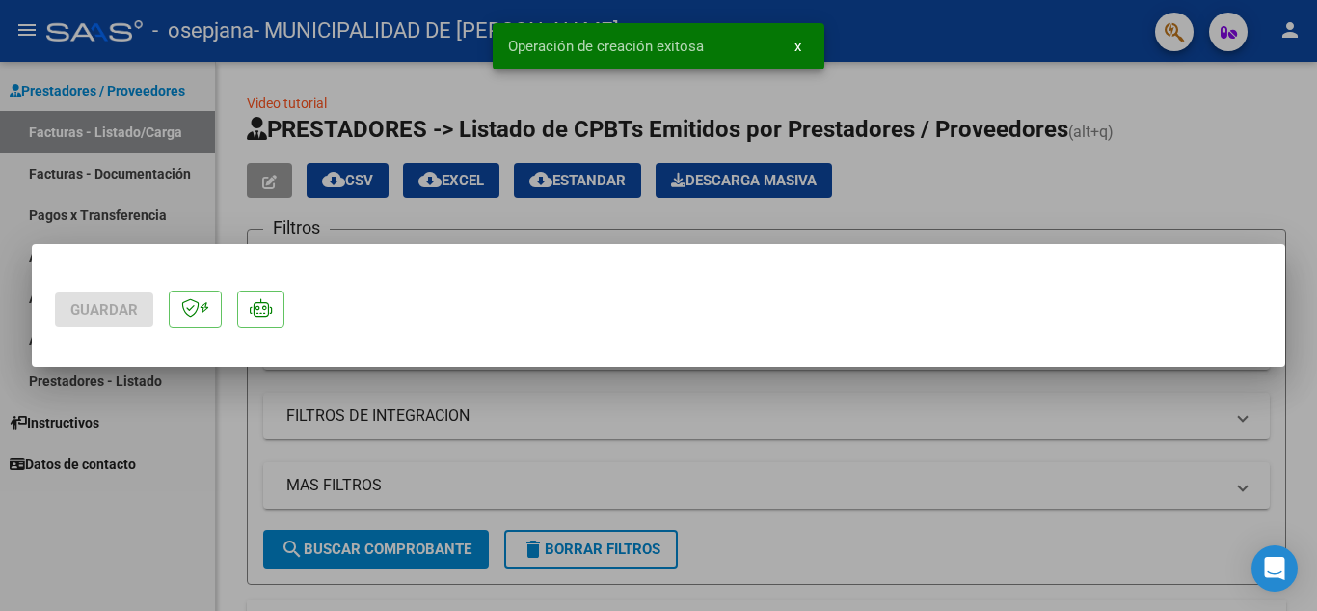
scroll to position [0, 0]
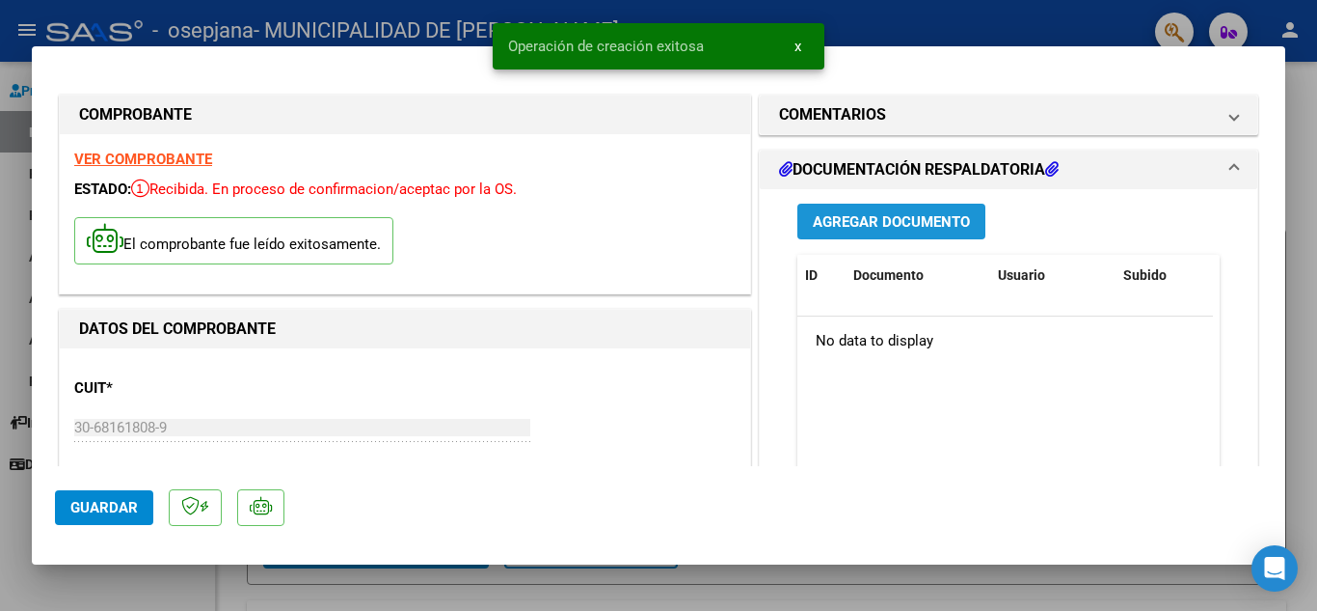
click at [869, 230] on span "Agregar Documento" at bounding box center [891, 221] width 157 height 17
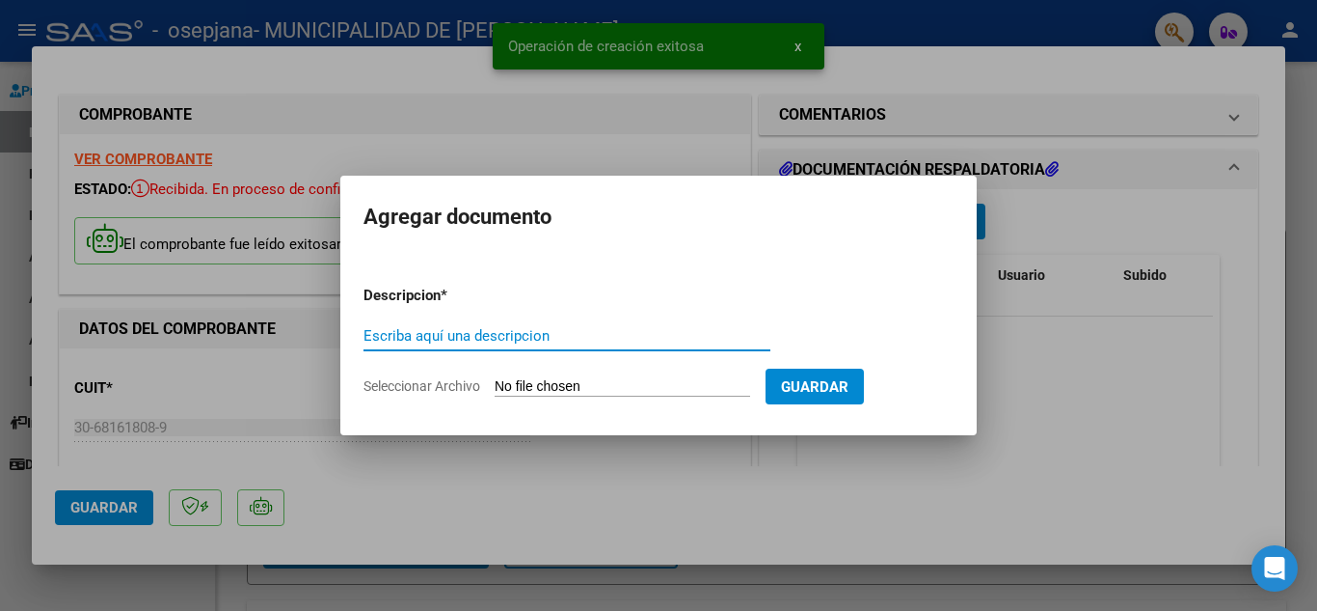
click at [487, 340] on input "Escriba aquí una descripcion" at bounding box center [567, 335] width 407 height 17
click at [586, 388] on input "Seleccionar Archivo" at bounding box center [623, 387] width 256 height 18
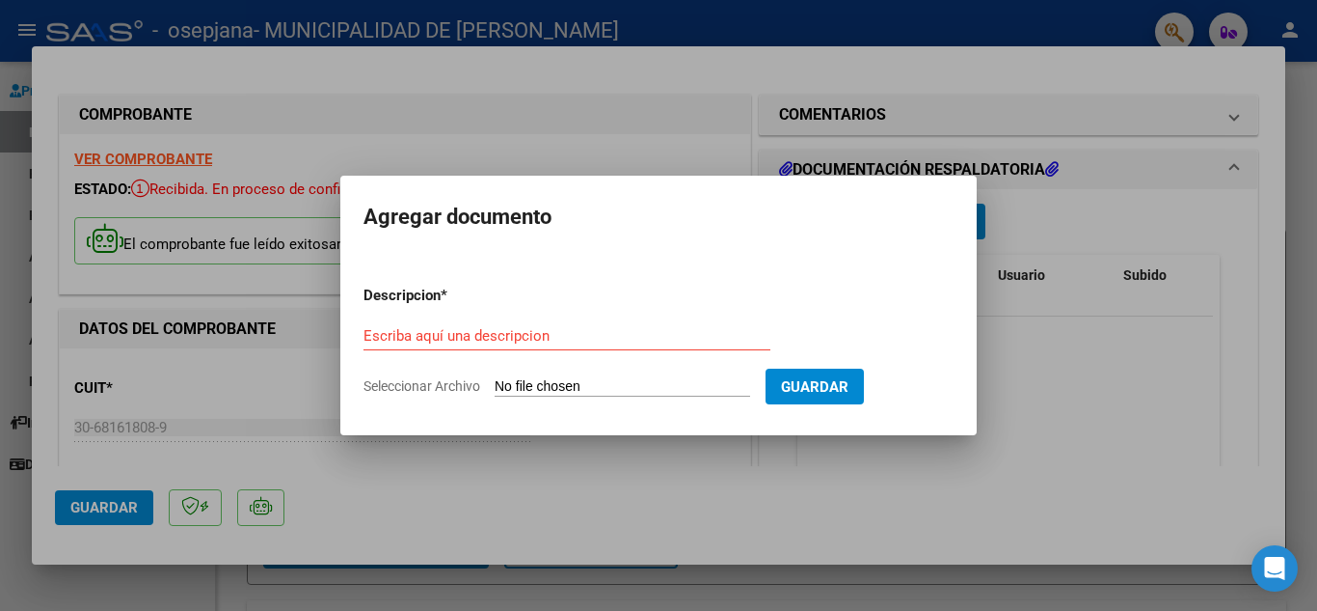
type input "C:\fakepath\OSEPJANA OFTAL FC 22320_254361.pdf"
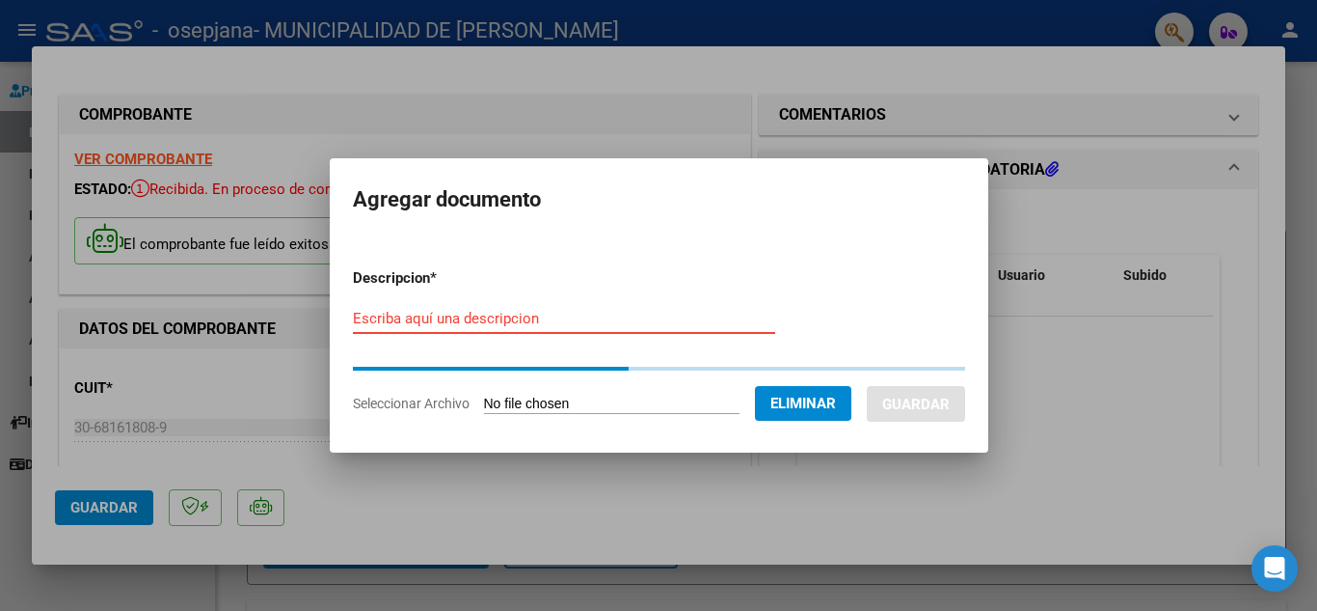
paste input "Documentación Hospital"
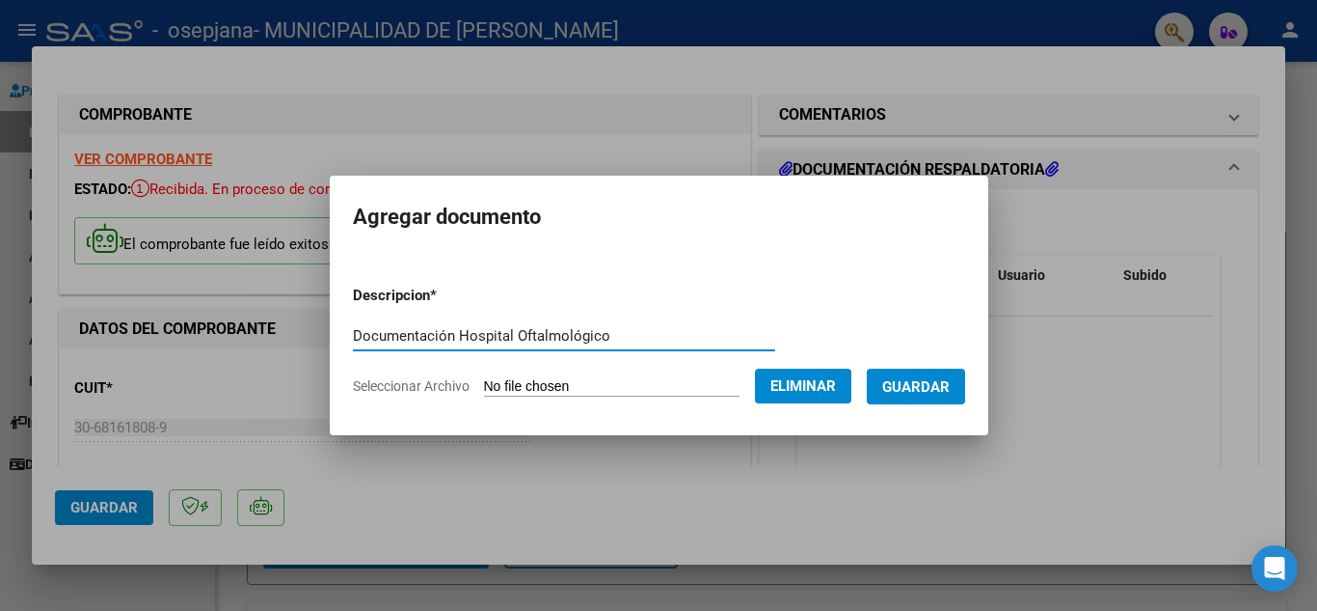
type input "Documentación Hospital Oftalmológico"
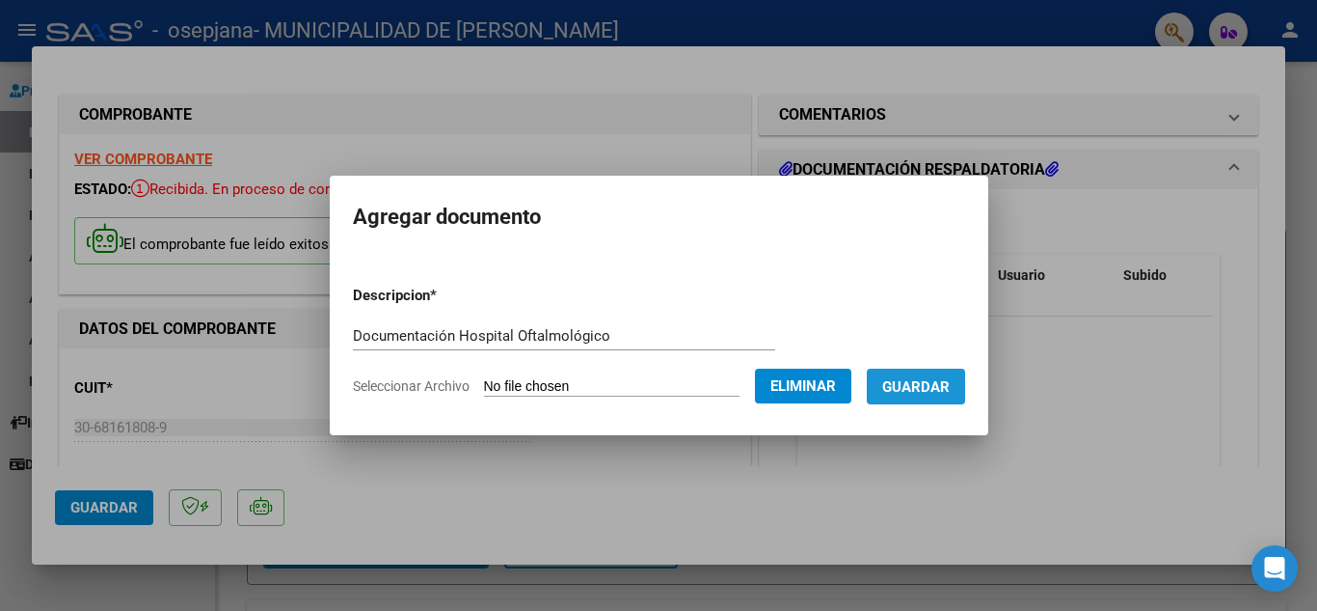
click at [950, 391] on span "Guardar" at bounding box center [917, 386] width 68 height 17
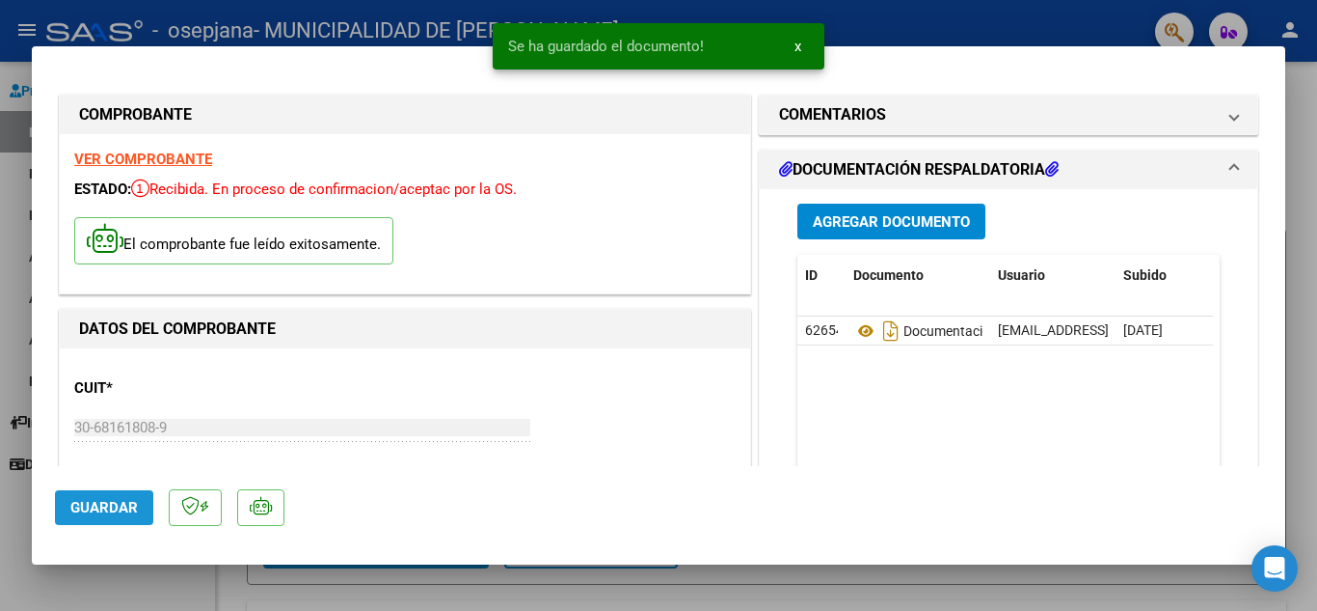
click at [108, 508] on span "Guardar" at bounding box center [104, 507] width 68 height 17
click at [111, 505] on span "Guardar" at bounding box center [104, 507] width 68 height 17
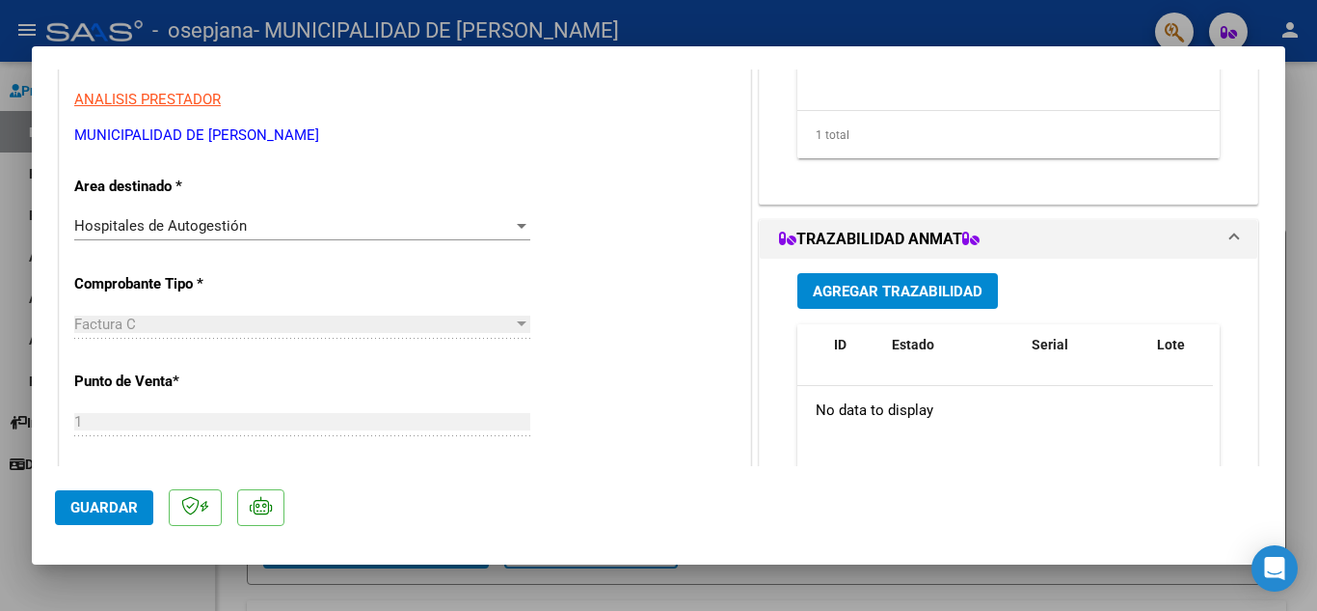
scroll to position [482, 0]
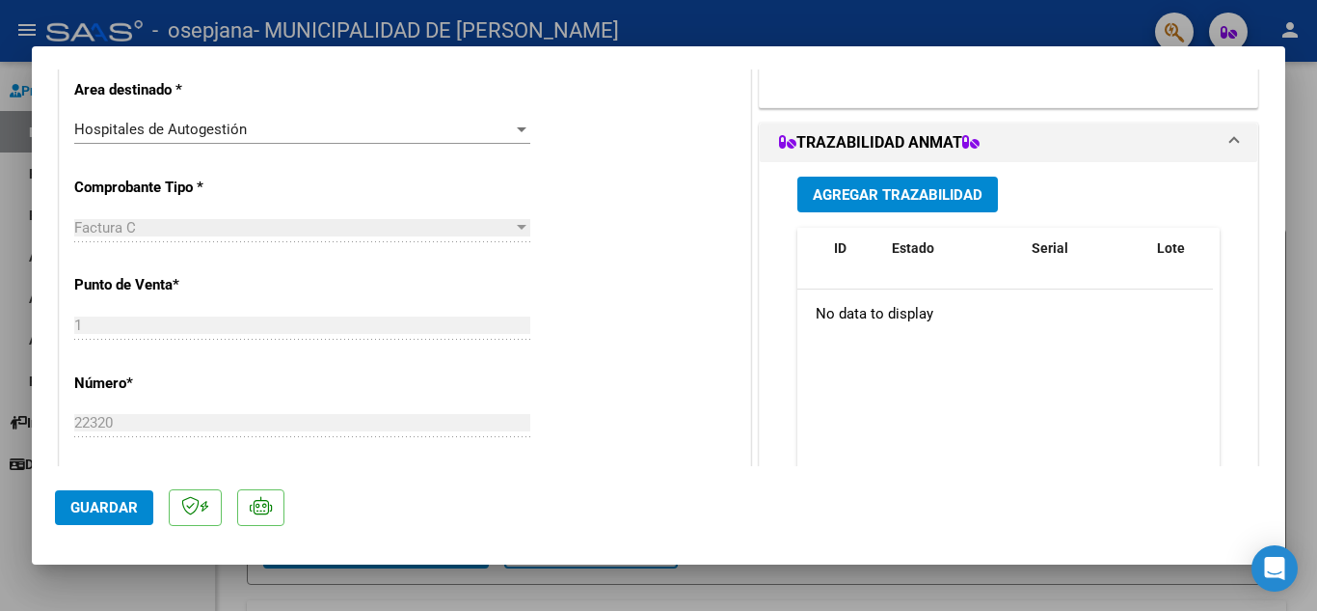
click at [119, 498] on button "Guardar" at bounding box center [104, 507] width 98 height 35
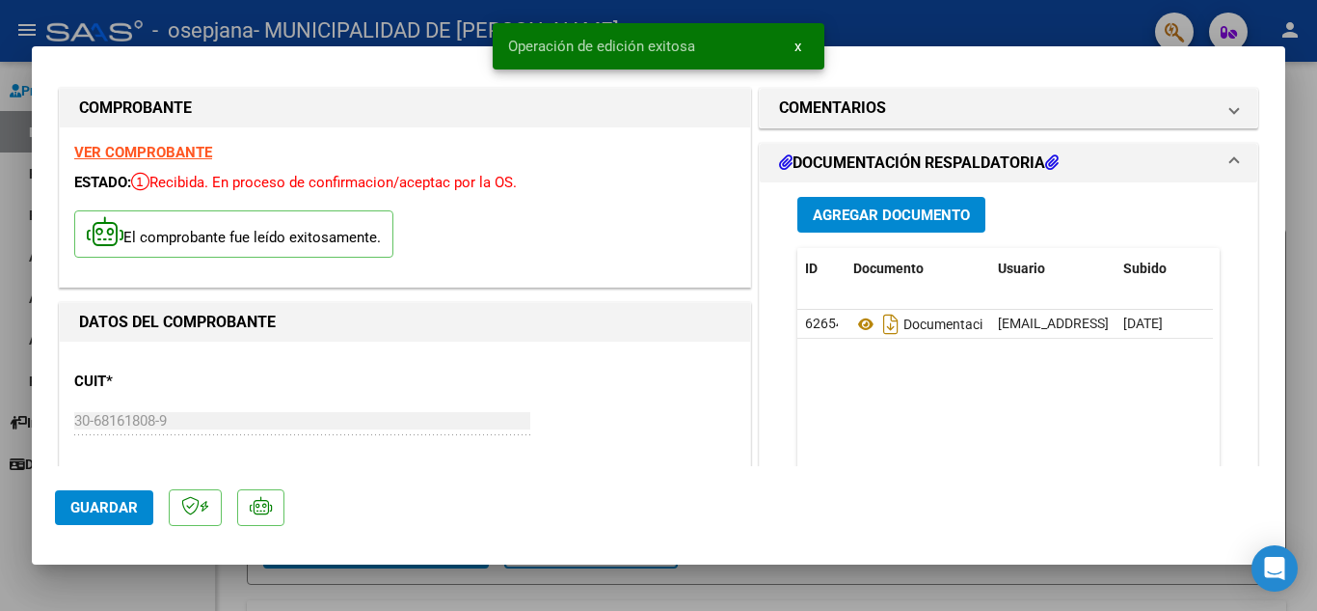
scroll to position [0, 0]
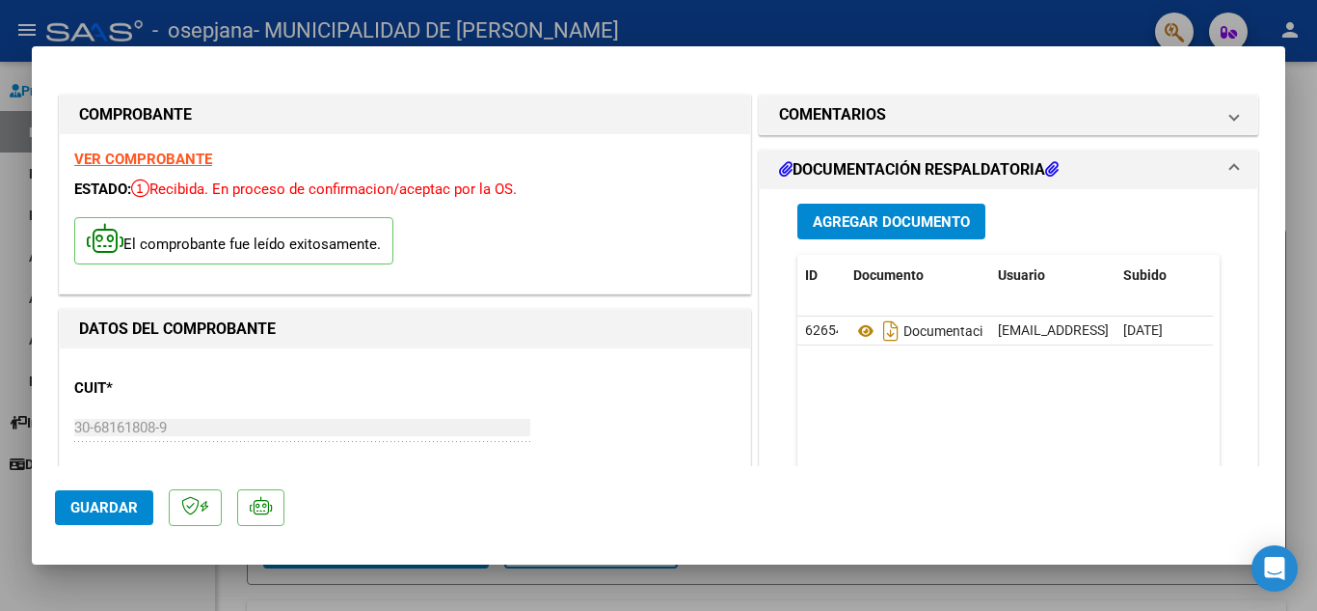
click at [860, 592] on div at bounding box center [658, 305] width 1317 height 611
